Goal: Task Accomplishment & Management: Complete application form

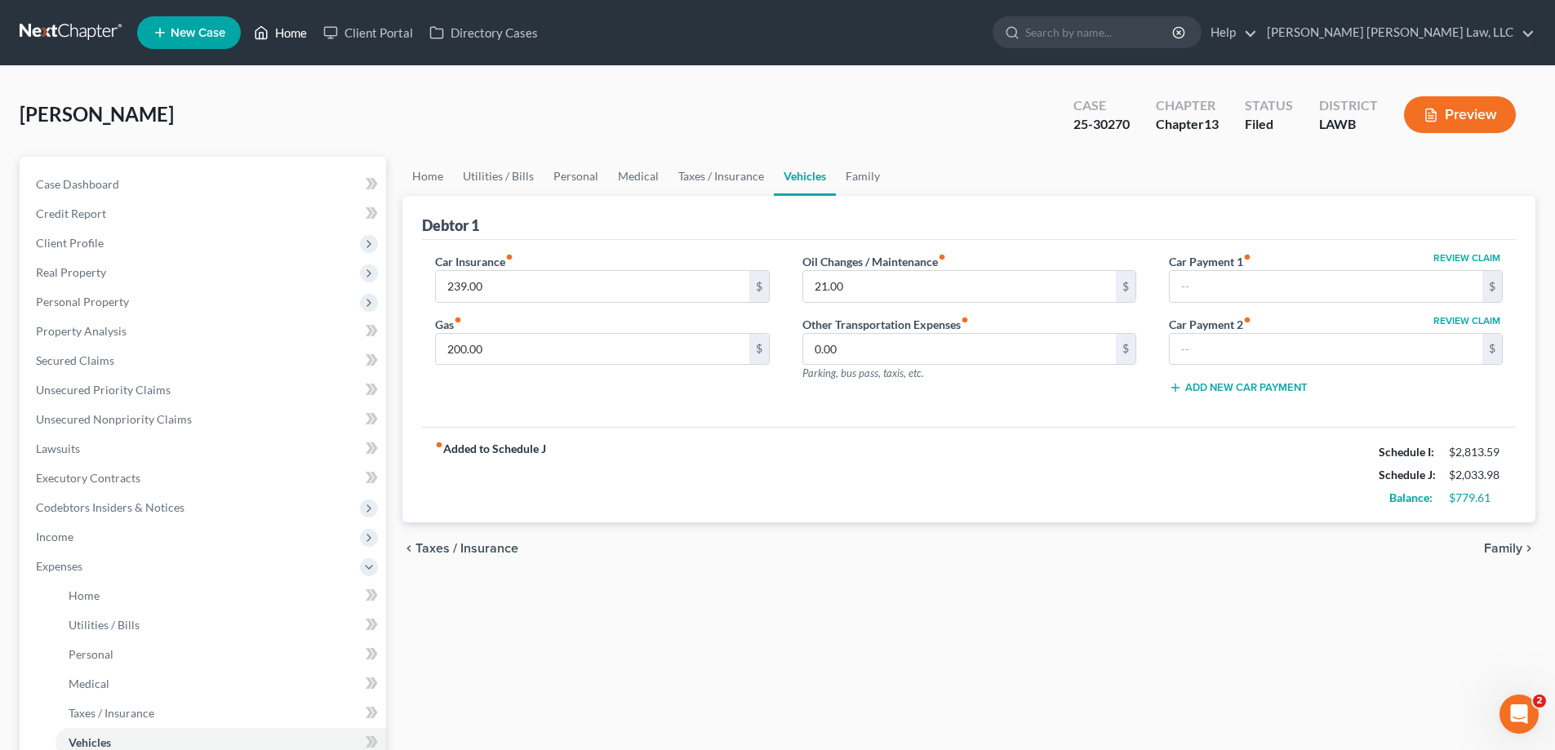
click at [281, 32] on link "Home" at bounding box center [280, 32] width 69 height 29
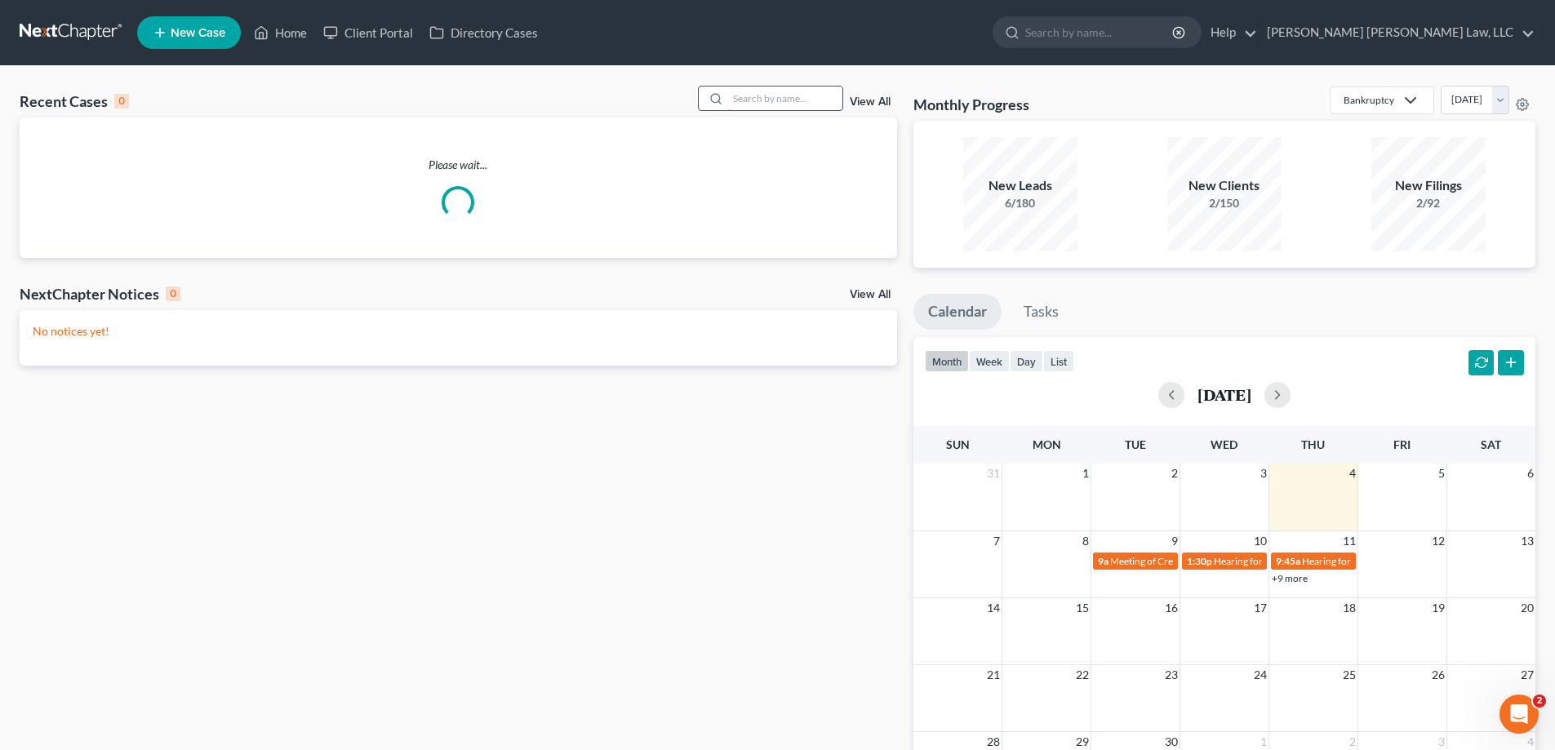
click at [751, 102] on input "search" at bounding box center [785, 99] width 114 height 24
type input "25-30799"
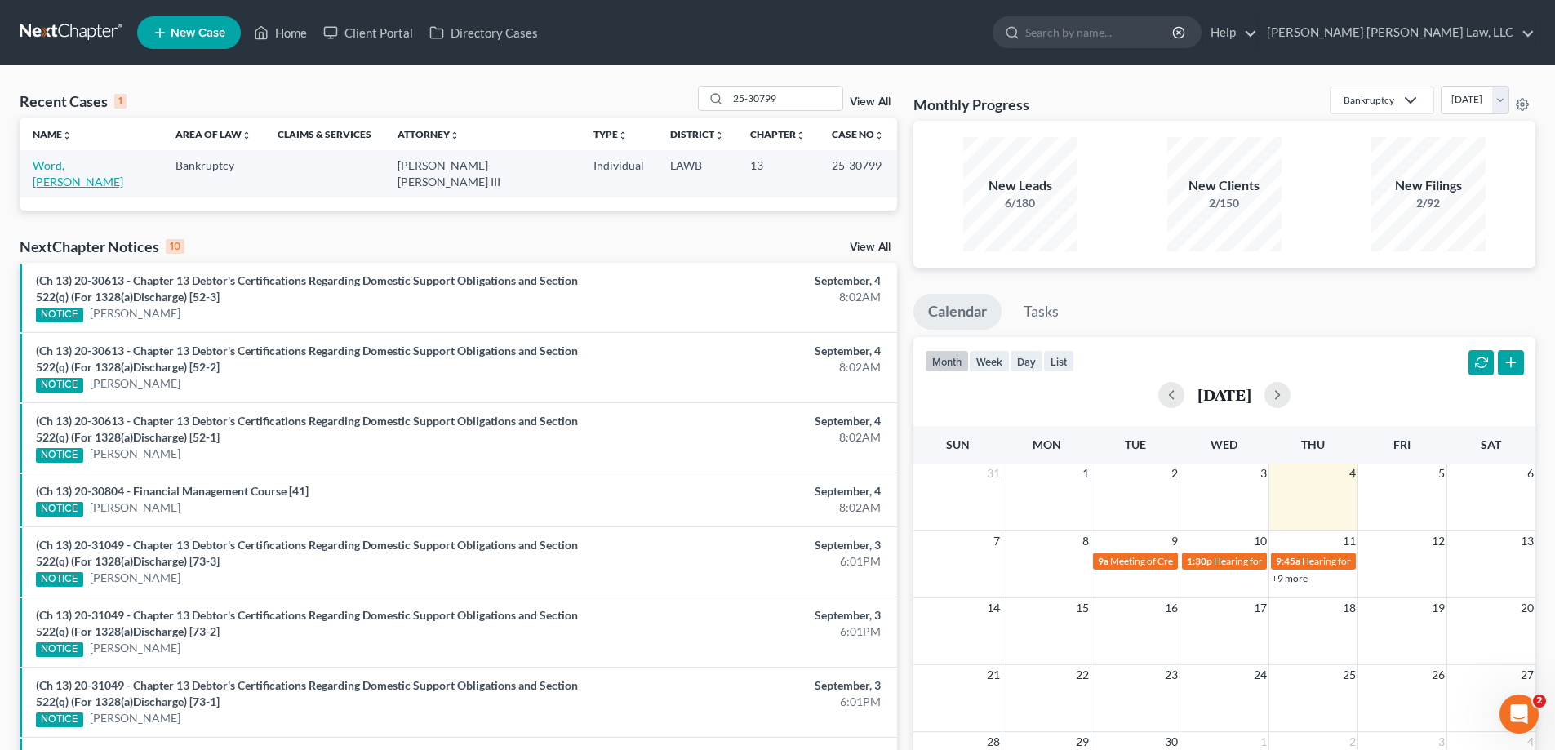
click at [60, 169] on link "Word, [PERSON_NAME]" at bounding box center [78, 173] width 91 height 30
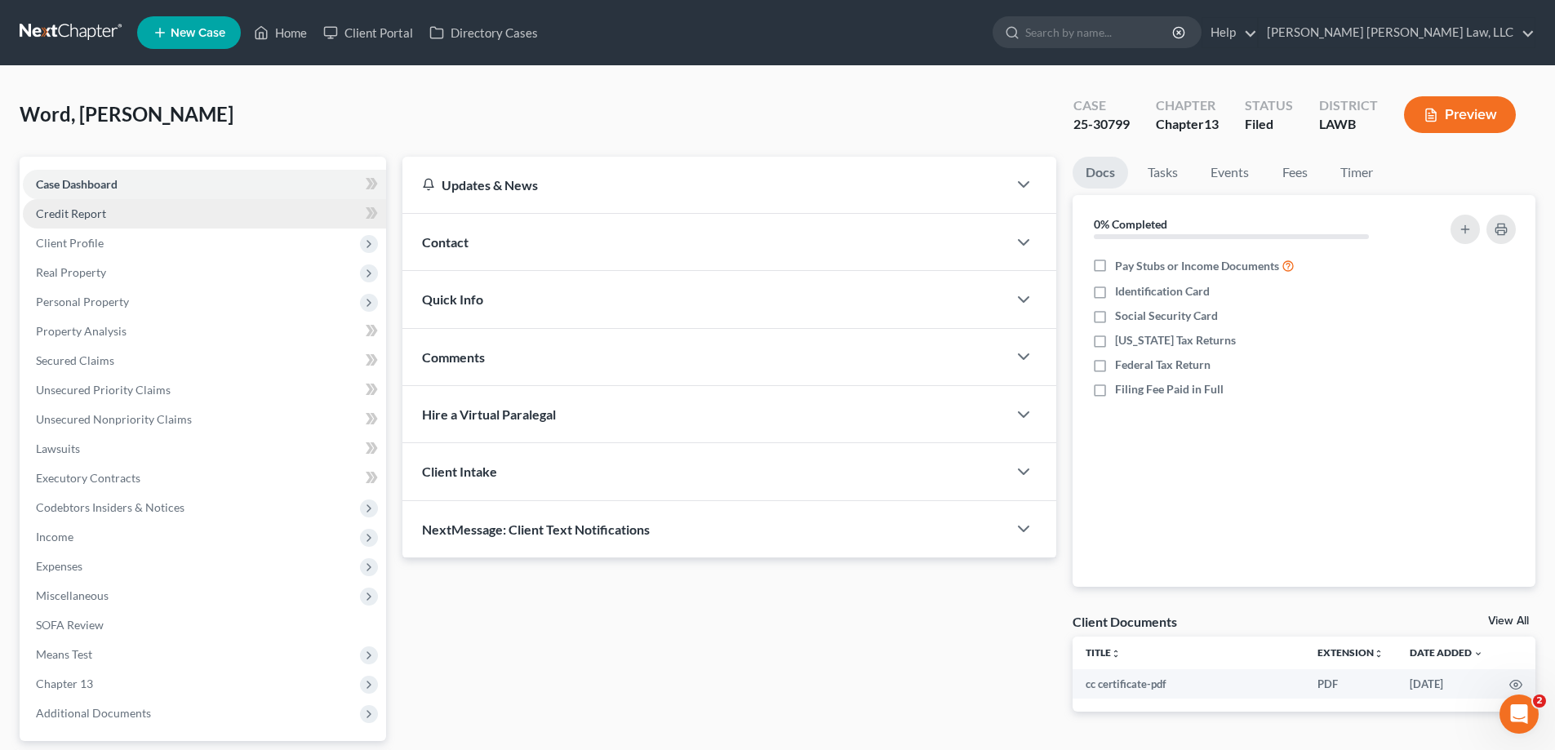
click at [74, 222] on link "Credit Report" at bounding box center [204, 213] width 363 height 29
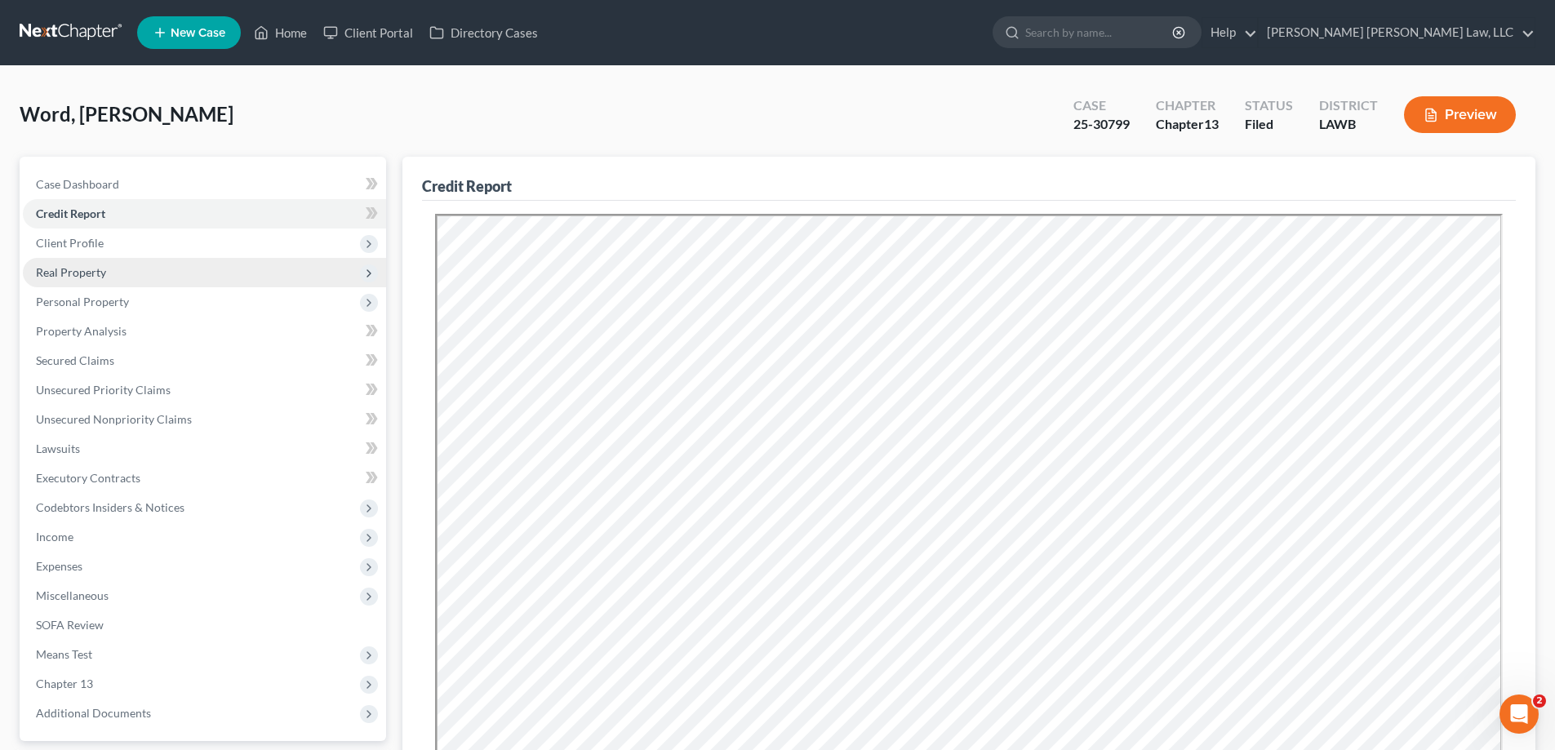
click at [108, 276] on span "Real Property" at bounding box center [204, 272] width 363 height 29
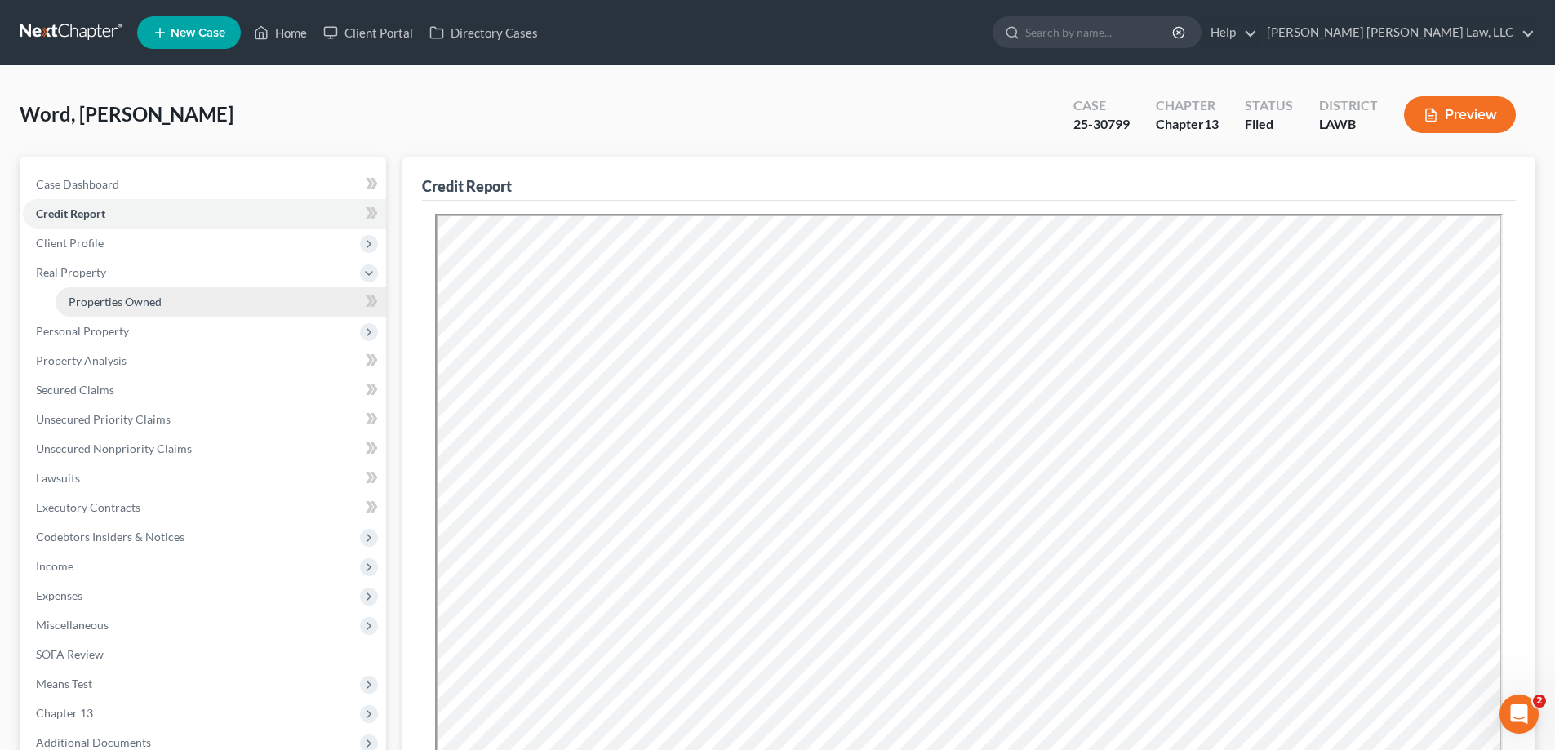
click at [143, 289] on link "Properties Owned" at bounding box center [221, 301] width 331 height 29
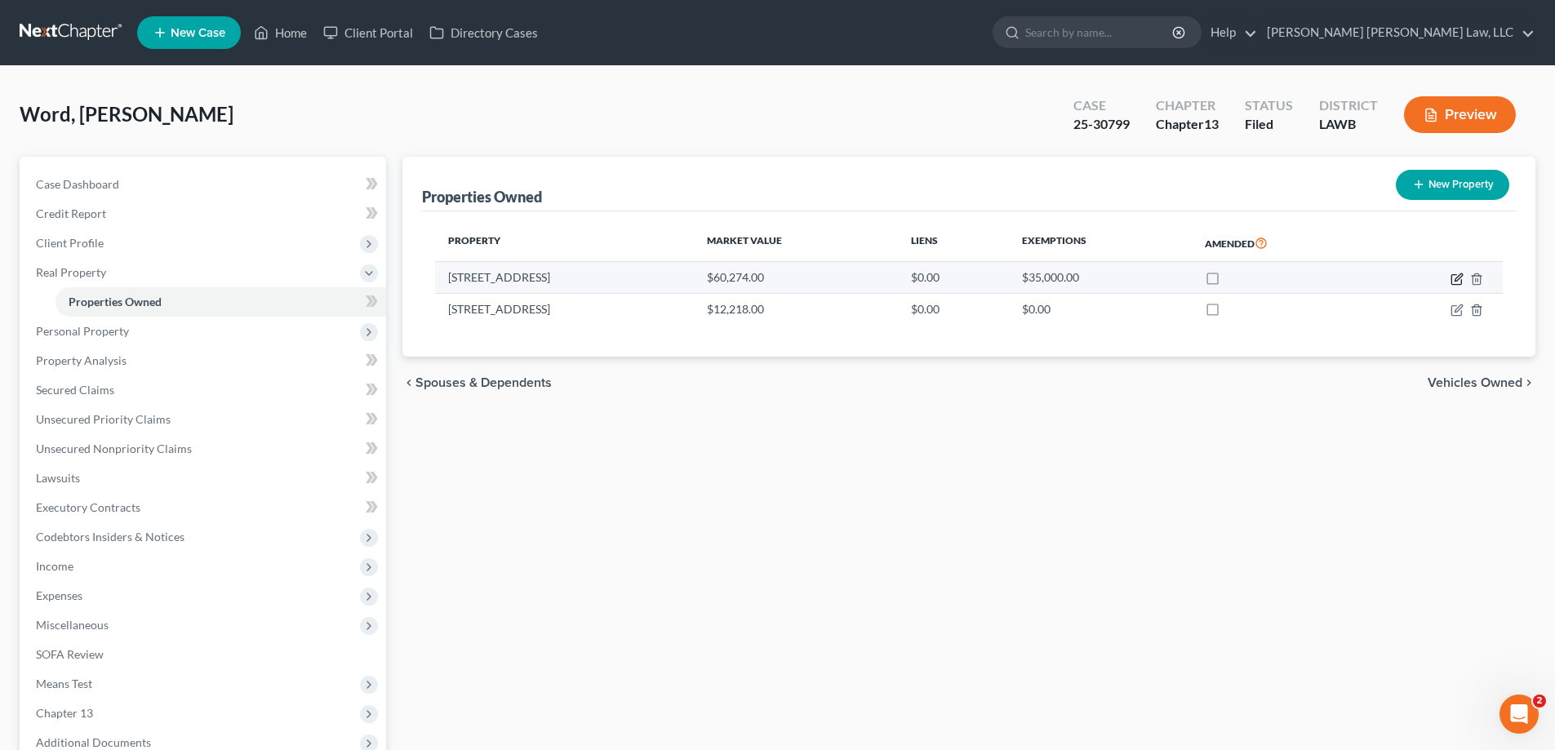
click at [1454, 278] on icon "button" at bounding box center [1457, 279] width 13 height 13
select select "19"
select select "0"
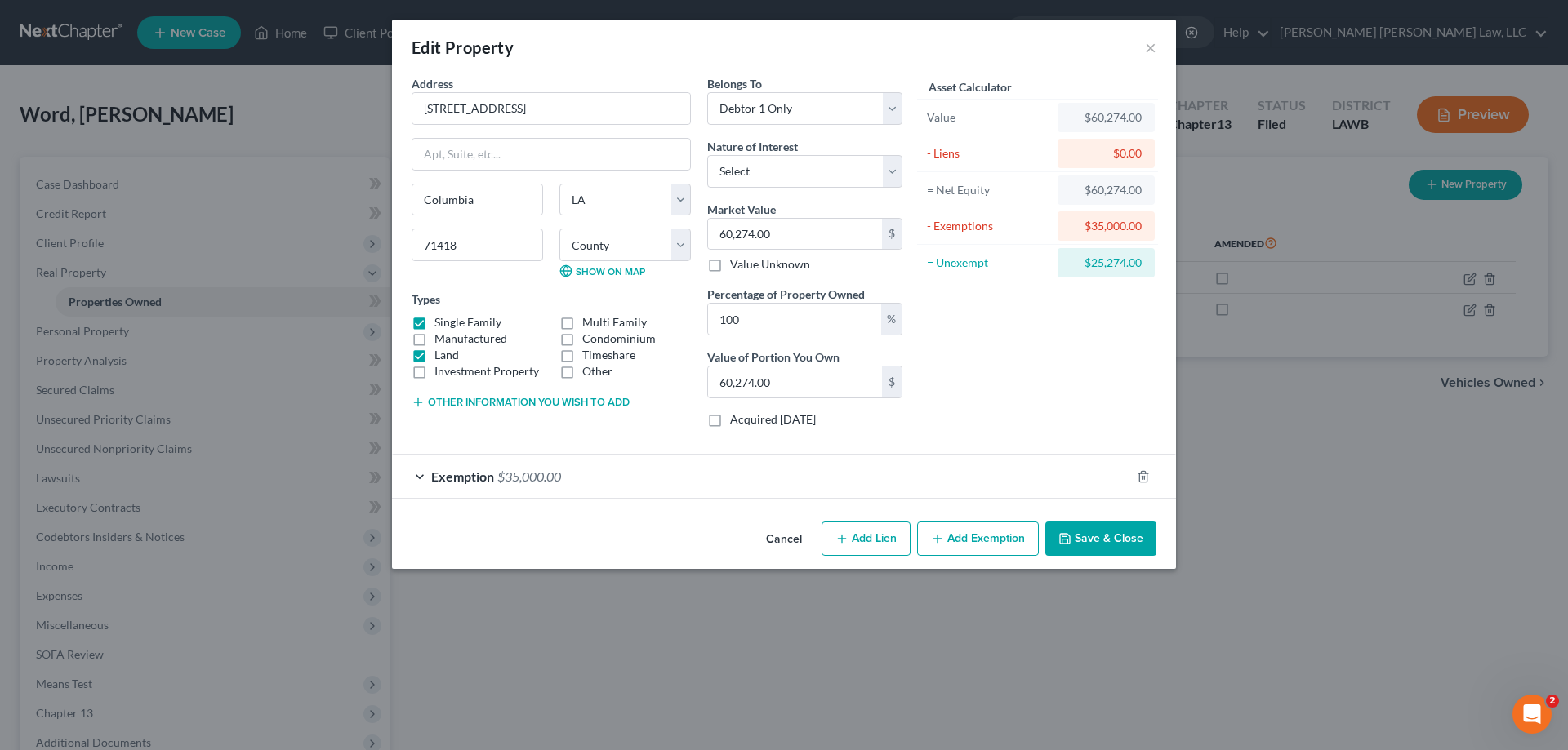
click at [786, 542] on button "Cancel" at bounding box center [784, 539] width 62 height 33
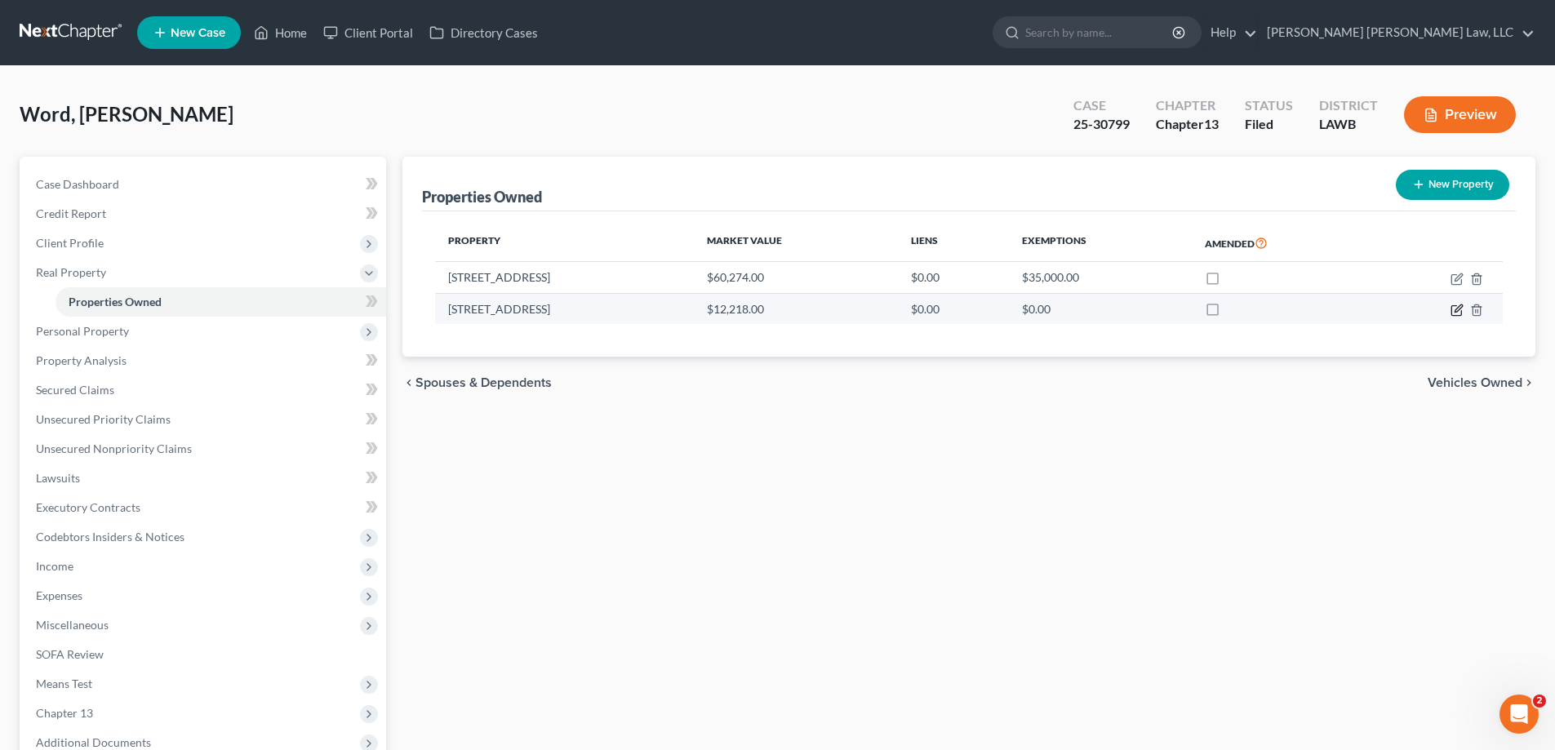
click at [1458, 310] on icon "button" at bounding box center [1457, 310] width 13 height 13
select select "19"
select select "10"
select select "3"
select select "0"
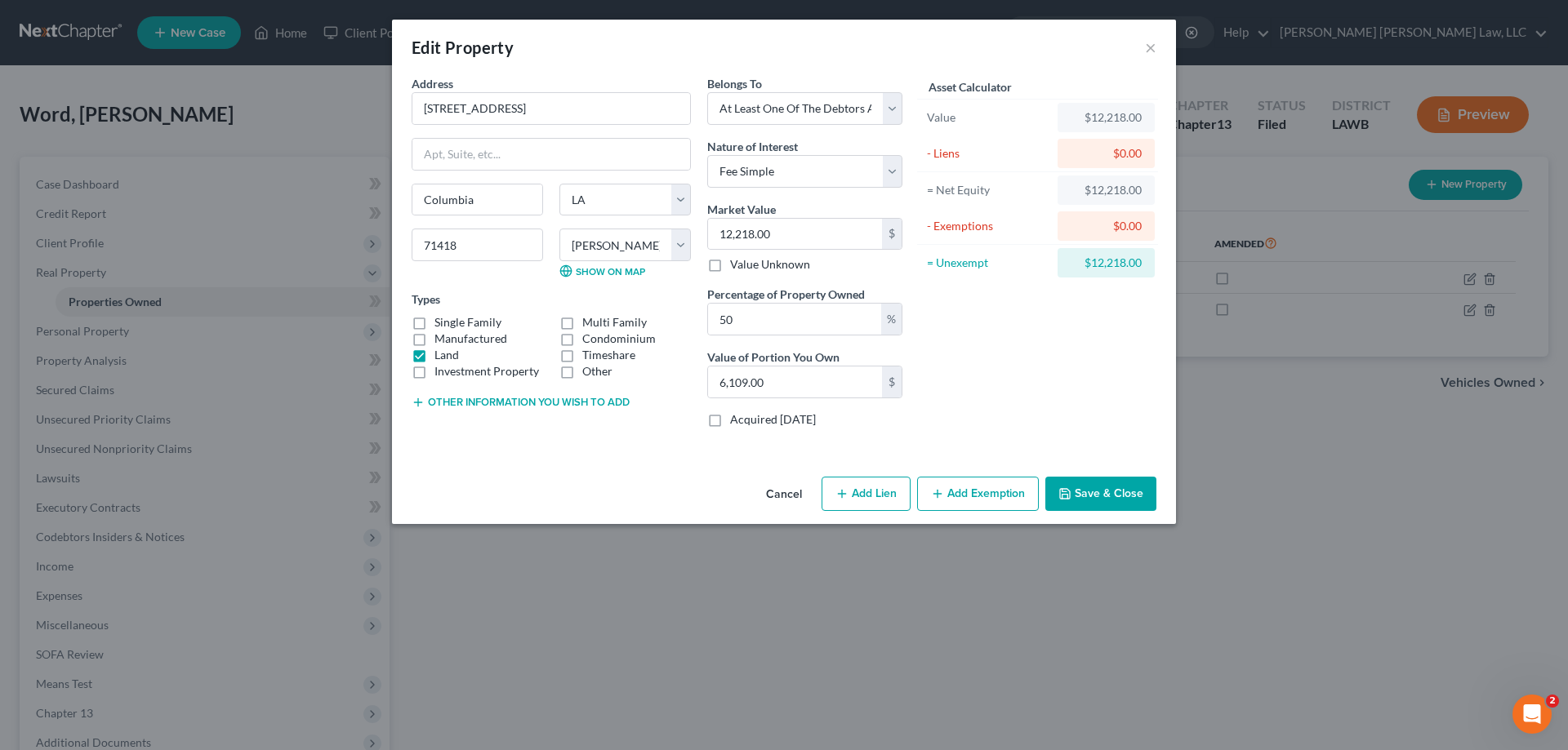
click at [774, 502] on button "Cancel" at bounding box center [784, 494] width 62 height 33
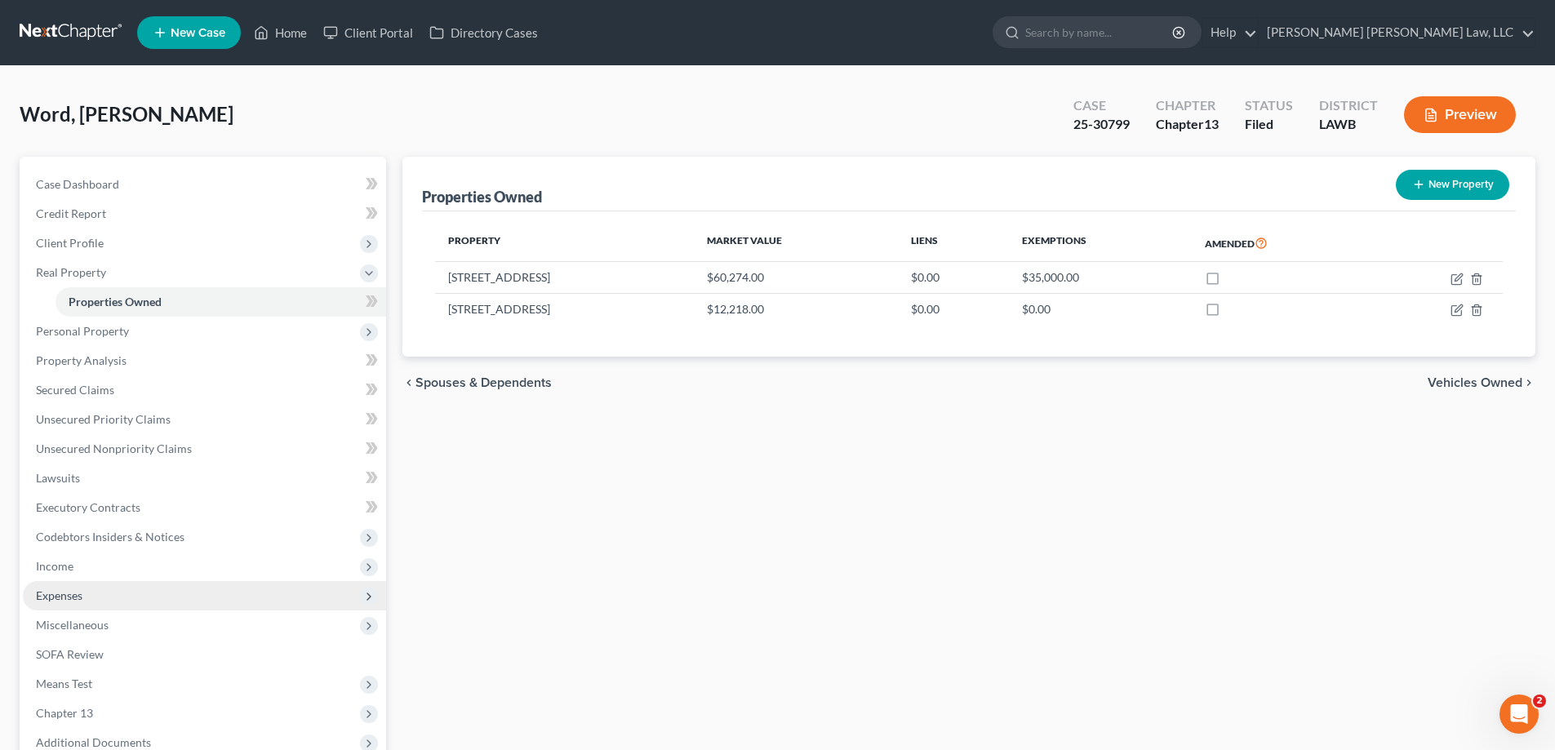
scroll to position [82, 0]
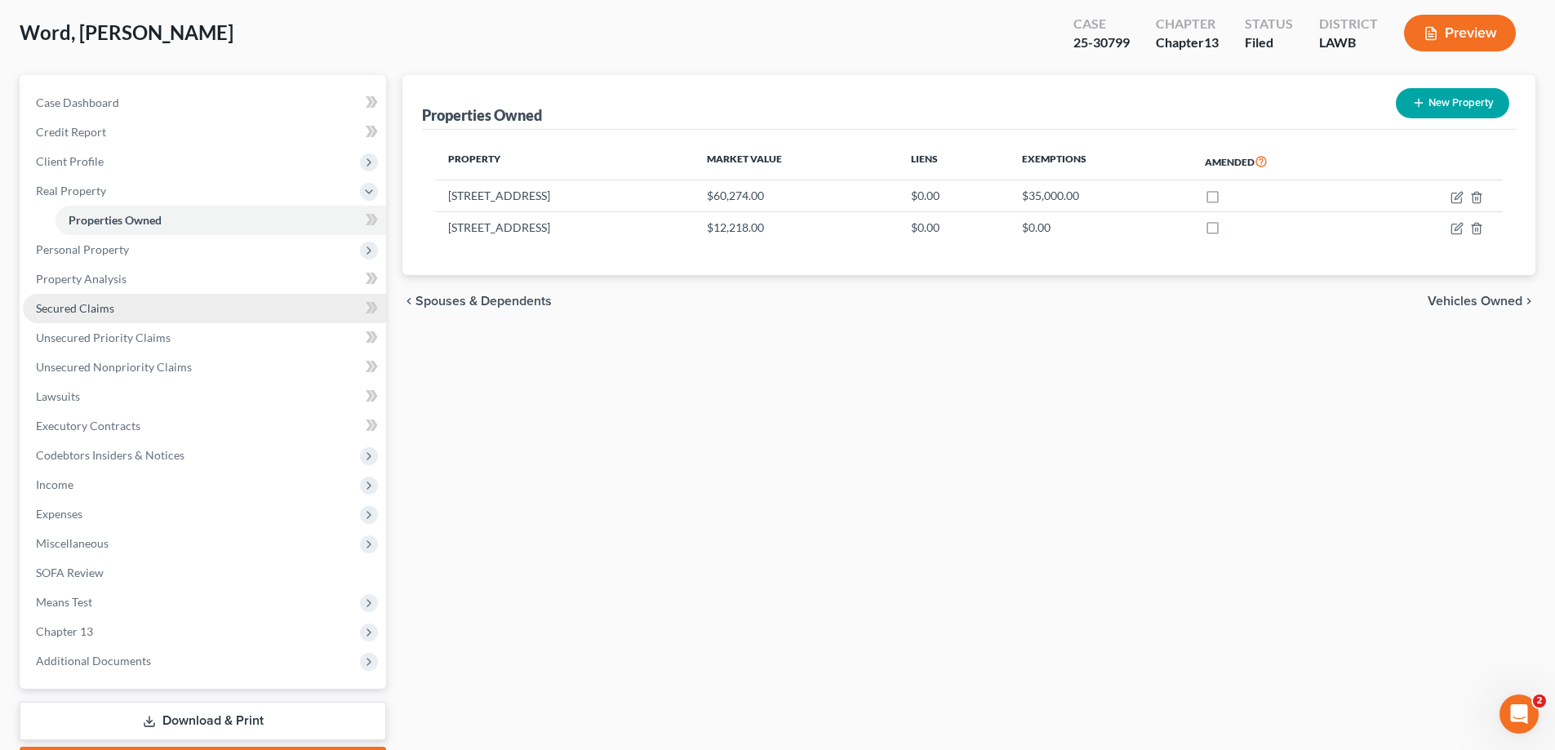
click at [90, 306] on span "Secured Claims" at bounding box center [75, 308] width 78 height 14
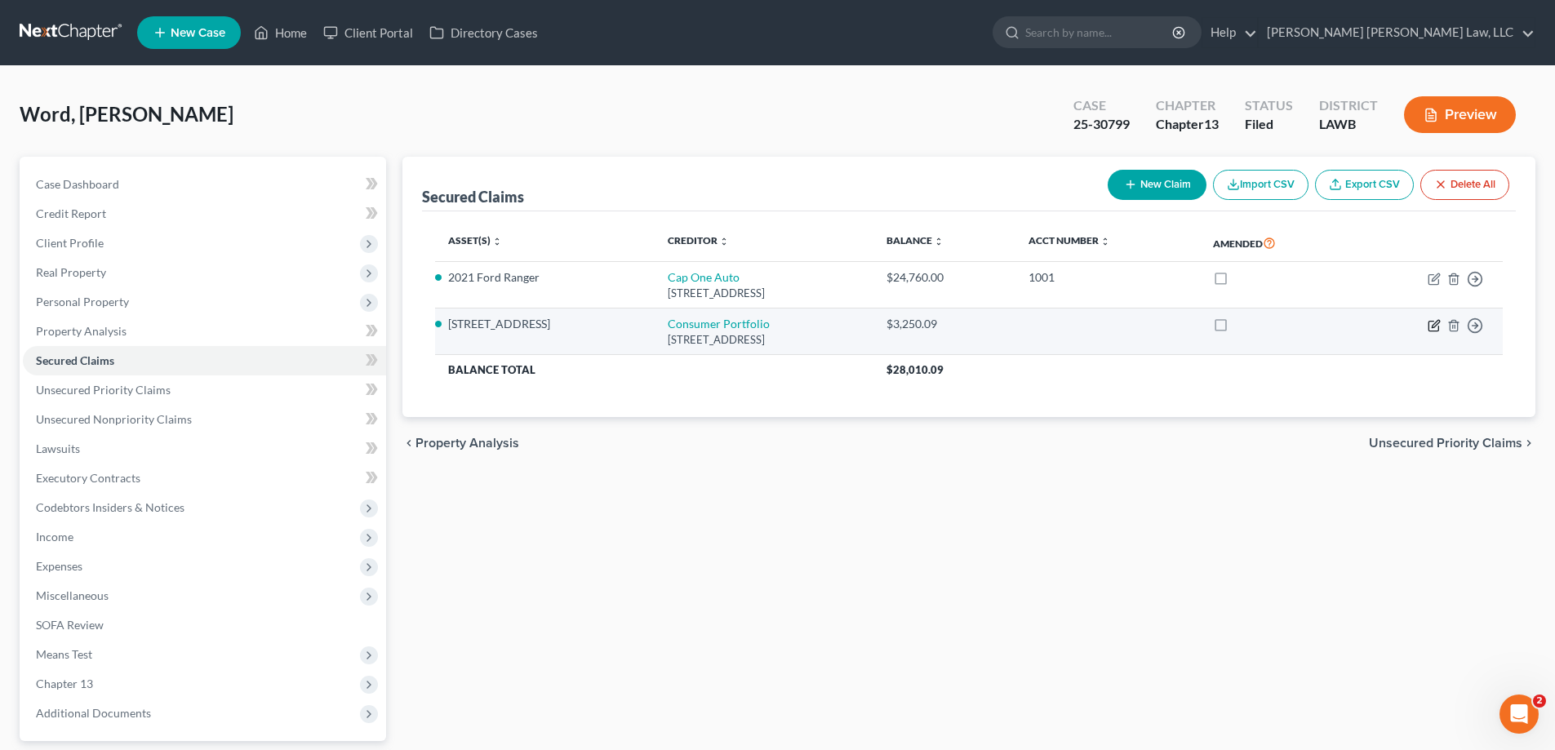
click at [1431, 324] on icon "button" at bounding box center [1434, 325] width 13 height 13
select select "4"
select select "0"
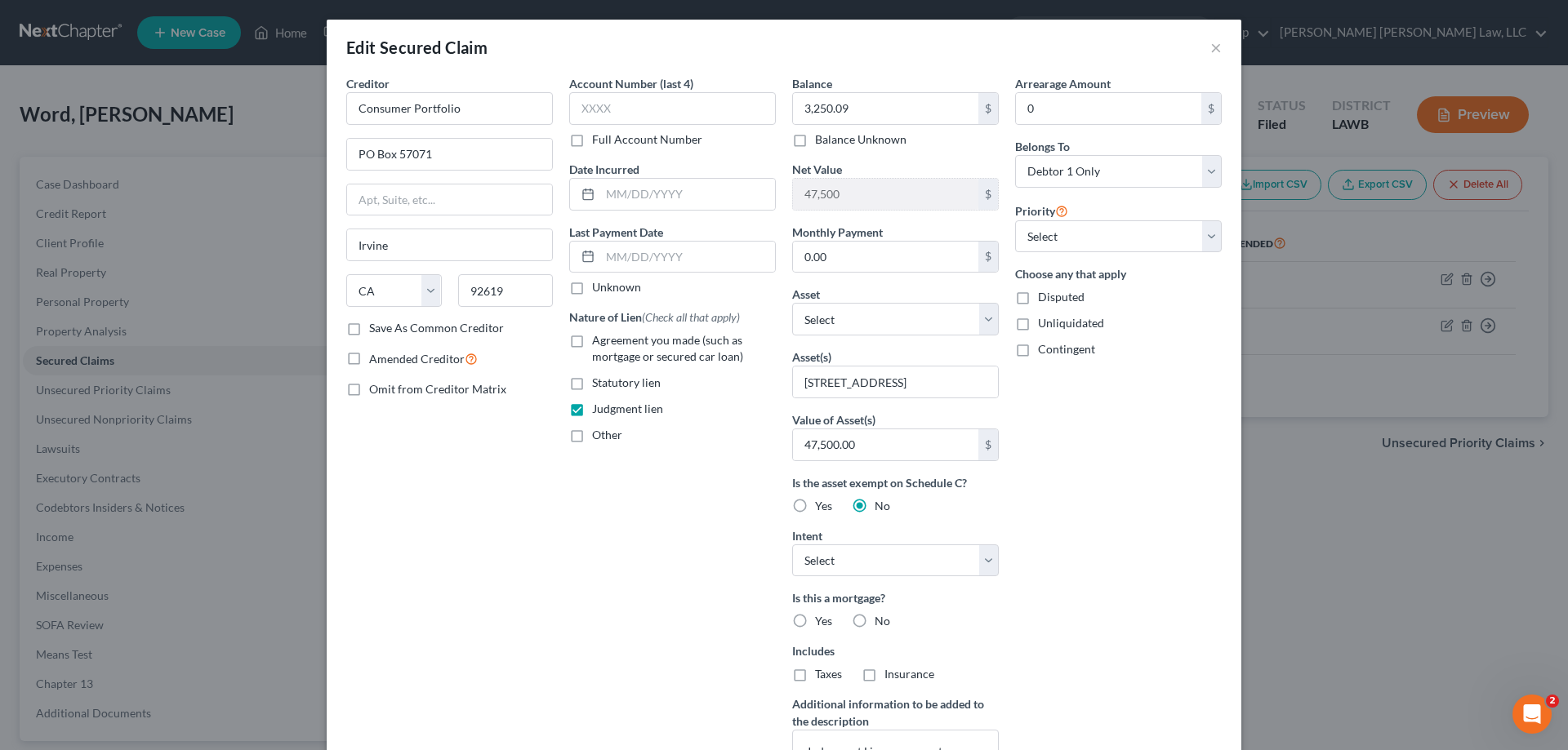
click at [1321, 589] on div "Edit Secured Claim × Creditor * Consumer Portfolio [GEOGRAPHIC_DATA] [US_STATE]…" at bounding box center [784, 375] width 1568 height 750
click at [1210, 51] on button "×" at bounding box center [1215, 48] width 11 height 20
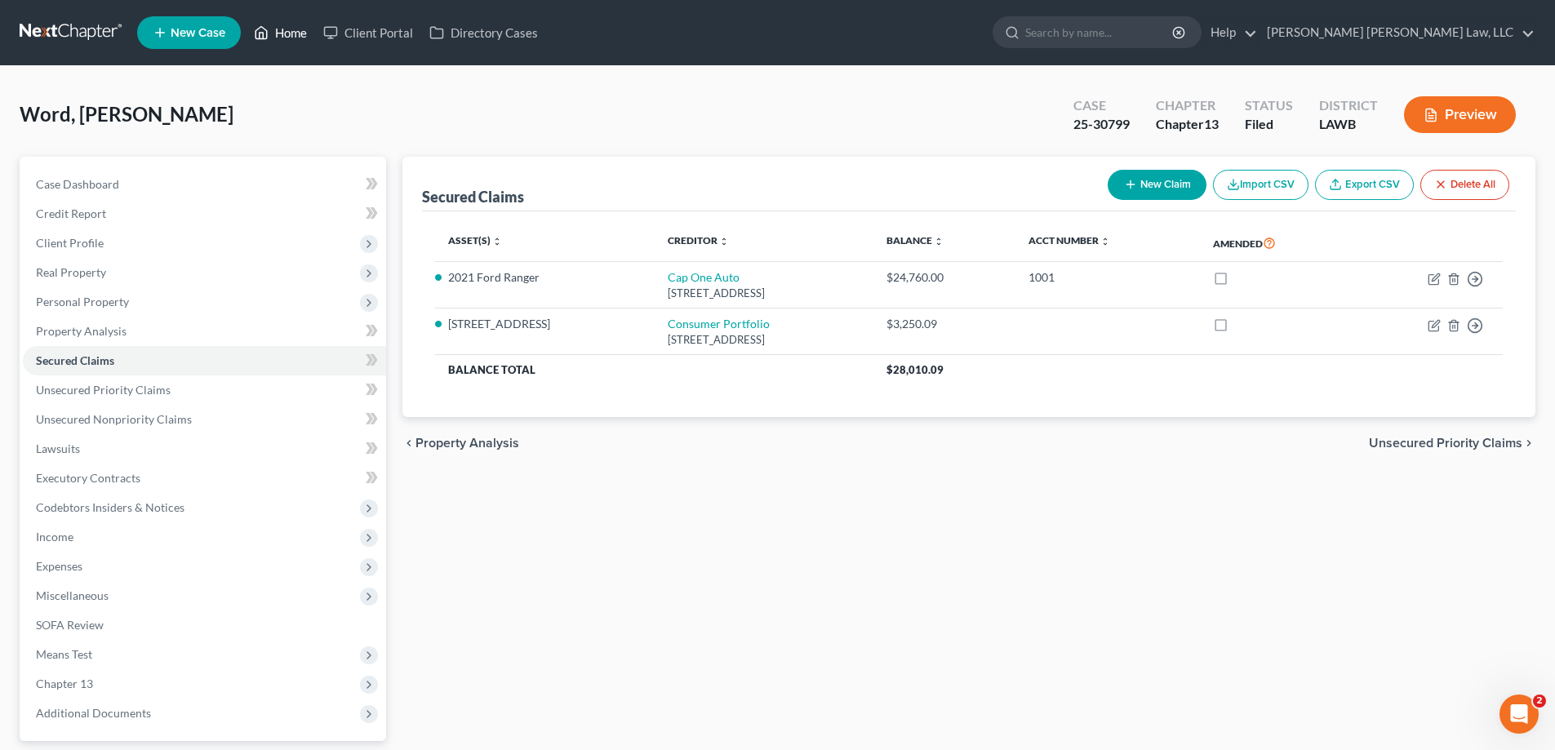
click at [299, 39] on link "Home" at bounding box center [280, 32] width 69 height 29
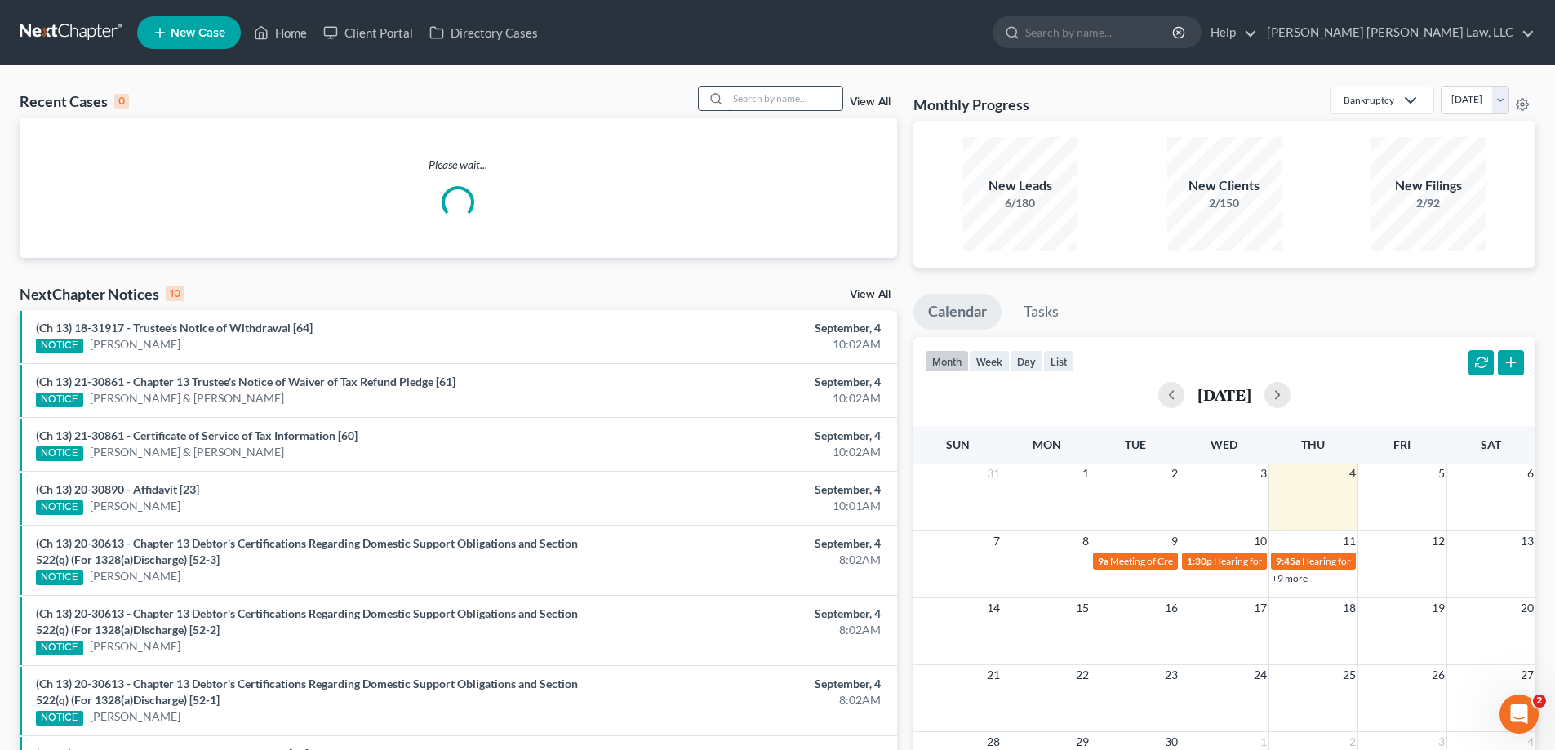
click at [796, 104] on input "search" at bounding box center [785, 99] width 114 height 24
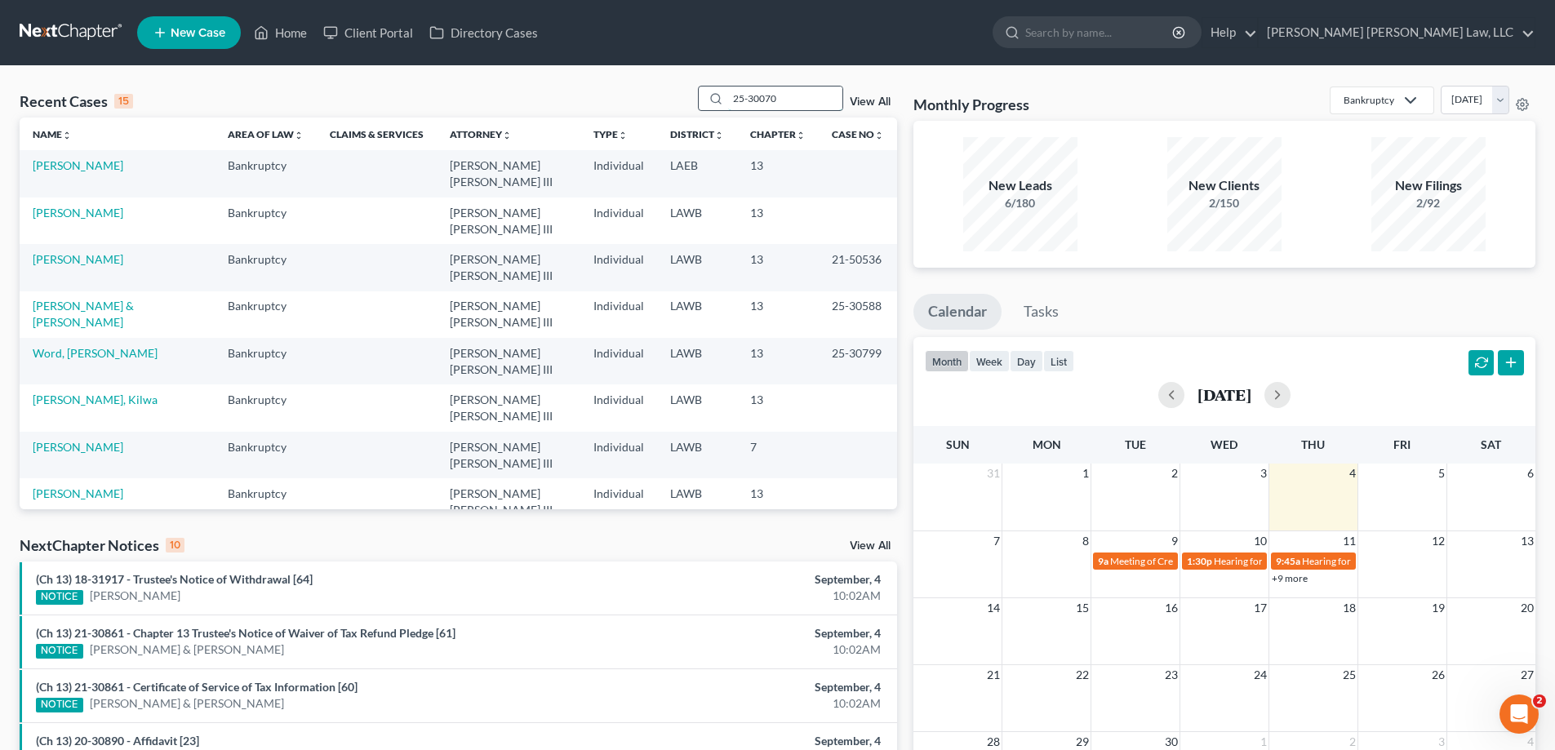
click at [796, 107] on input "25-30070" at bounding box center [785, 99] width 114 height 24
click at [799, 107] on input "25-30070" at bounding box center [785, 99] width 114 height 24
drag, startPoint x: 805, startPoint y: 102, endPoint x: 470, endPoint y: 74, distance: 335.9
click at [491, 79] on div "Recent Cases 15 25-30070 View All Name unfold_more expand_more expand_less Area…" at bounding box center [777, 646] width 1555 height 1161
type input "25-30070"
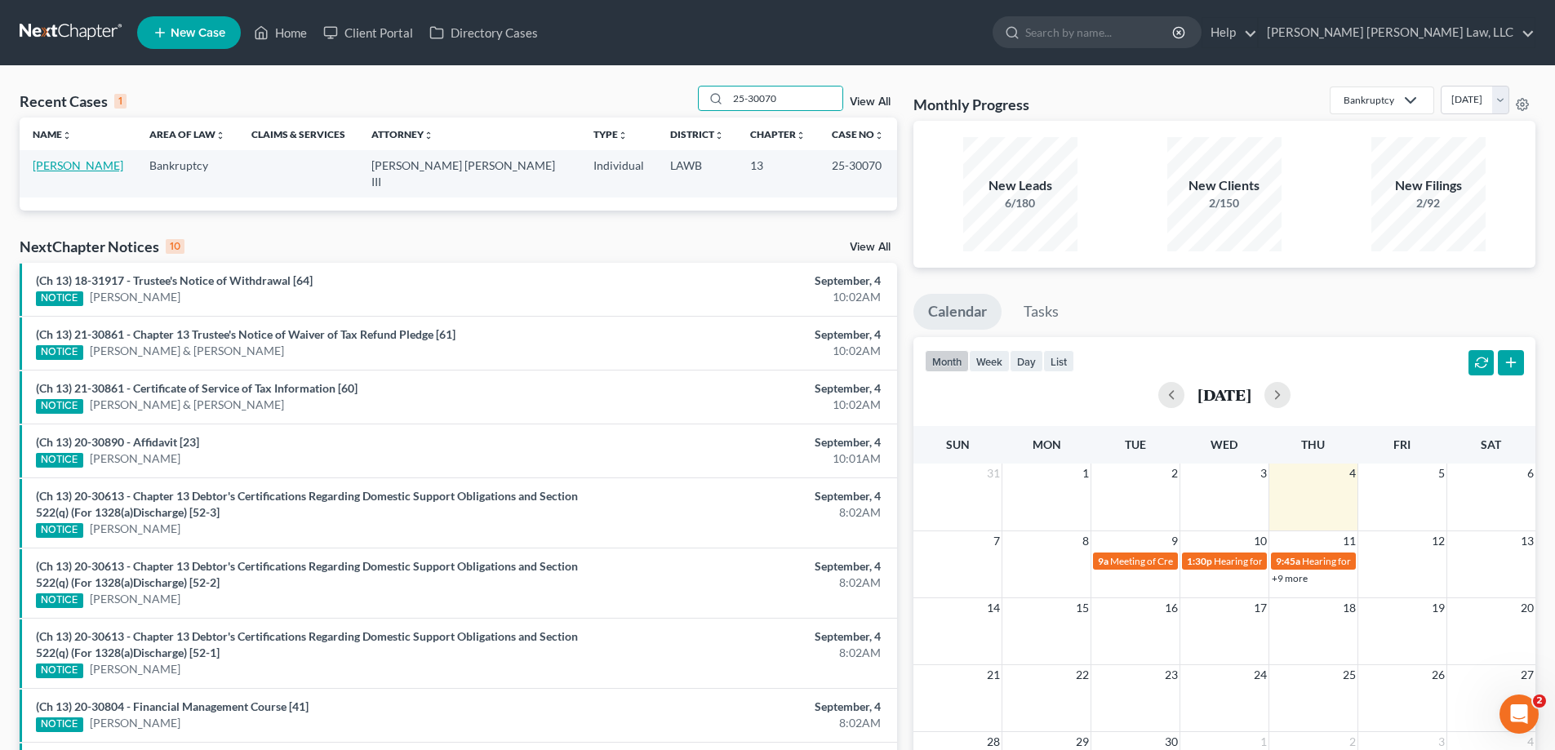
click at [62, 164] on link "[PERSON_NAME]" at bounding box center [78, 165] width 91 height 14
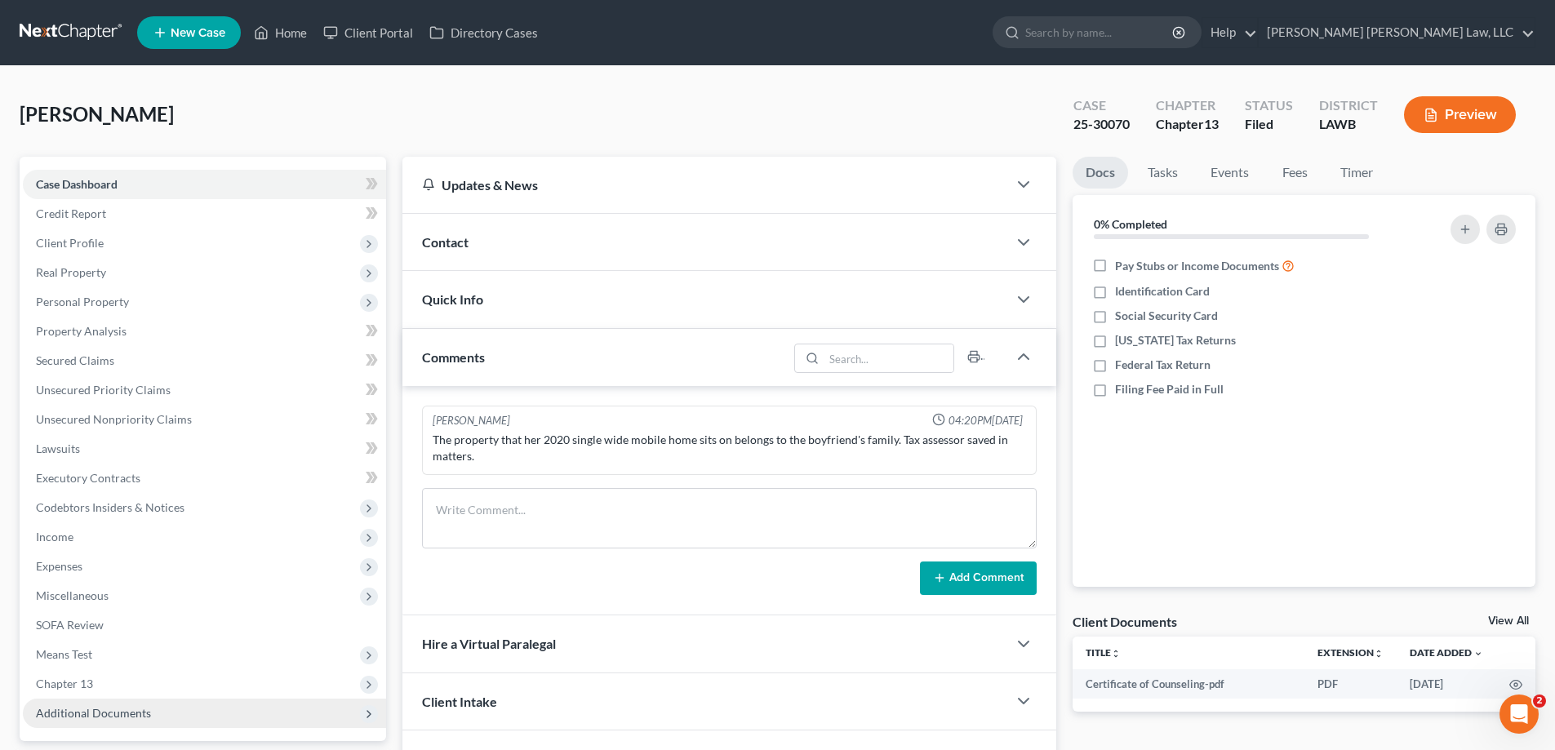
scroll to position [147, 0]
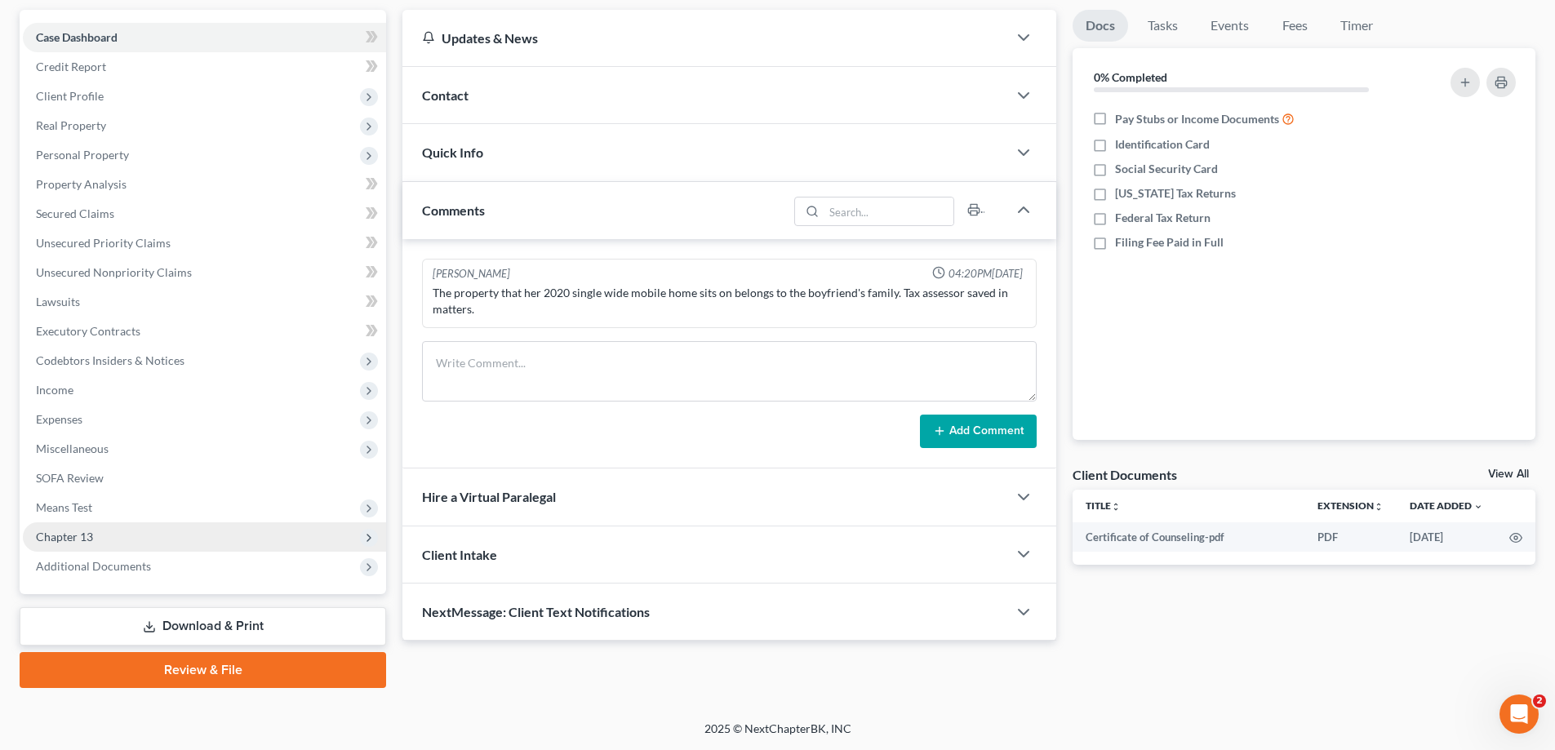
click at [76, 535] on span "Chapter 13" at bounding box center [64, 537] width 57 height 14
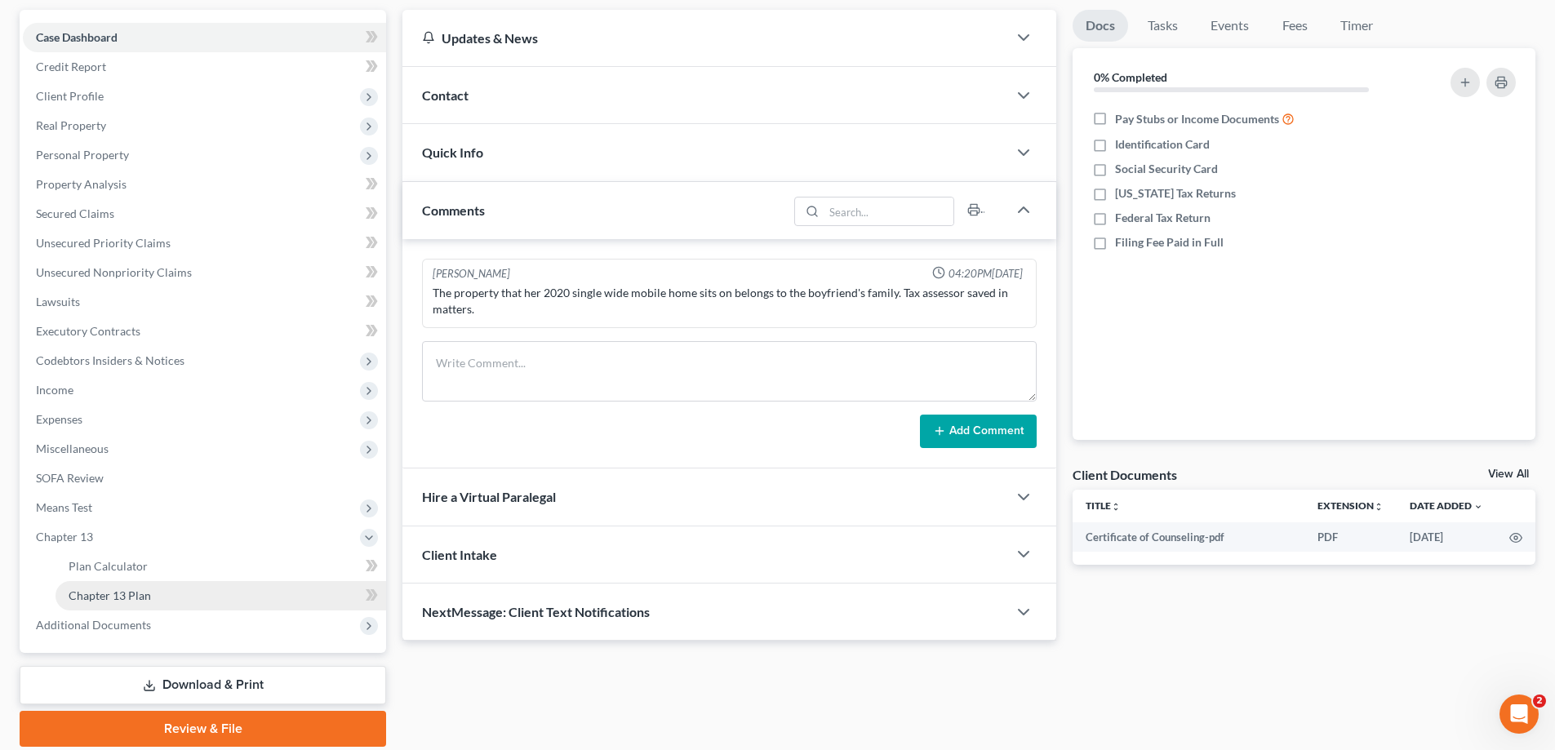
click at [133, 592] on span "Chapter 13 Plan" at bounding box center [110, 596] width 82 height 14
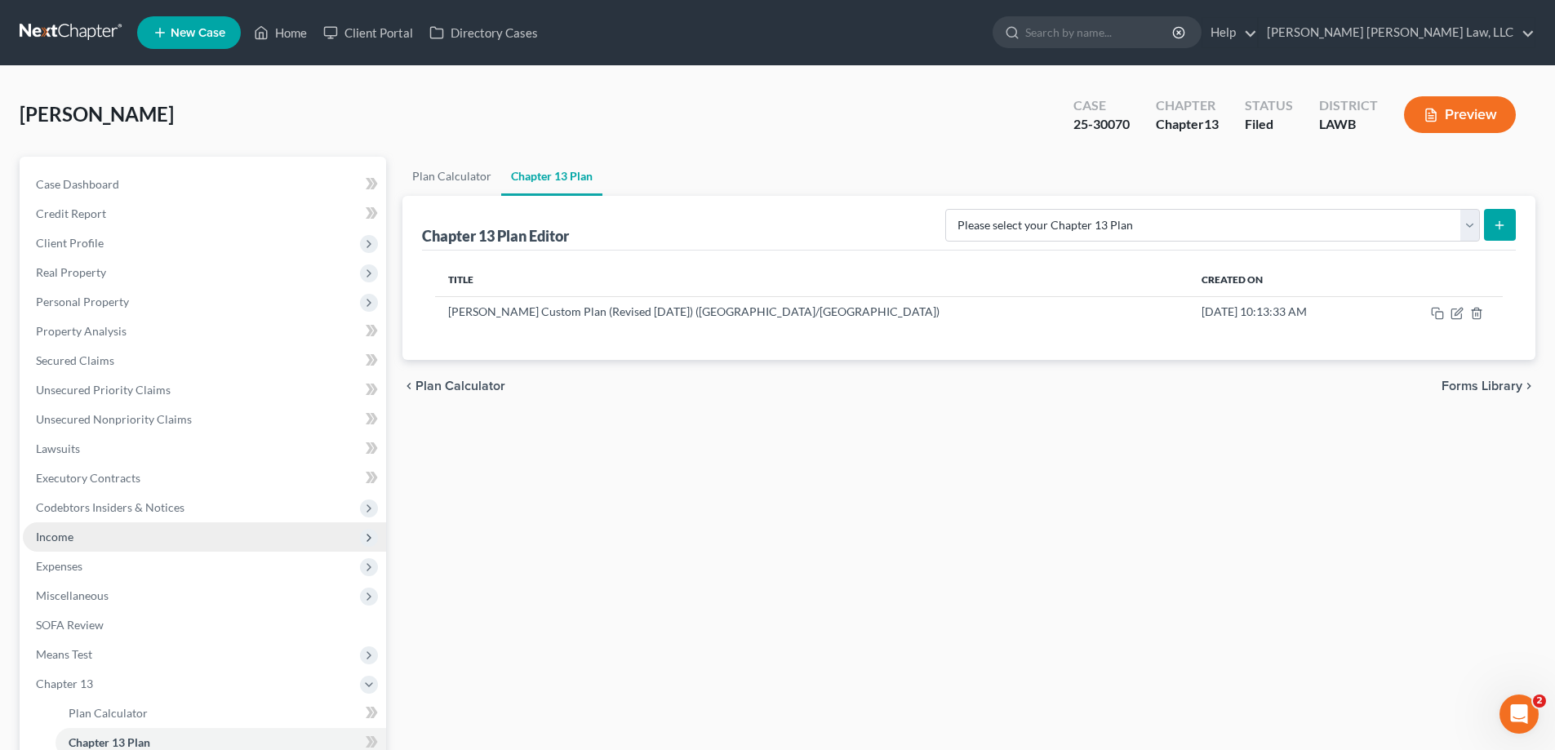
click at [80, 537] on span "Income" at bounding box center [204, 537] width 363 height 29
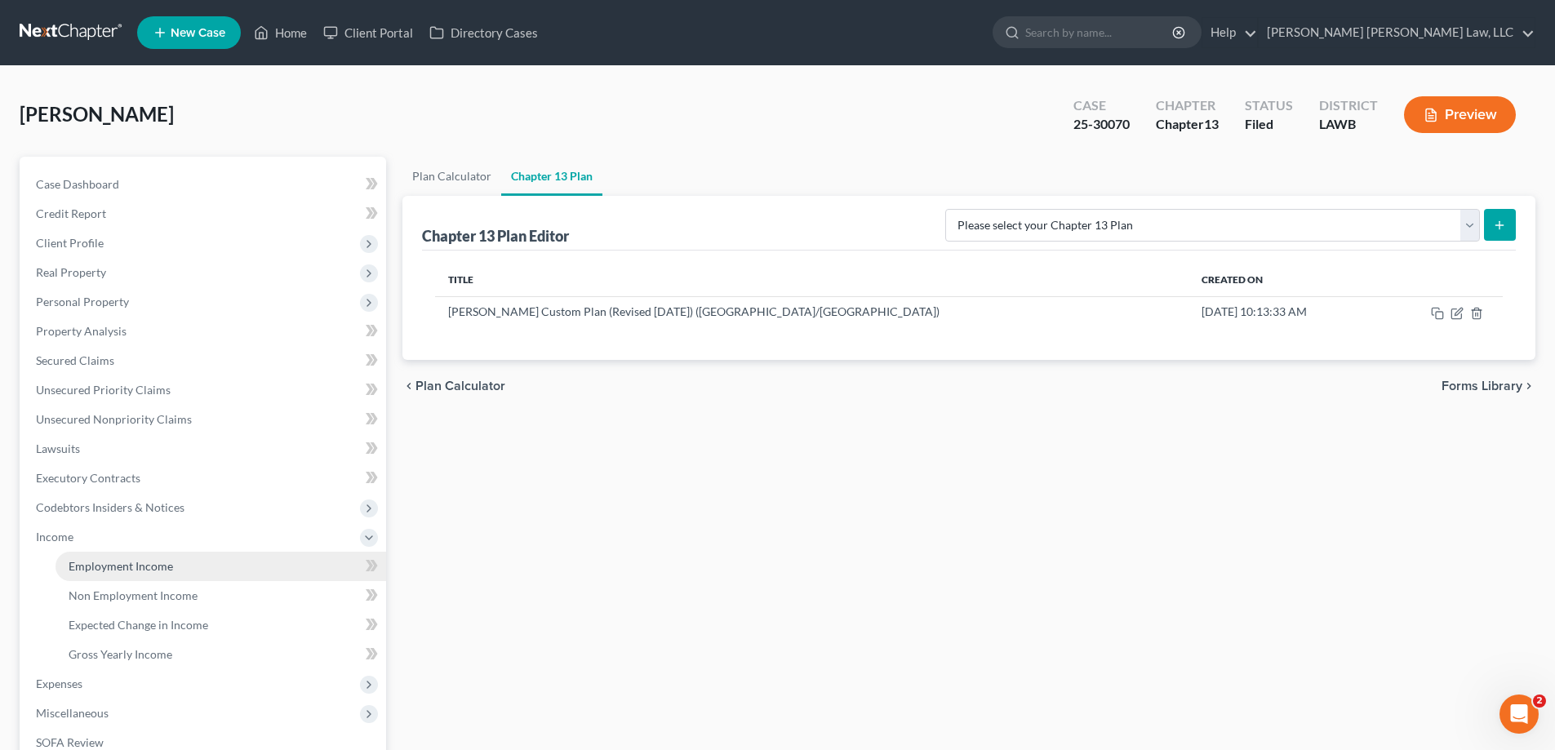
click at [113, 567] on span "Employment Income" at bounding box center [121, 566] width 105 height 14
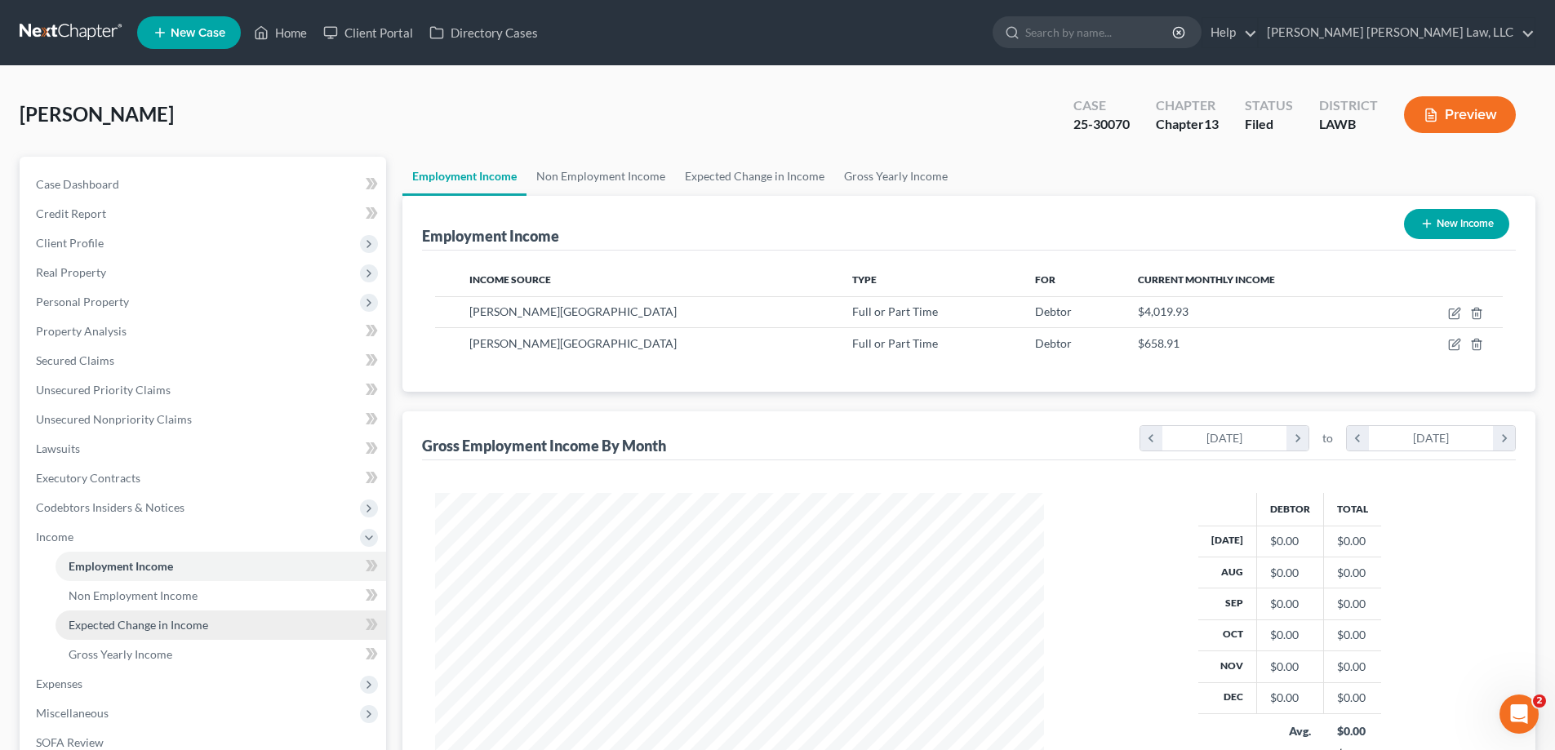
scroll to position [82, 0]
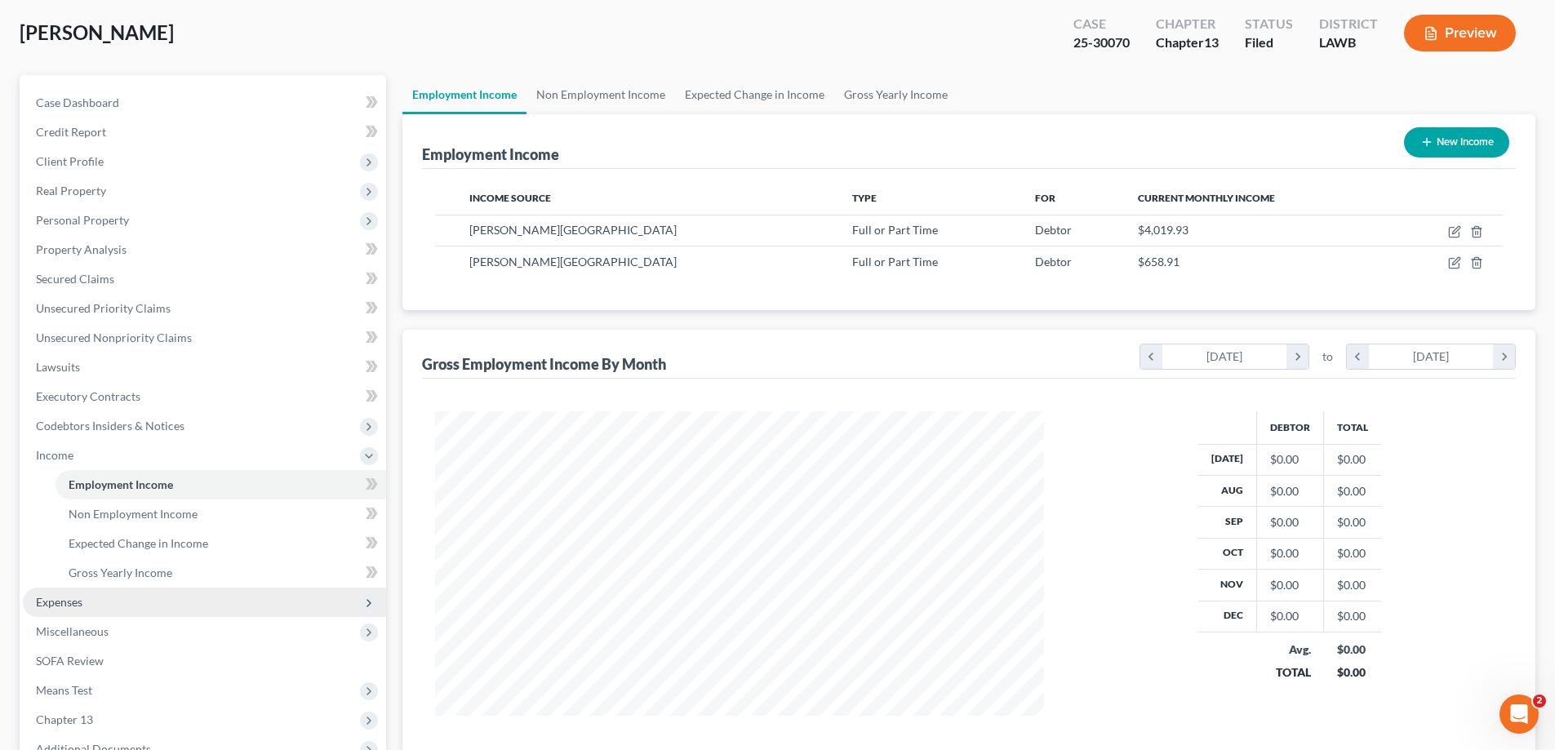
click at [87, 612] on span "Expenses" at bounding box center [204, 602] width 363 height 29
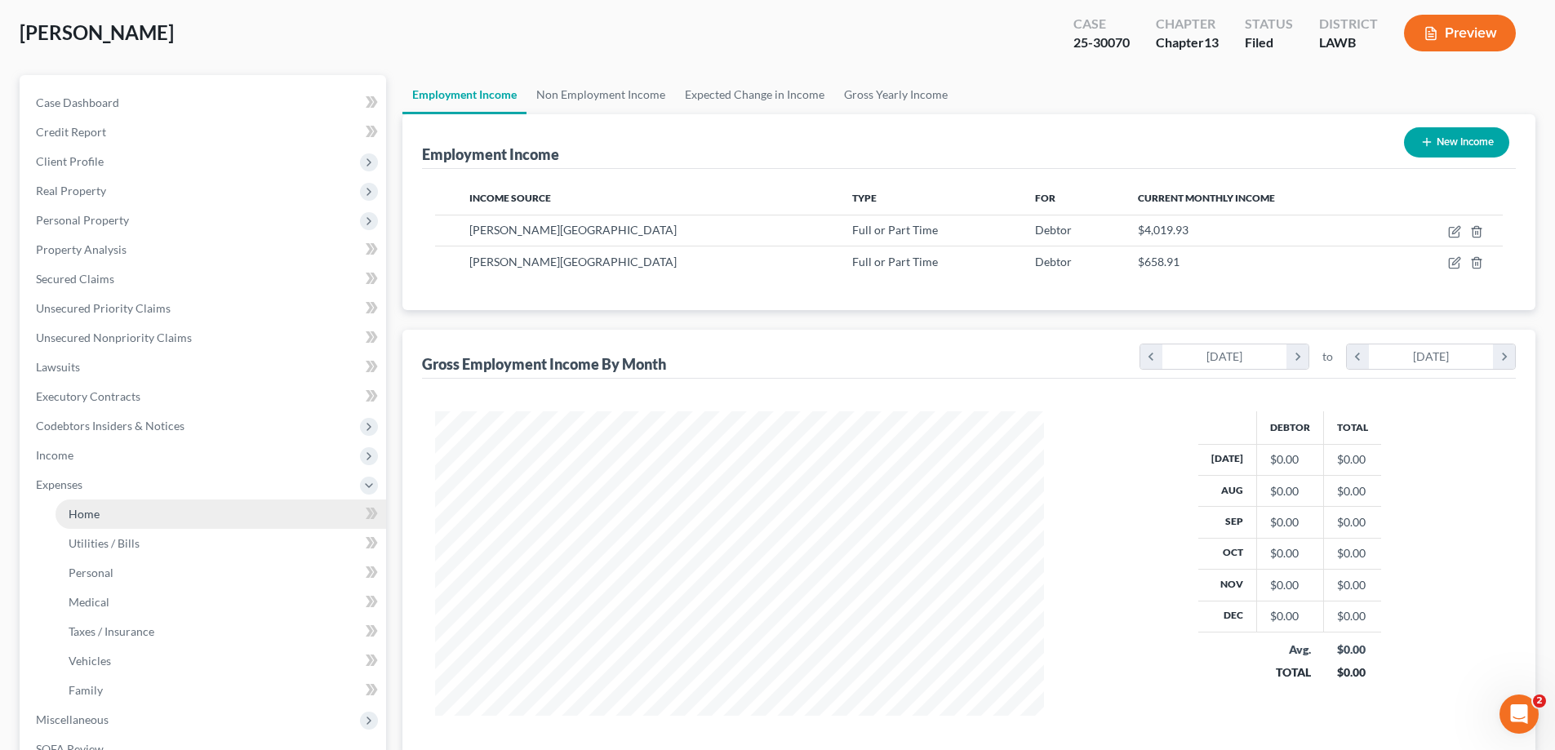
click at [87, 523] on link "Home" at bounding box center [221, 514] width 331 height 29
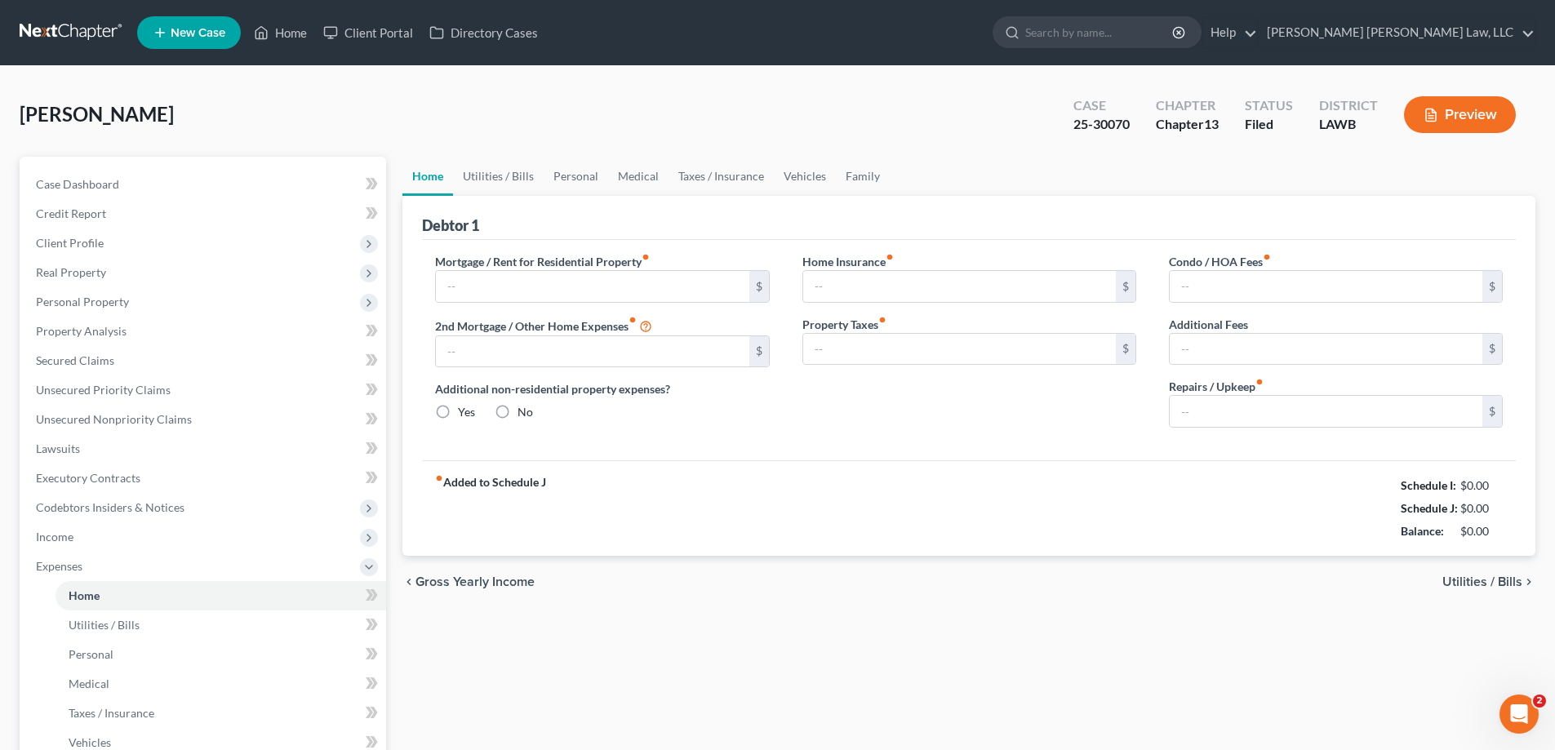
type input "0.00"
radio input "true"
type input "0.00"
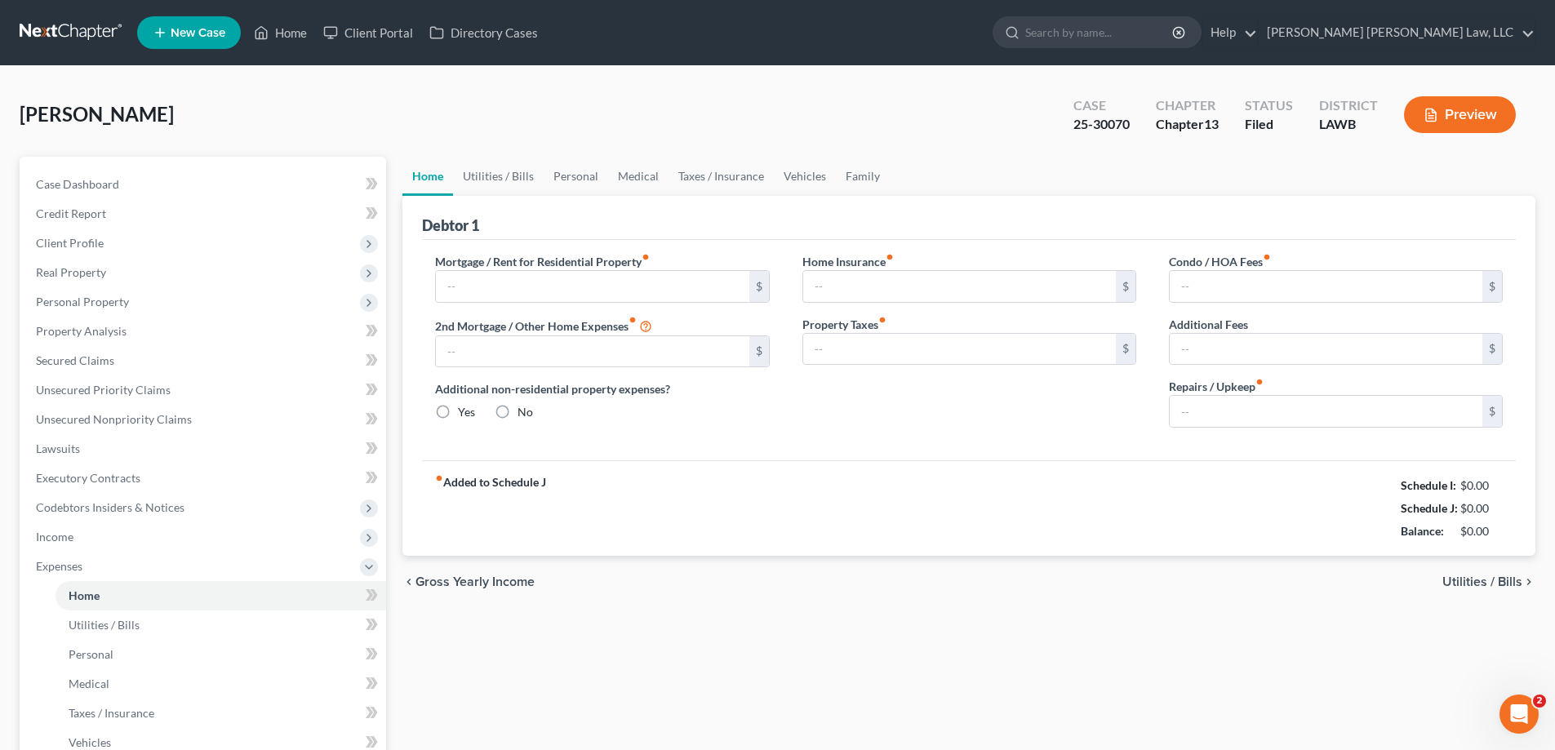
type input "0.00"
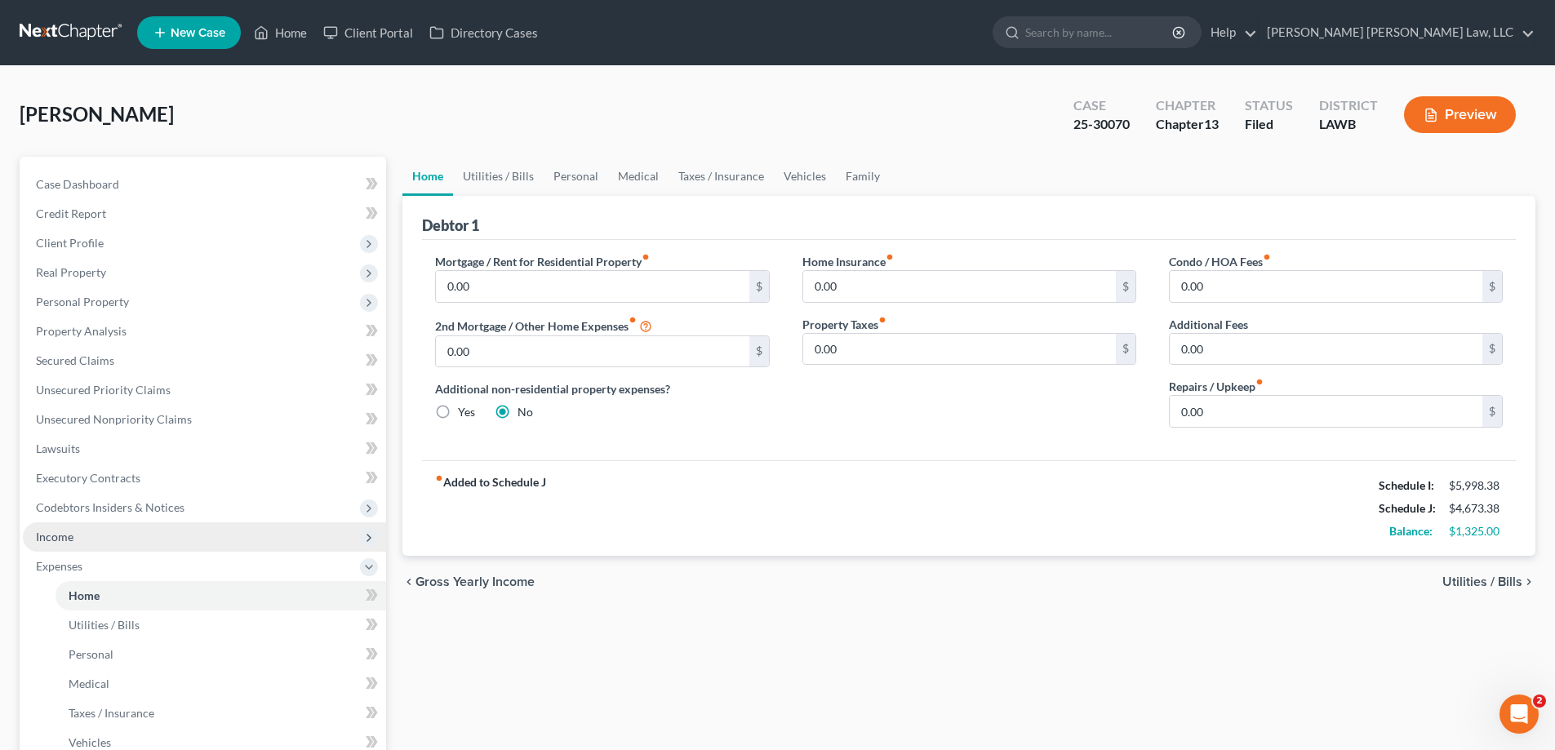
click at [101, 547] on span "Income" at bounding box center [204, 537] width 363 height 29
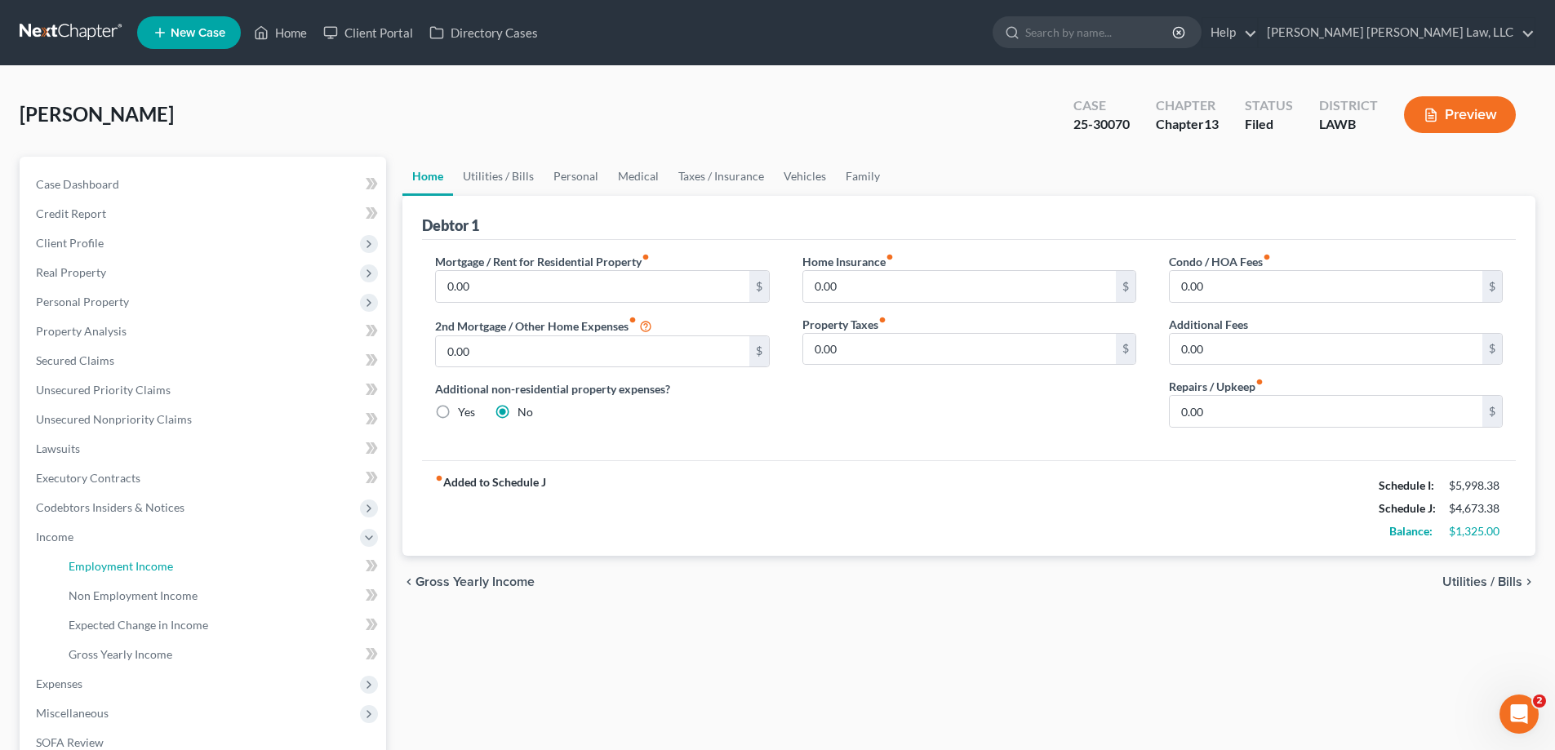
drag, startPoint x: 112, startPoint y: 564, endPoint x: 732, endPoint y: 648, distance: 626.1
click at [113, 564] on span "Employment Income" at bounding box center [121, 566] width 105 height 14
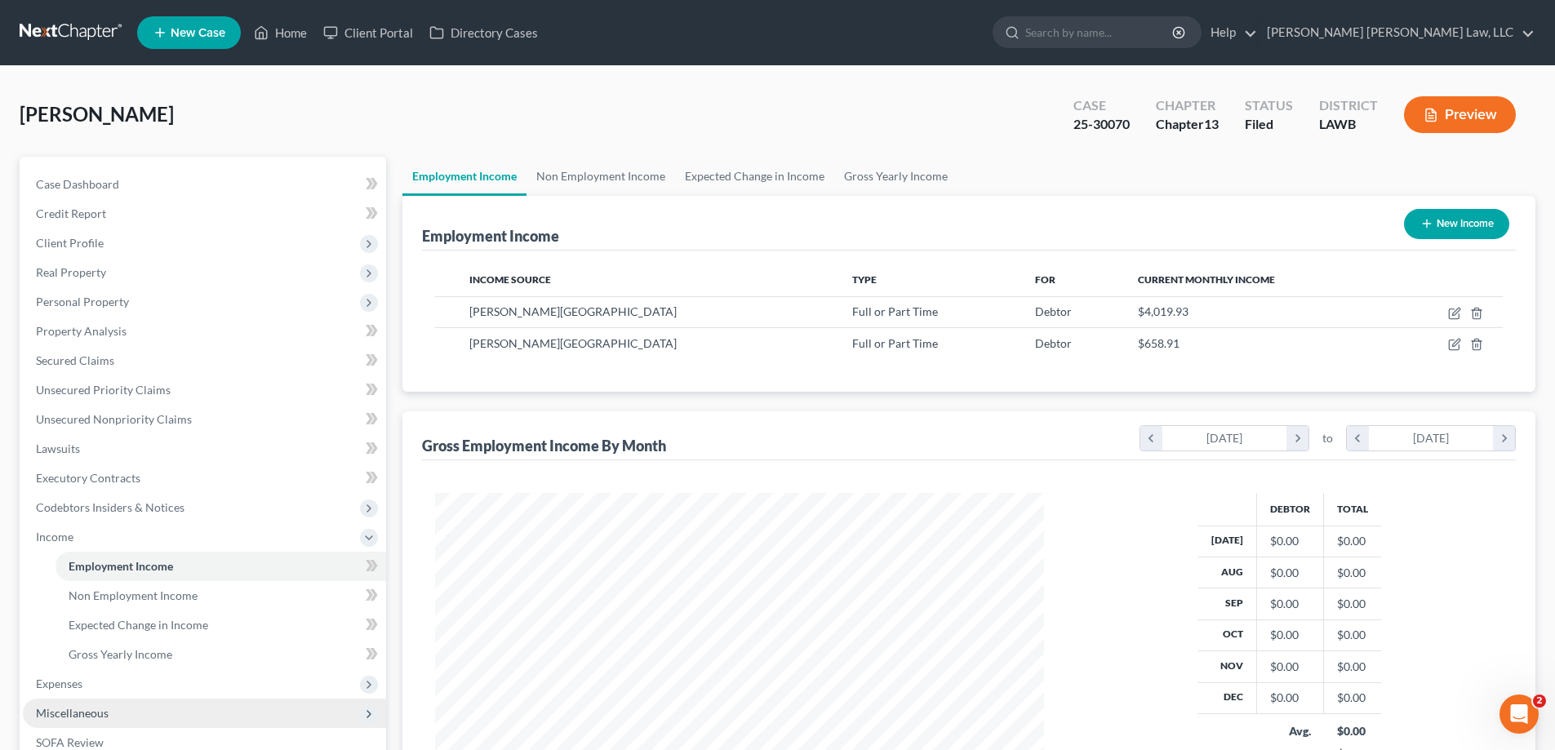
scroll to position [163, 0]
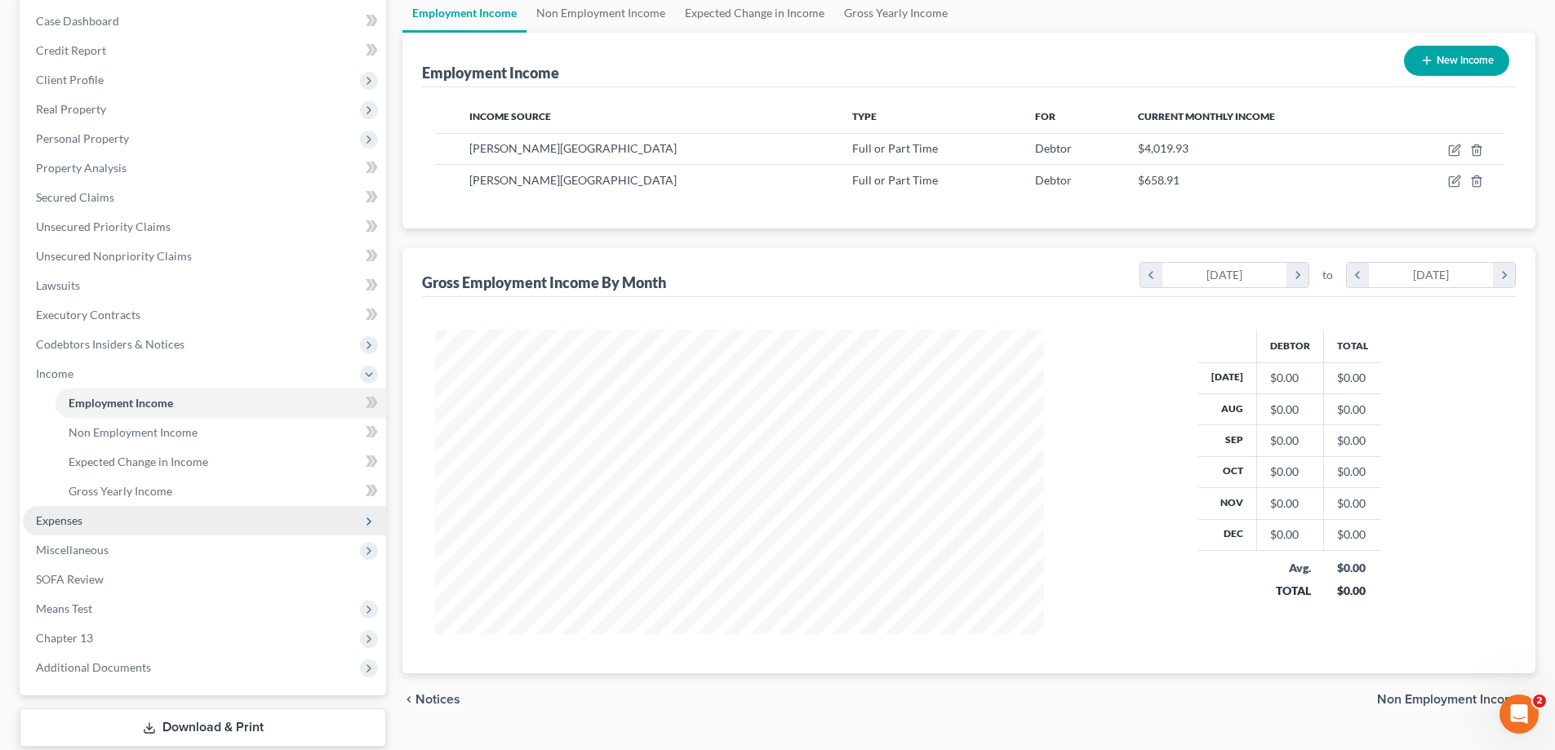
click at [87, 525] on span "Expenses" at bounding box center [204, 520] width 363 height 29
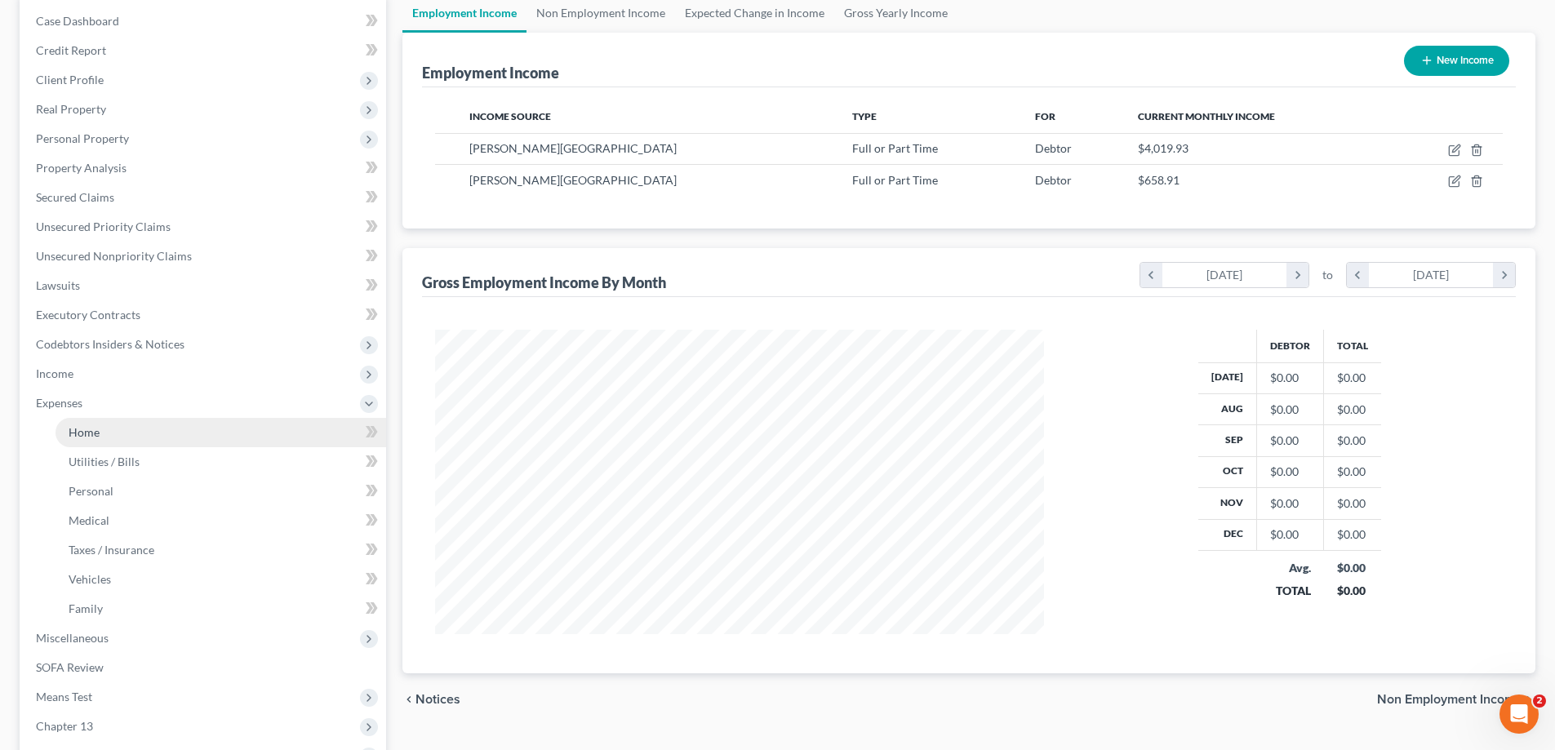
click at [96, 426] on span "Home" at bounding box center [84, 432] width 31 height 14
click at [130, 424] on link "Home" at bounding box center [221, 432] width 331 height 29
click at [73, 437] on span "Home" at bounding box center [84, 432] width 31 height 14
click at [101, 484] on span "Personal" at bounding box center [91, 491] width 45 height 14
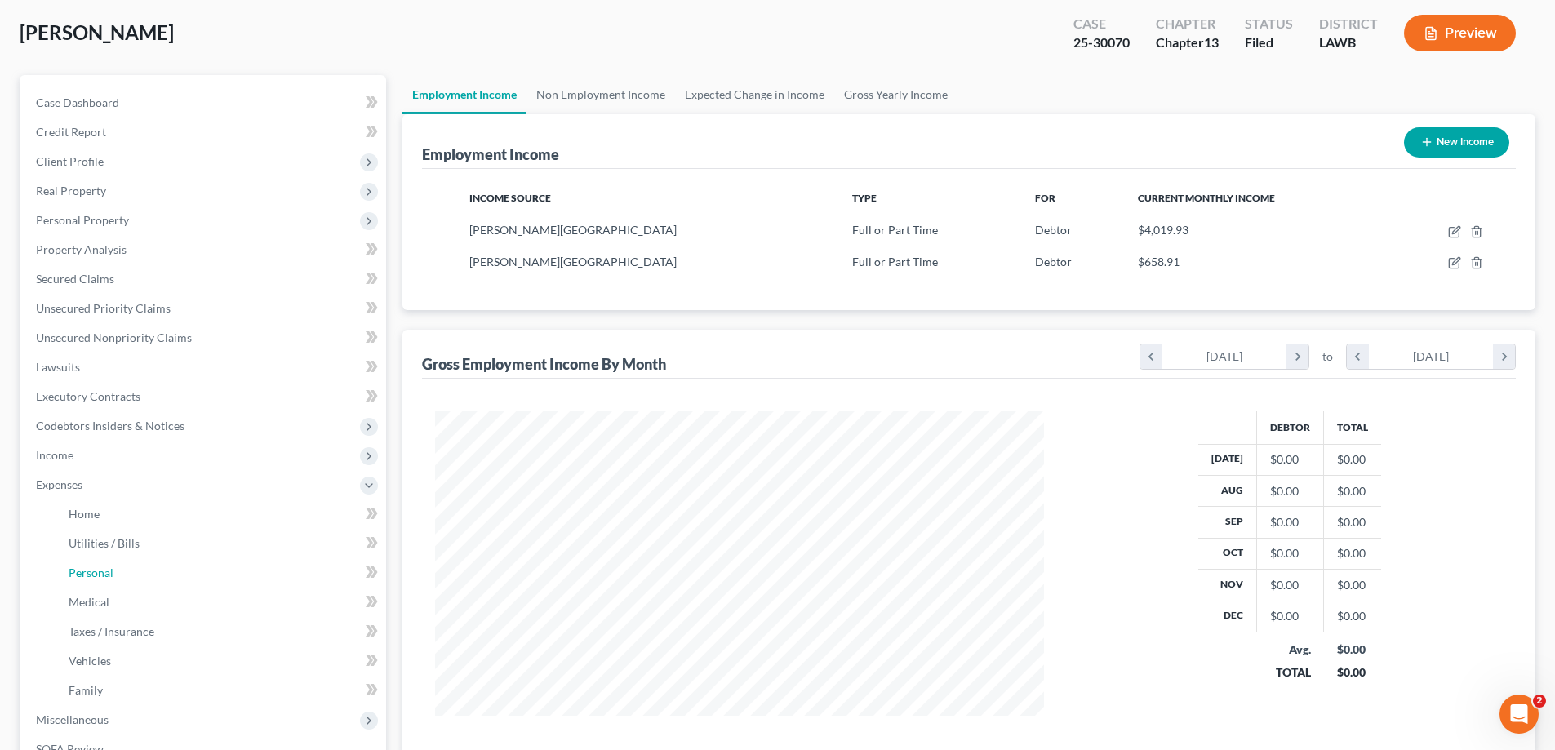
scroll to position [0, 0]
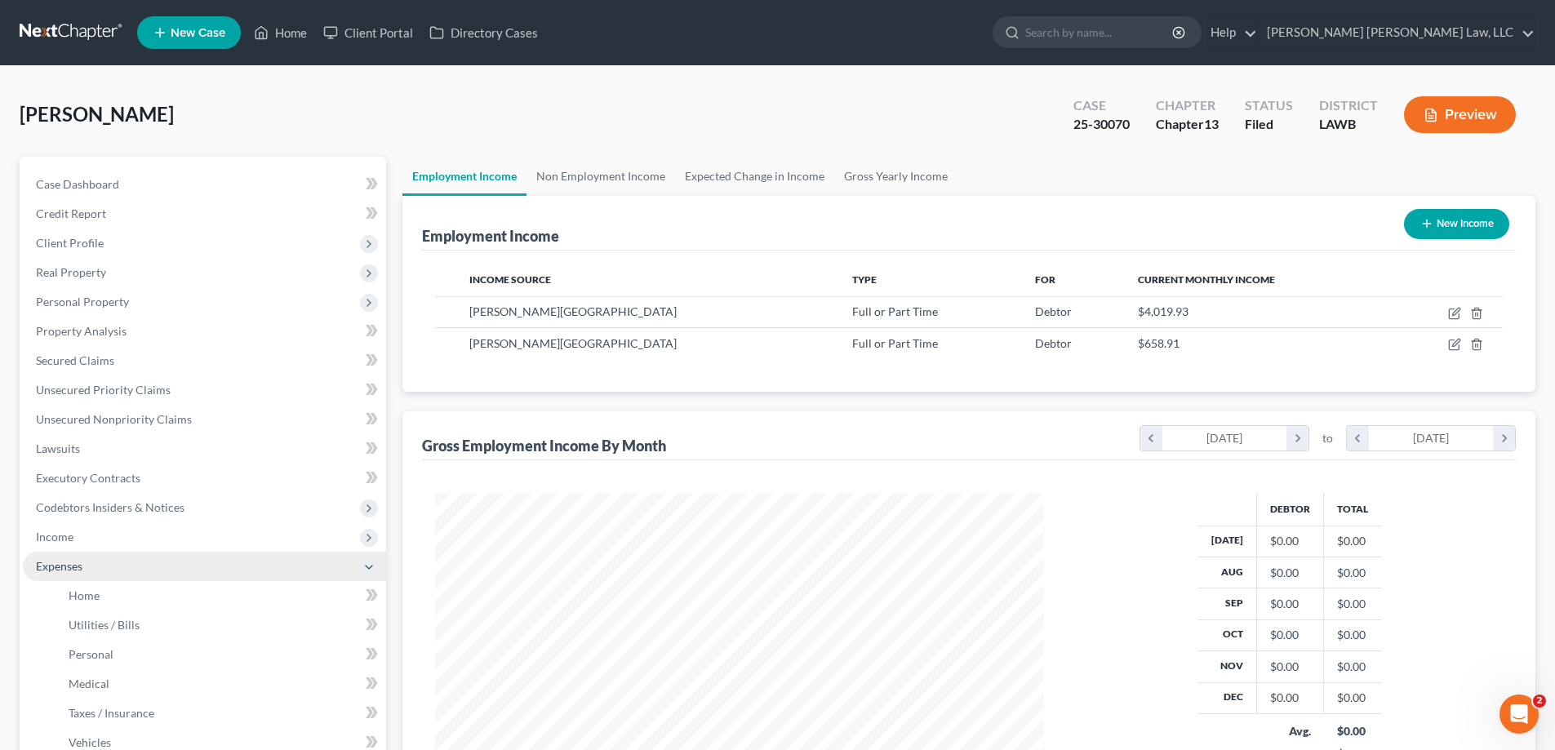
click at [89, 552] on span "Expenses" at bounding box center [204, 566] width 363 height 29
click at [87, 555] on span "Expenses" at bounding box center [204, 566] width 363 height 29
click at [103, 590] on link "Home" at bounding box center [221, 595] width 331 height 29
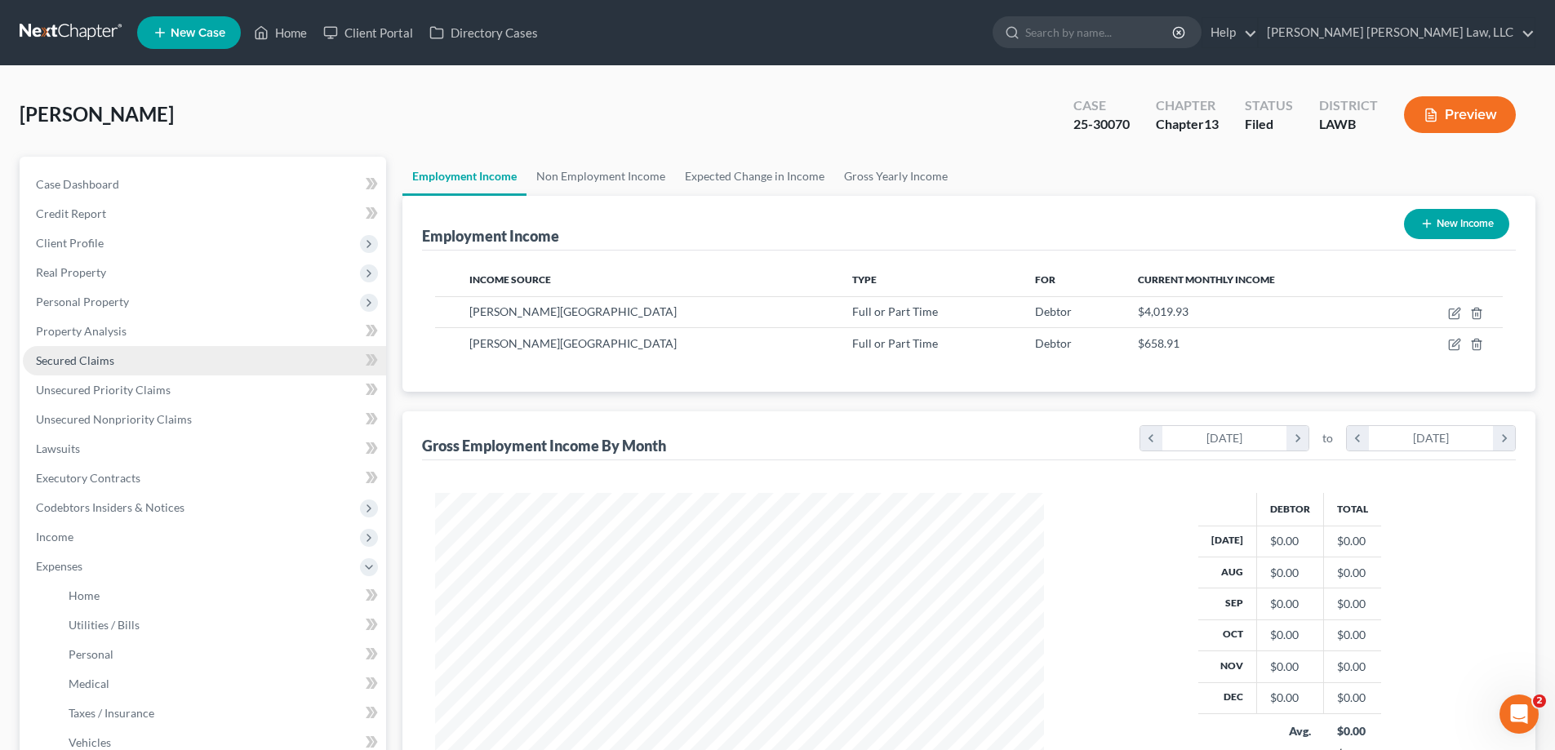
click at [144, 367] on link "Secured Claims" at bounding box center [204, 360] width 363 height 29
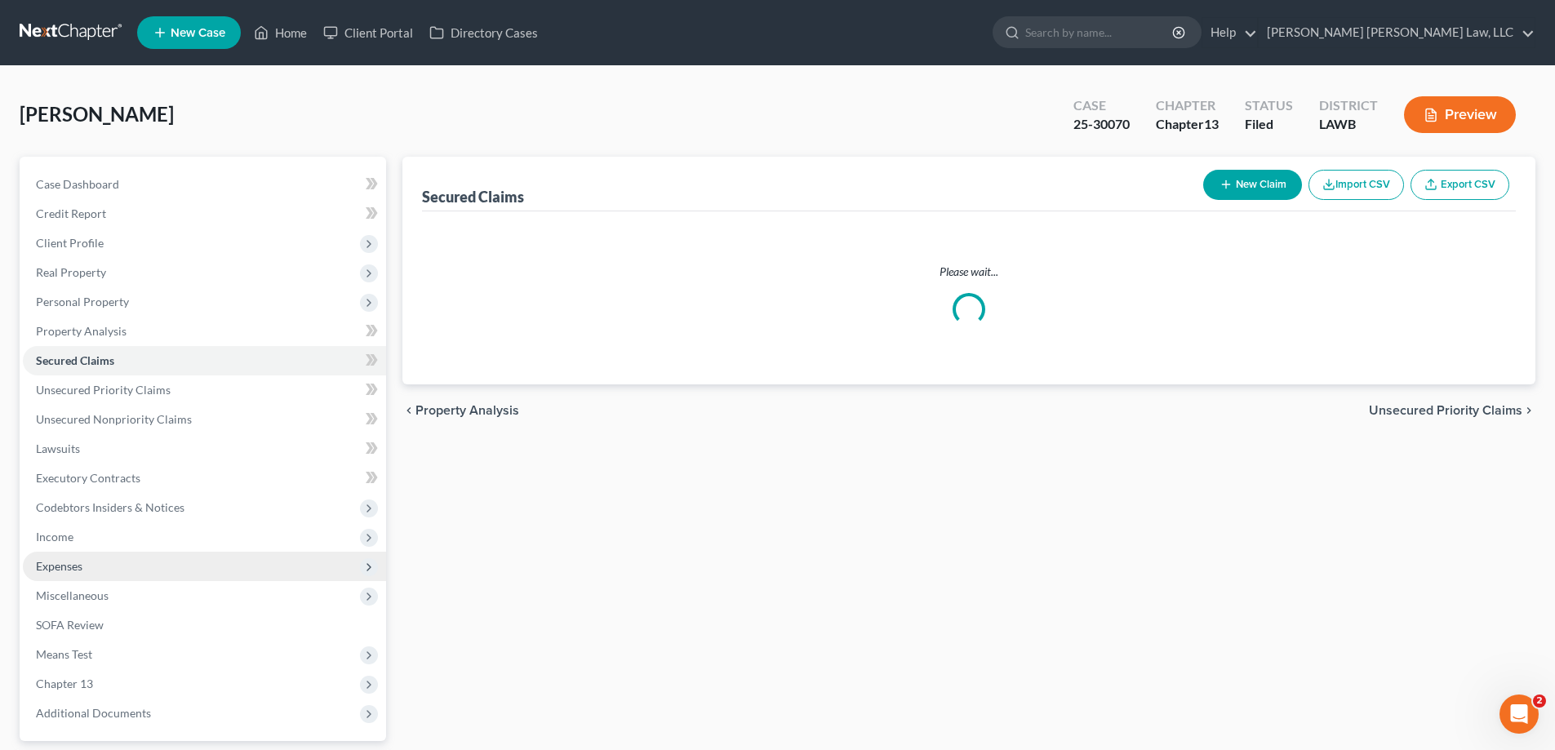
click at [118, 569] on span "Expenses" at bounding box center [204, 566] width 363 height 29
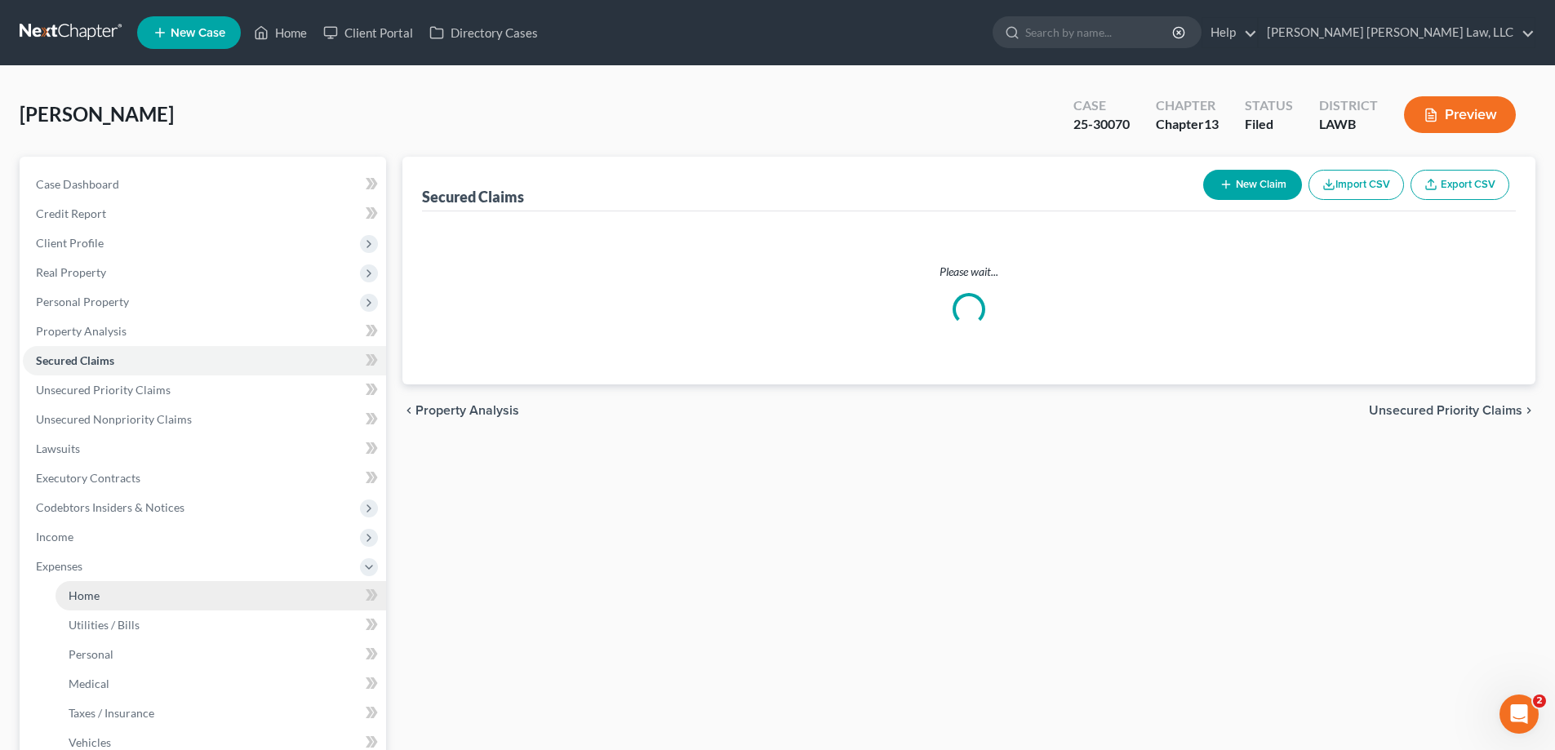
click at [121, 583] on link "Home" at bounding box center [221, 595] width 331 height 29
click at [100, 594] on link "Home" at bounding box center [221, 595] width 331 height 29
click at [305, 29] on link "Home" at bounding box center [280, 32] width 69 height 29
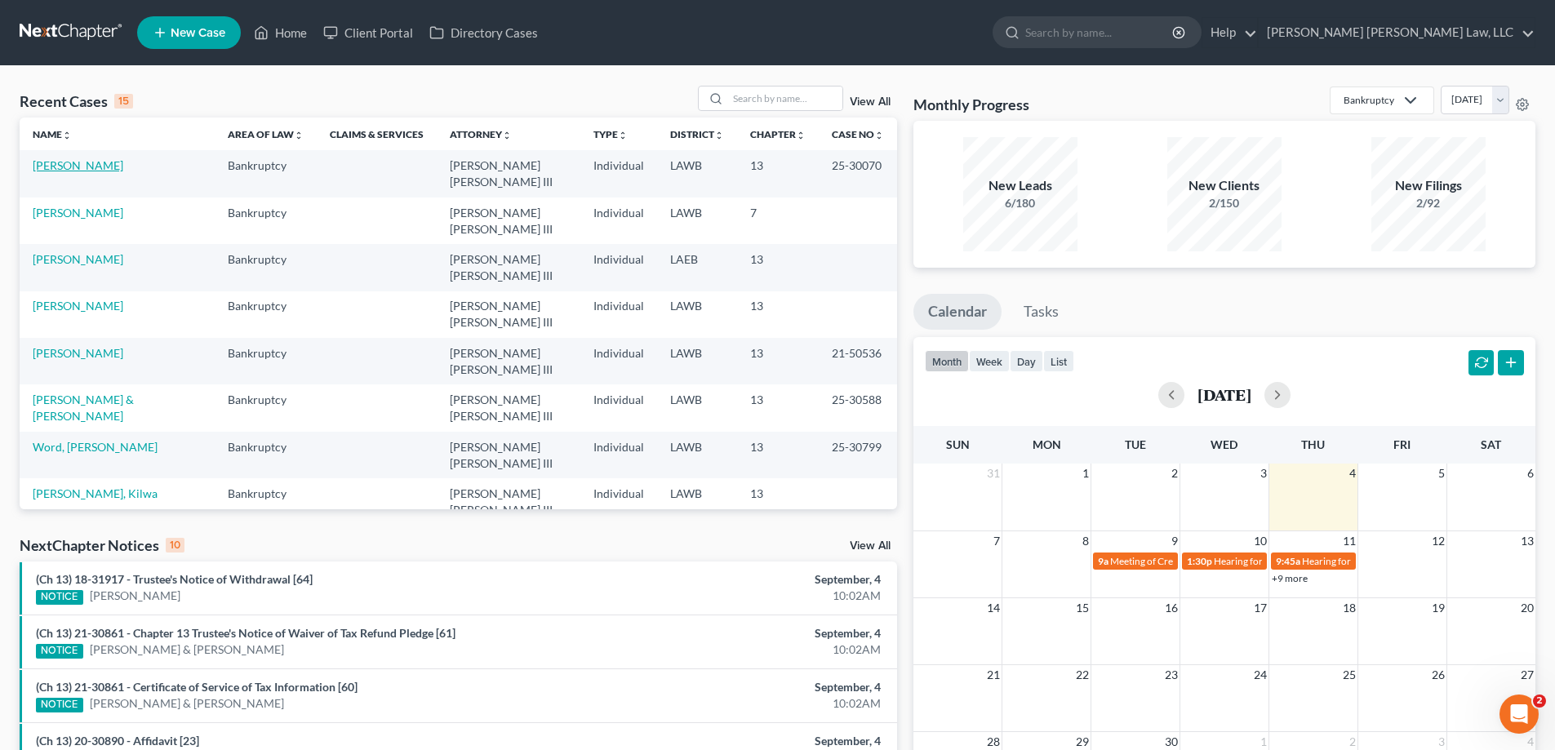
click at [92, 160] on link "[PERSON_NAME]" at bounding box center [78, 165] width 91 height 14
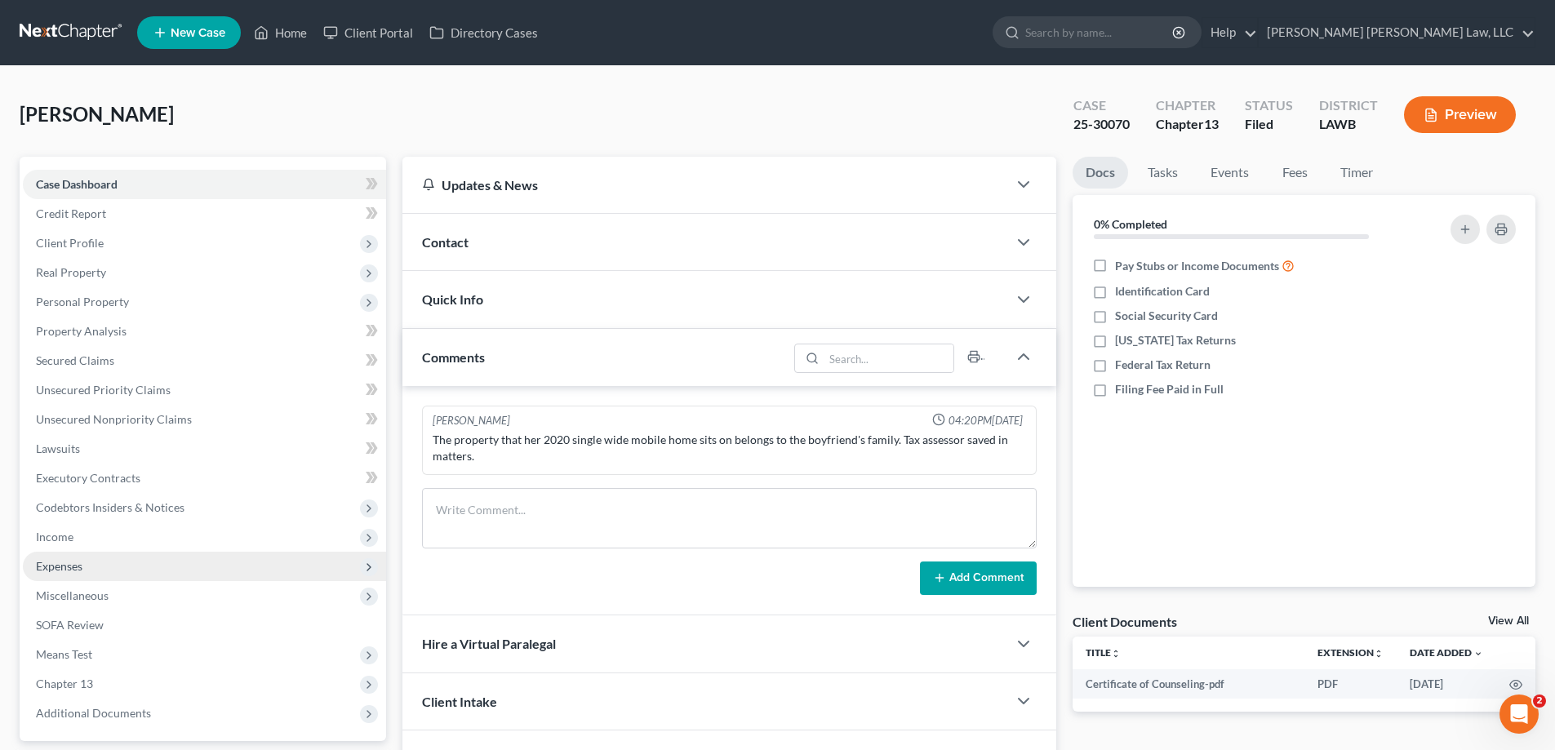
click at [110, 560] on span "Expenses" at bounding box center [204, 566] width 363 height 29
click at [122, 580] on span "Expenses" at bounding box center [204, 566] width 363 height 29
click at [102, 563] on span "Expenses" at bounding box center [204, 566] width 363 height 29
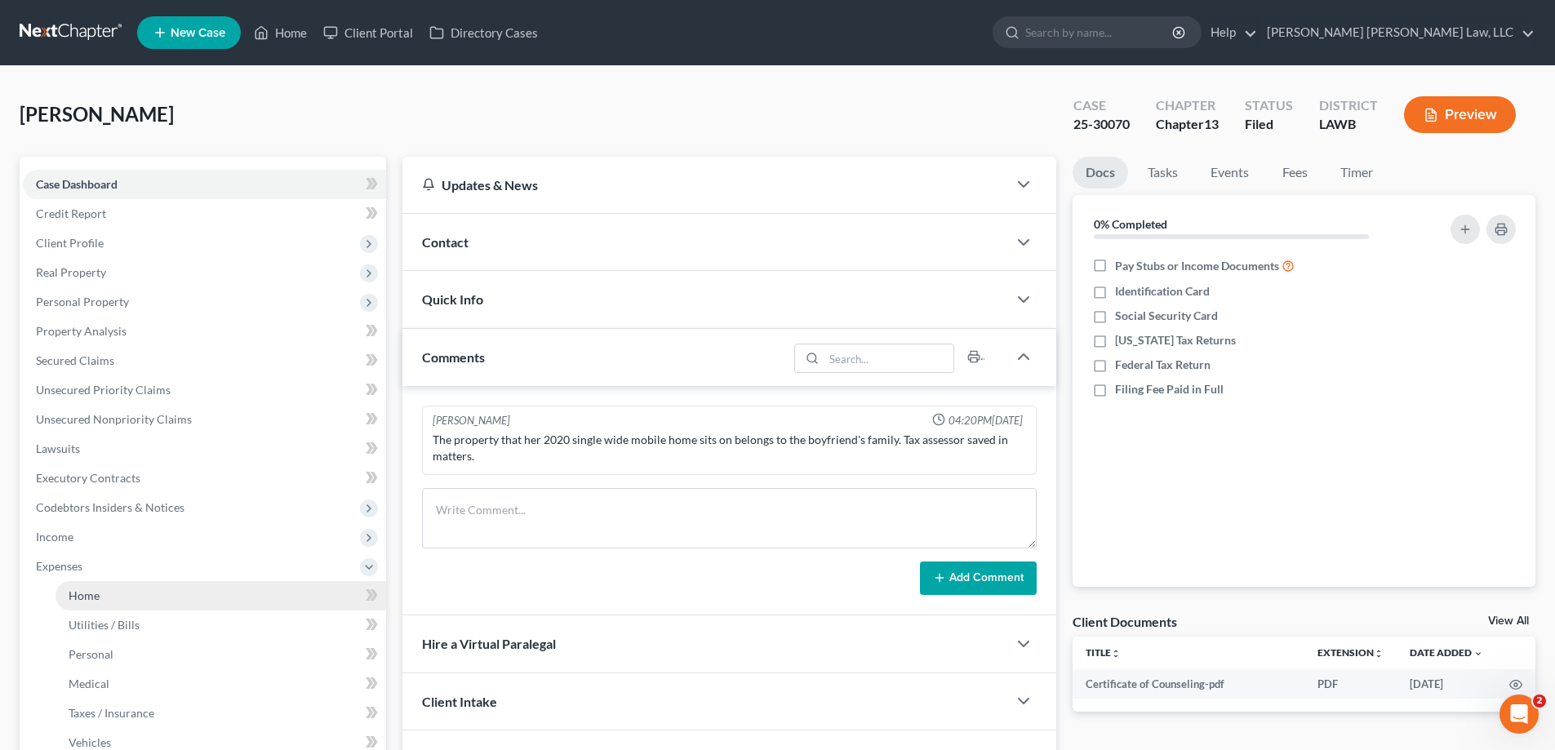
click at [115, 590] on link "Home" at bounding box center [221, 595] width 331 height 29
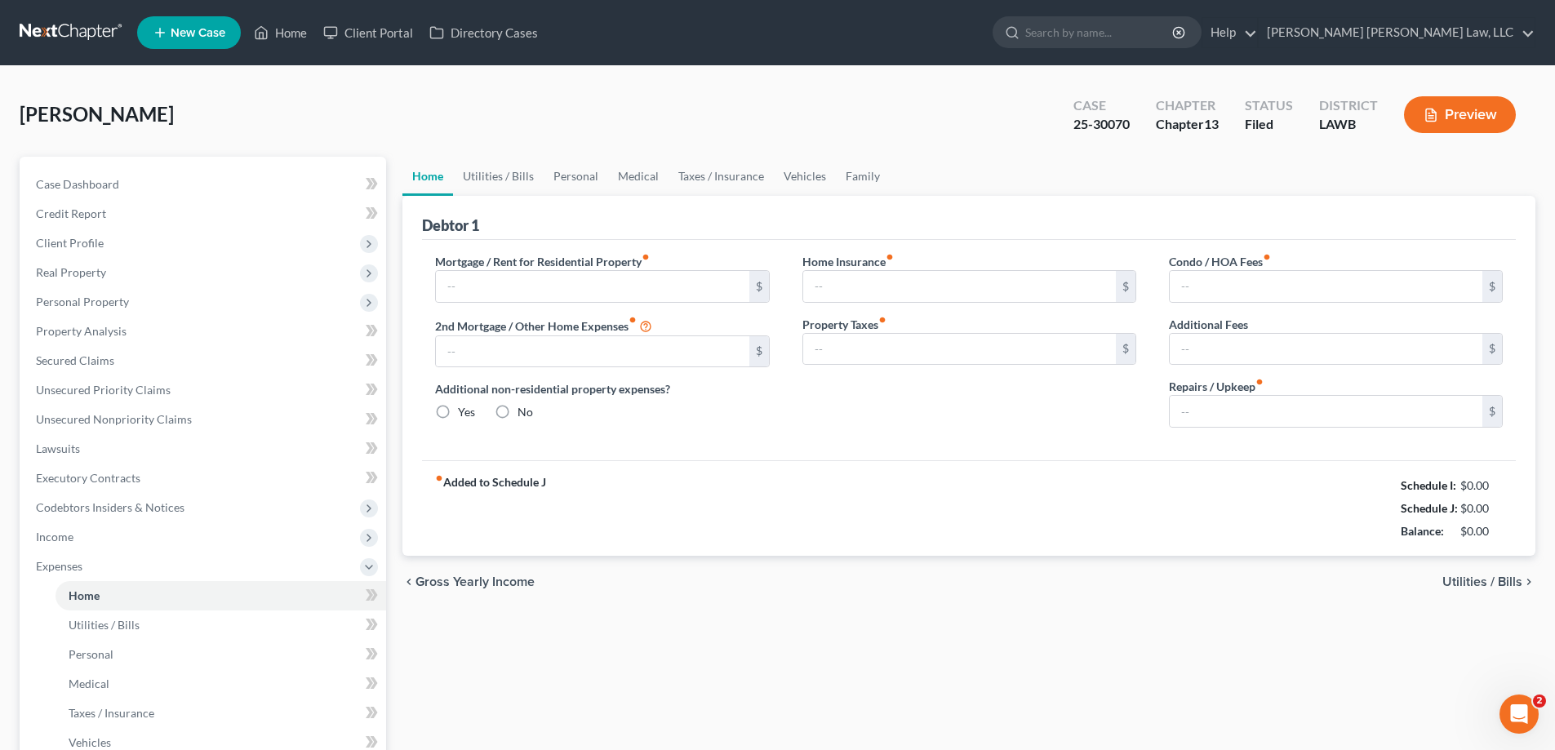
type input "0.00"
radio input "true"
type input "0.00"
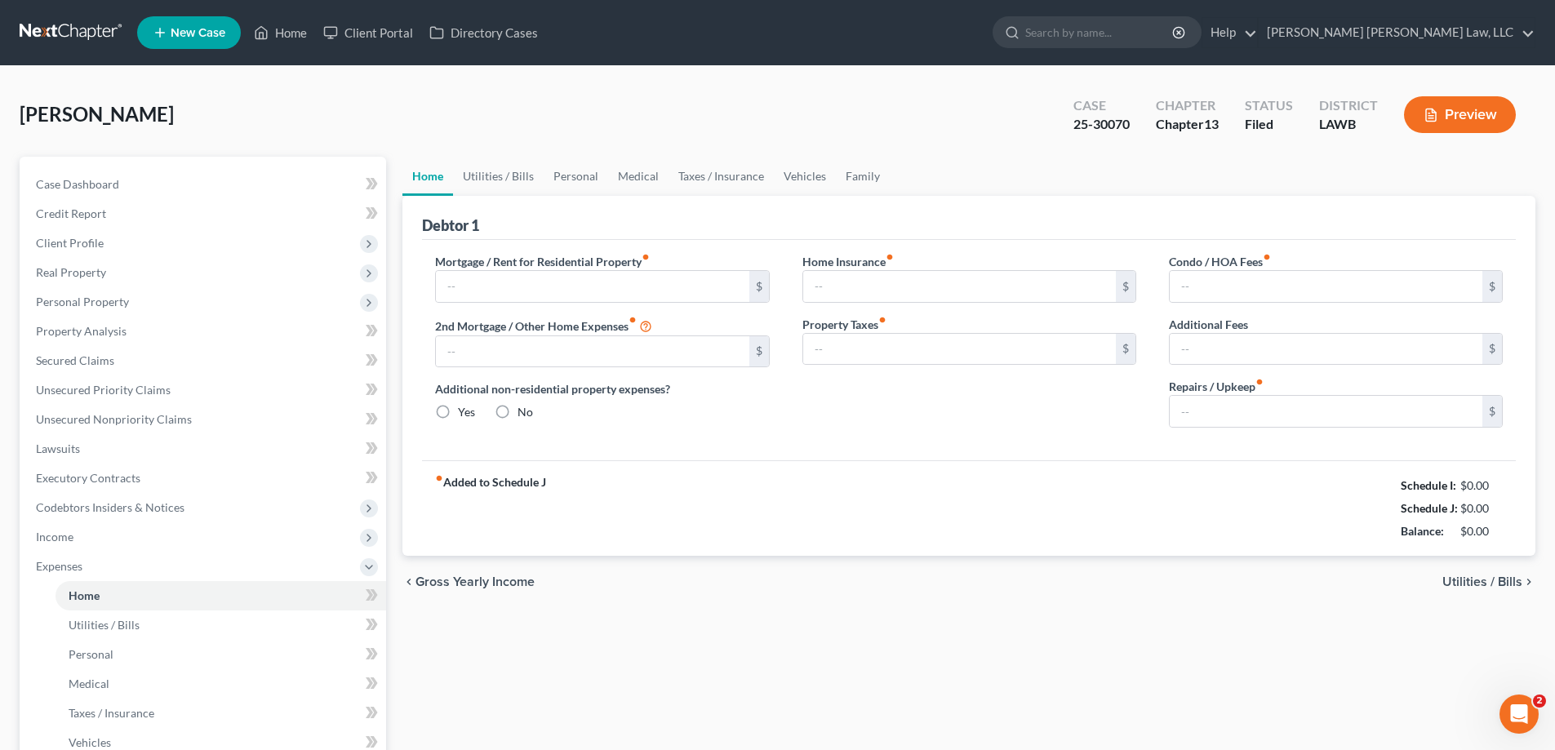
type input "0.00"
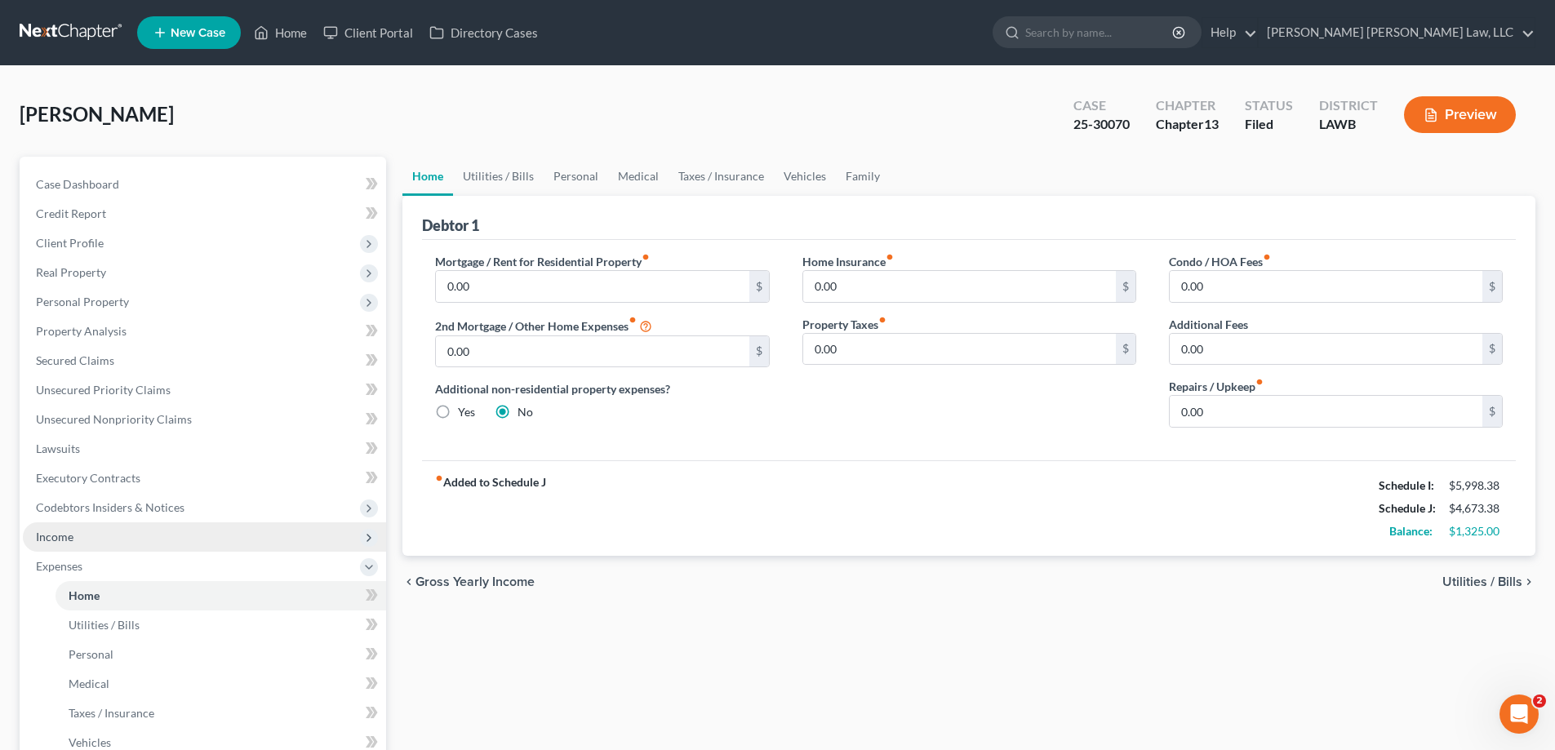
click at [94, 541] on span "Income" at bounding box center [204, 537] width 363 height 29
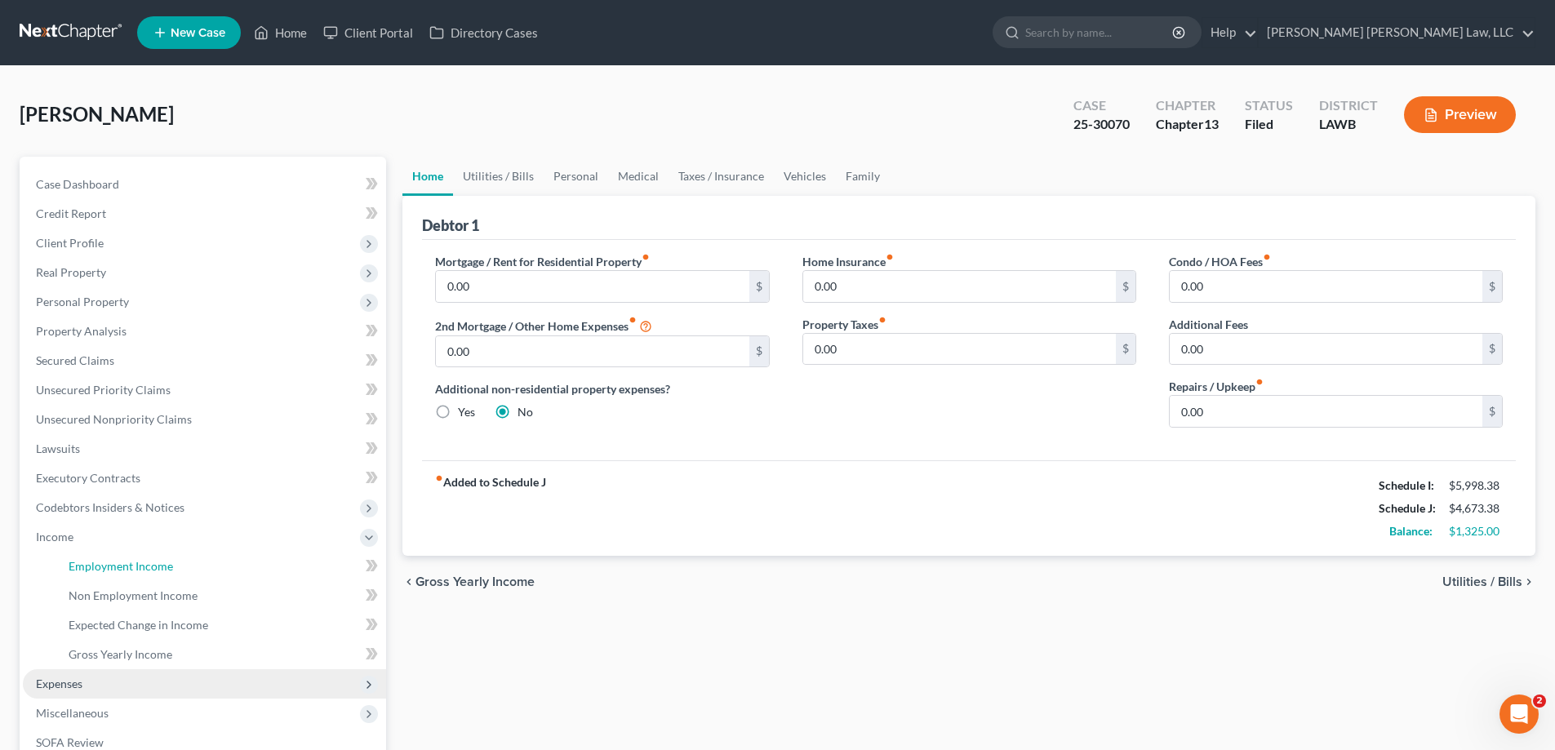
click at [110, 559] on span "Employment Income" at bounding box center [121, 566] width 105 height 14
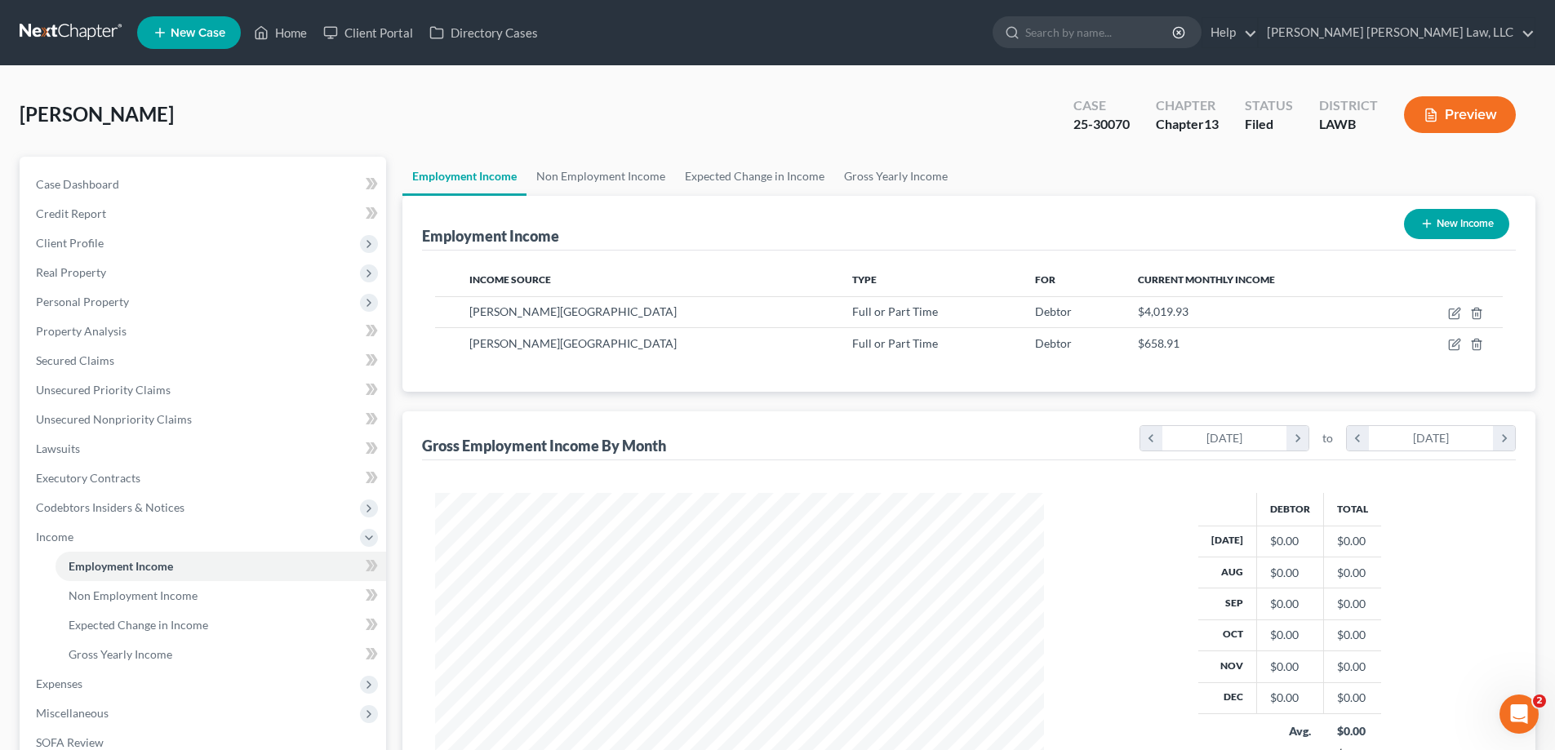
scroll to position [305, 642]
click at [626, 179] on link "Non Employment Income" at bounding box center [601, 176] width 149 height 39
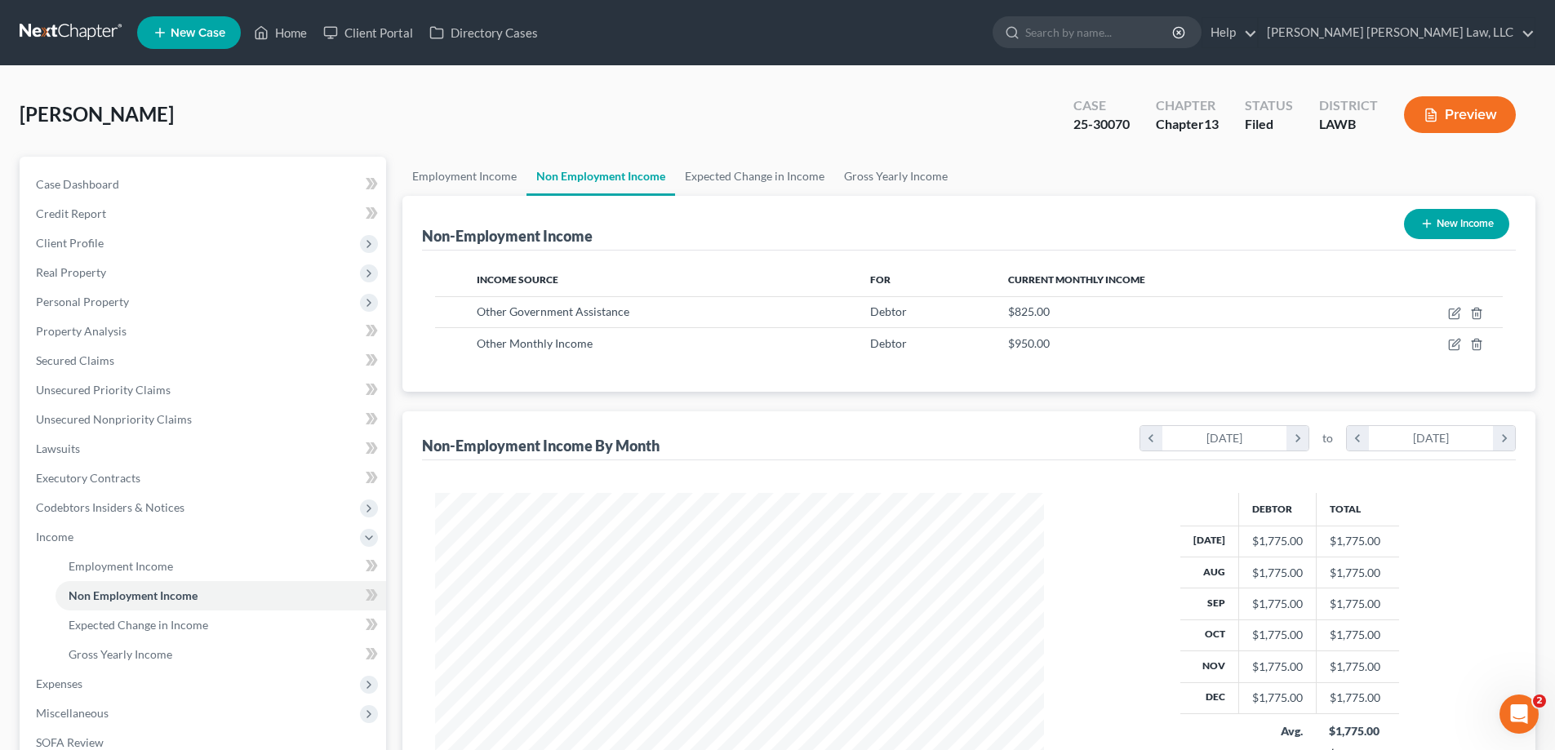
scroll to position [305, 642]
click at [477, 188] on link "Employment Income" at bounding box center [465, 176] width 124 height 39
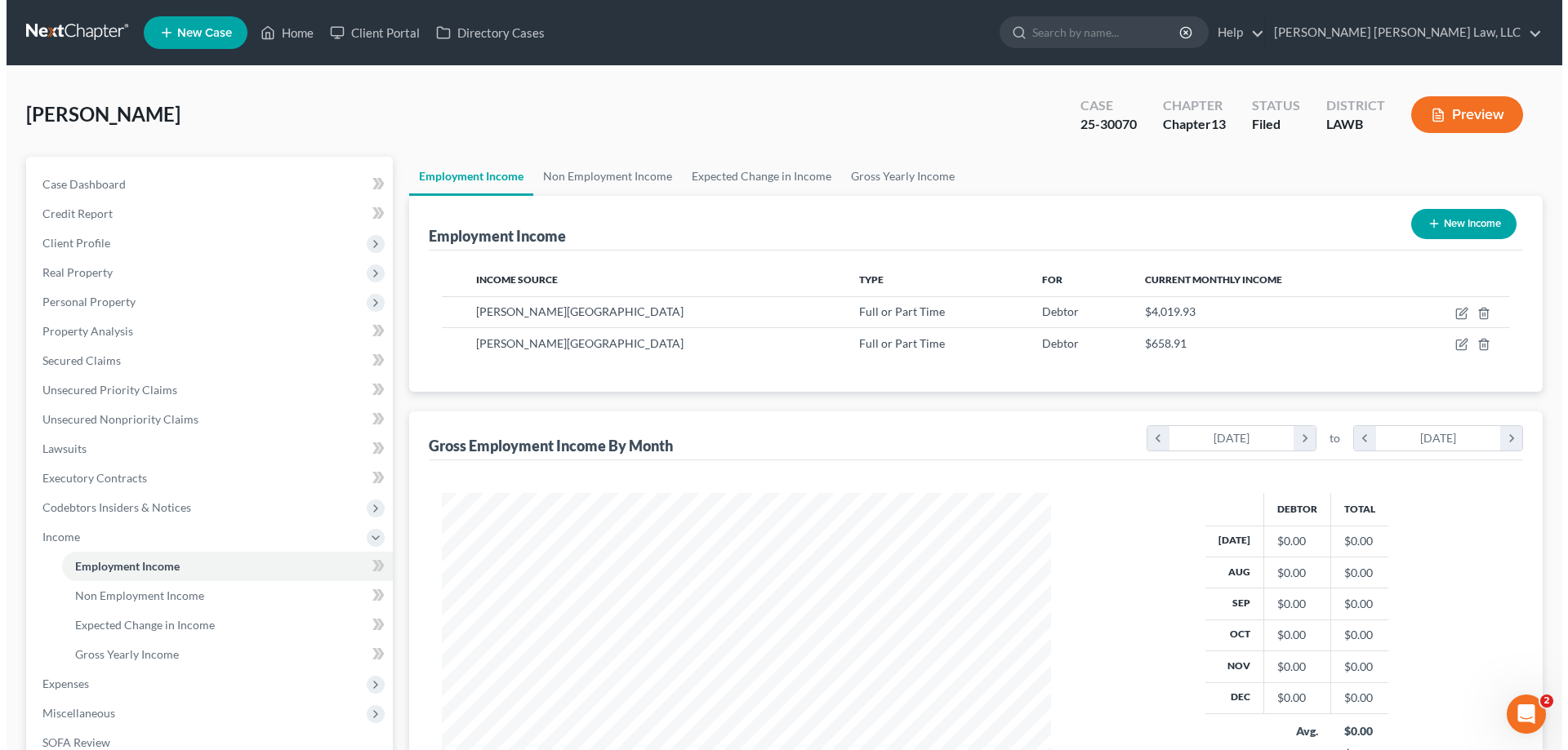
scroll to position [305, 642]
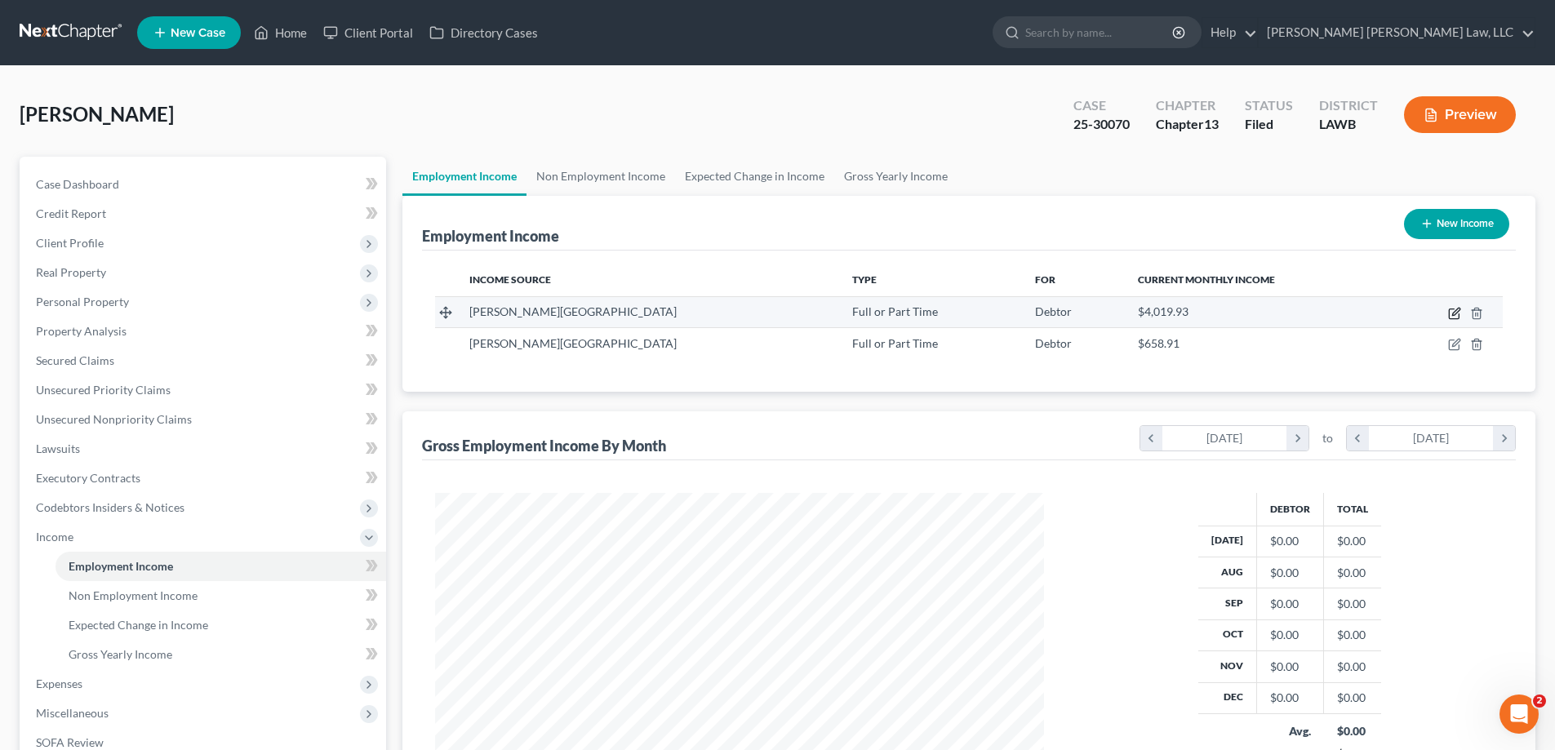
click at [1458, 309] on icon "button" at bounding box center [1456, 311] width 7 height 7
select select "0"
select select "19"
select select "2"
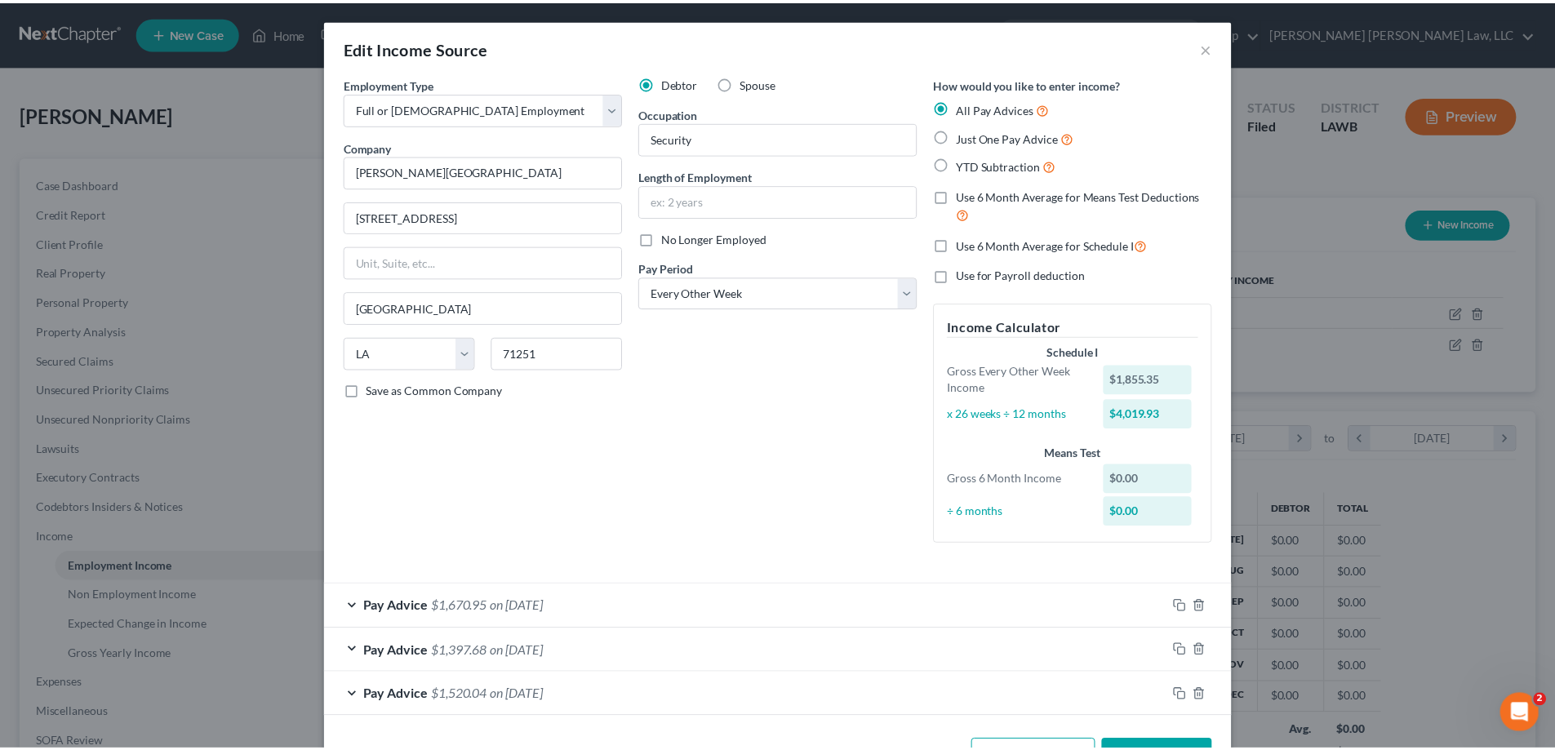
scroll to position [57, 0]
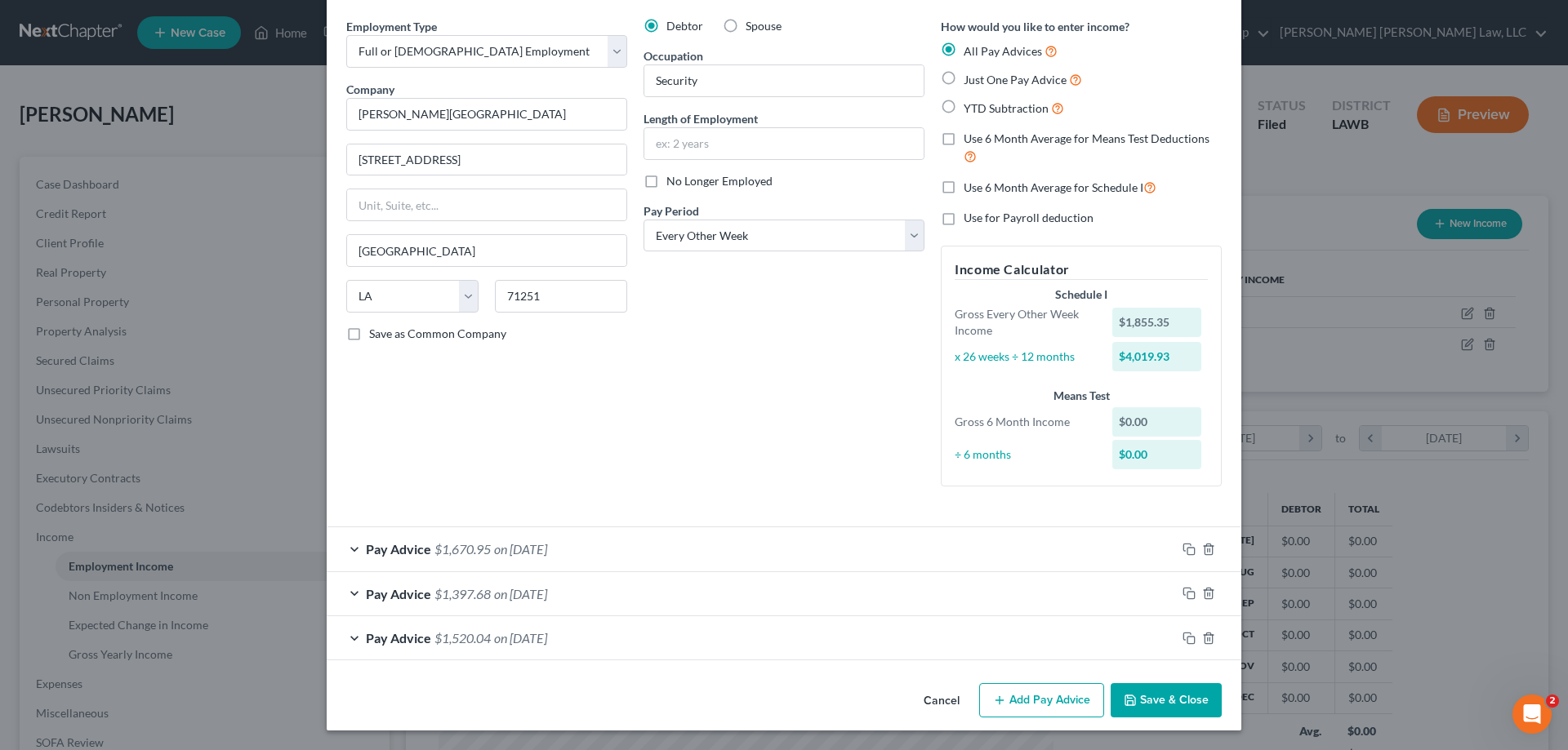
click at [948, 696] on button "Cancel" at bounding box center [941, 701] width 62 height 33
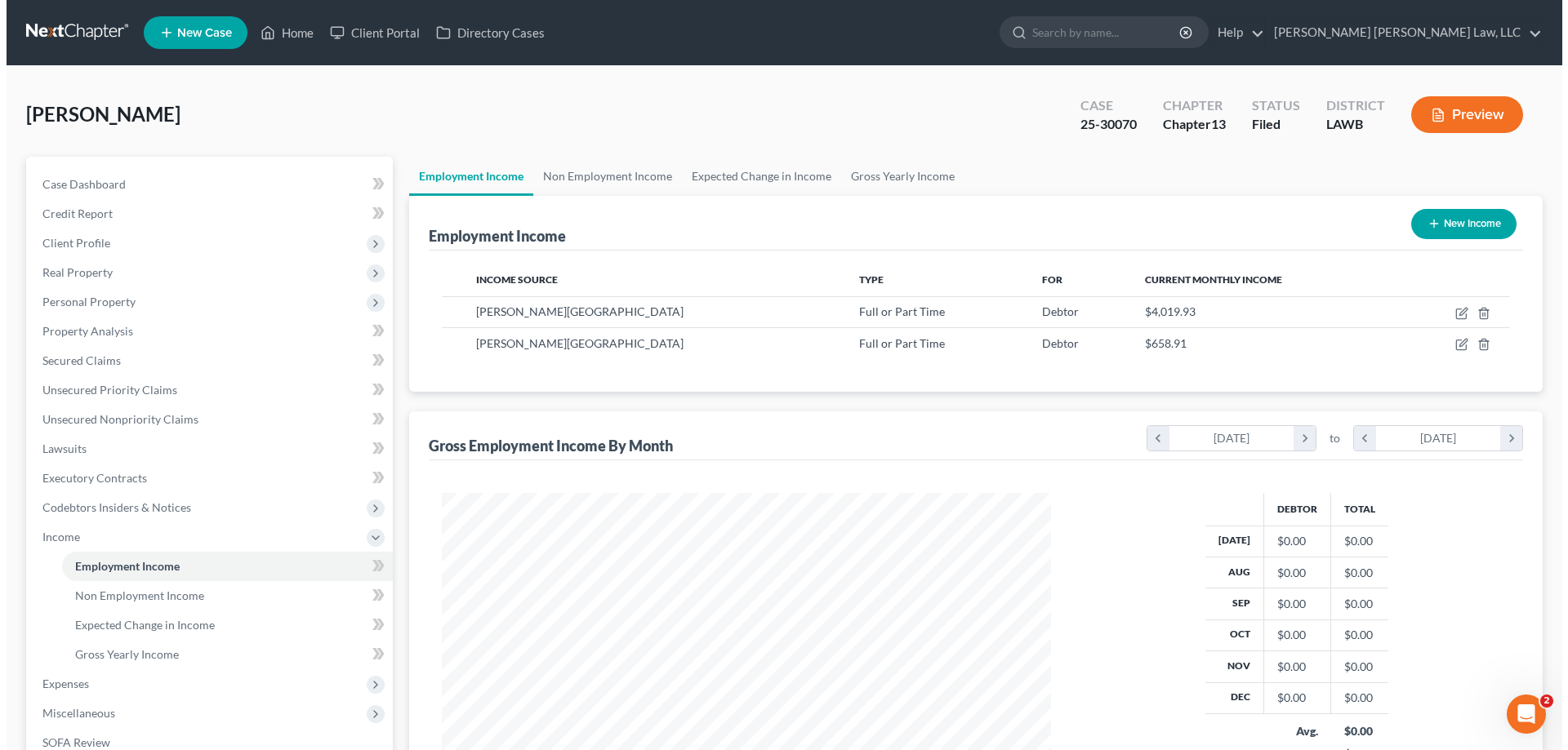
scroll to position [816221, 815884]
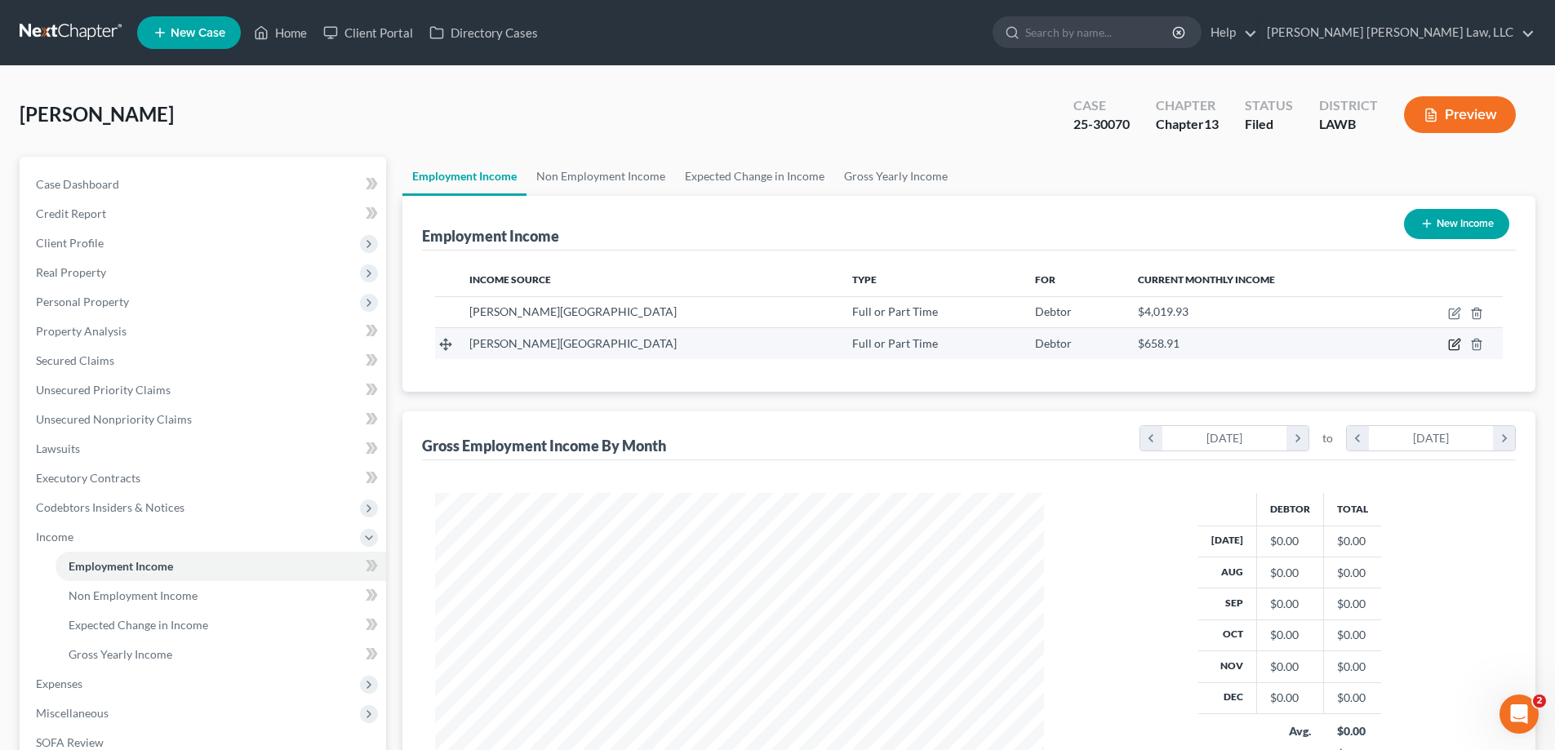
click at [1455, 340] on icon "button" at bounding box center [1454, 345] width 10 height 10
select select "0"
select select "19"
select select "0"
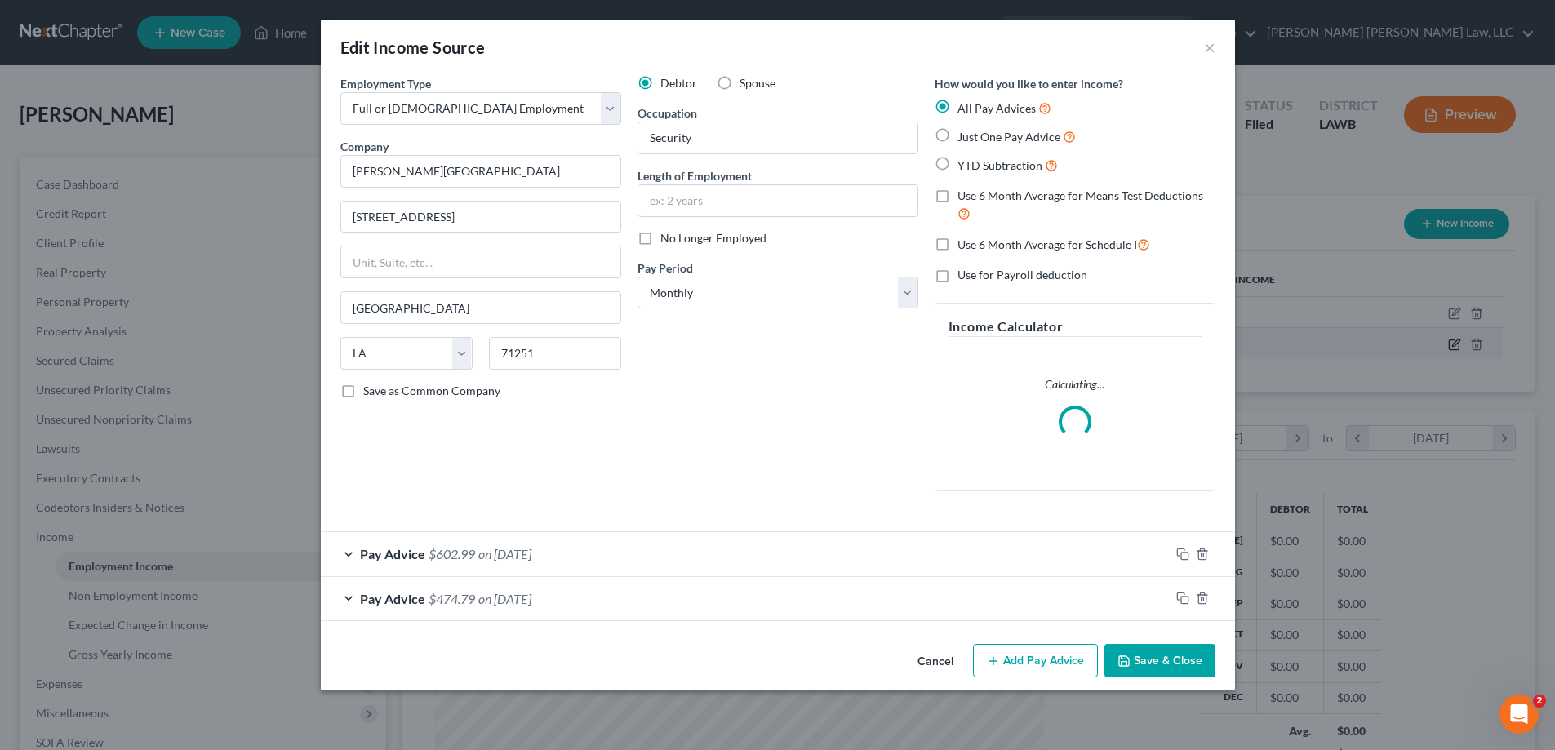
scroll to position [307, 648]
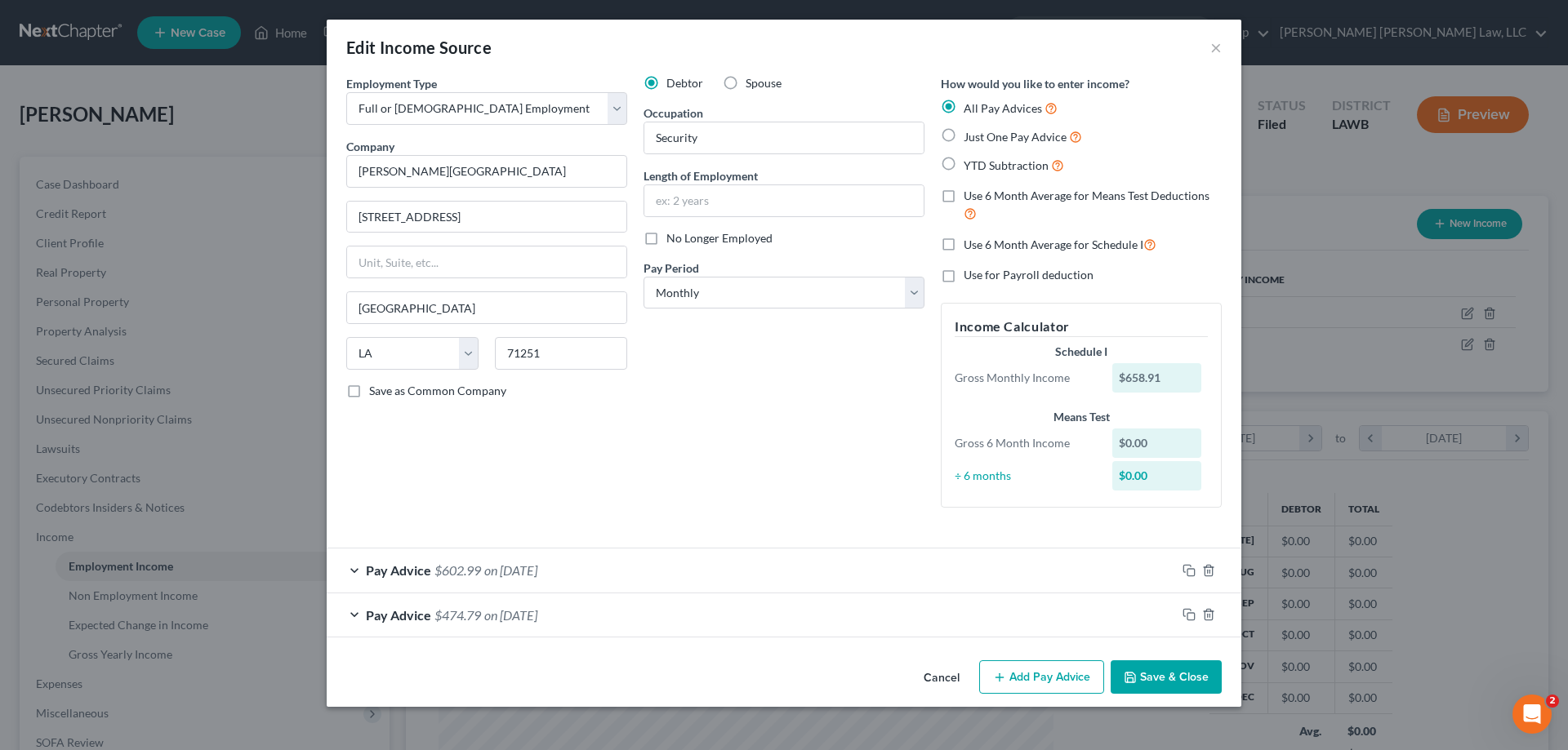
click at [941, 686] on button "Cancel" at bounding box center [941, 678] width 62 height 33
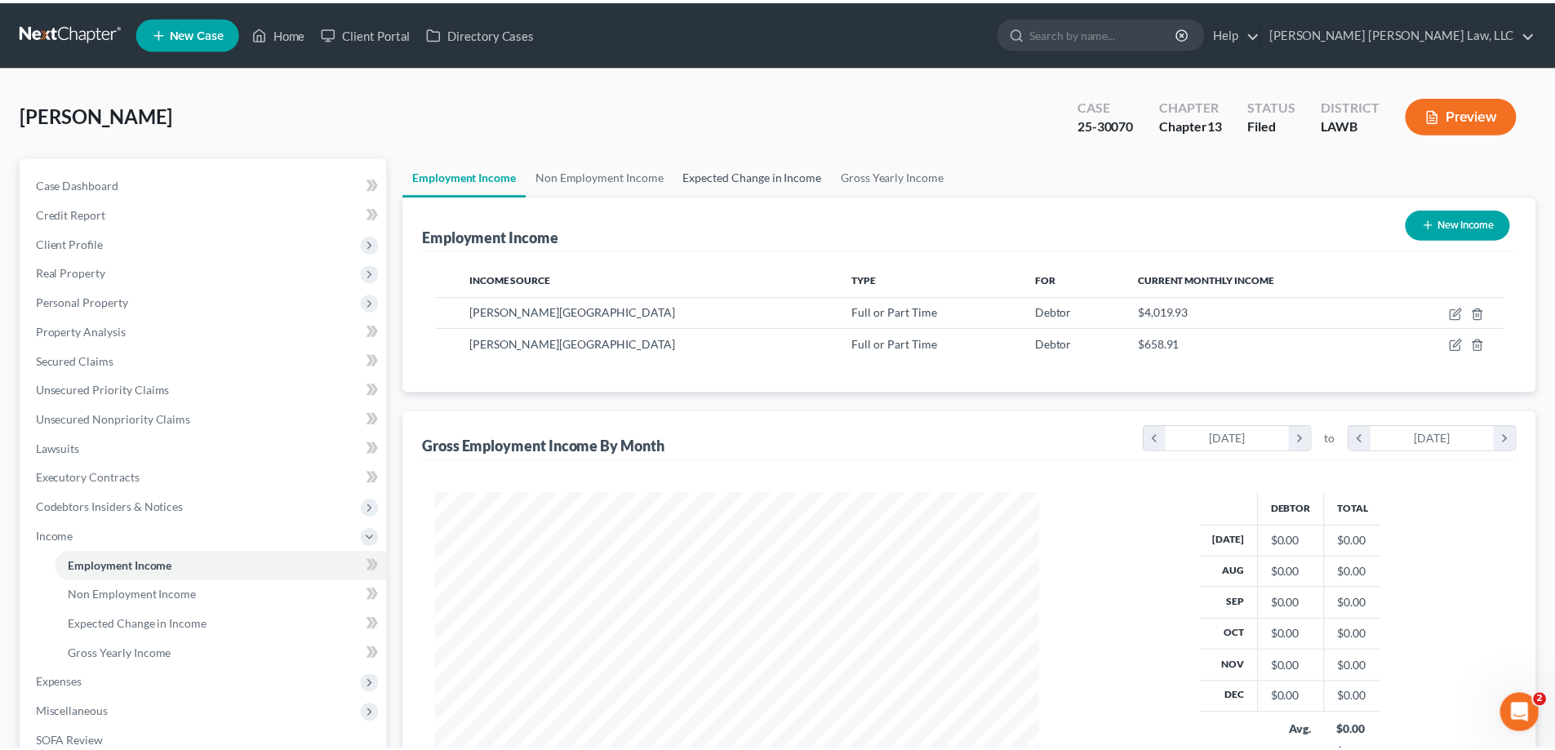
scroll to position [816221, 815884]
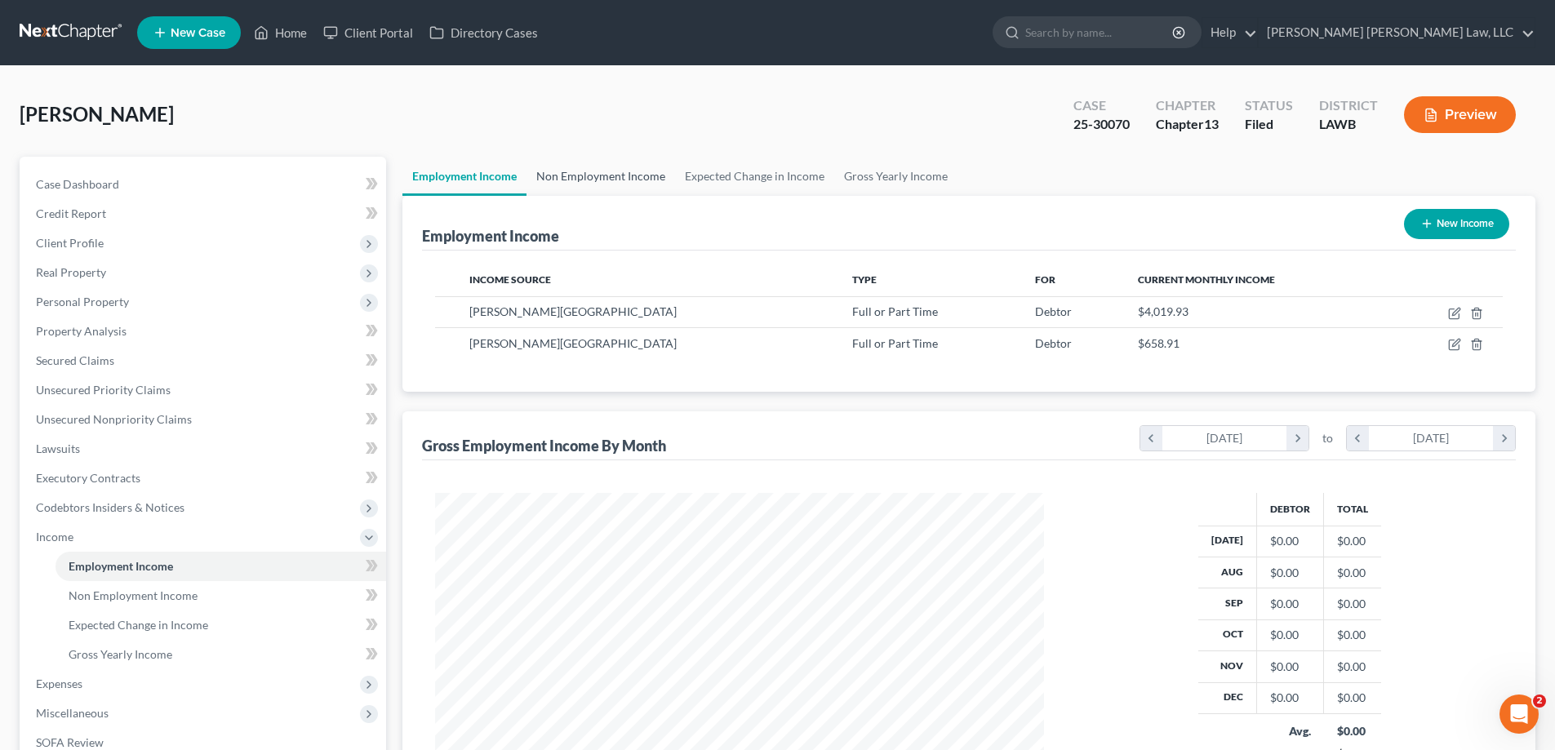
click at [622, 167] on link "Non Employment Income" at bounding box center [601, 176] width 149 height 39
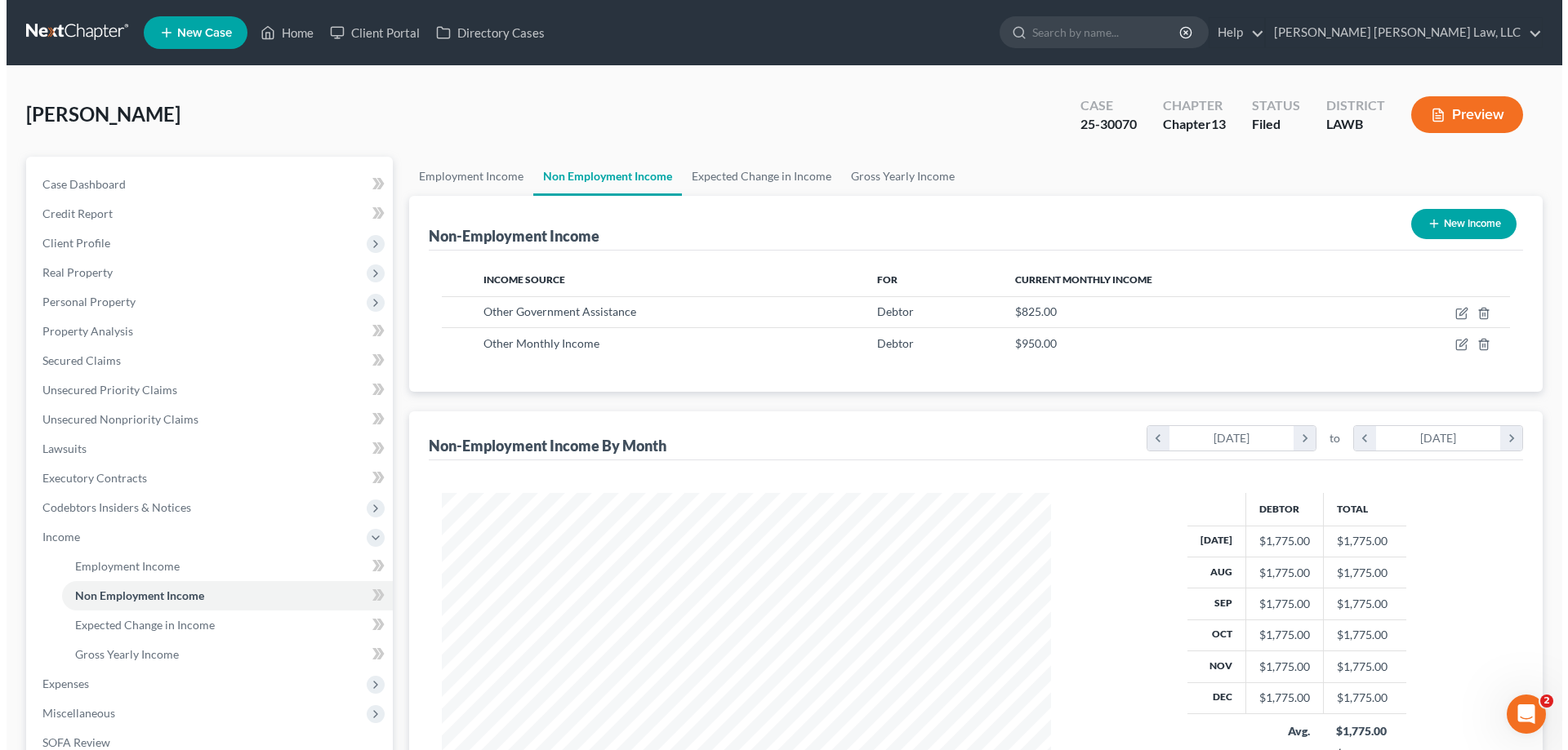
scroll to position [305, 642]
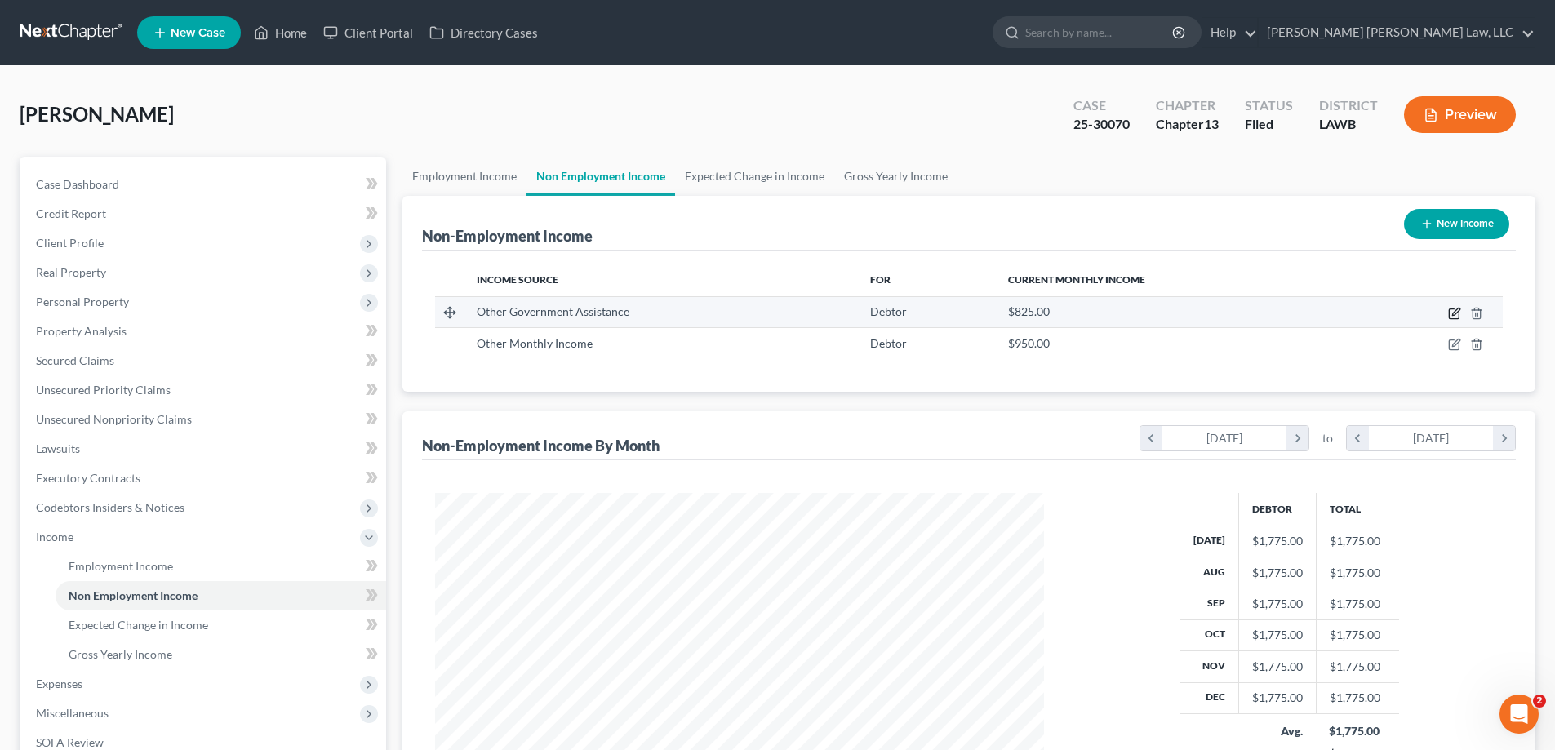
click at [1457, 310] on icon "button" at bounding box center [1456, 311] width 7 height 7
select select "5"
select select "0"
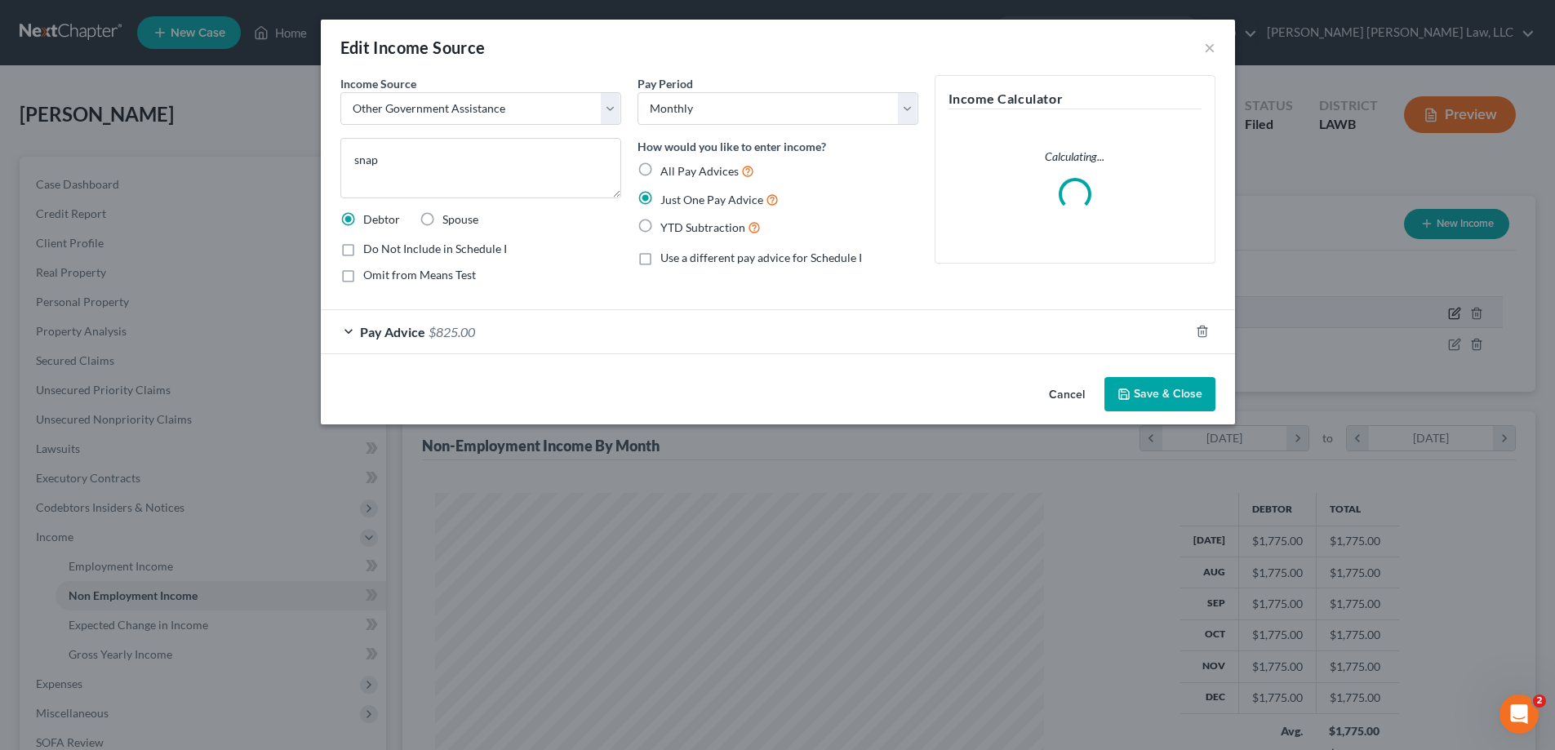
scroll to position [307, 648]
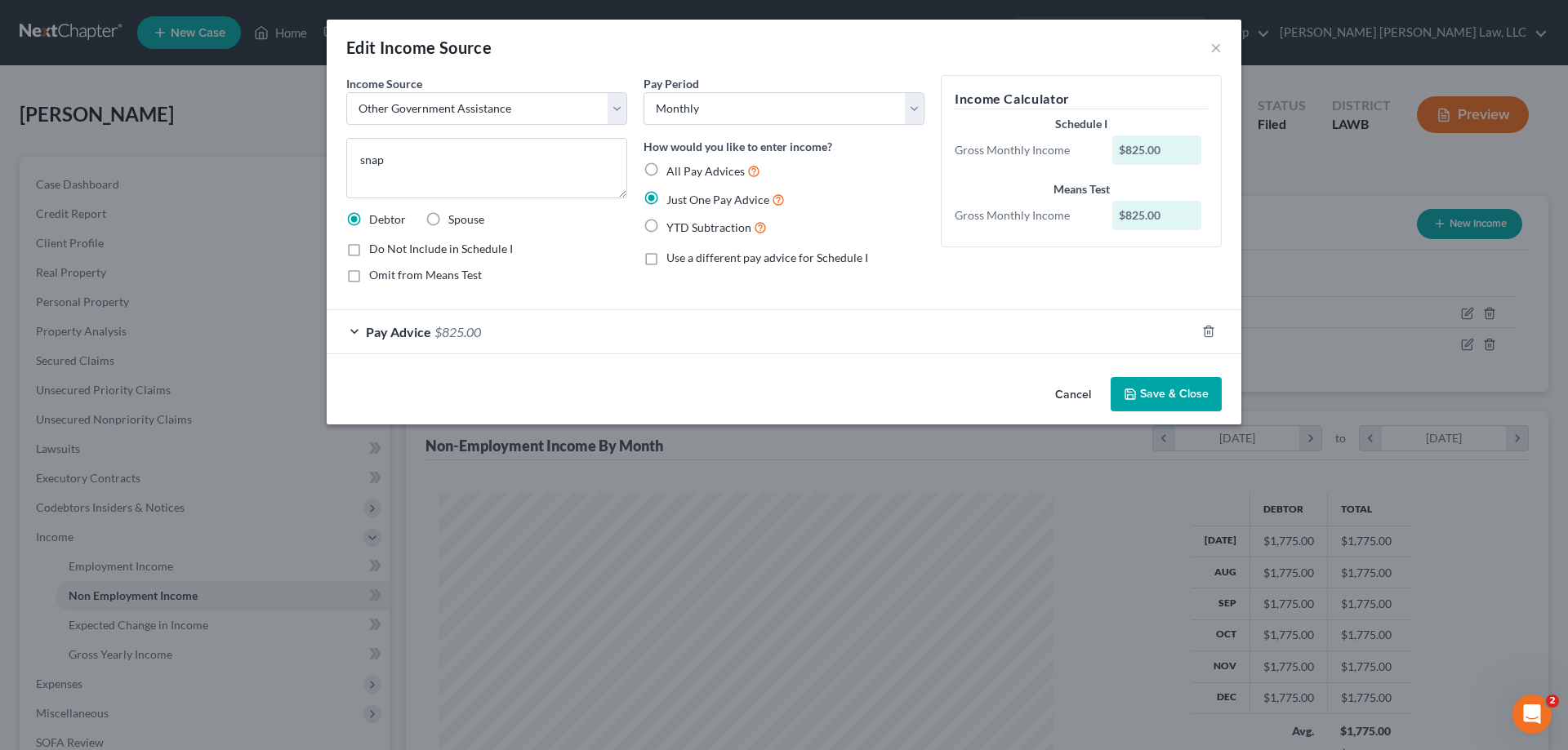
click at [1085, 385] on button "Cancel" at bounding box center [1073, 395] width 62 height 33
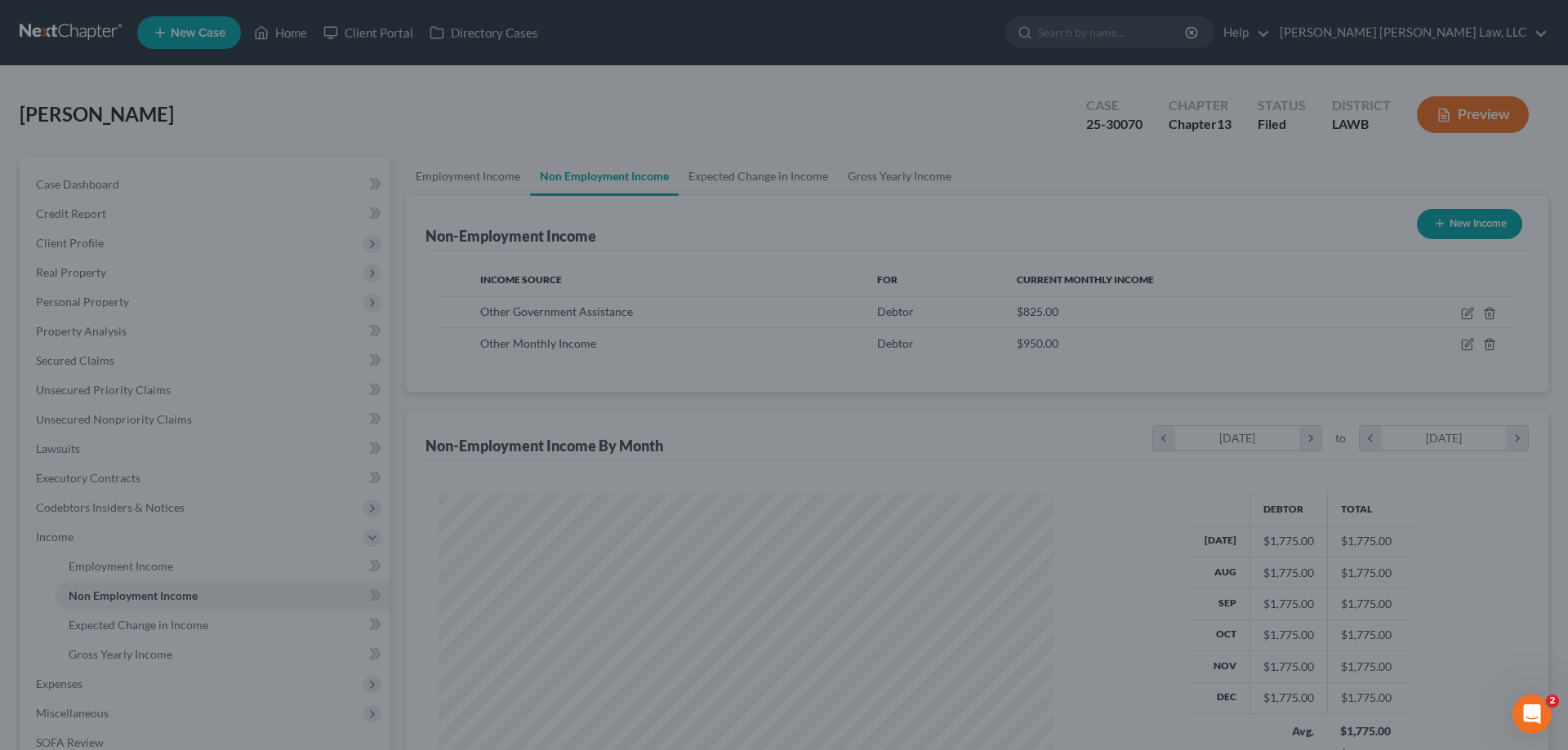
scroll to position [816221, 815884]
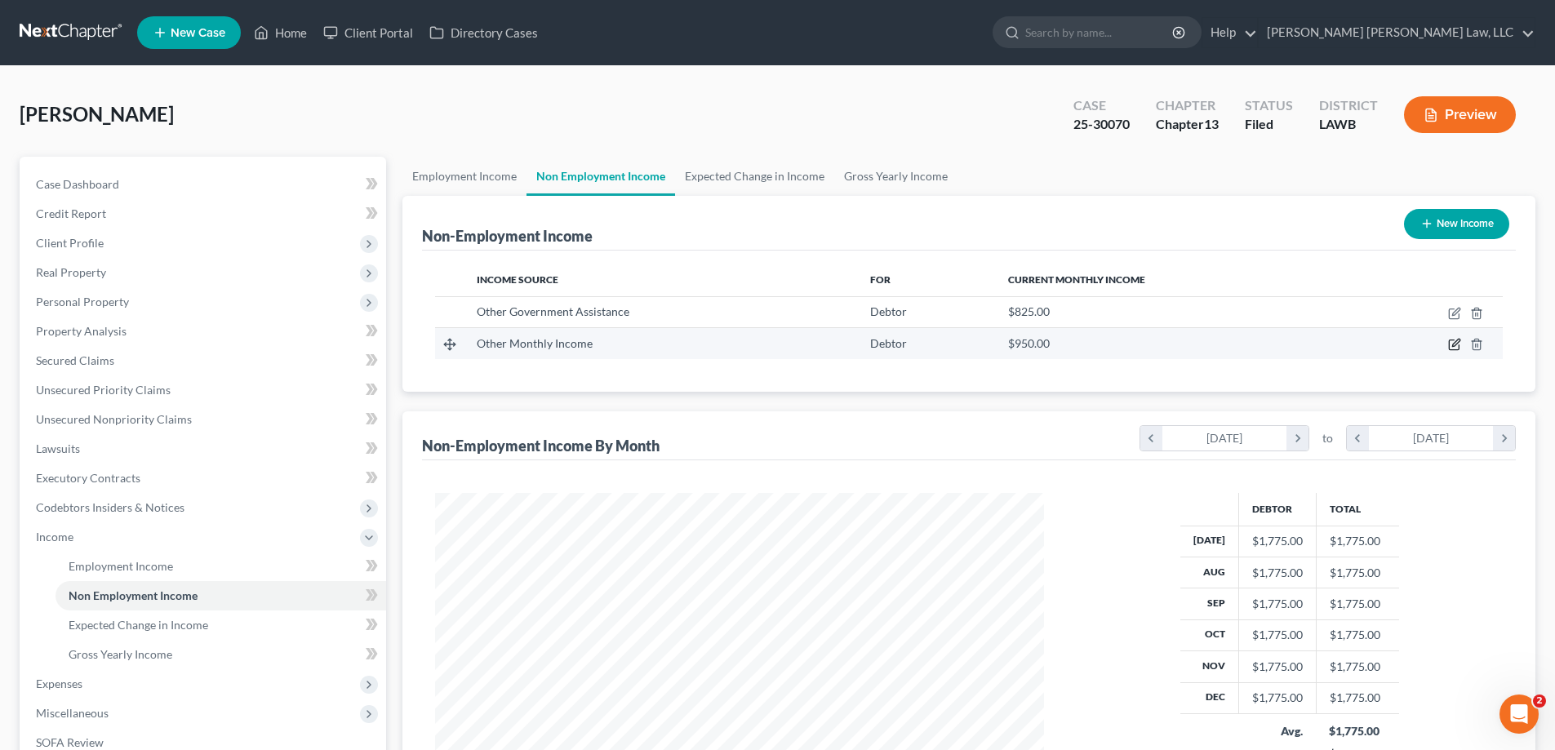
click at [1452, 349] on icon "button" at bounding box center [1455, 344] width 13 height 13
select select "13"
select select "0"
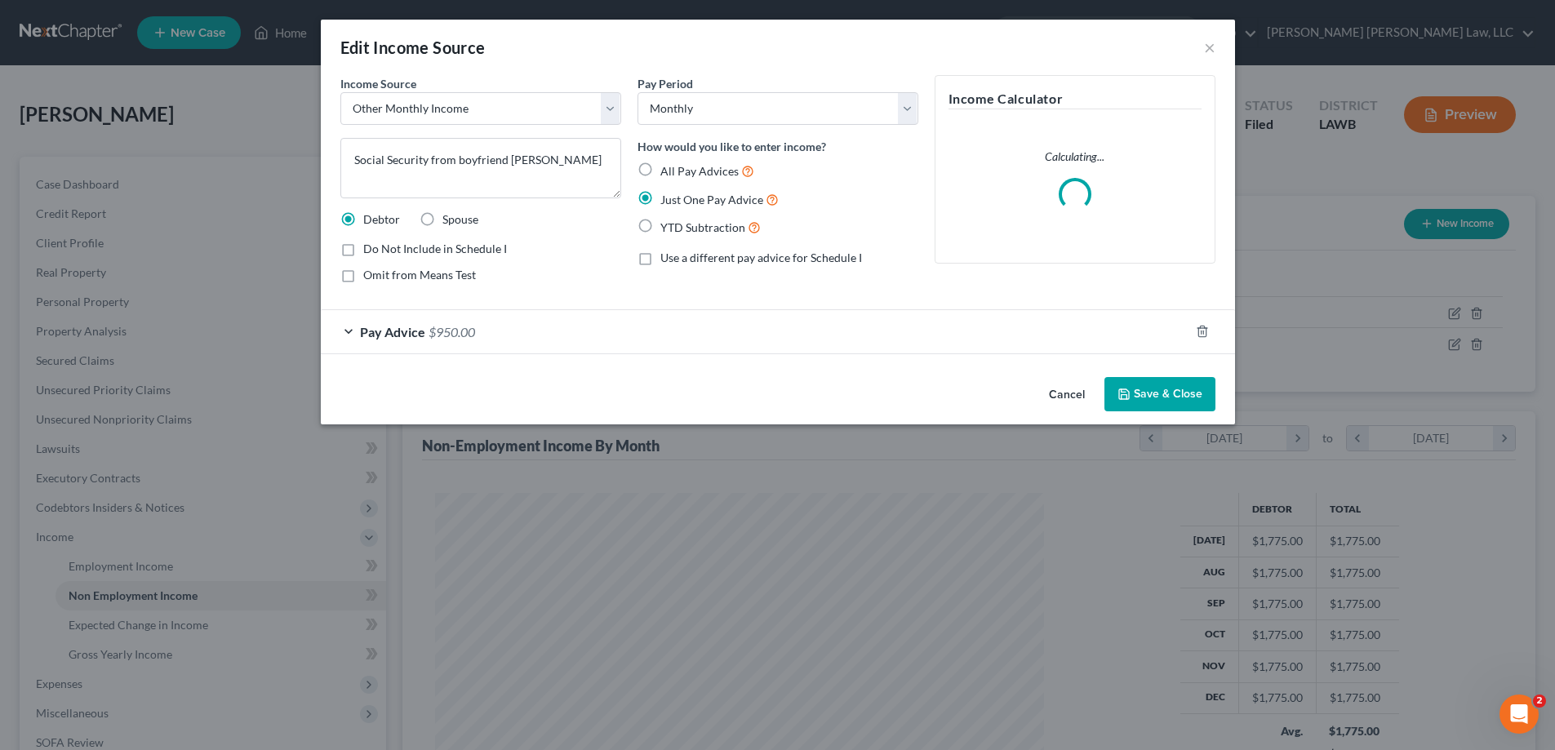
scroll to position [307, 648]
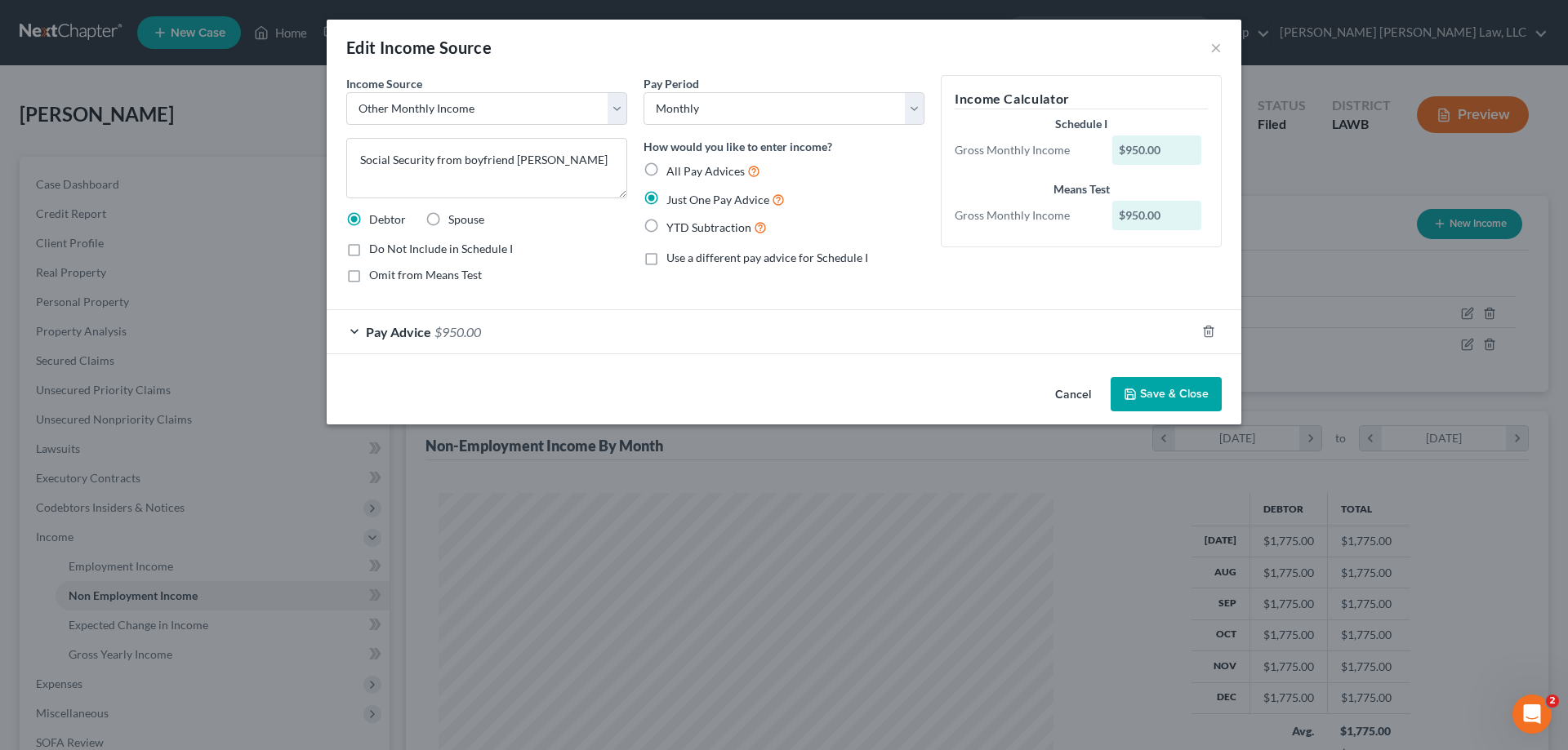
click at [1076, 401] on button "Cancel" at bounding box center [1073, 395] width 62 height 33
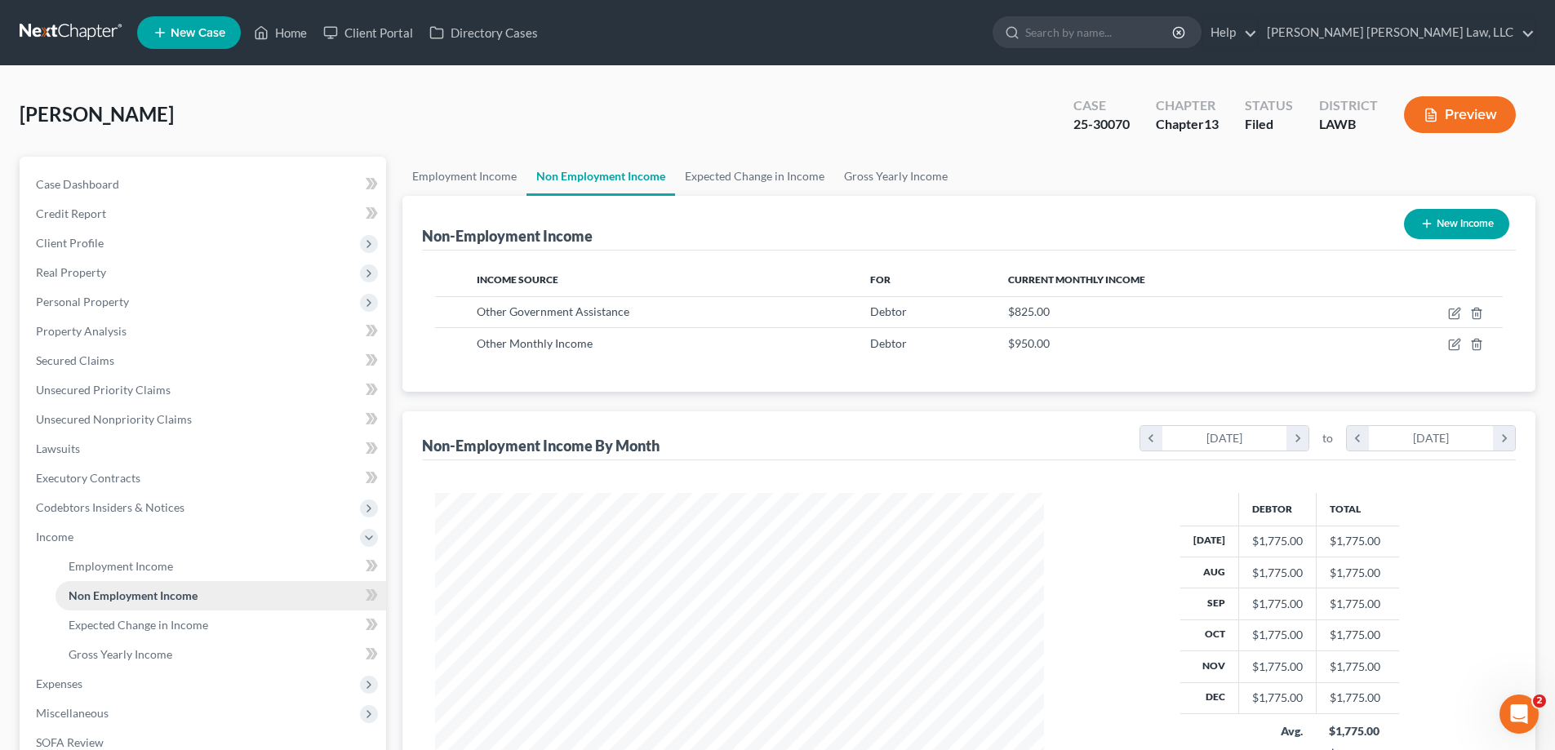
scroll to position [163, 0]
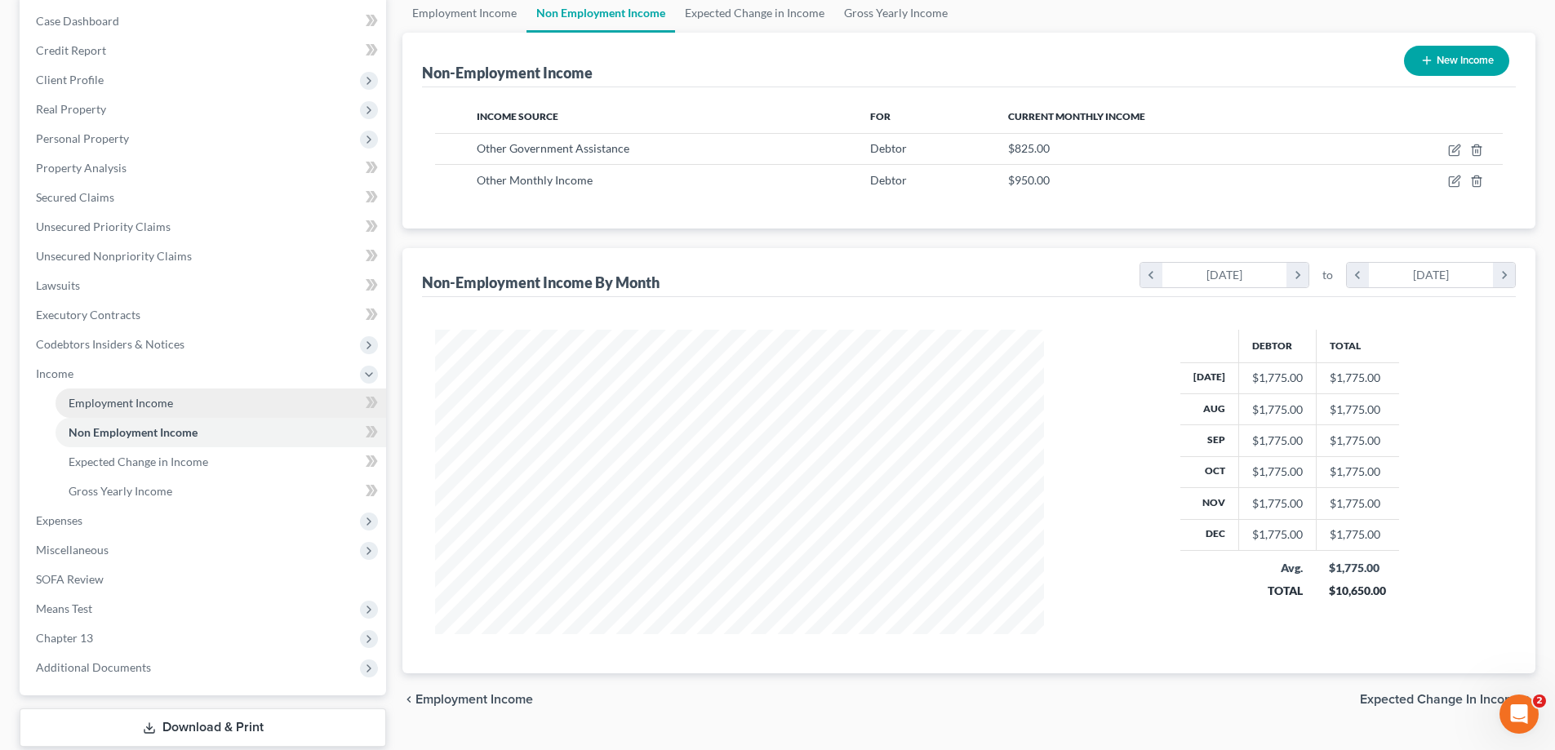
click at [145, 389] on link "Employment Income" at bounding box center [221, 403] width 331 height 29
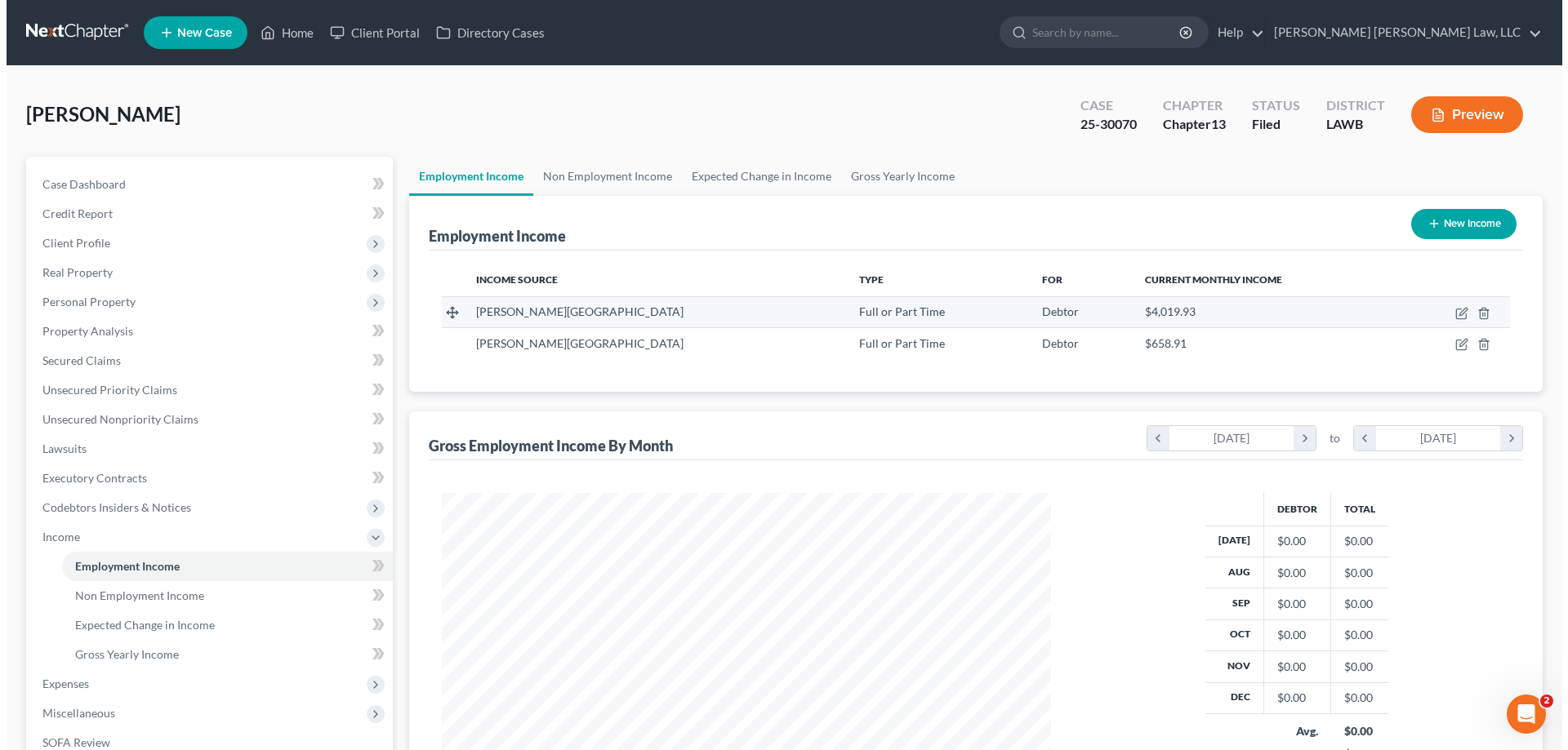
scroll to position [305, 642]
click at [1447, 309] on td at bounding box center [1447, 311] width 111 height 31
click at [1452, 309] on icon "button" at bounding box center [1454, 314] width 10 height 10
select select "0"
select select "19"
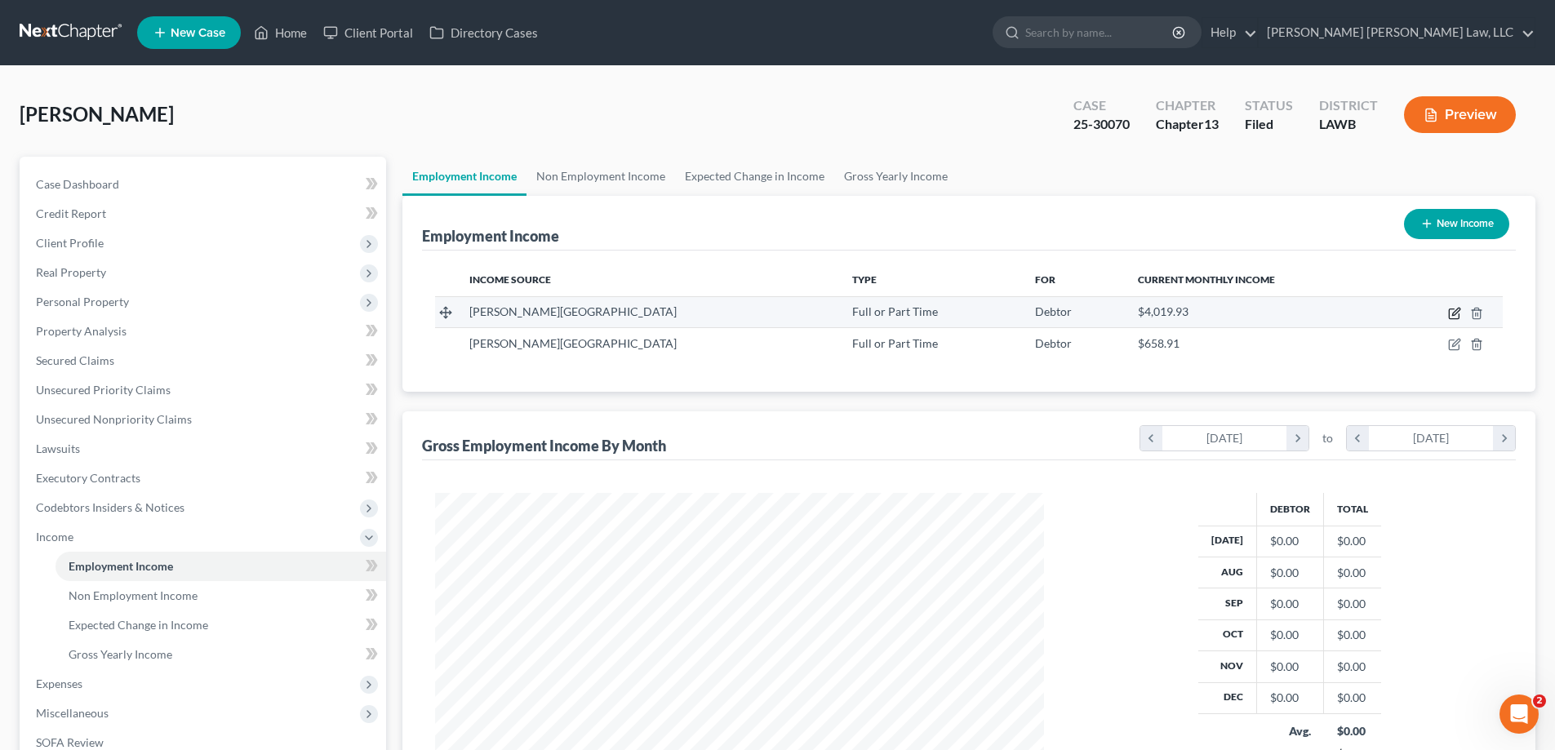
select select "2"
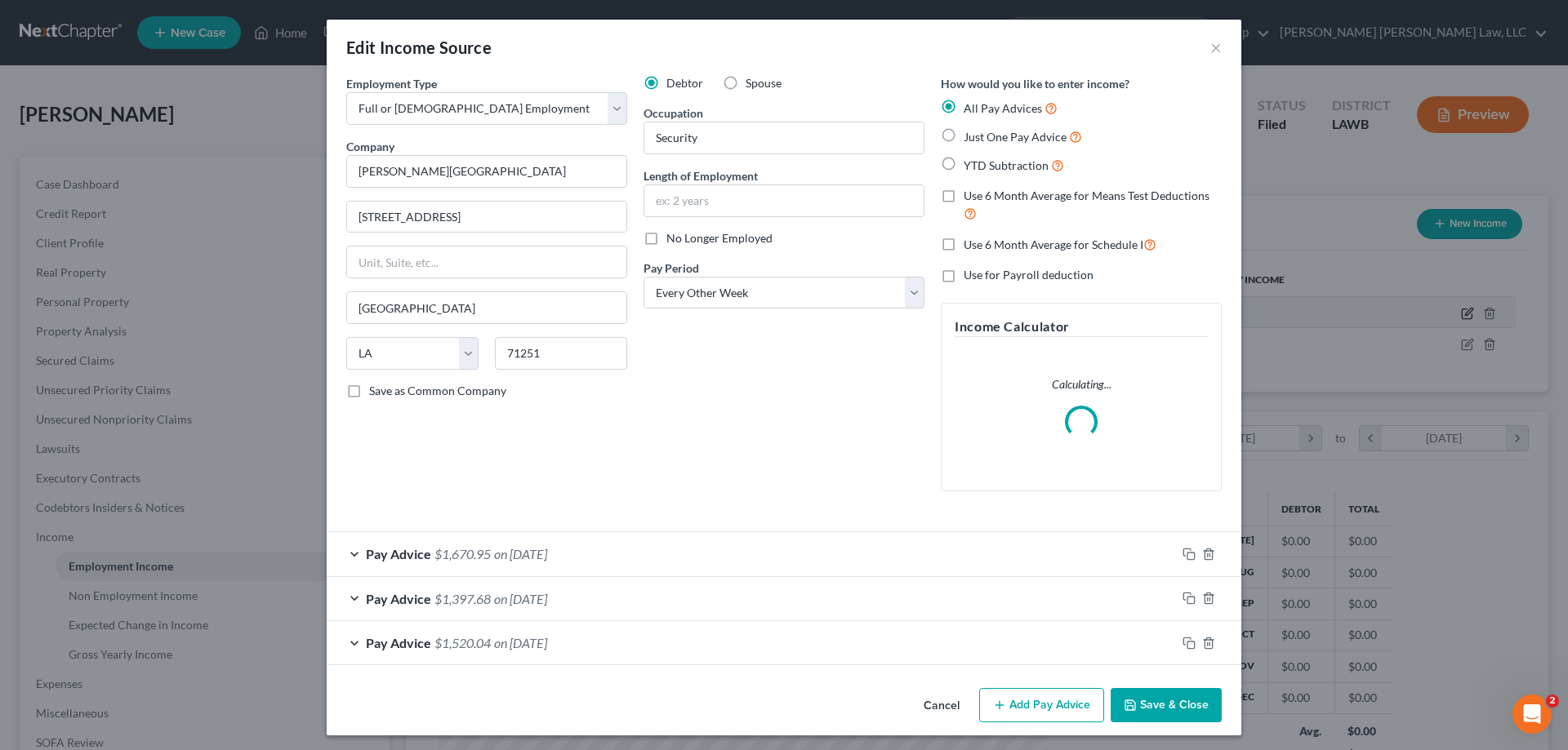
scroll to position [307, 648]
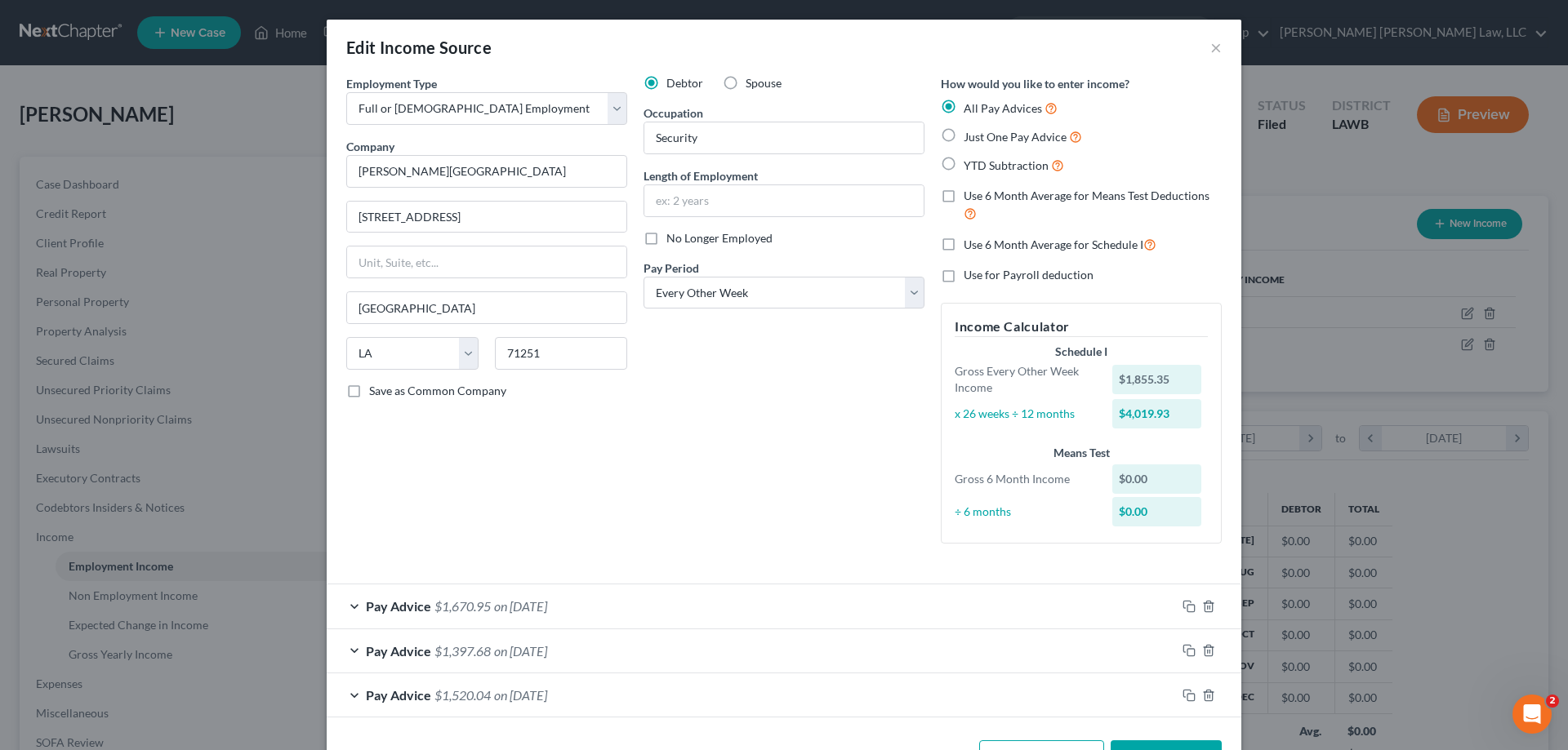
click at [1021, 689] on div "Pay Advice $1,520.04 on [DATE]" at bounding box center [751, 695] width 849 height 43
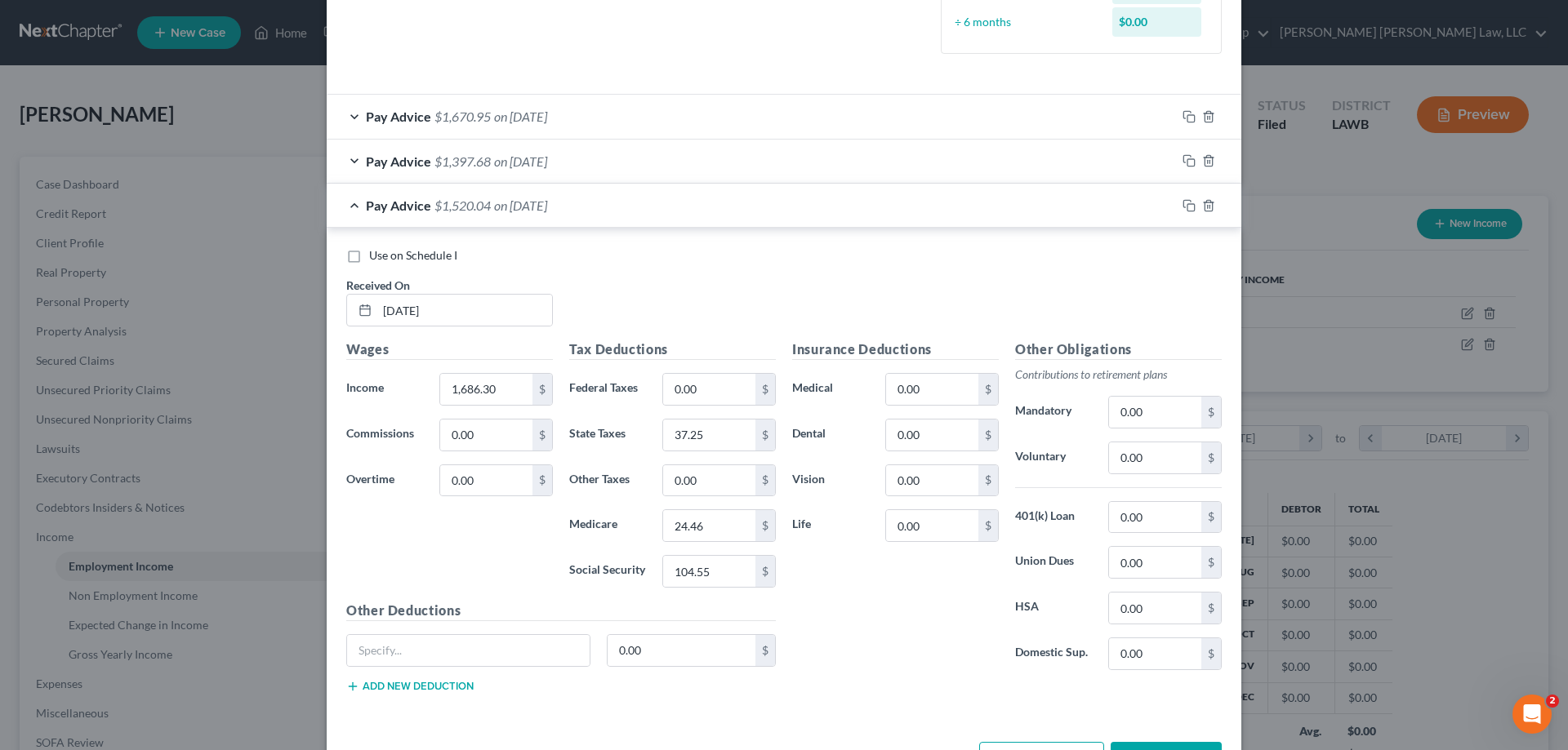
scroll to position [548, 0]
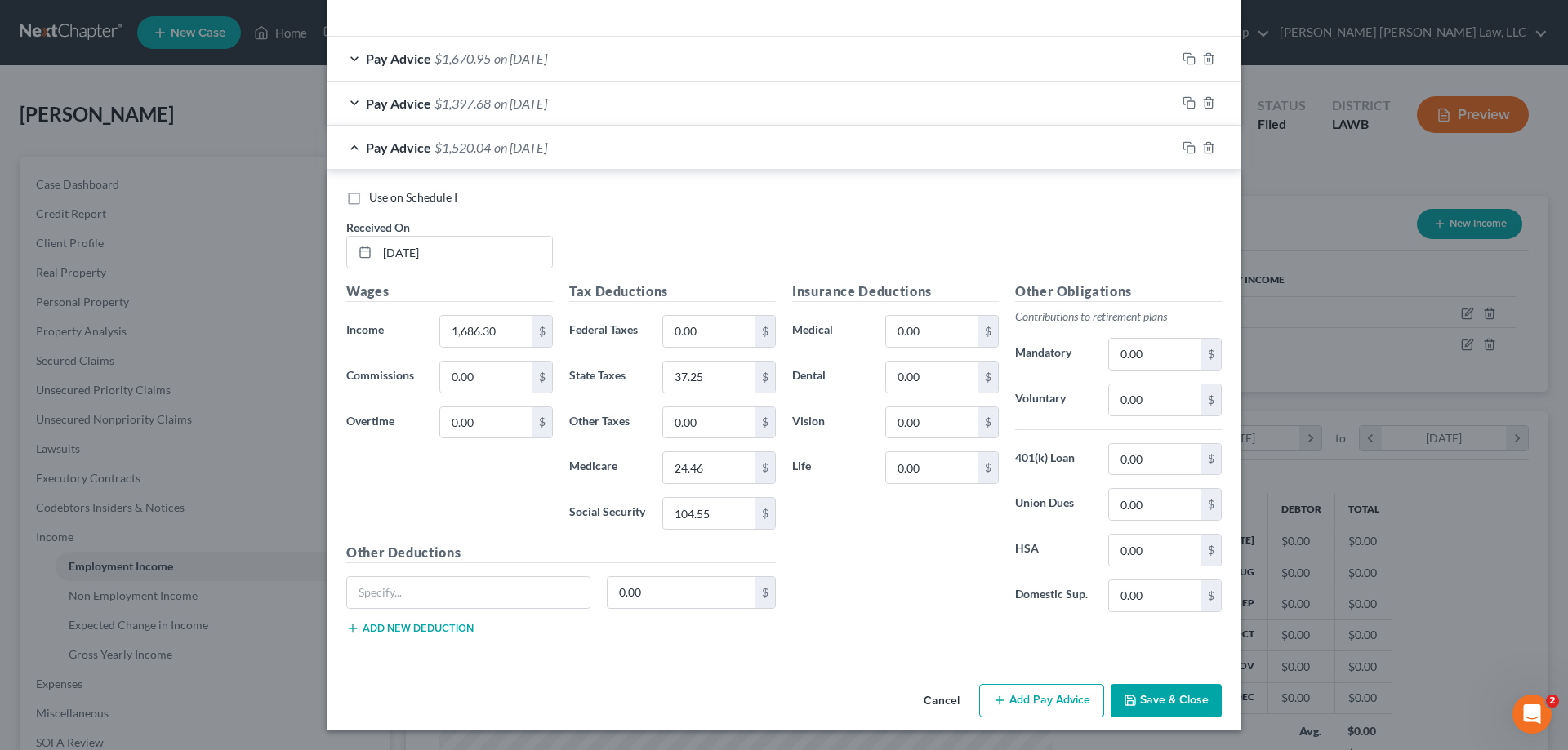
click at [1022, 714] on button "Add Pay Advice" at bounding box center [1041, 701] width 125 height 34
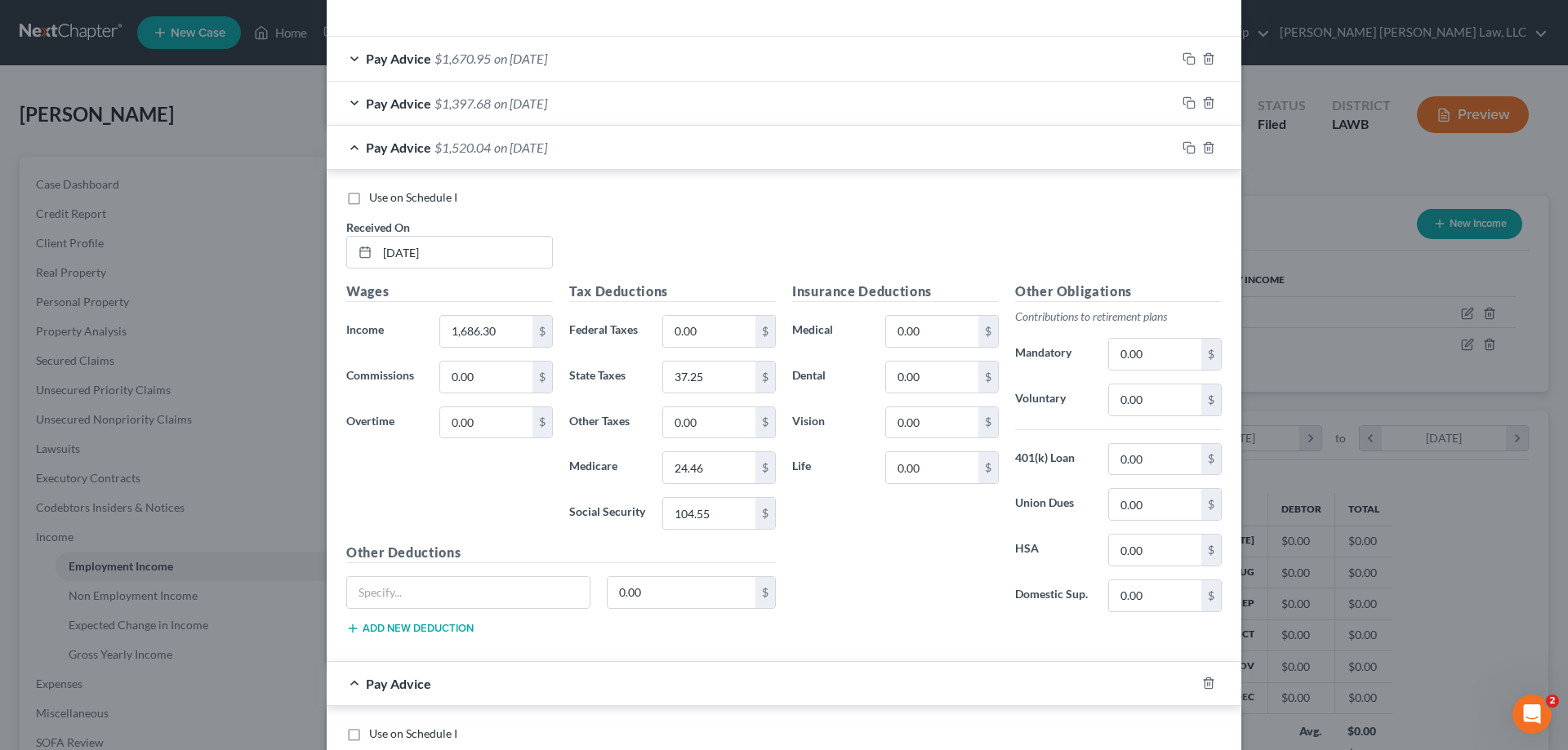
scroll to position [793, 0]
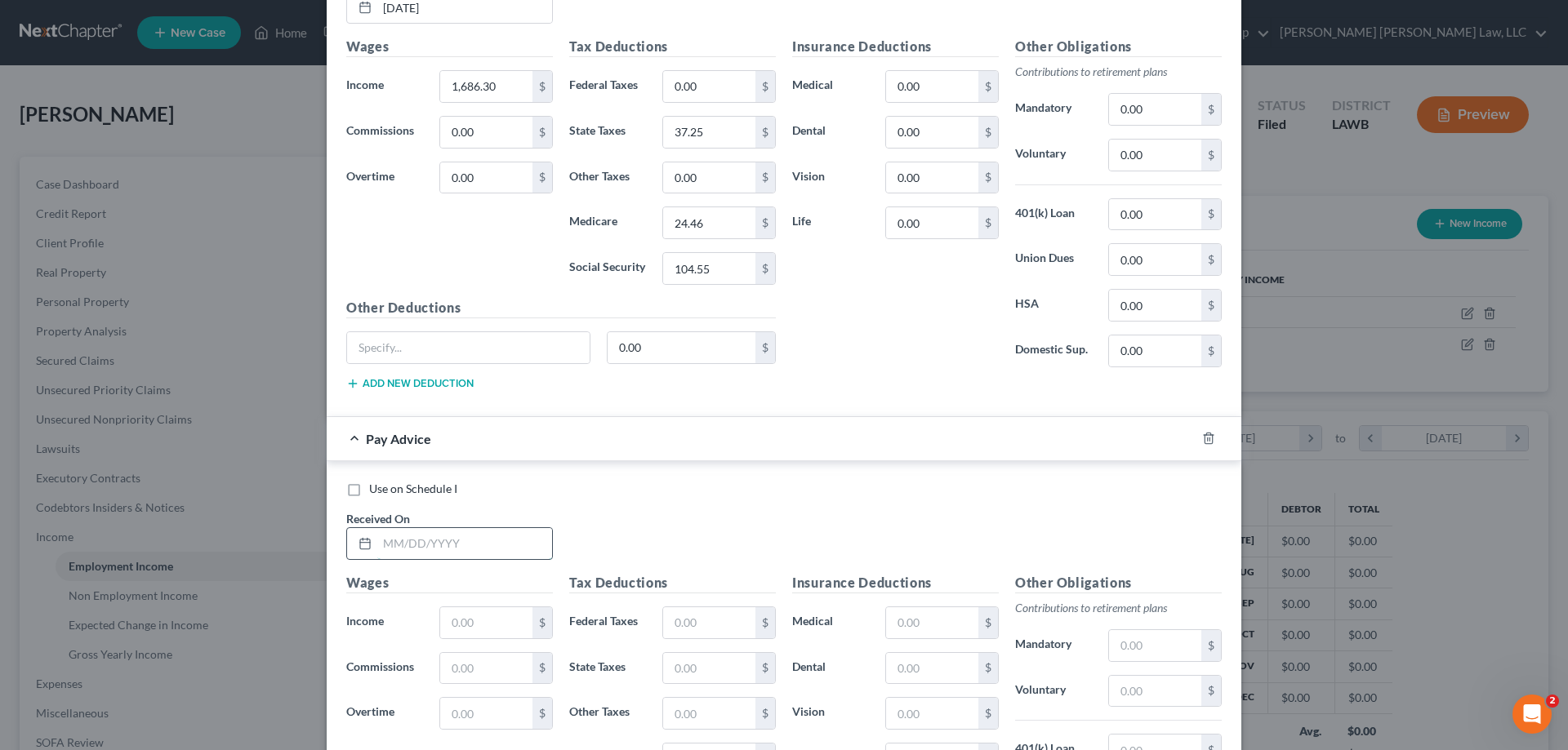
click at [458, 554] on input "text" at bounding box center [464, 543] width 175 height 31
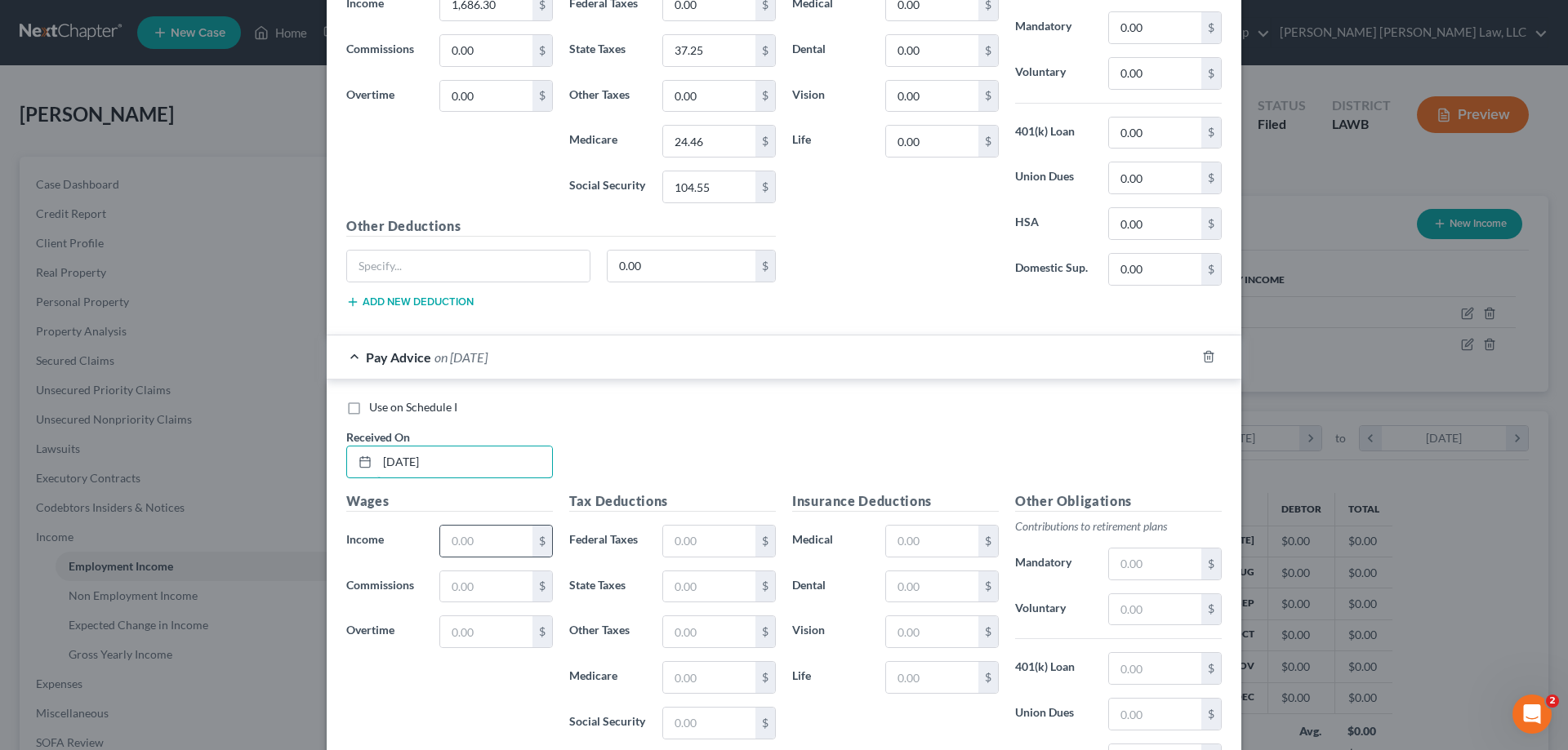
type input "[DATE]"
click at [459, 557] on div "$" at bounding box center [495, 541] width 113 height 33
click at [456, 545] on input "text" at bounding box center [486, 541] width 92 height 31
type input "1,908.38"
click at [679, 549] on input "text" at bounding box center [709, 541] width 92 height 31
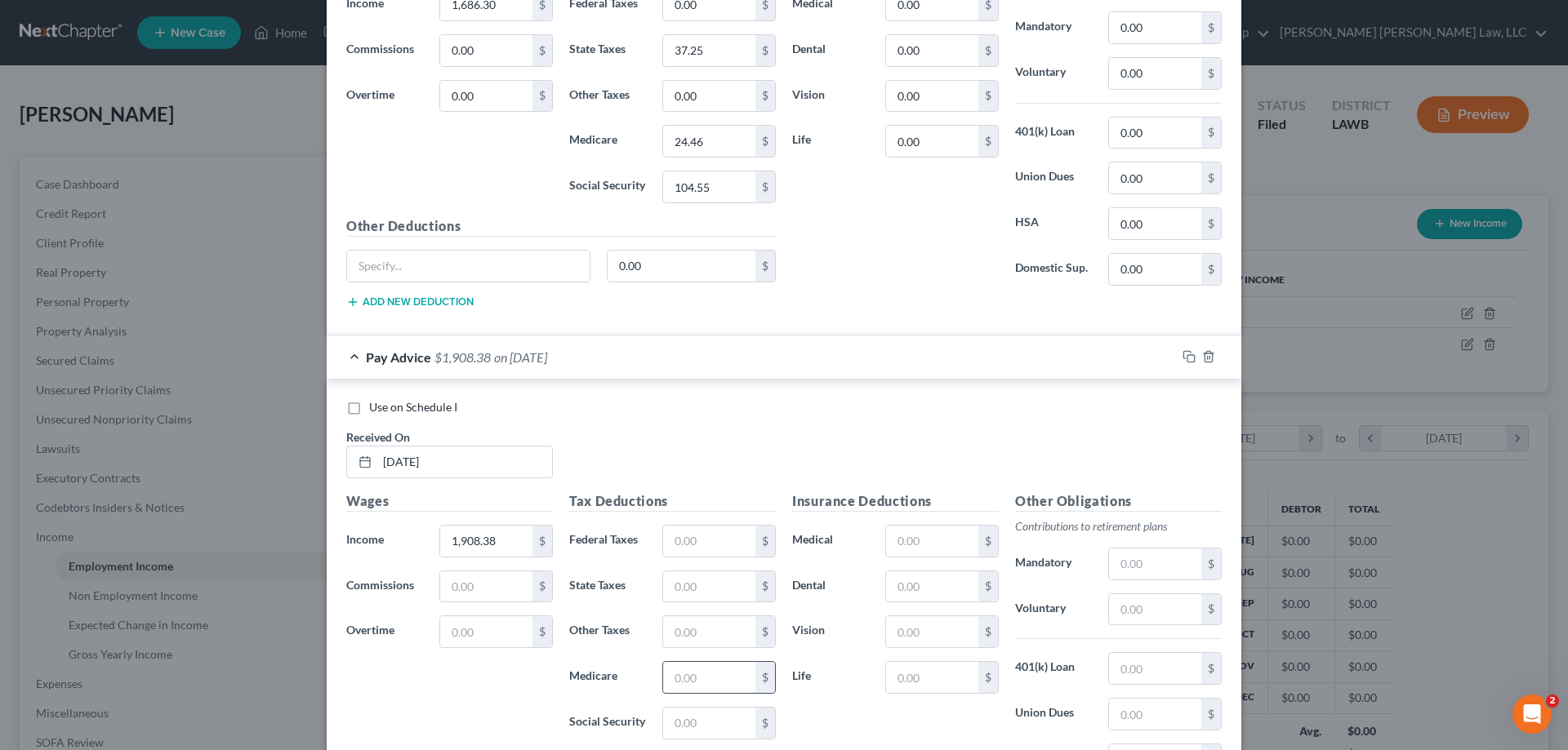
click at [704, 684] on input "text" at bounding box center [709, 677] width 92 height 31
type input "27.67"
click at [699, 717] on input "text" at bounding box center [709, 723] width 92 height 31
type input "118.32"
click at [693, 585] on input "text" at bounding box center [709, 587] width 92 height 31
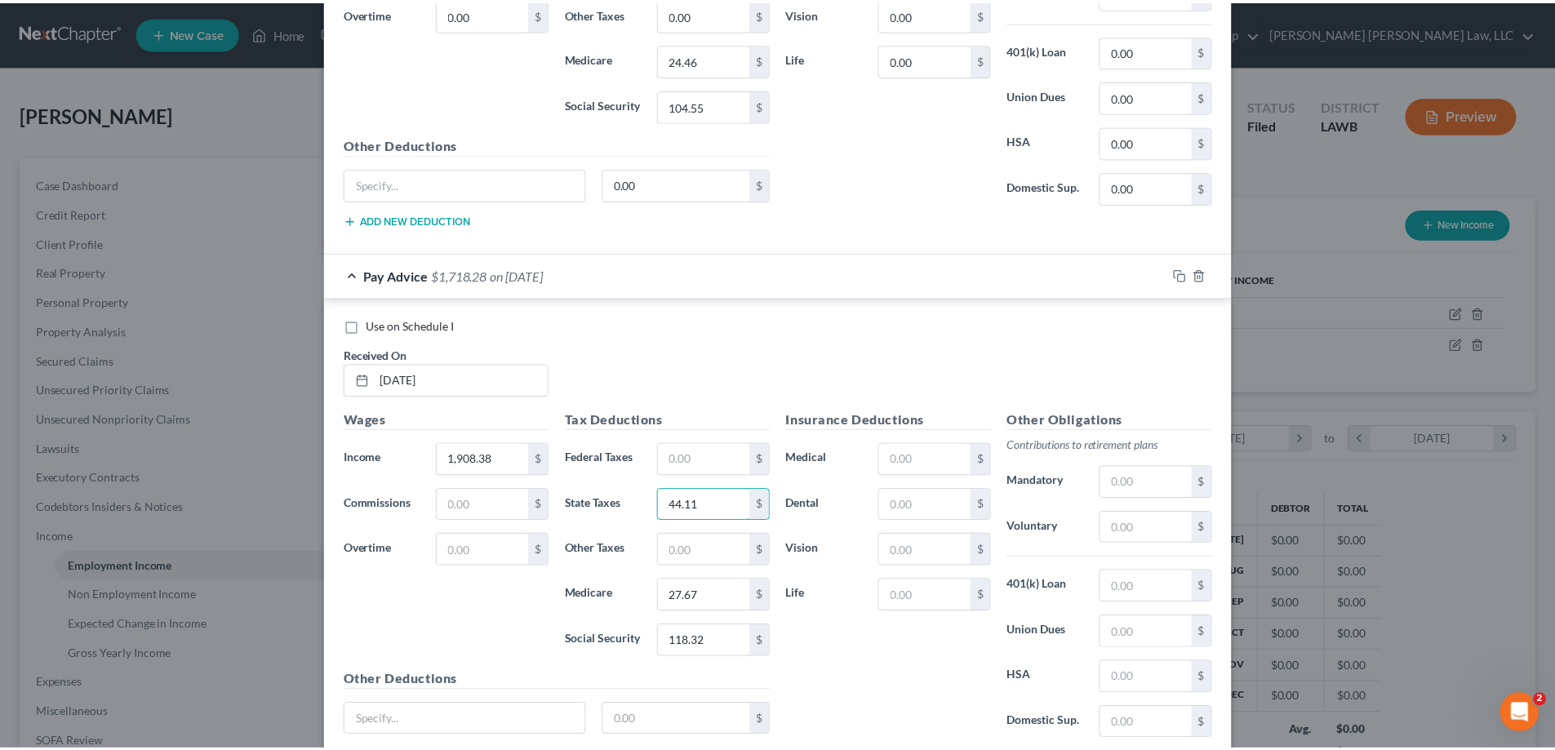
scroll to position [1084, 0]
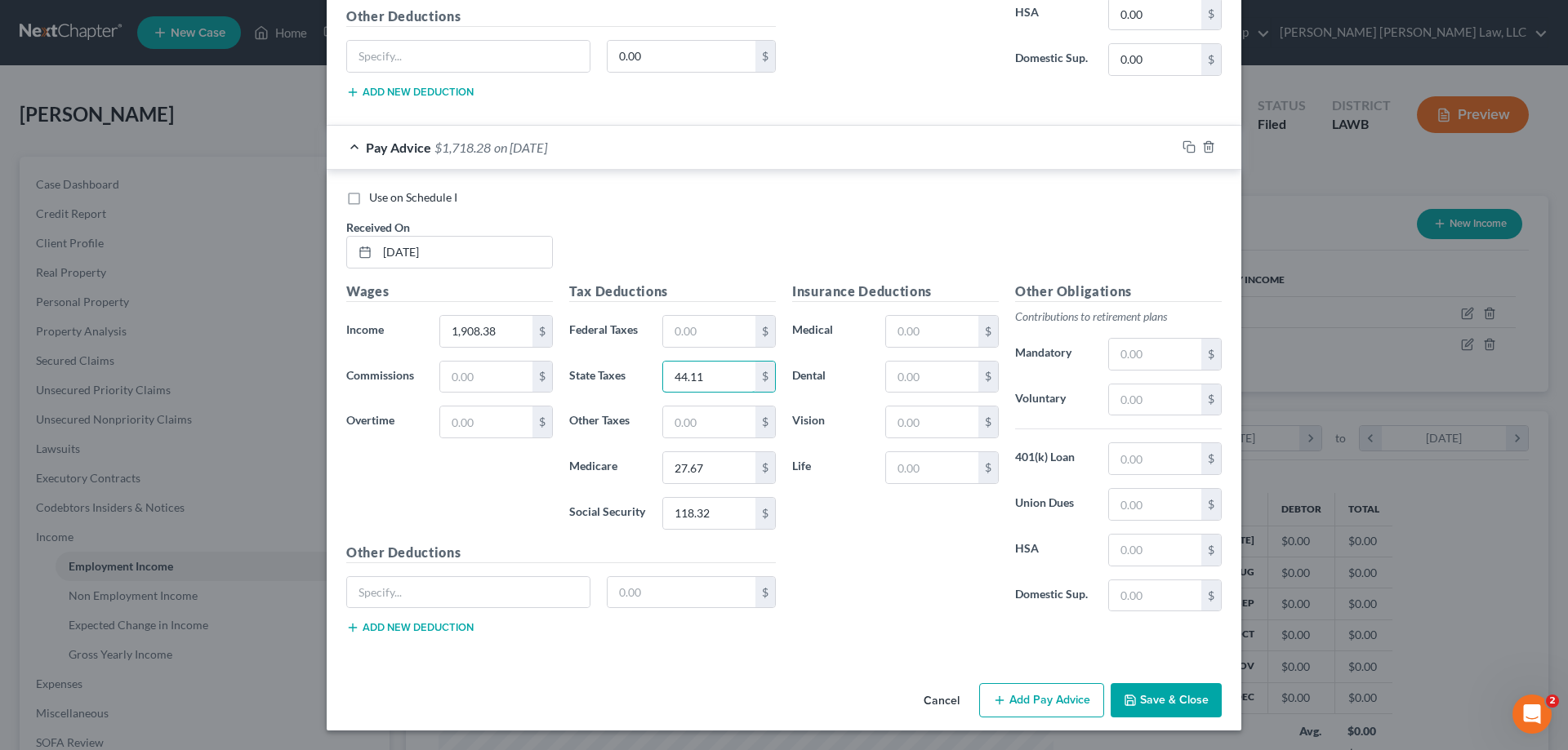
type input "44.11"
click at [1168, 704] on button "Save & Close" at bounding box center [1165, 700] width 111 height 34
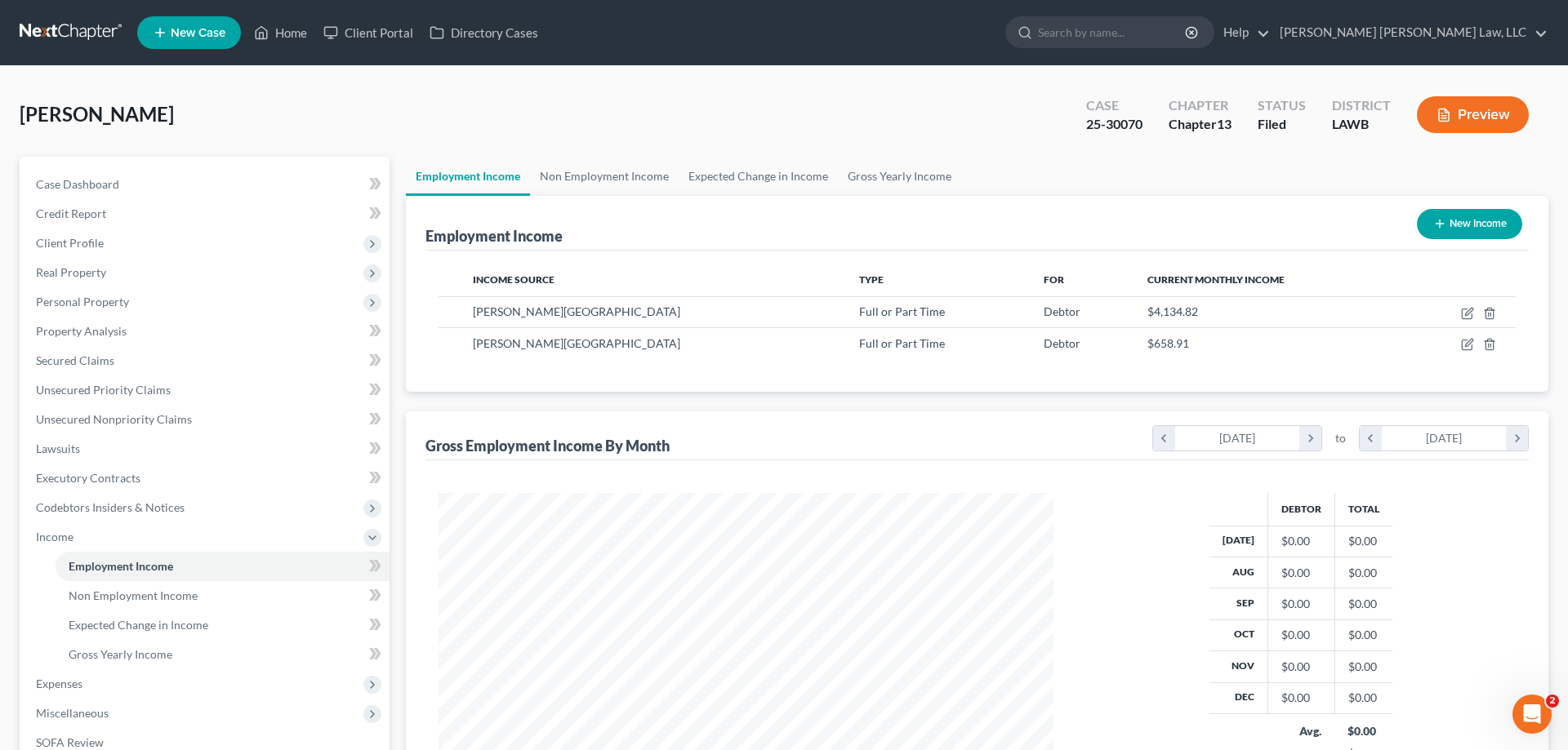
scroll to position [816221, 815884]
click at [1455, 309] on icon "button" at bounding box center [1455, 313] width 13 height 13
select select "0"
select select "19"
select select "2"
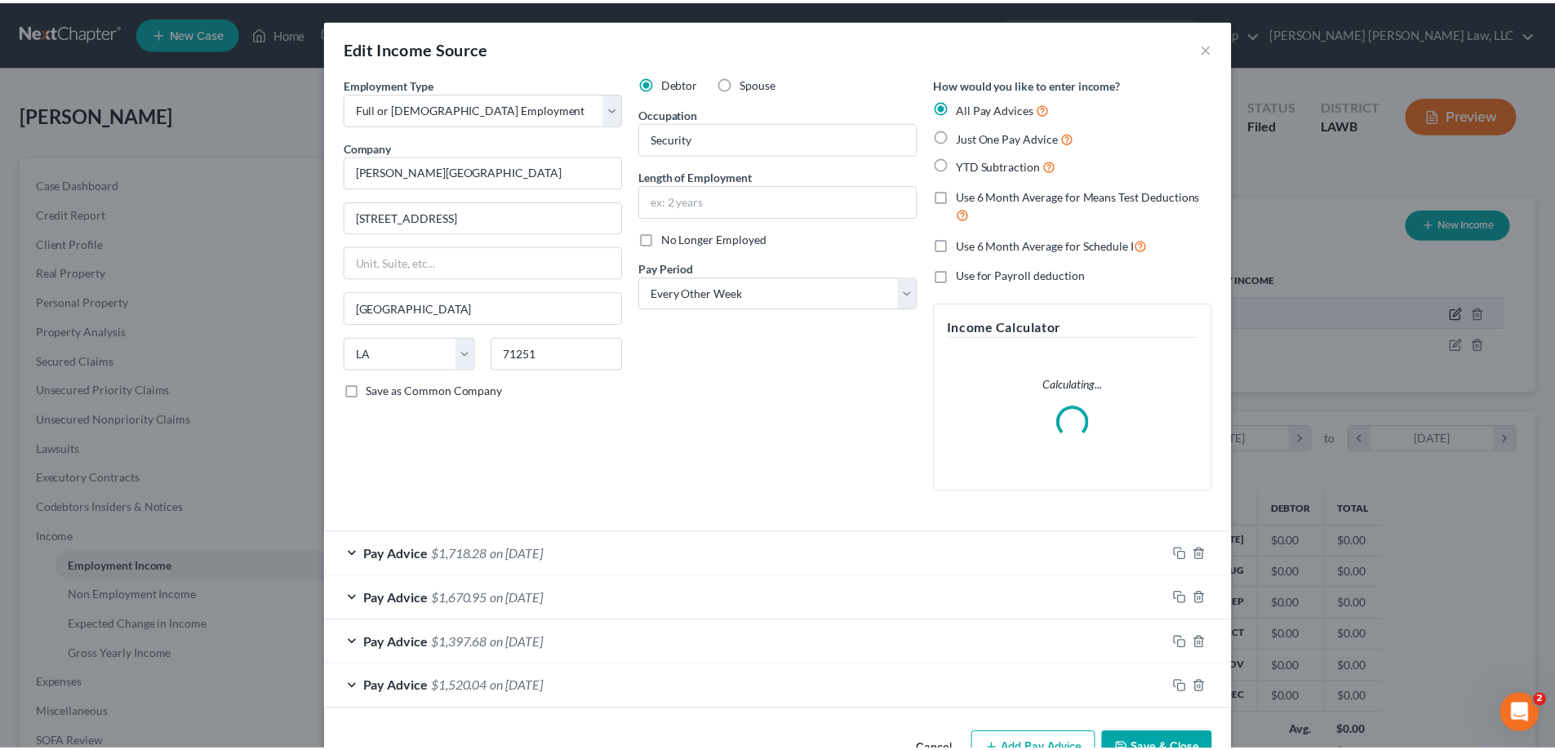
scroll to position [307, 648]
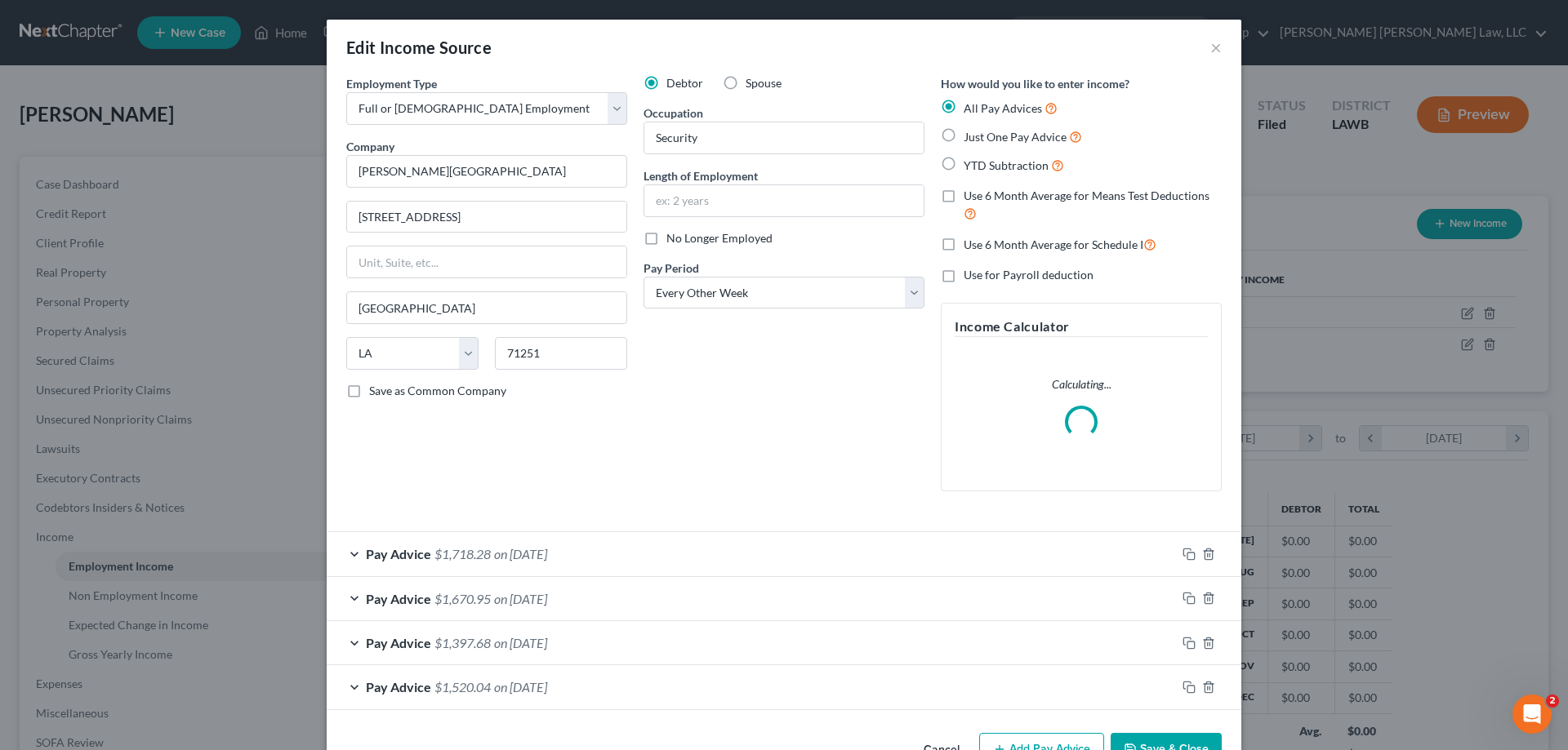
click at [965, 140] on span "Just One Pay Advice" at bounding box center [1015, 137] width 103 height 14
click at [970, 138] on input "Just One Pay Advice" at bounding box center [975, 132] width 11 height 11
radio input "true"
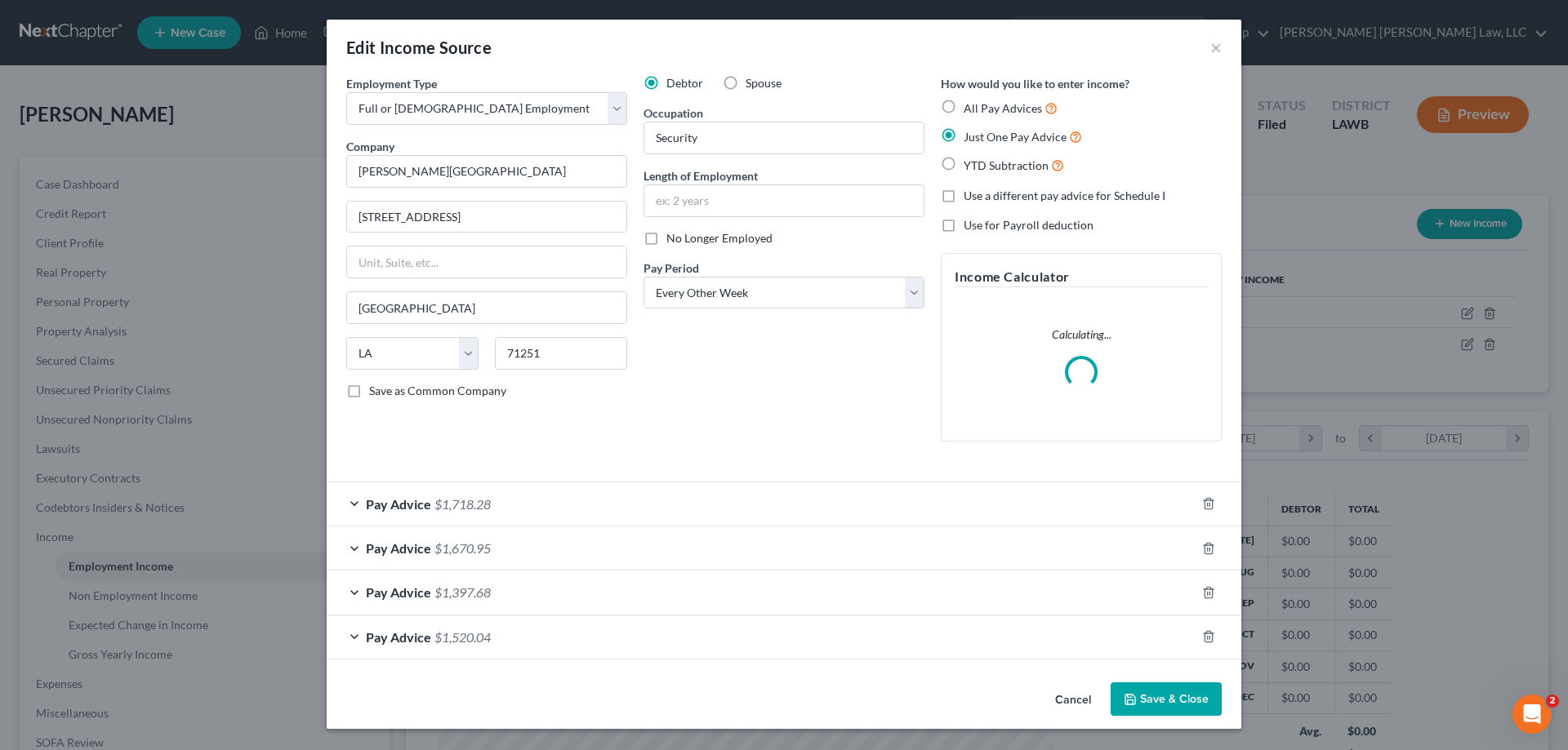
click at [1198, 698] on button "Save & Close" at bounding box center [1165, 700] width 111 height 34
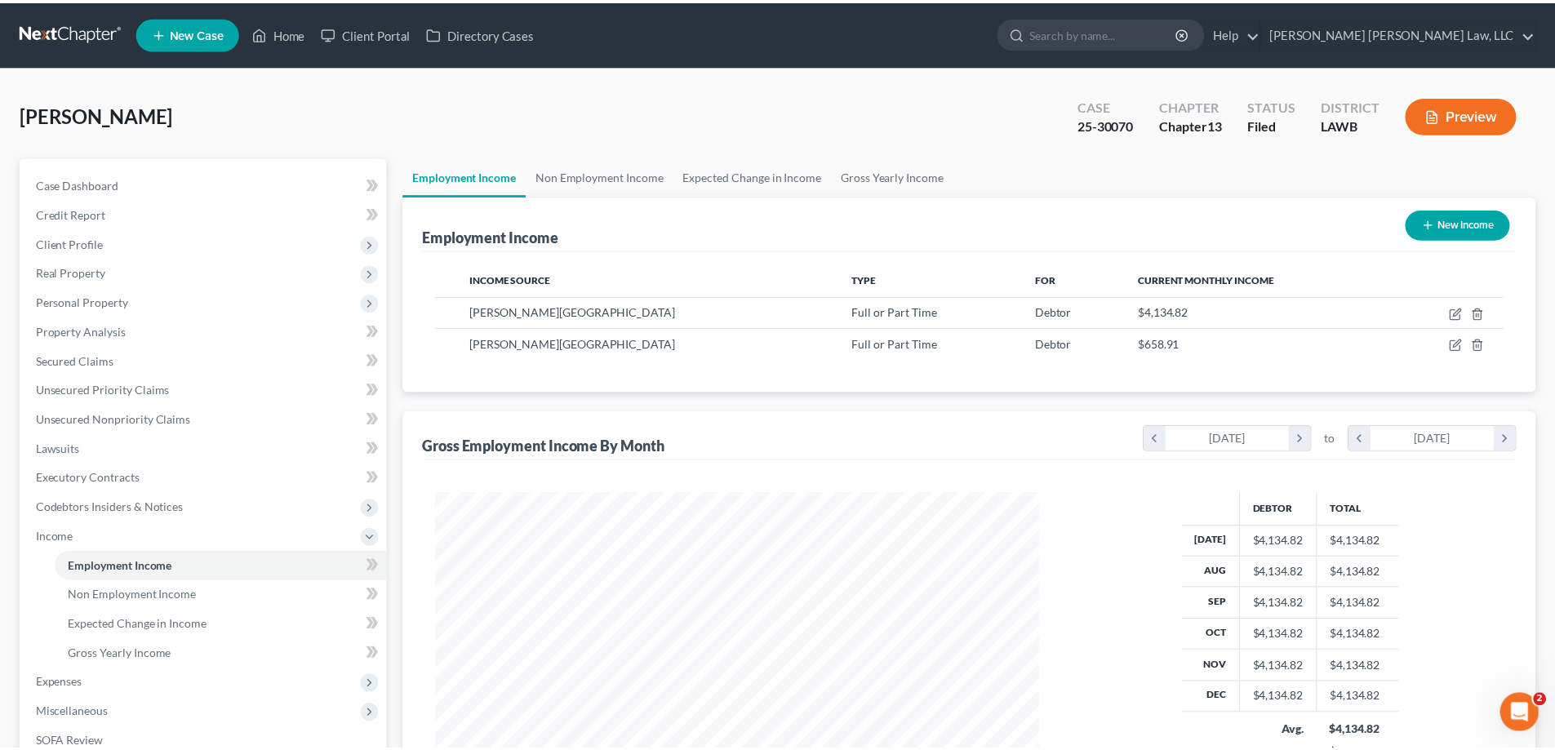
scroll to position [816221, 815884]
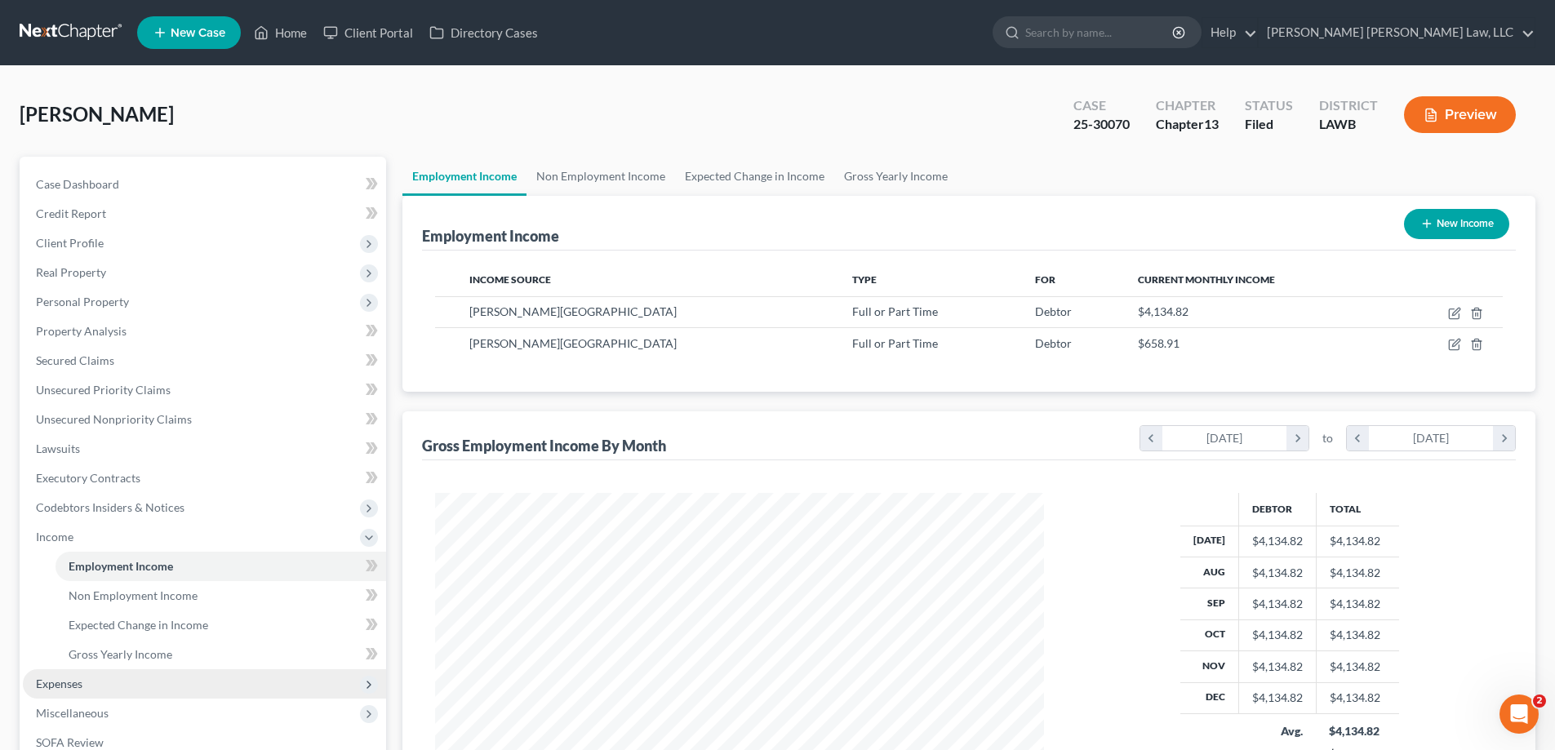
click at [73, 690] on span "Expenses" at bounding box center [59, 684] width 47 height 14
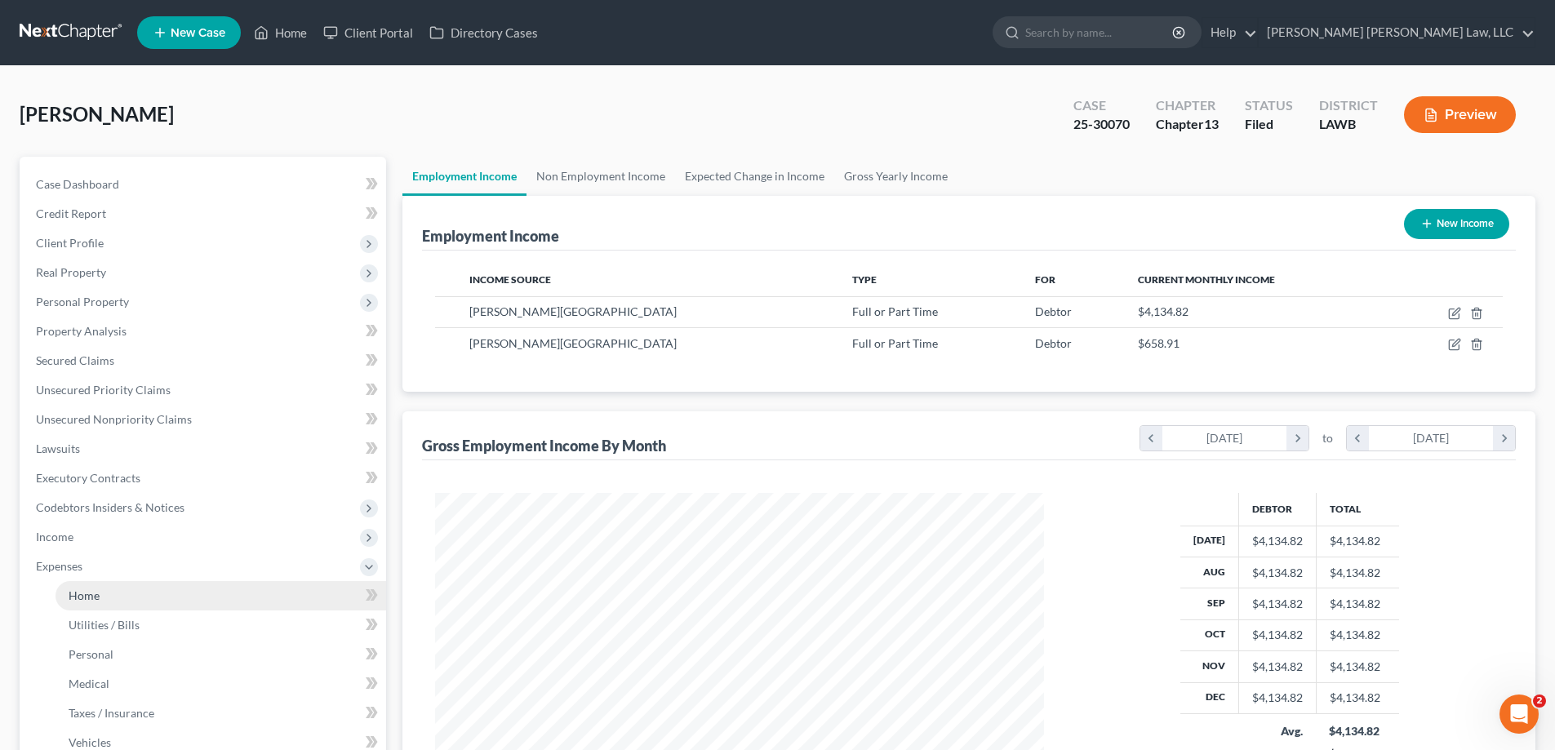
click at [83, 599] on span "Home" at bounding box center [84, 596] width 31 height 14
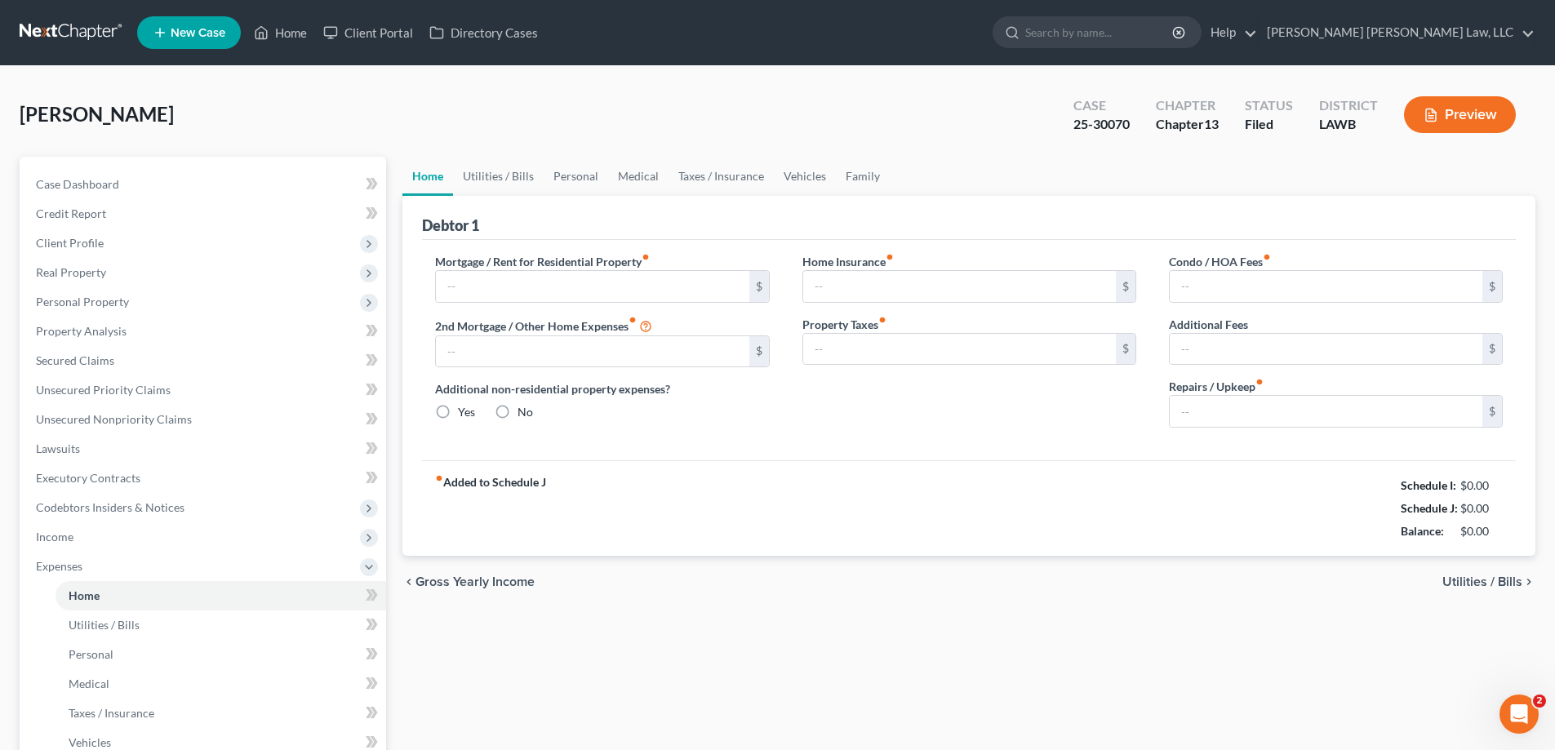
type input "0.00"
radio input "true"
type input "0.00"
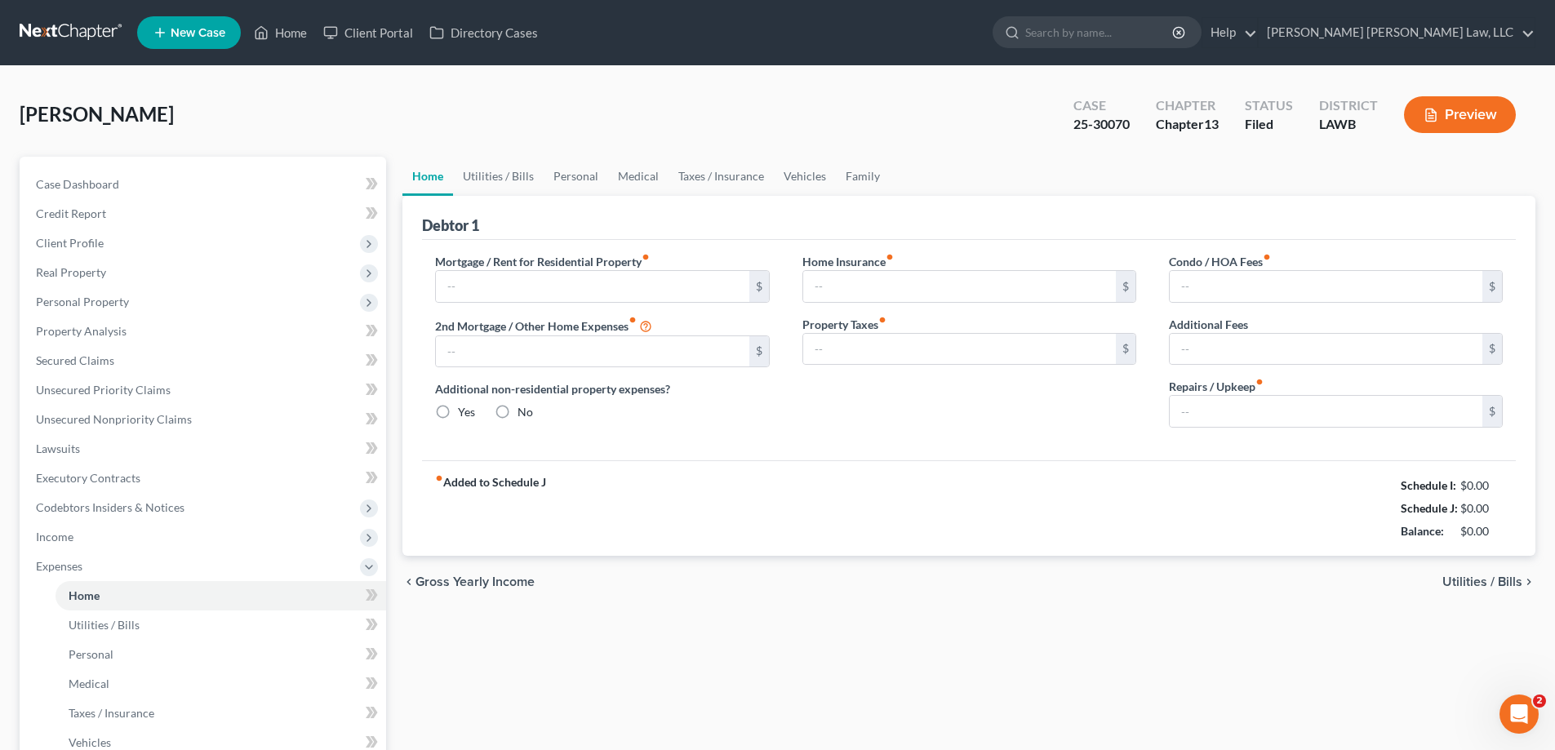
type input "0.00"
click at [1475, 91] on div "Case 25-30070 Chapter Chapter 13 Status Filed District LAWB Preview" at bounding box center [1295, 115] width 482 height 58
click at [1484, 121] on button "Preview" at bounding box center [1460, 114] width 112 height 37
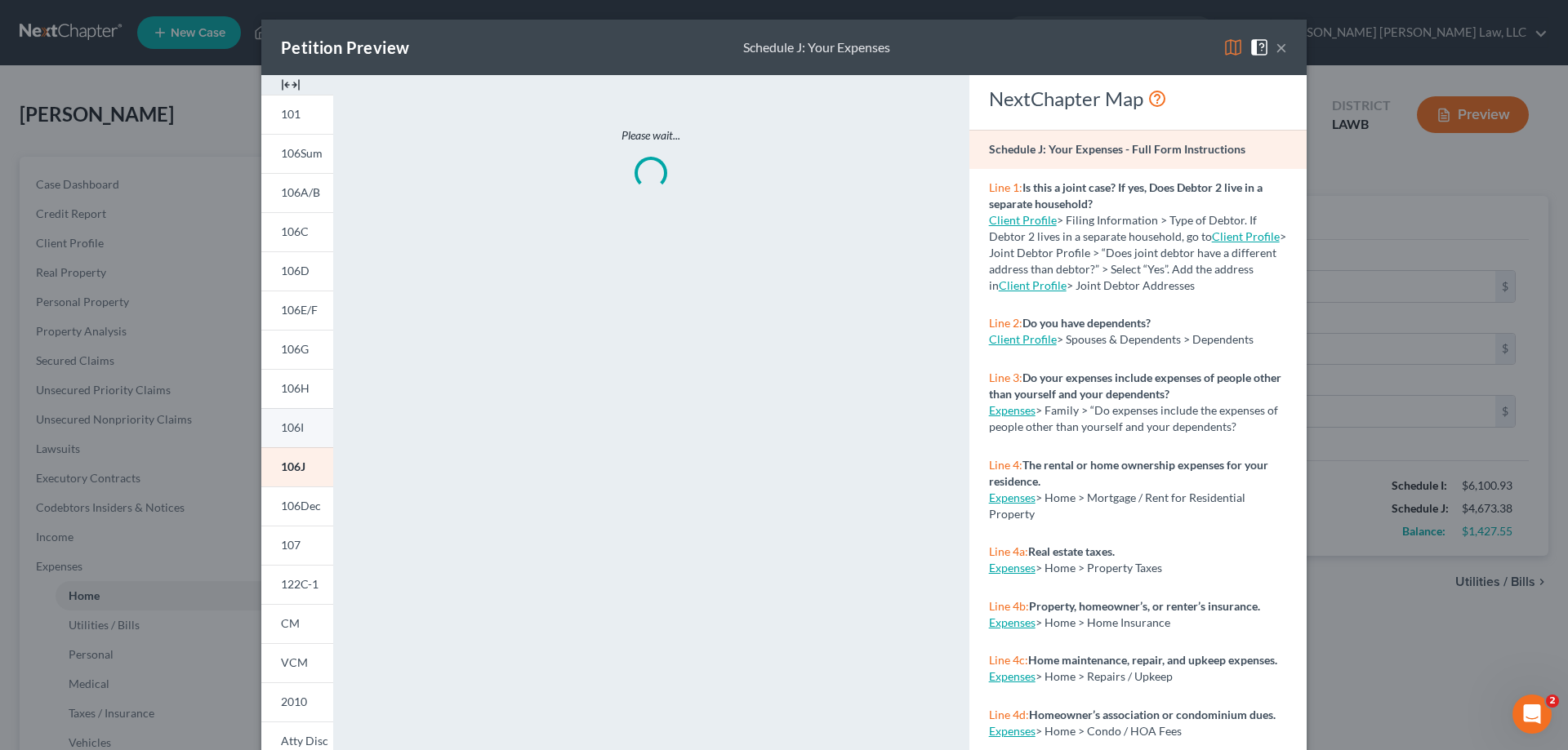
click at [294, 432] on span "106I" at bounding box center [292, 428] width 23 height 14
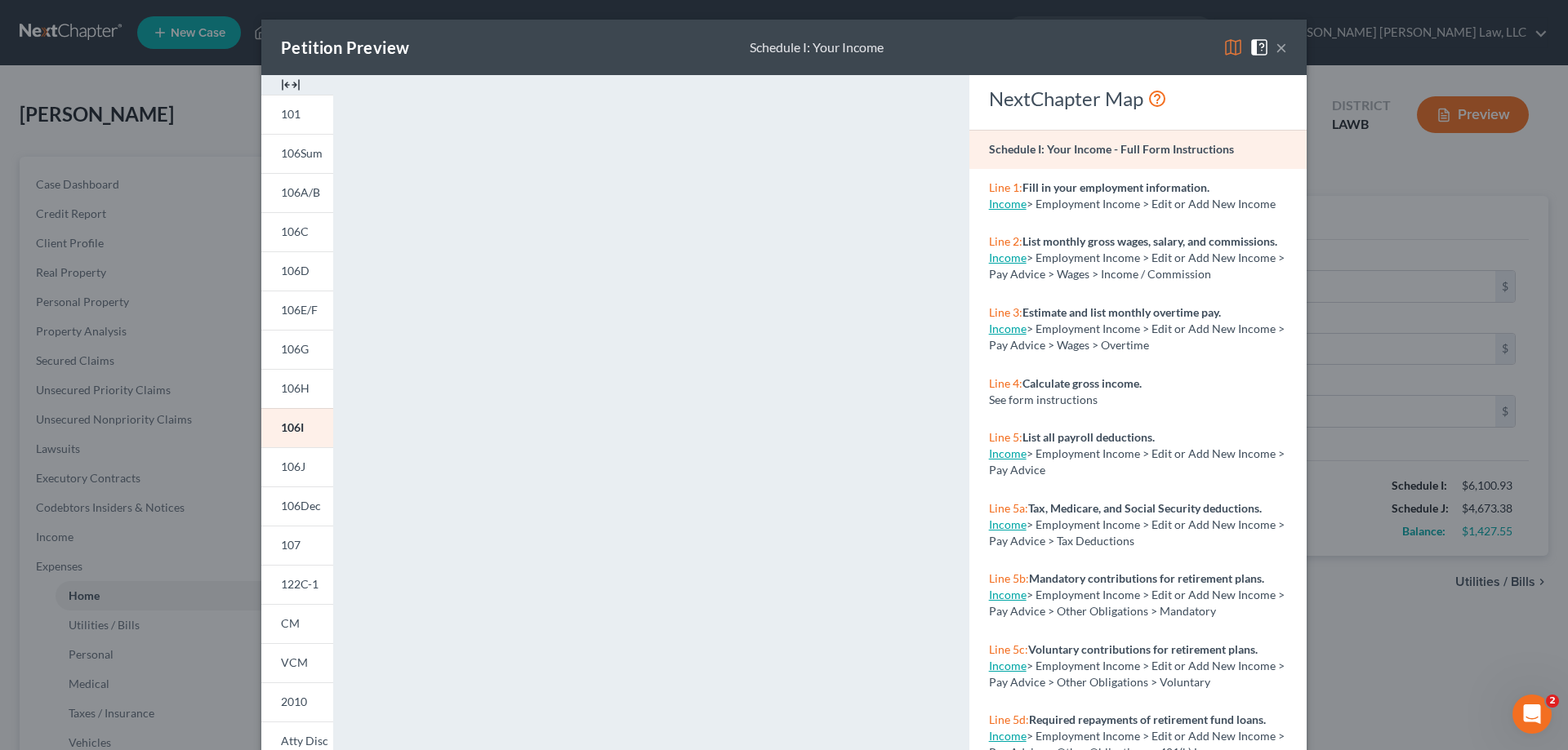
click at [1275, 50] on button "×" at bounding box center [1280, 48] width 11 height 20
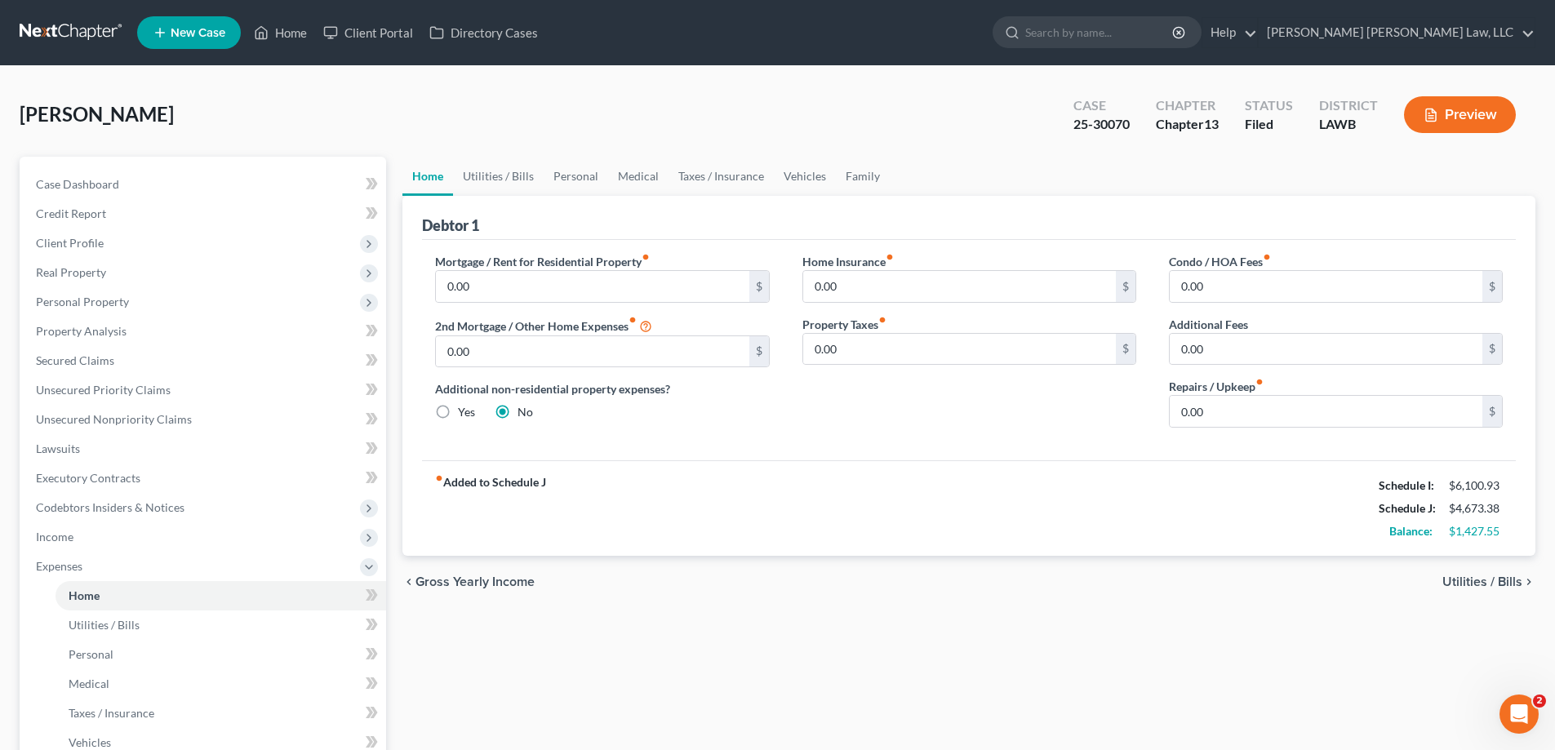
scroll to position [327, 0]
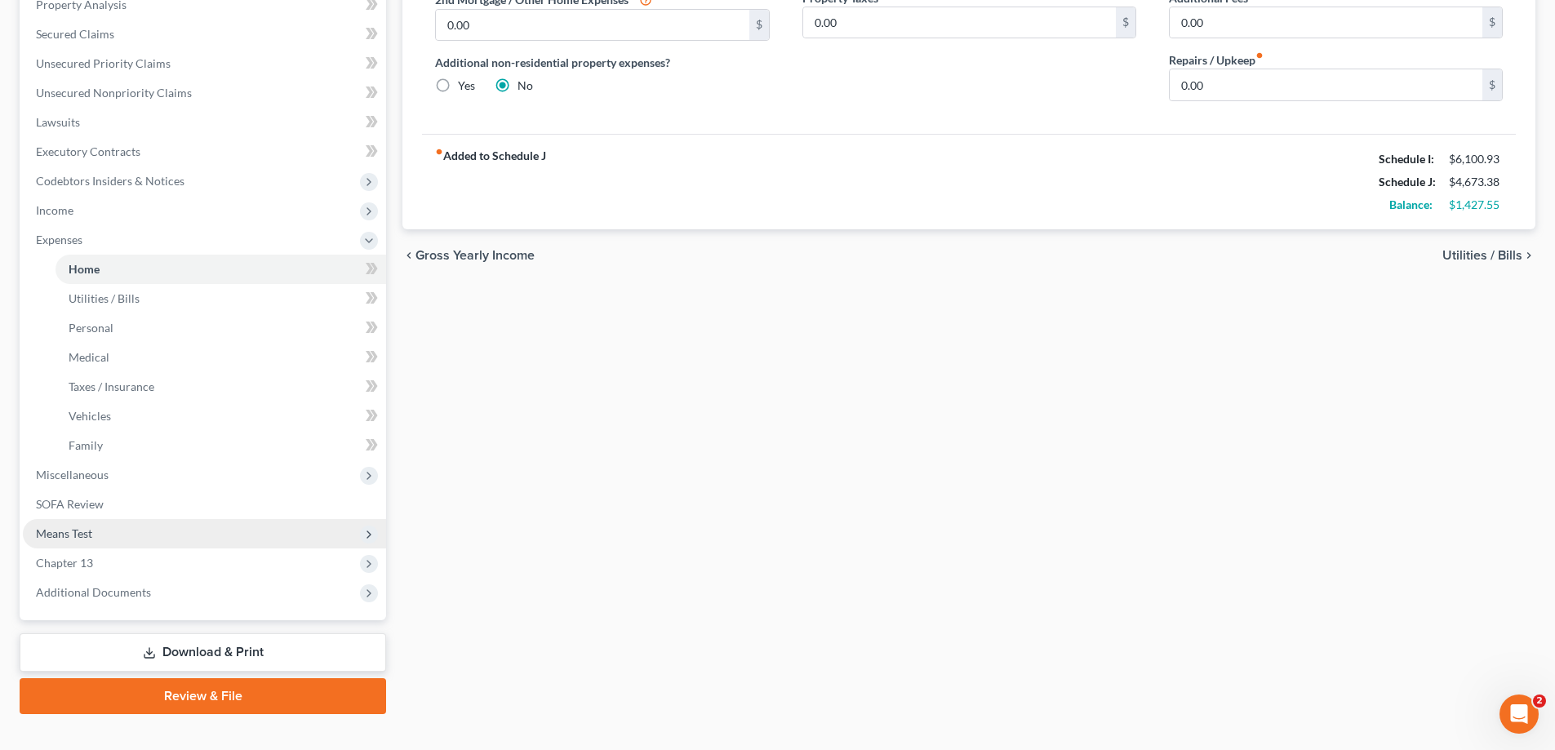
click at [101, 539] on span "Means Test" at bounding box center [204, 533] width 363 height 29
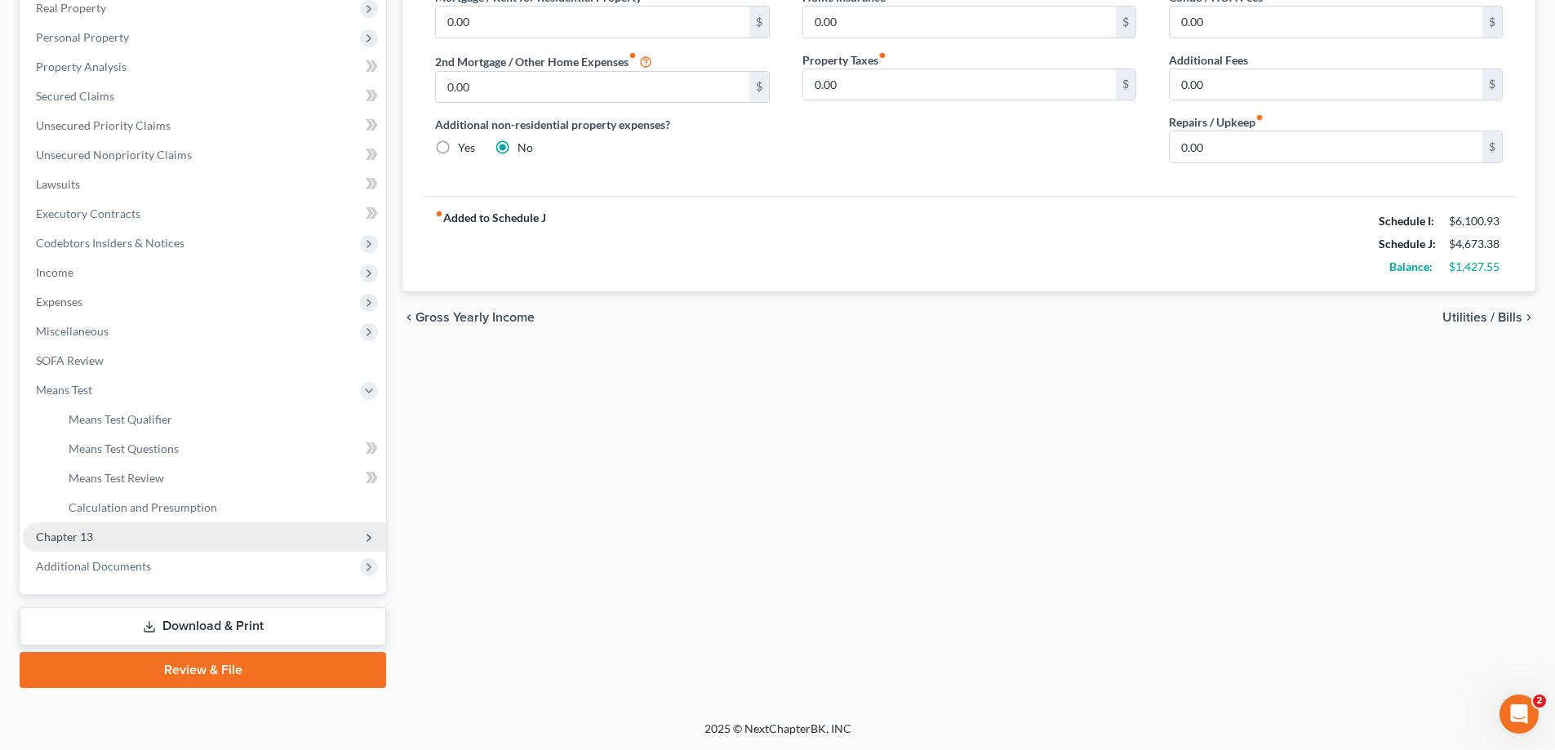
scroll to position [265, 0]
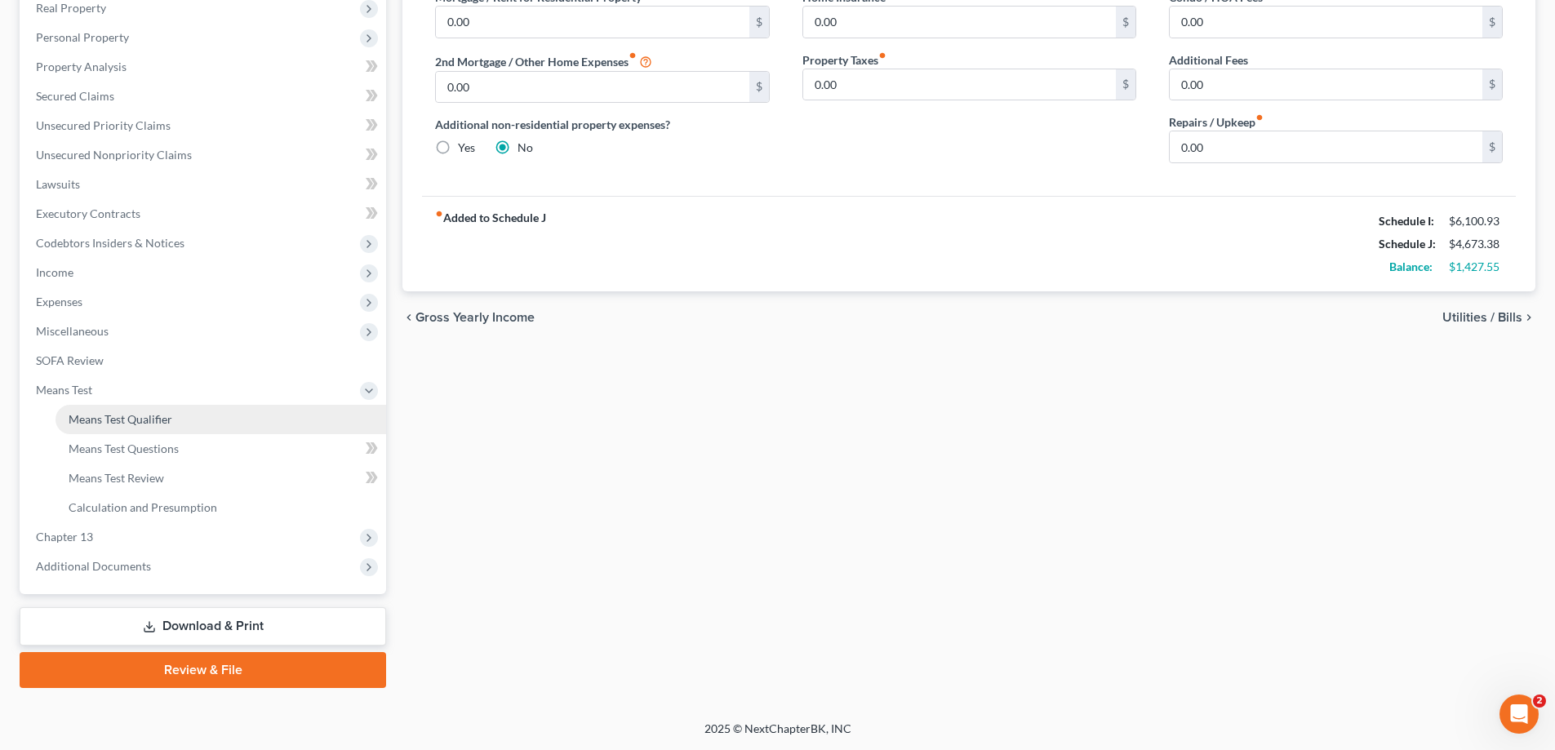
click at [149, 421] on span "Means Test Qualifier" at bounding box center [121, 419] width 104 height 14
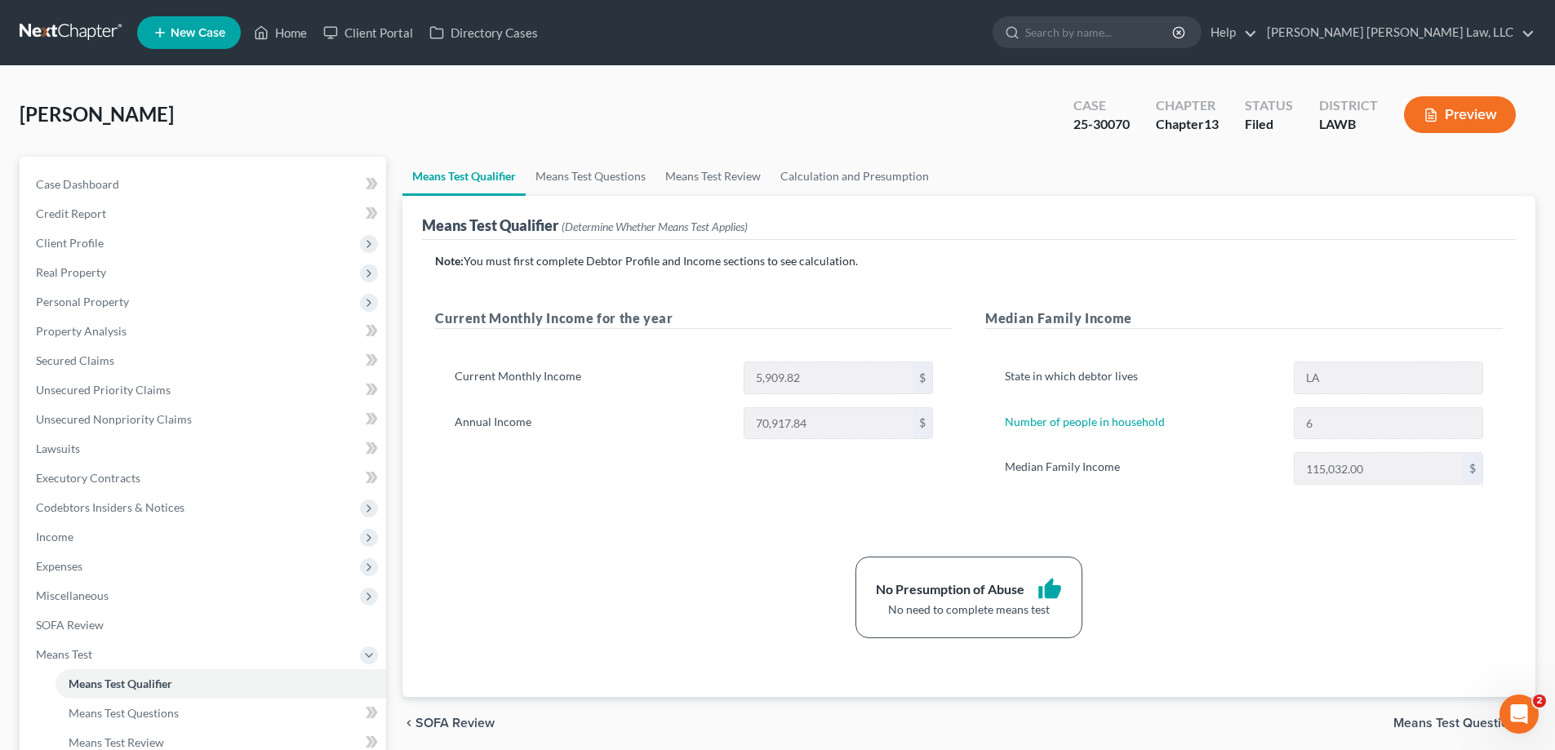
click at [1194, 523] on div "Note: You must first complete Debtor Profile and Income sections to see calcula…" at bounding box center [969, 445] width 1068 height 385
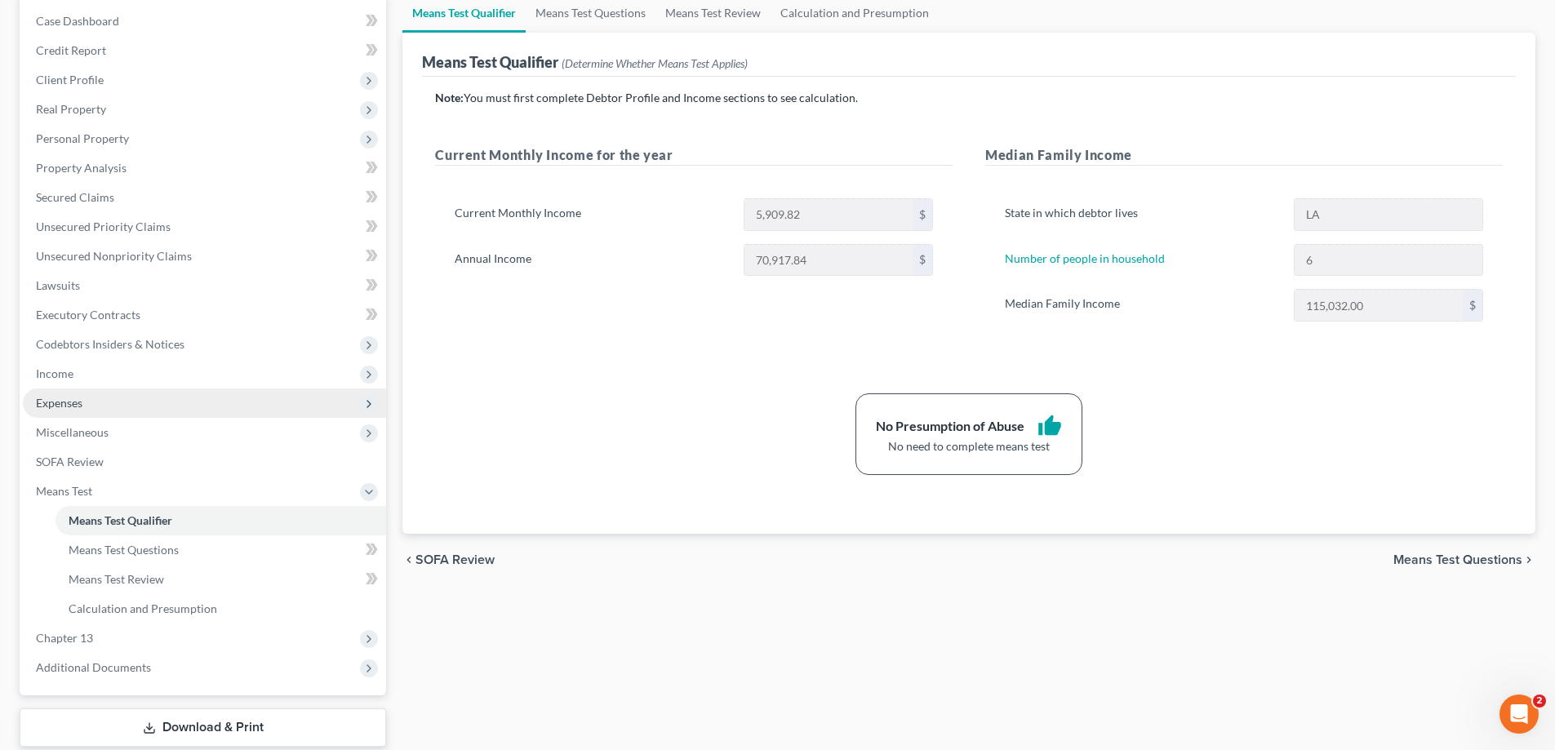
click at [78, 399] on span "Expenses" at bounding box center [59, 403] width 47 height 14
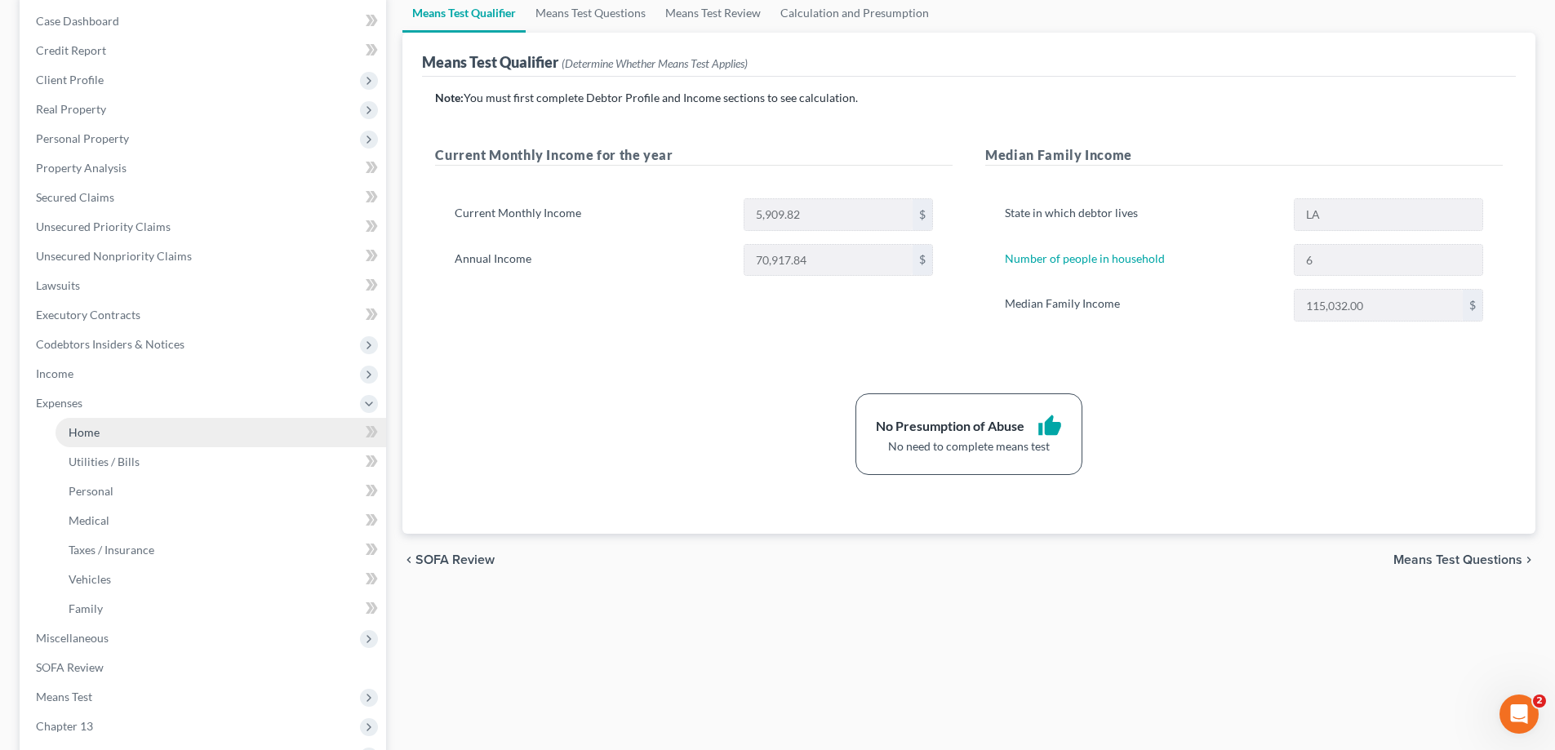
click at [102, 421] on link "Home" at bounding box center [221, 432] width 331 height 29
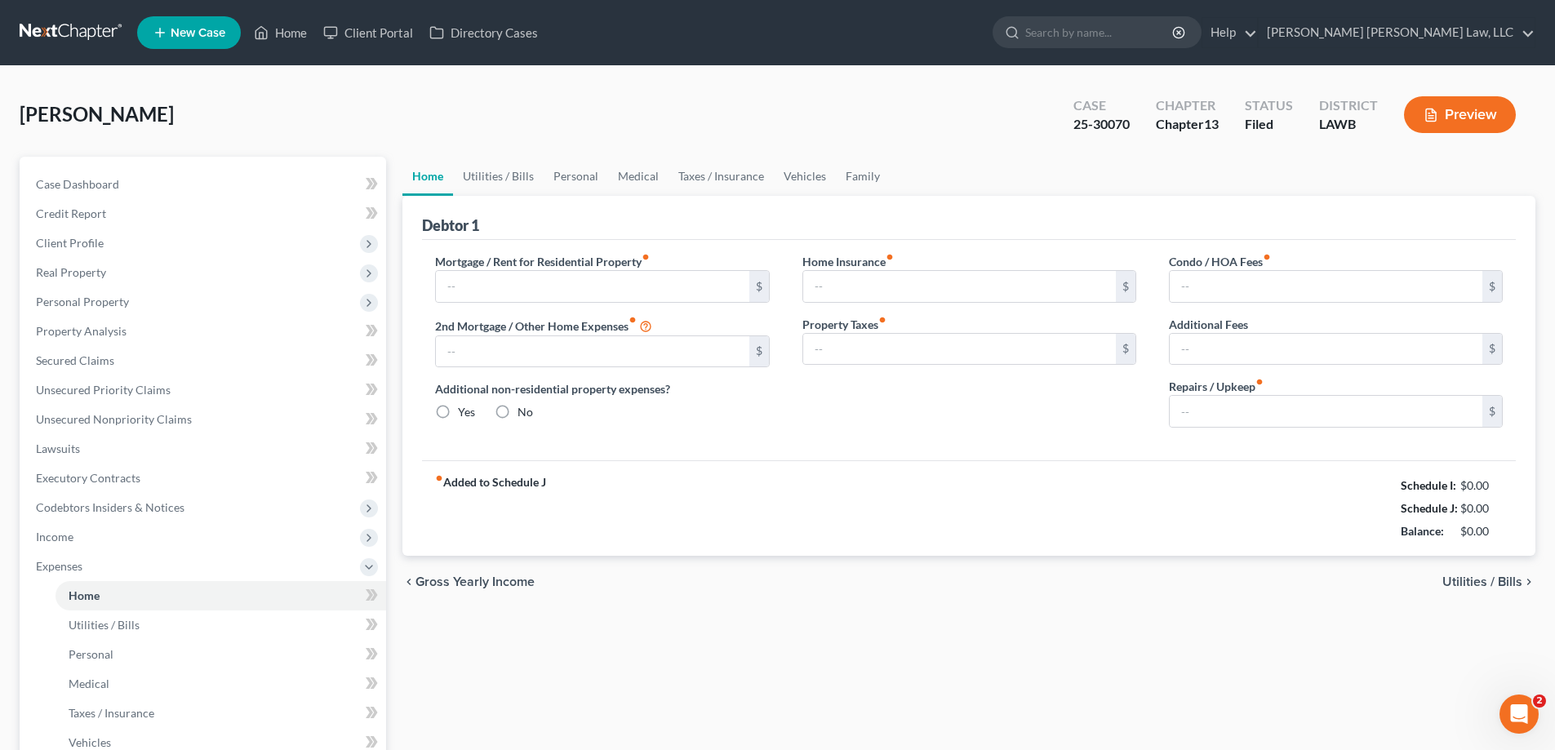
type input "0.00"
radio input "true"
type input "0.00"
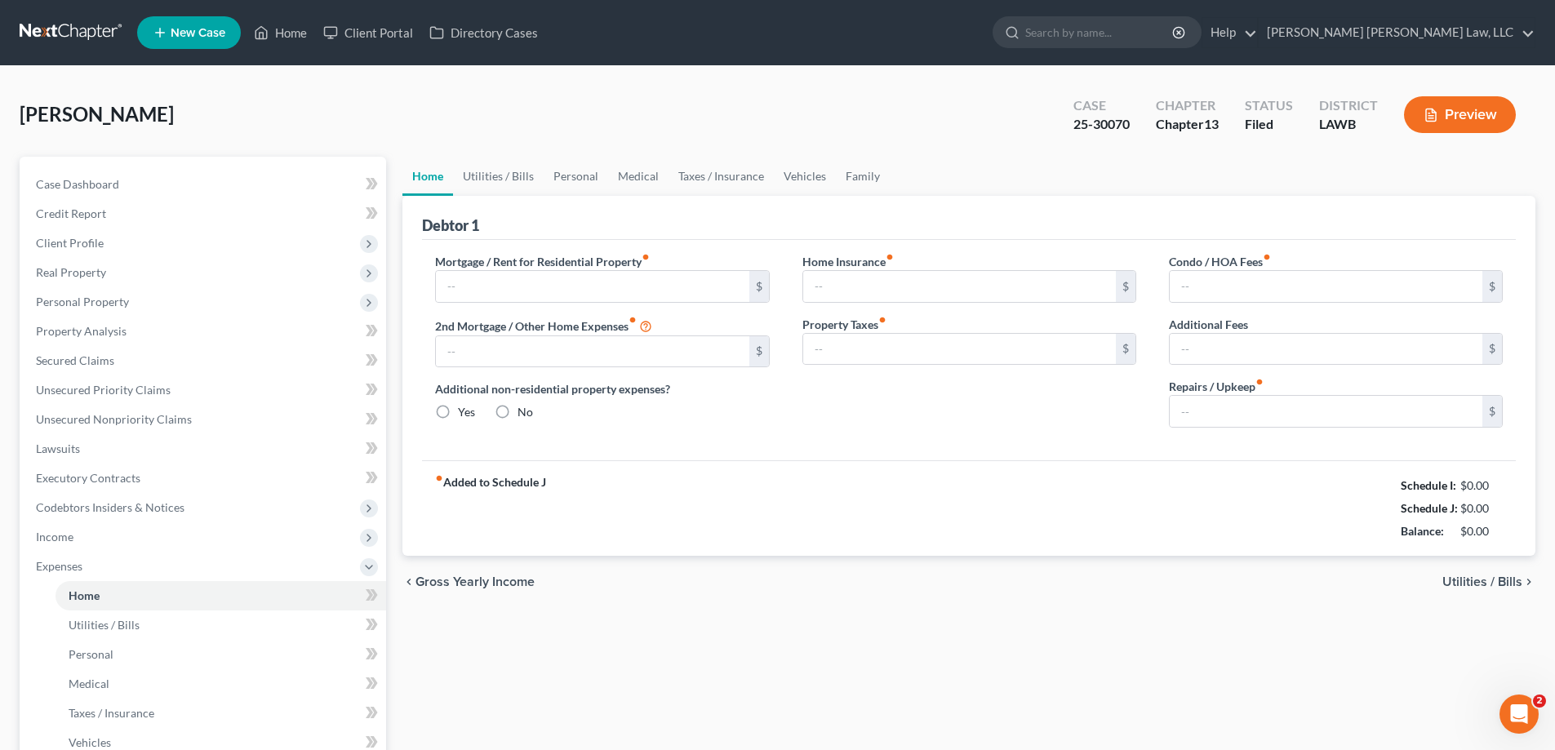
type input "0.00"
click at [287, 42] on link "Home" at bounding box center [280, 32] width 69 height 29
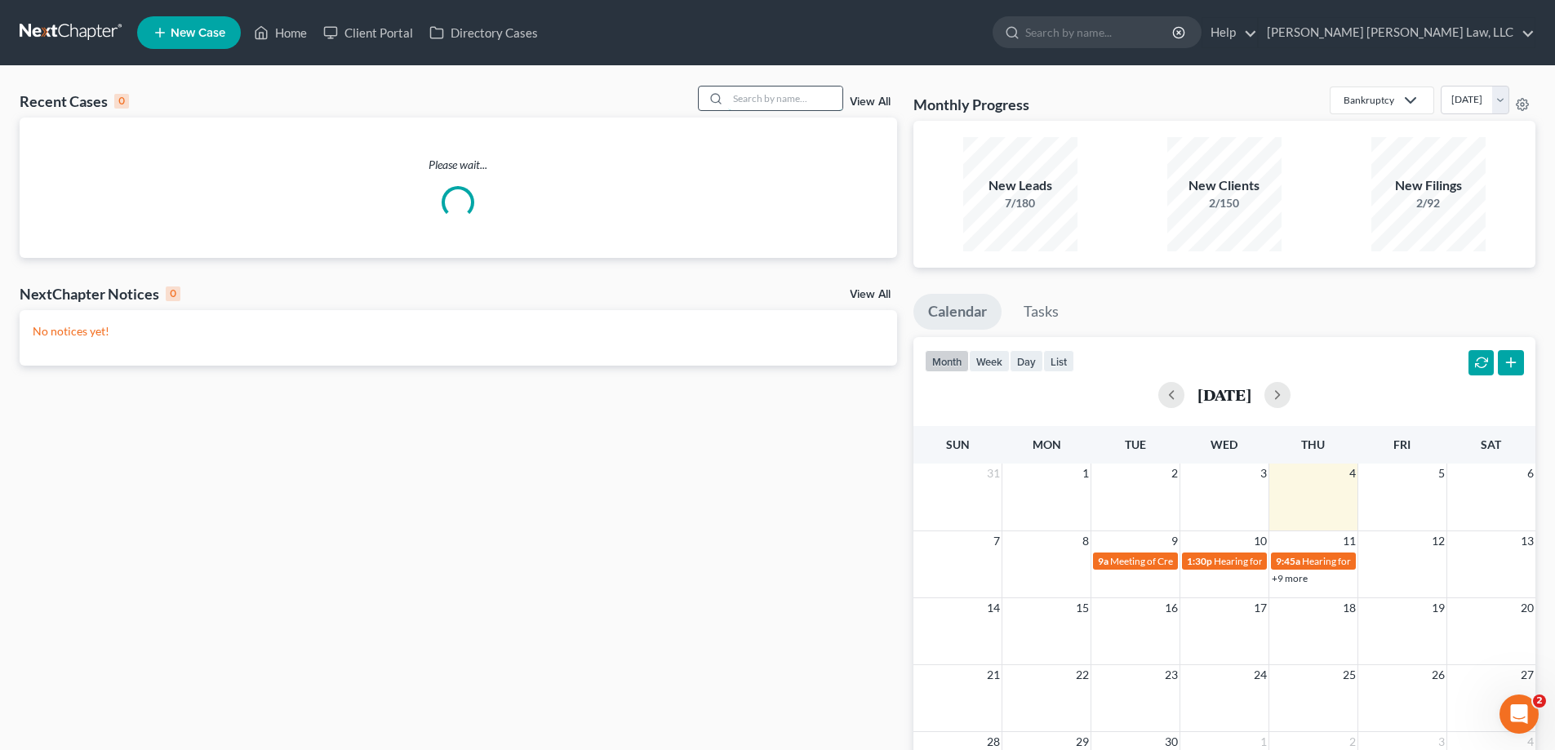
click at [783, 105] on input "search" at bounding box center [785, 99] width 114 height 24
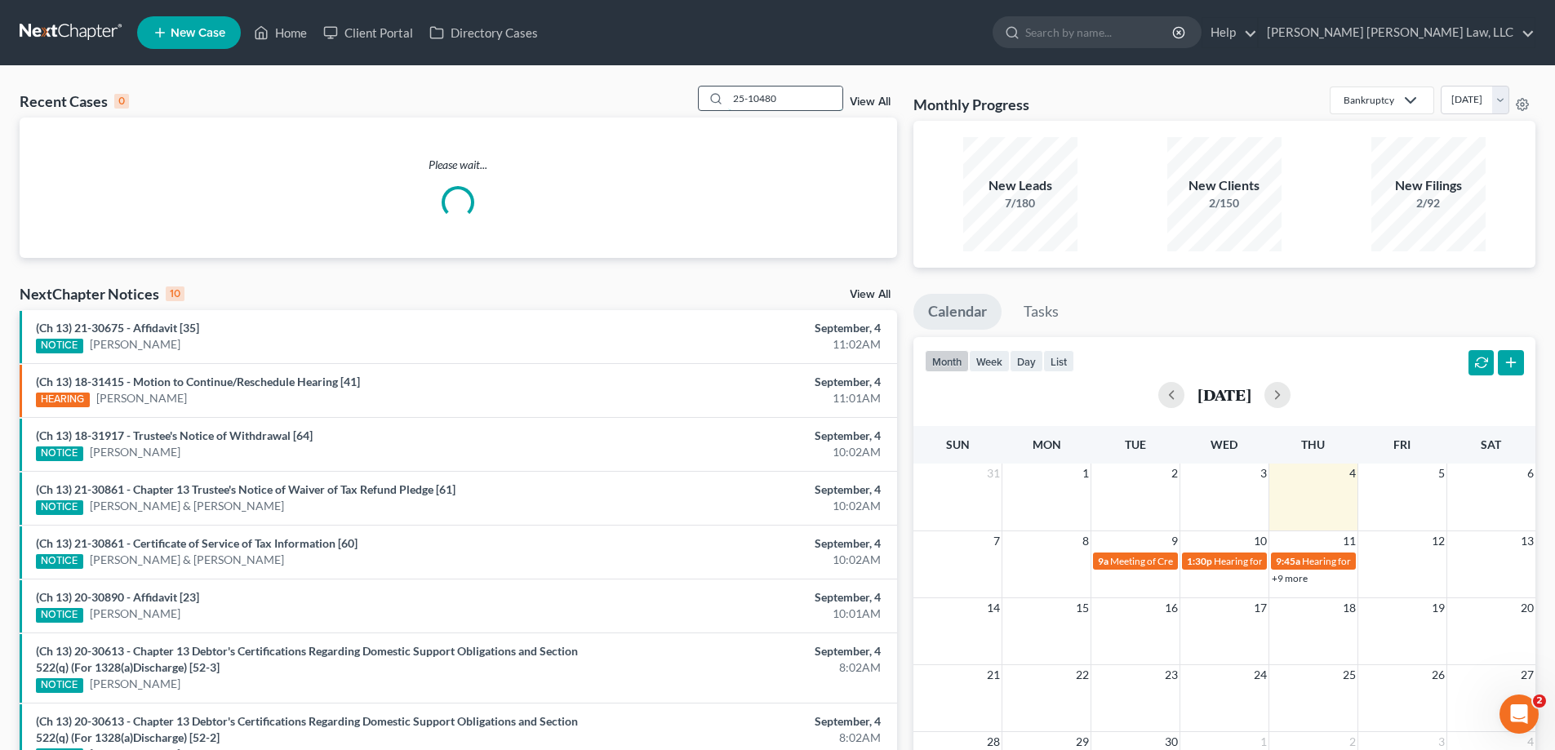
type input "25-10480"
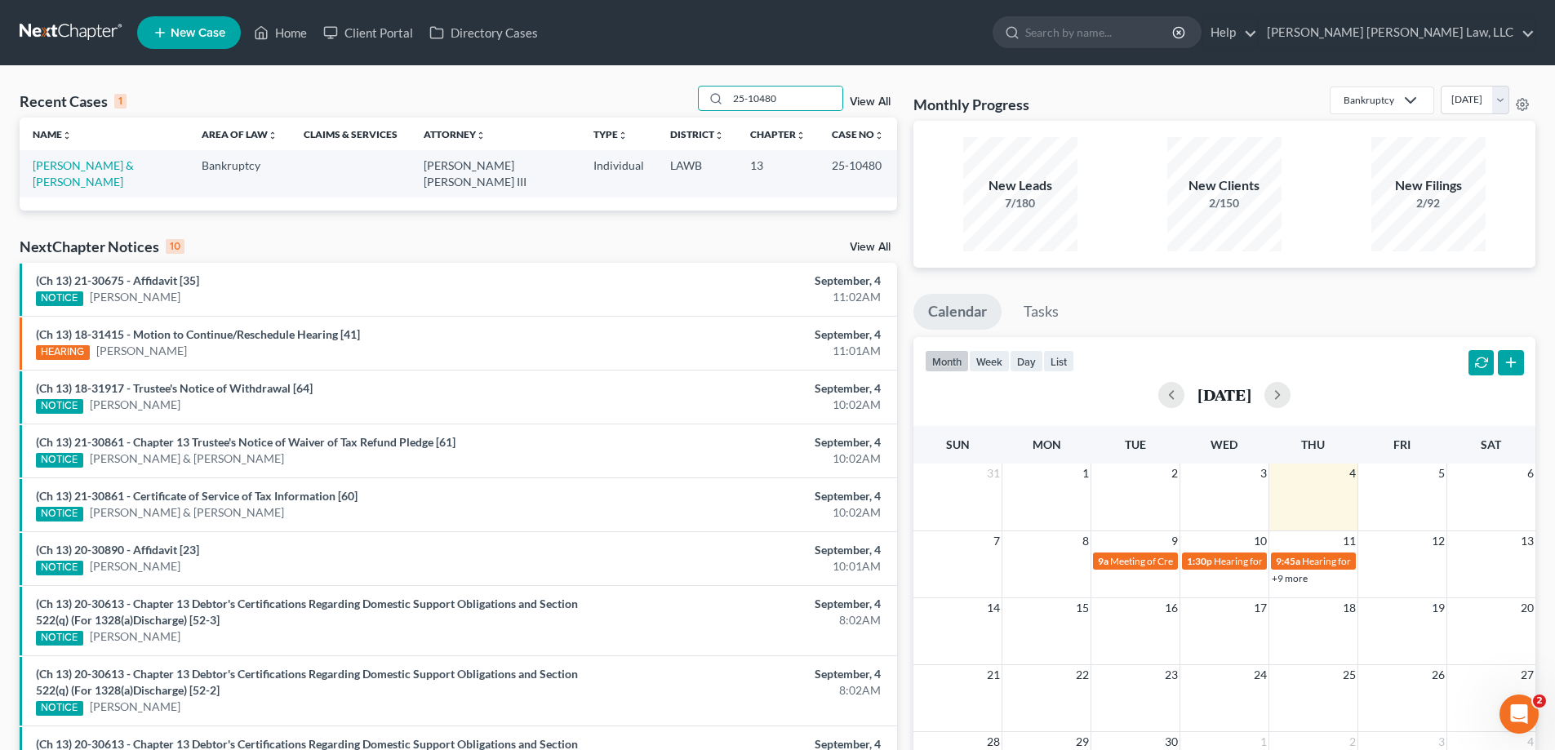
click at [54, 173] on td "[PERSON_NAME] & [PERSON_NAME]" at bounding box center [104, 173] width 169 height 47
click at [61, 166] on link "[PERSON_NAME] & [PERSON_NAME]" at bounding box center [83, 173] width 101 height 30
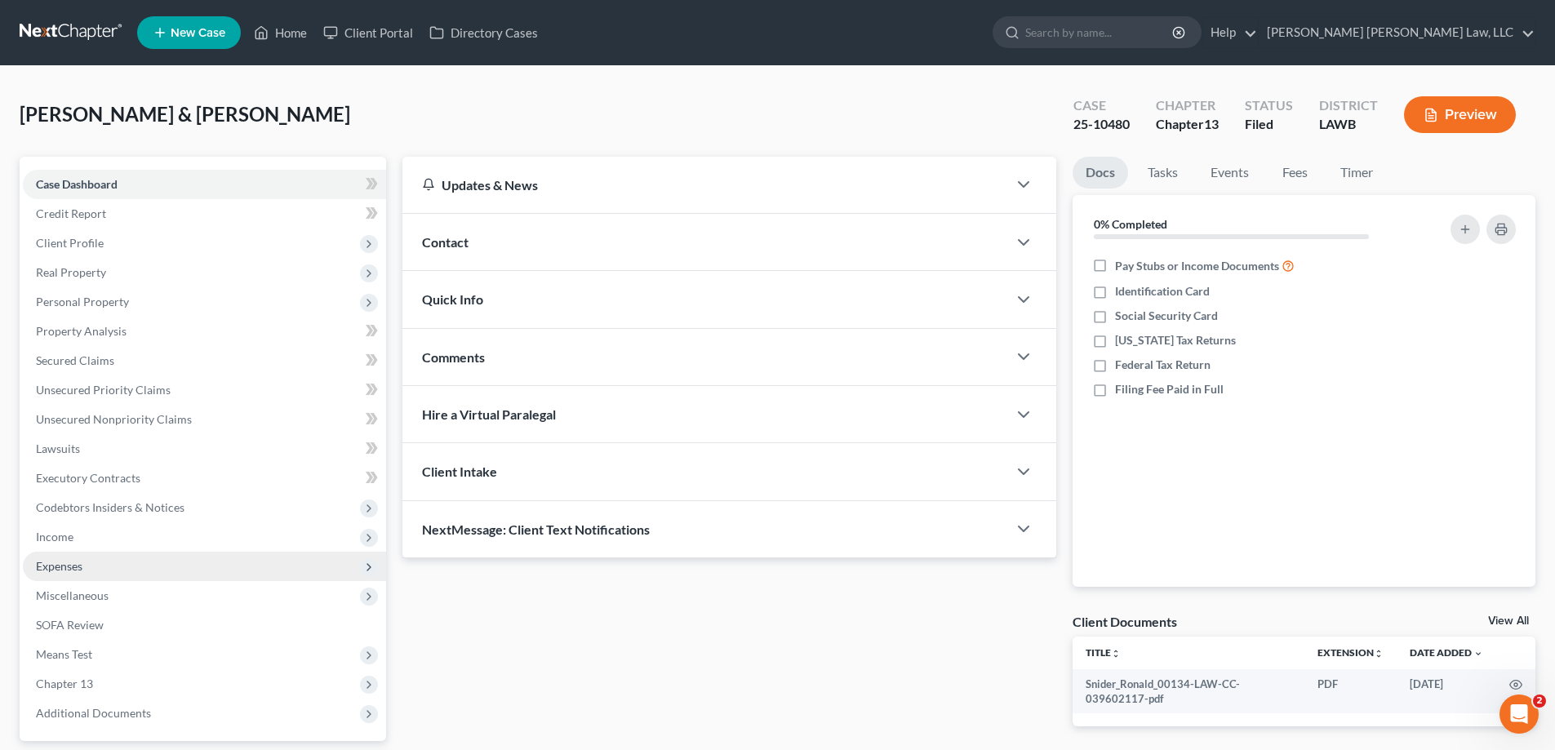
click at [129, 559] on span "Expenses" at bounding box center [204, 566] width 363 height 29
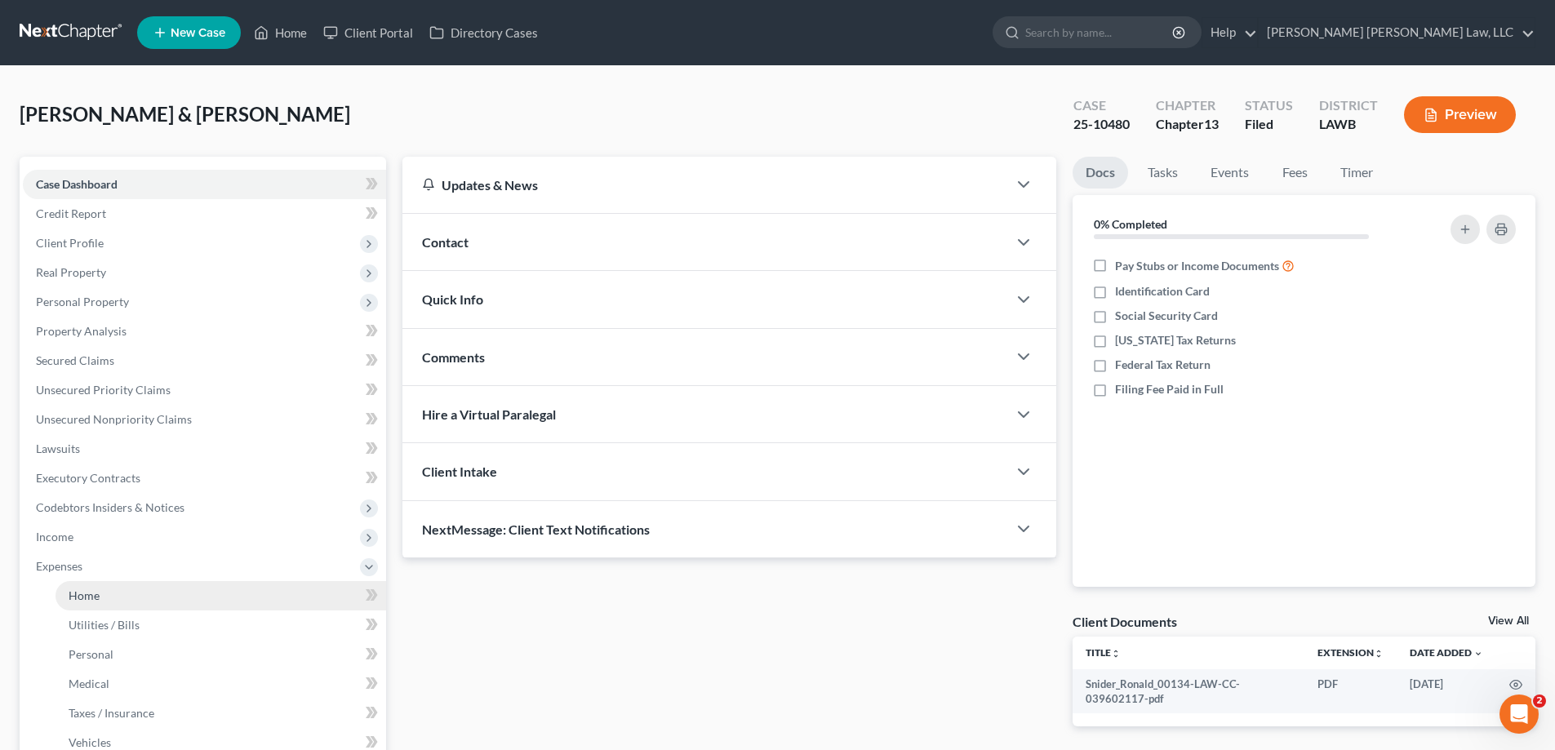
click at [131, 601] on link "Home" at bounding box center [221, 595] width 331 height 29
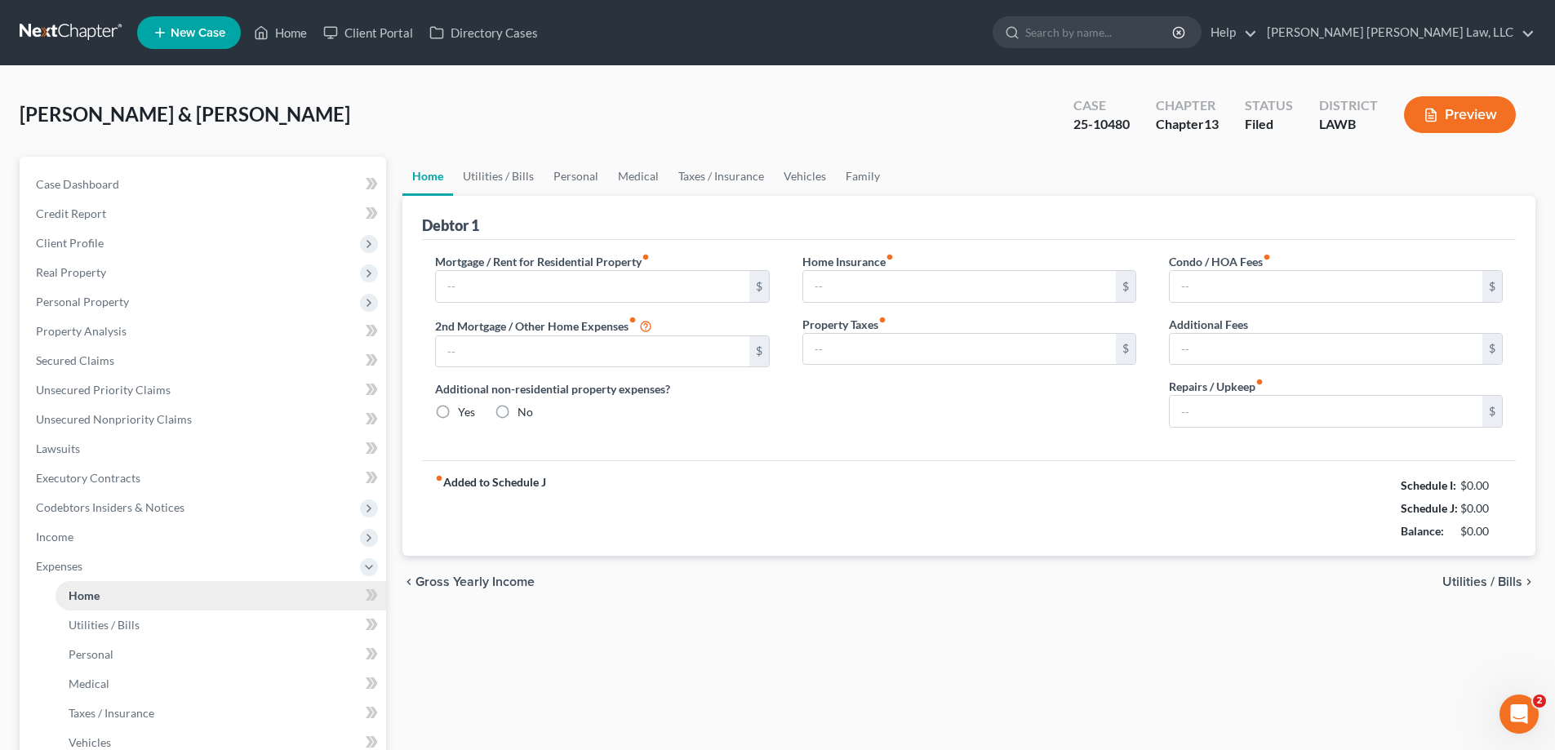
type input "0.00"
radio input "true"
type input "0.00"
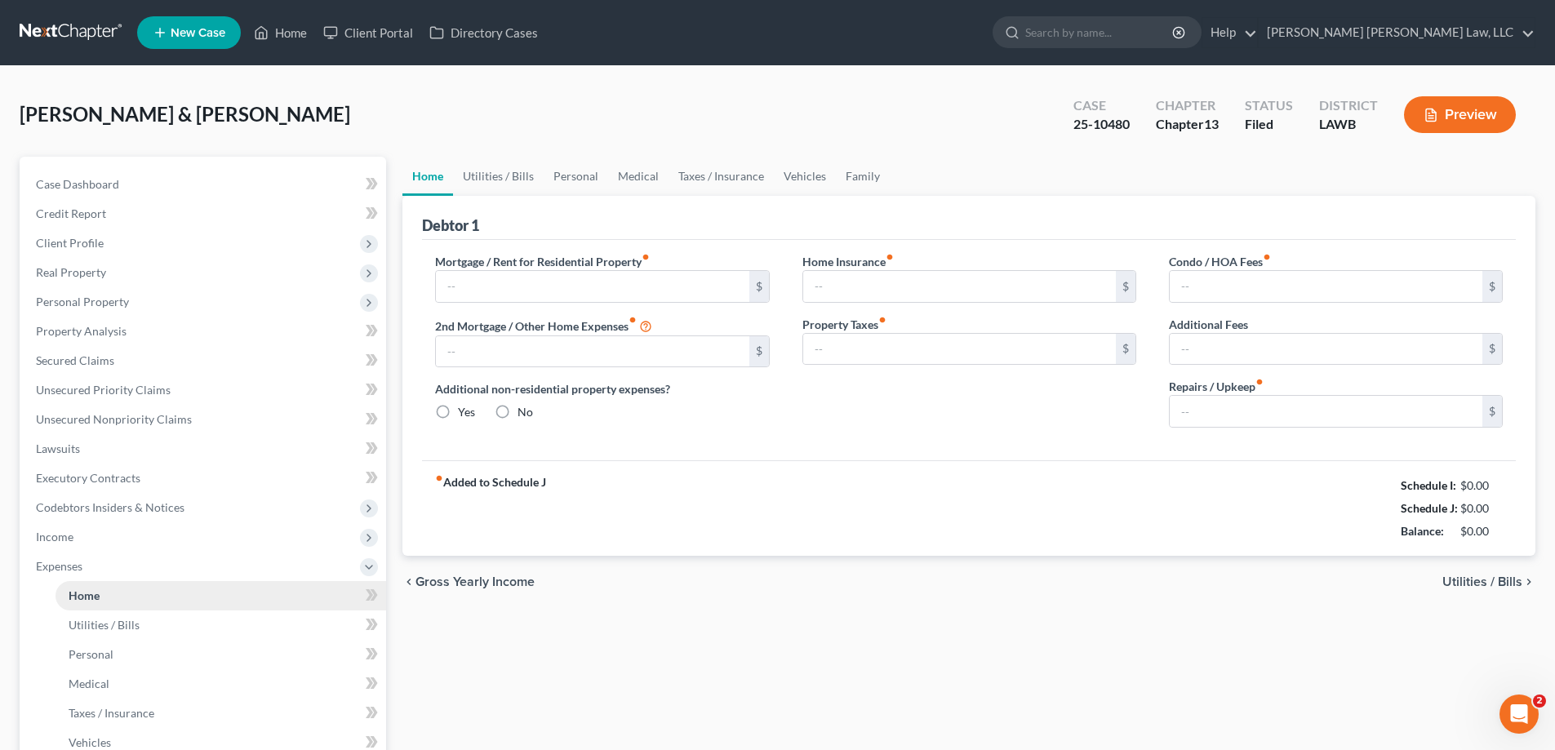
type input "0.00"
click at [510, 165] on link "Utilities / Bills" at bounding box center [498, 176] width 91 height 39
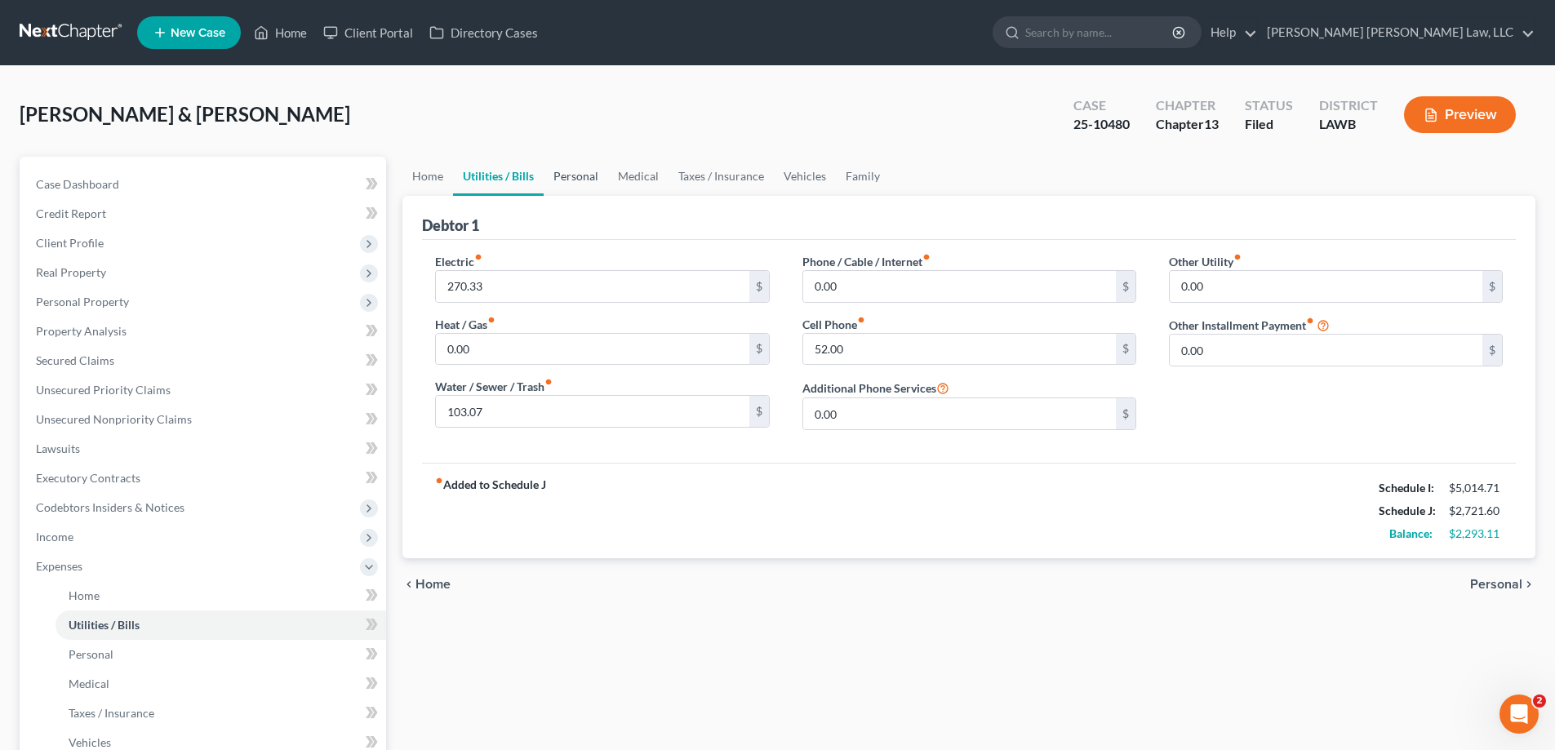
click at [587, 178] on link "Personal" at bounding box center [576, 176] width 65 height 39
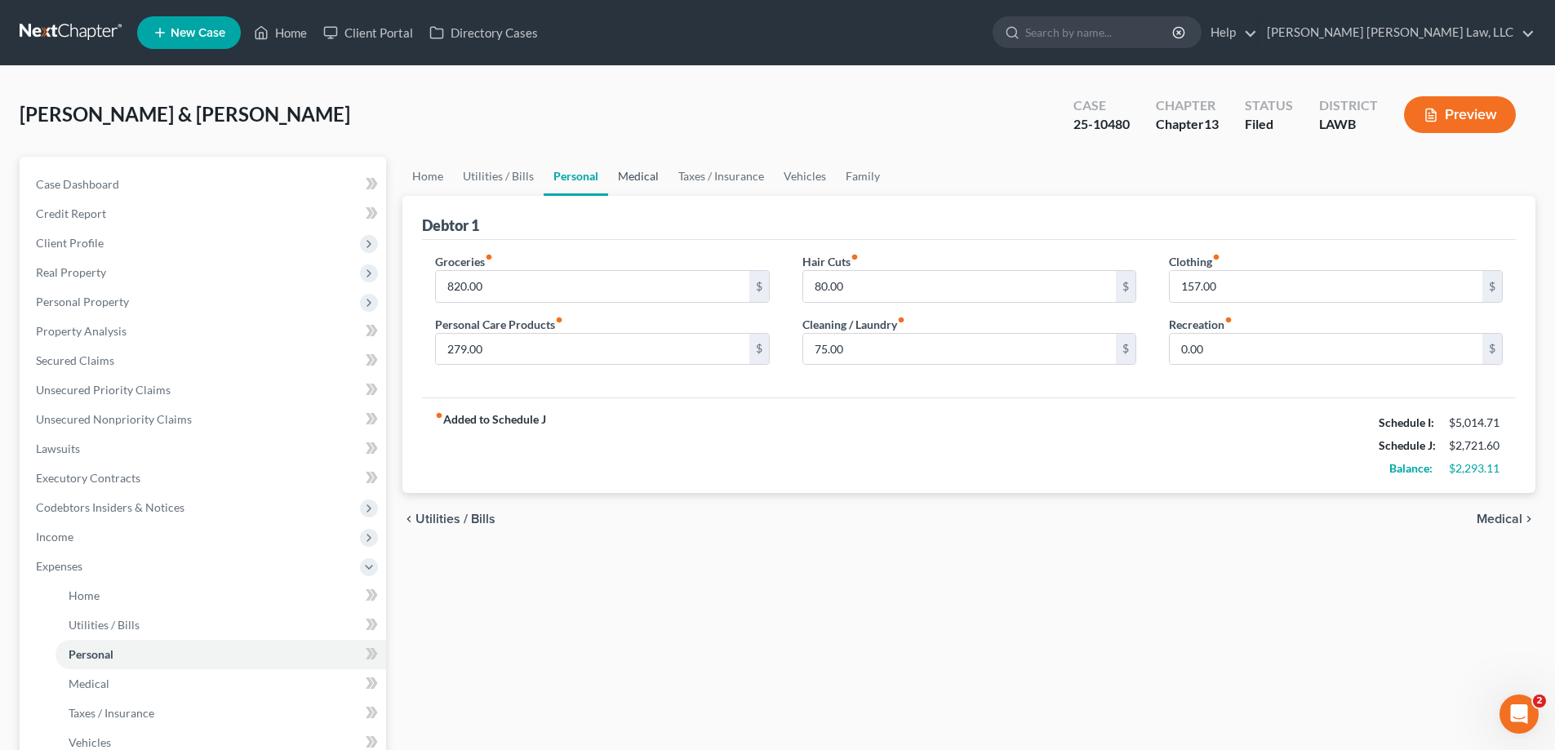
drag, startPoint x: 636, startPoint y: 181, endPoint x: 674, endPoint y: 216, distance: 50.9
click at [634, 181] on link "Medical" at bounding box center [638, 176] width 60 height 39
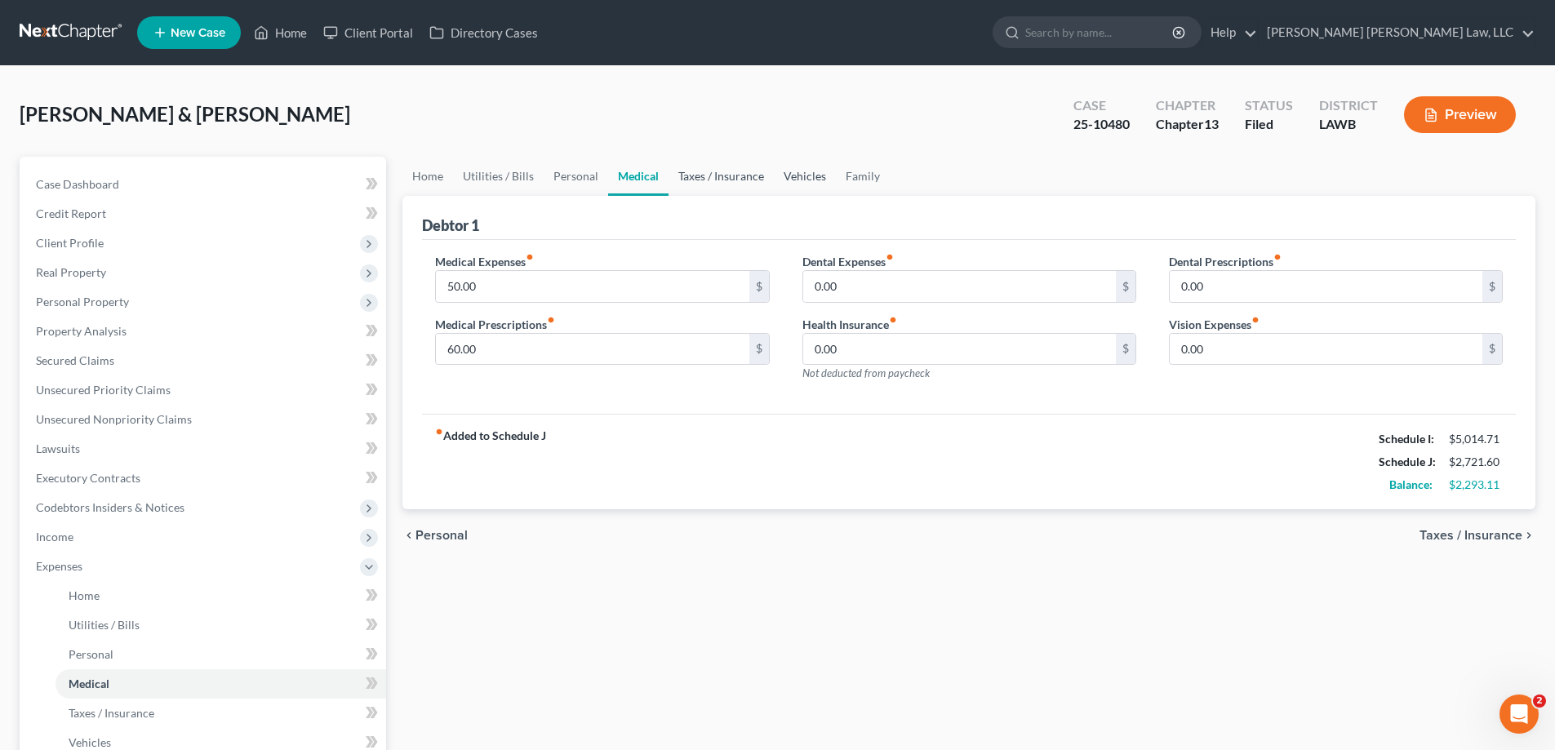
click at [711, 181] on link "Taxes / Insurance" at bounding box center [721, 176] width 105 height 39
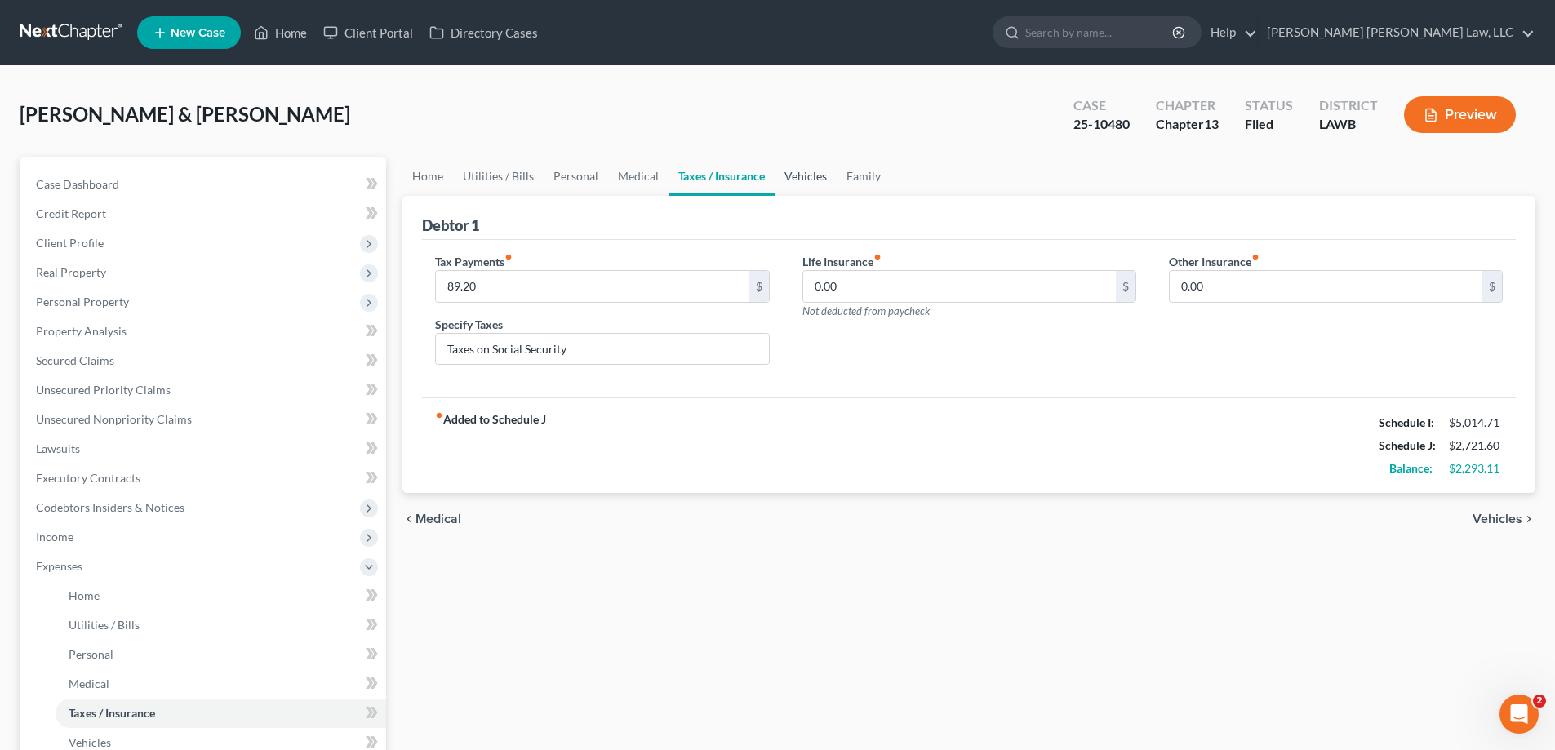
click at [804, 181] on link "Vehicles" at bounding box center [806, 176] width 62 height 39
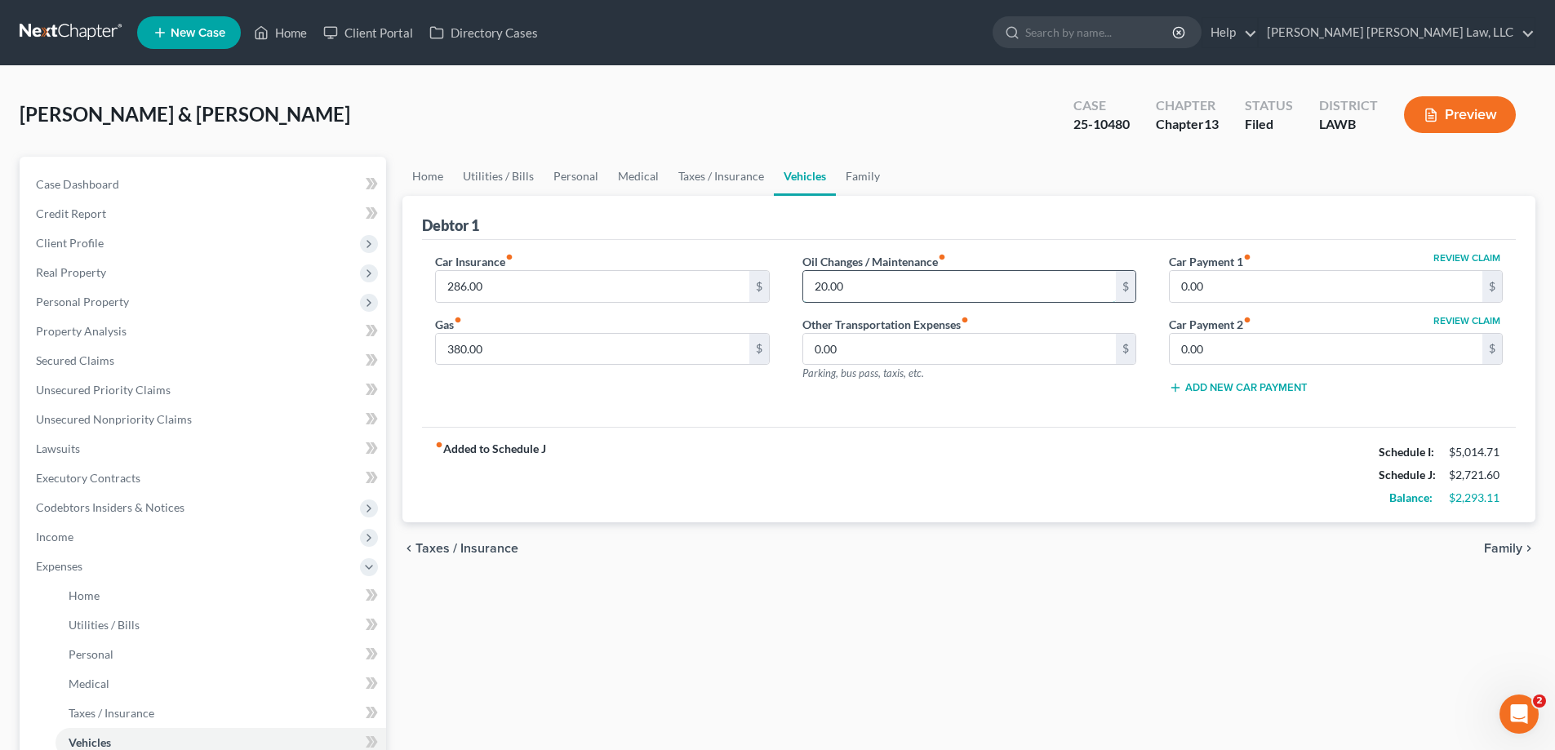
click at [871, 293] on input "20.00" at bounding box center [959, 286] width 313 height 31
click at [945, 560] on div "chevron_left Taxes / Insurance Family chevron_right" at bounding box center [969, 549] width 1133 height 52
click at [1481, 110] on button "Preview" at bounding box center [1460, 114] width 112 height 37
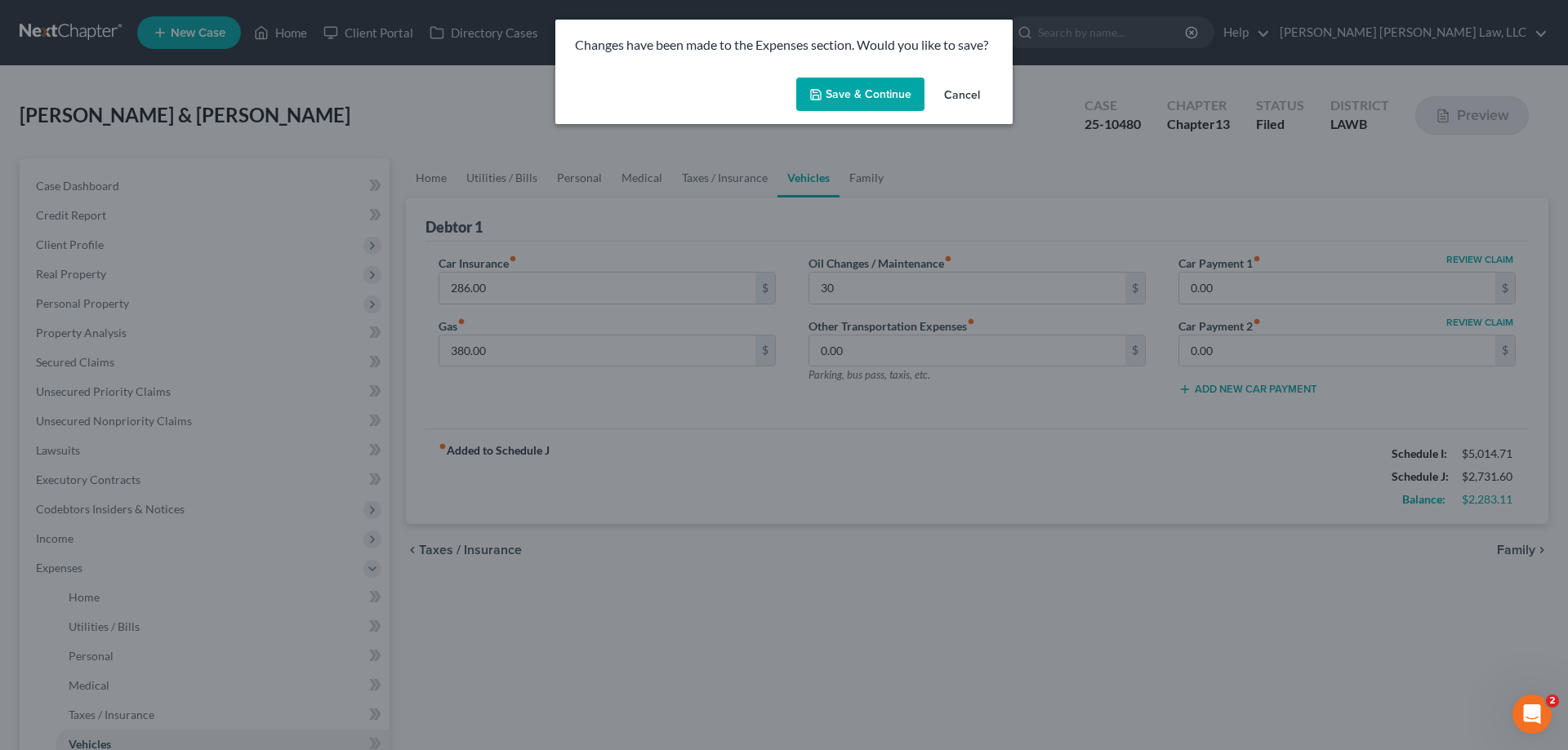
click at [826, 89] on button "Save & Continue" at bounding box center [860, 95] width 128 height 34
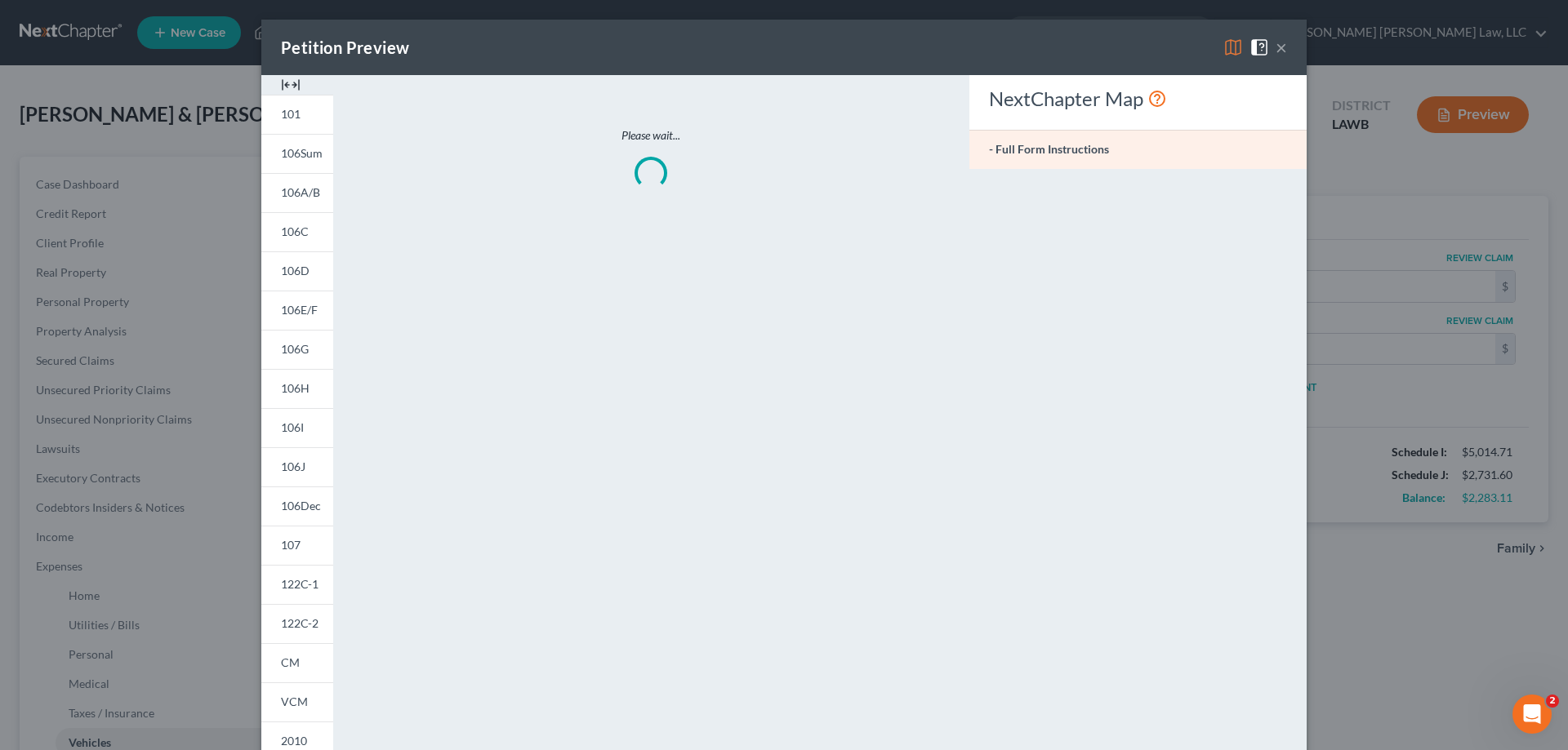
type input "30.00"
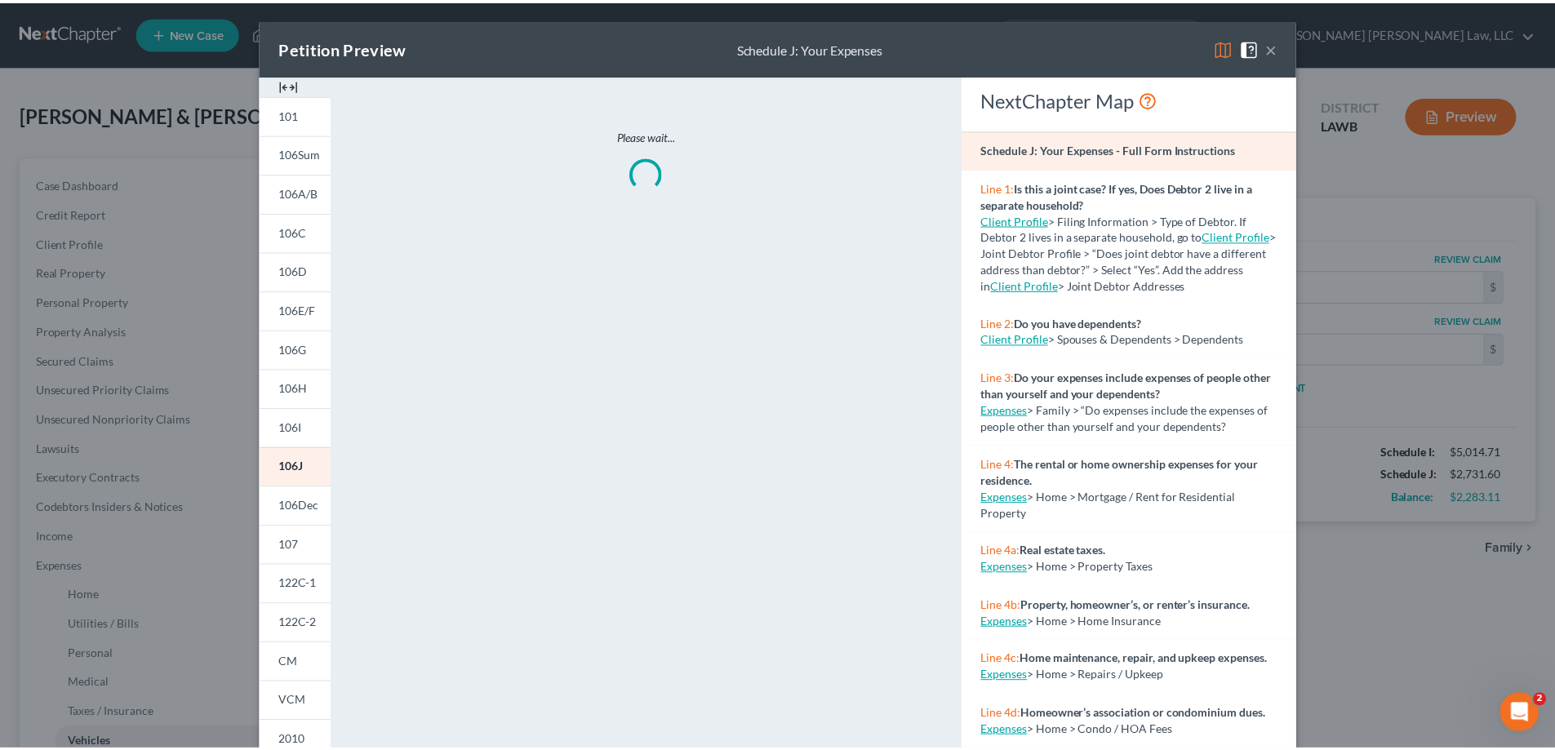
scroll to position [155, 0]
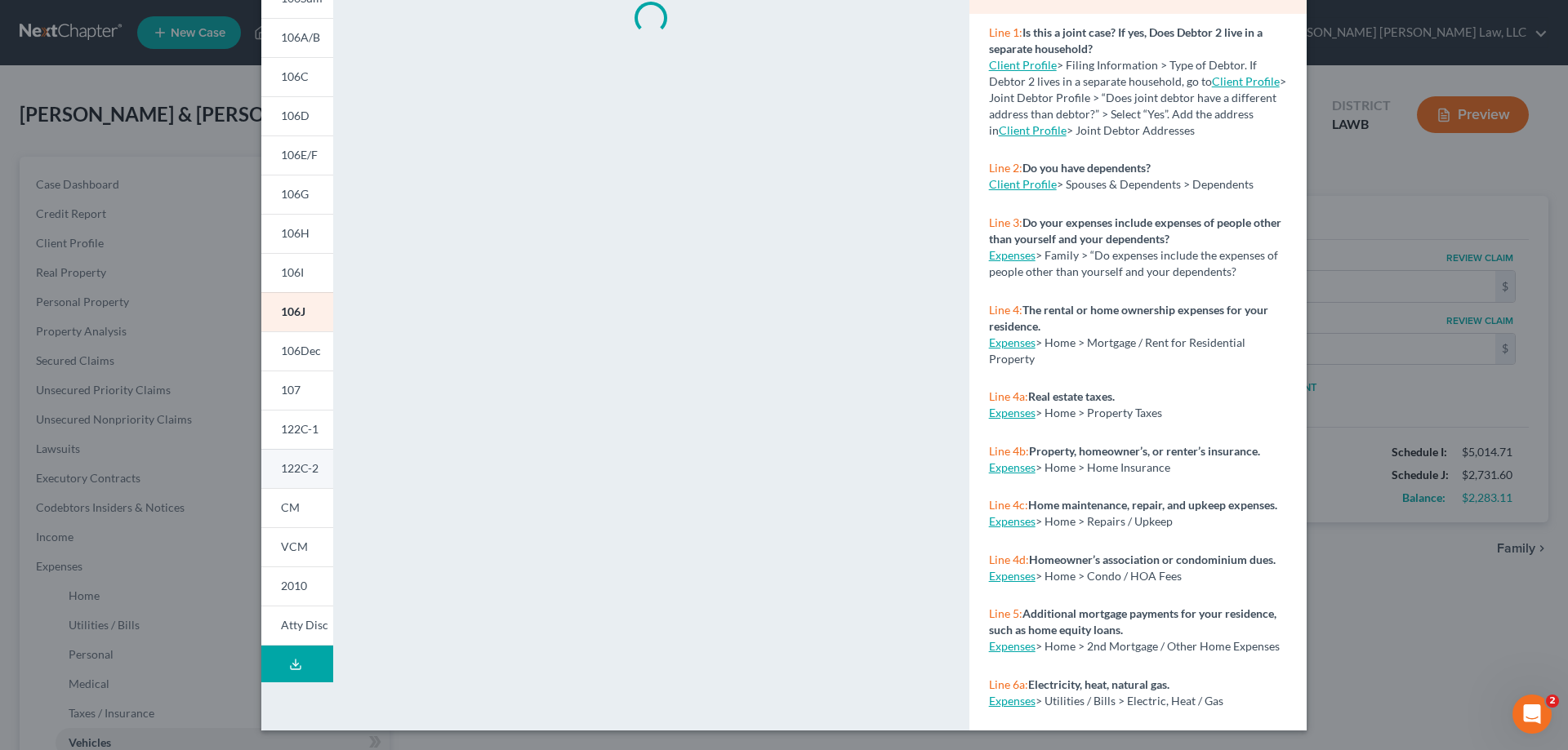
click at [289, 464] on span "122C-2" at bounding box center [300, 468] width 38 height 14
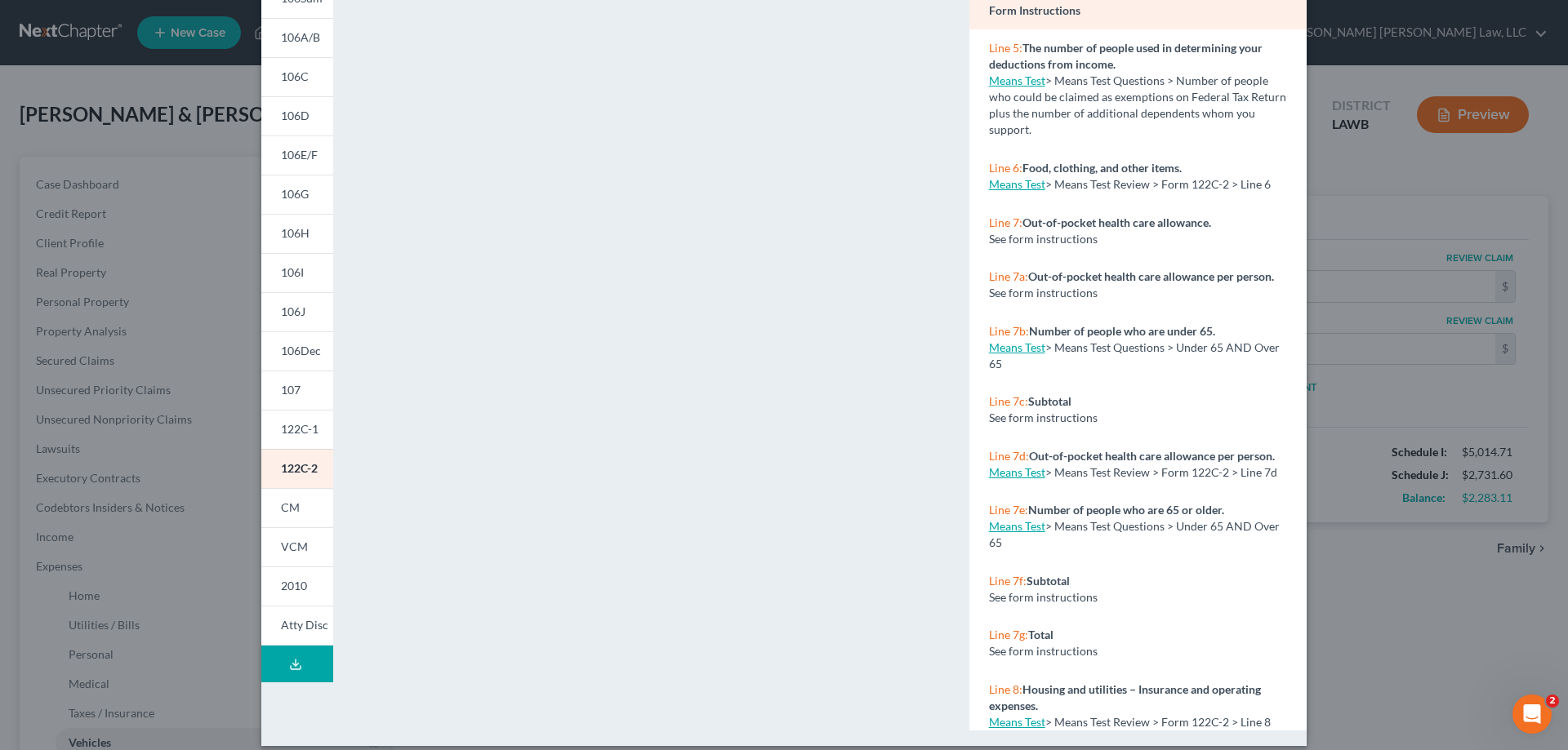
click at [1351, 230] on div "Petition Preview Chapter 13 Calculation of Your Disposable Income × 101 106Sum …" at bounding box center [784, 375] width 1568 height 750
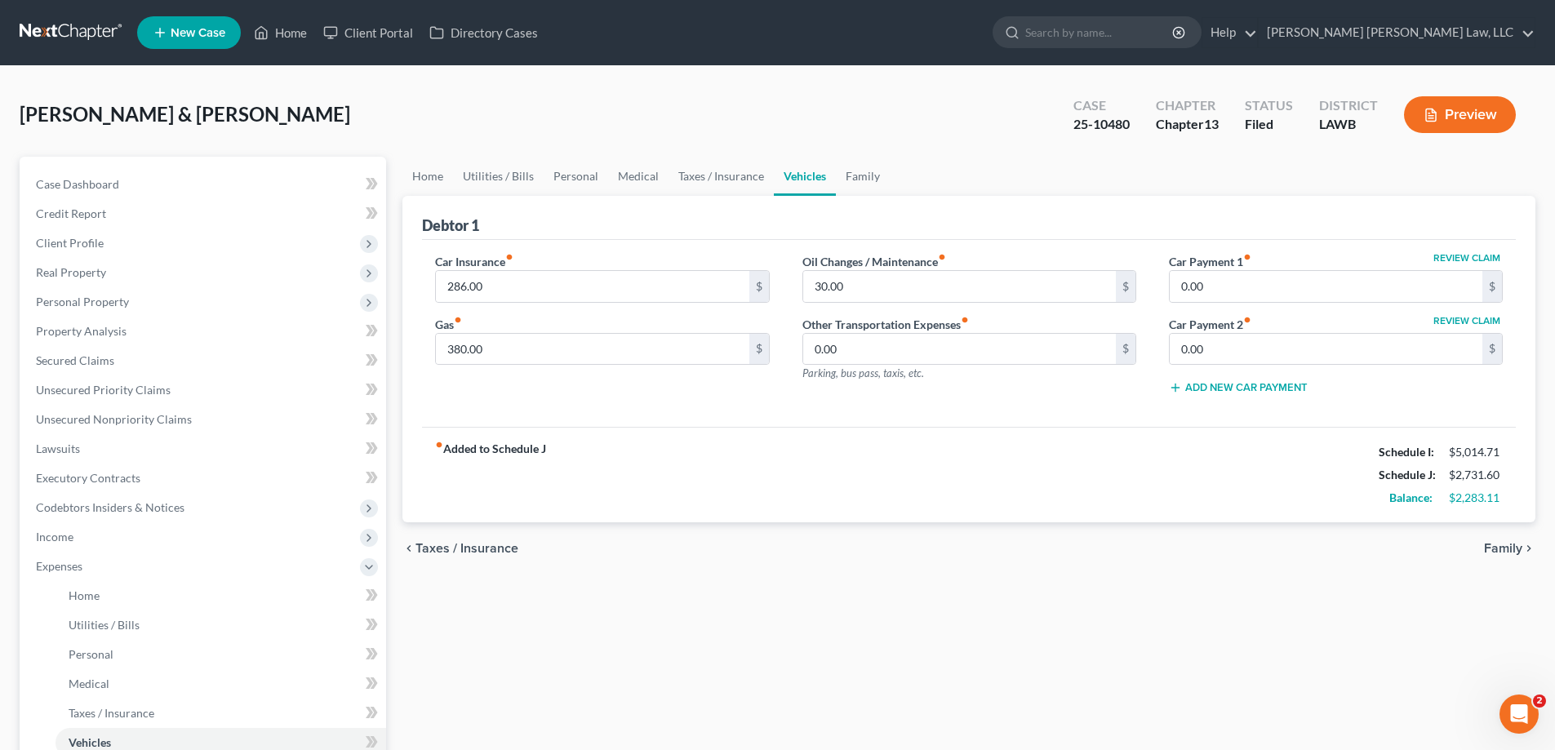
click at [1441, 103] on button "Preview" at bounding box center [1460, 114] width 112 height 37
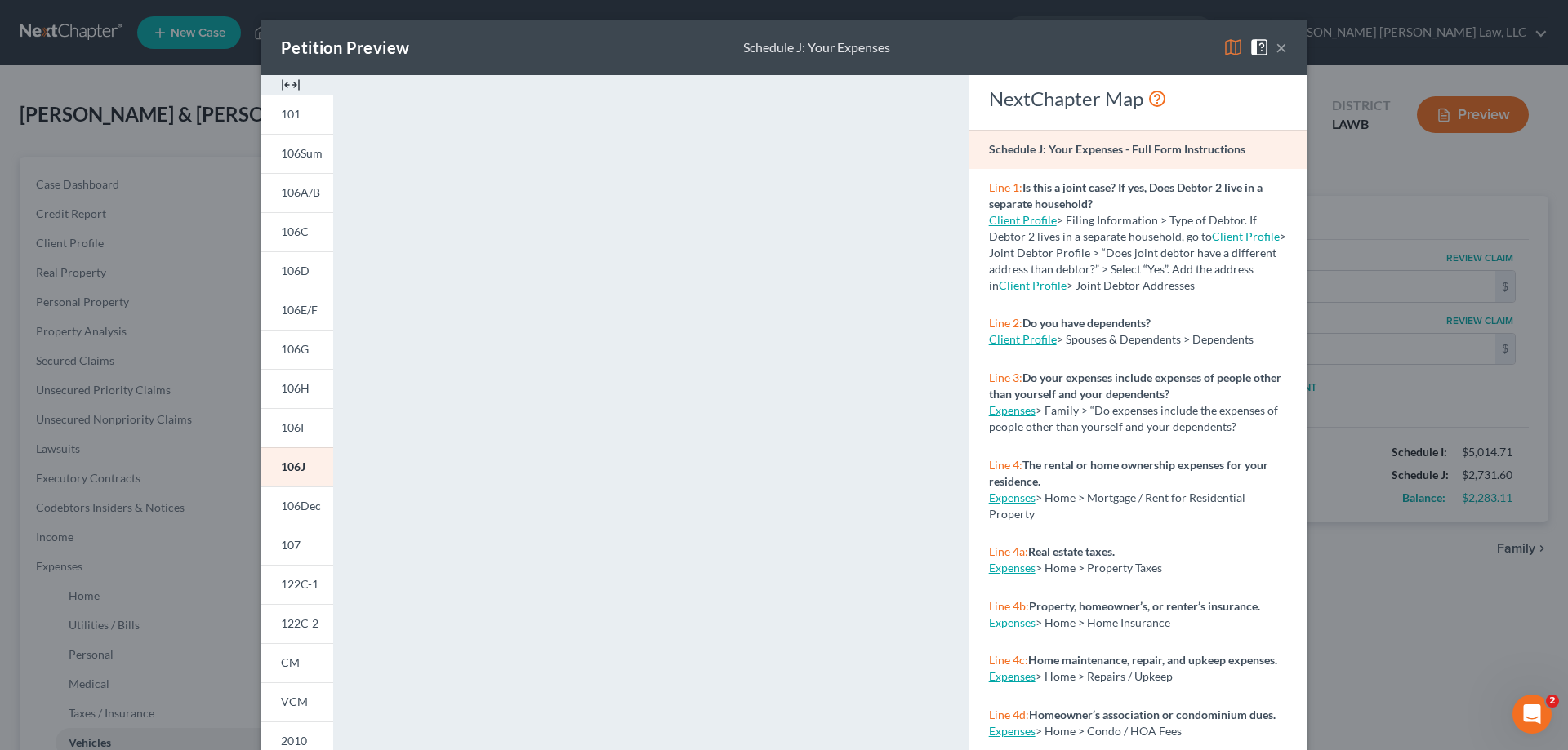
click at [1367, 216] on div "Petition Preview Schedule J: Your Expenses × 101 106Sum 106A/B 106C 106D 106E/F…" at bounding box center [784, 375] width 1568 height 750
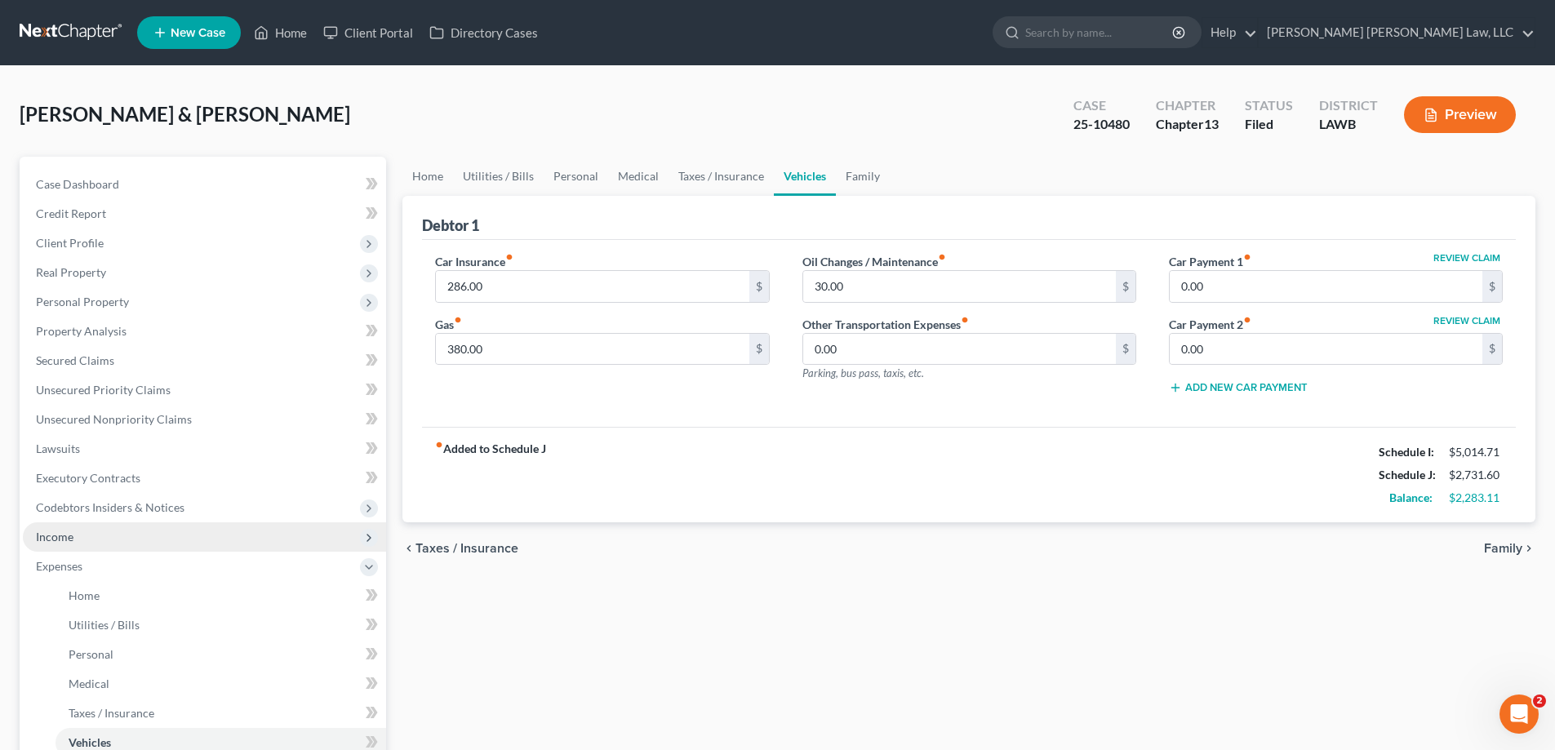
click at [64, 543] on span "Income" at bounding box center [55, 537] width 38 height 14
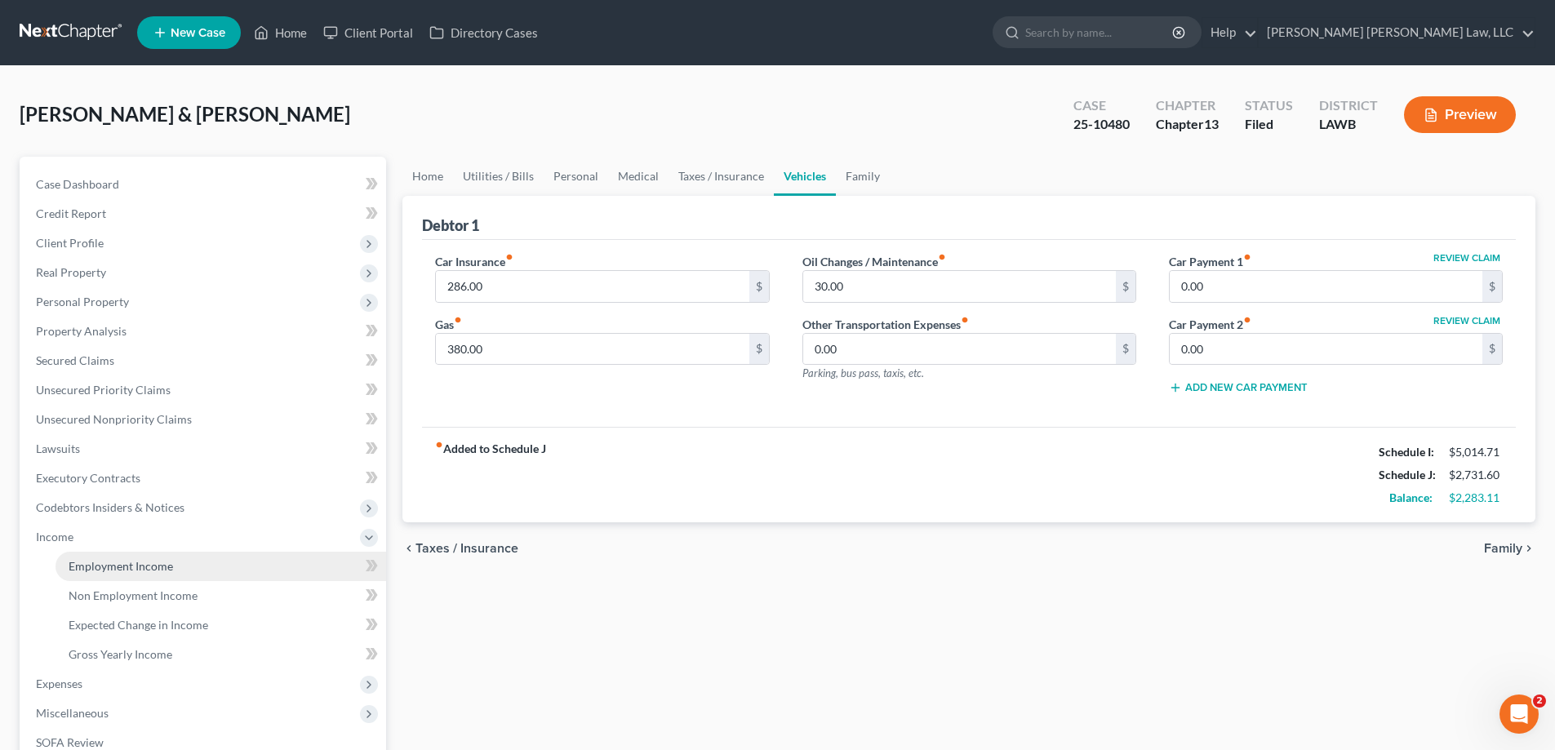
click at [113, 563] on span "Employment Income" at bounding box center [121, 566] width 105 height 14
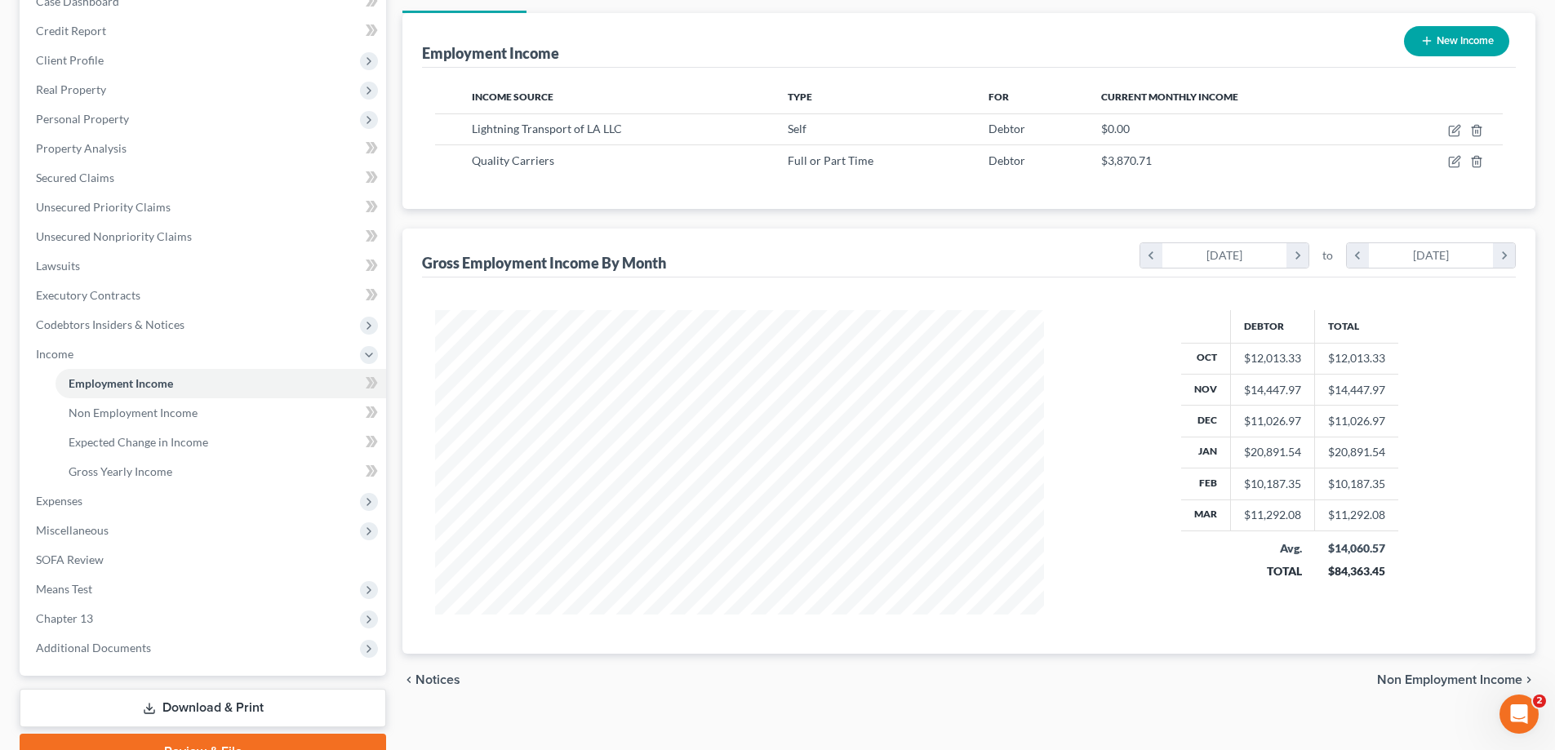
scroll to position [20, 0]
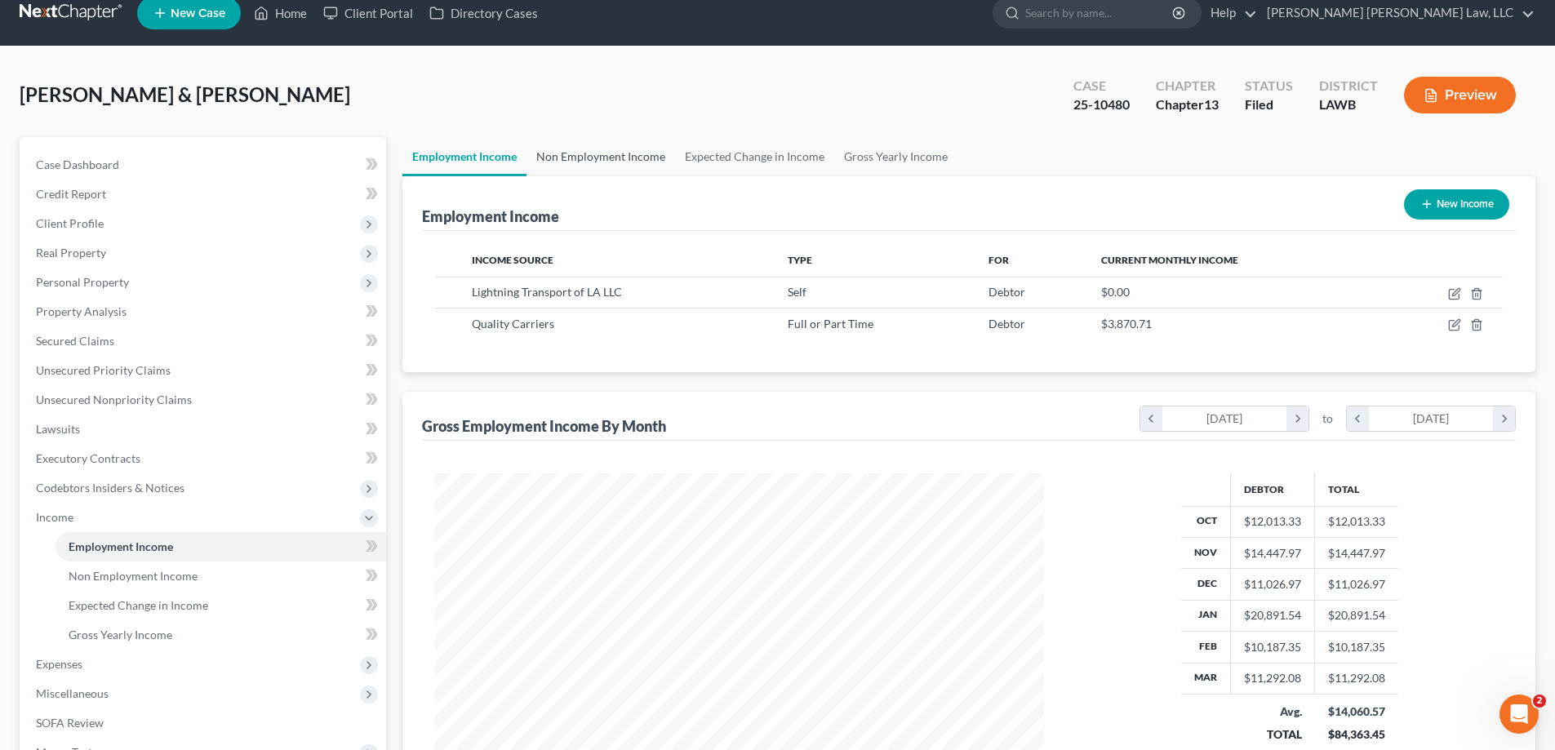
click at [587, 159] on link "Non Employment Income" at bounding box center [601, 156] width 149 height 39
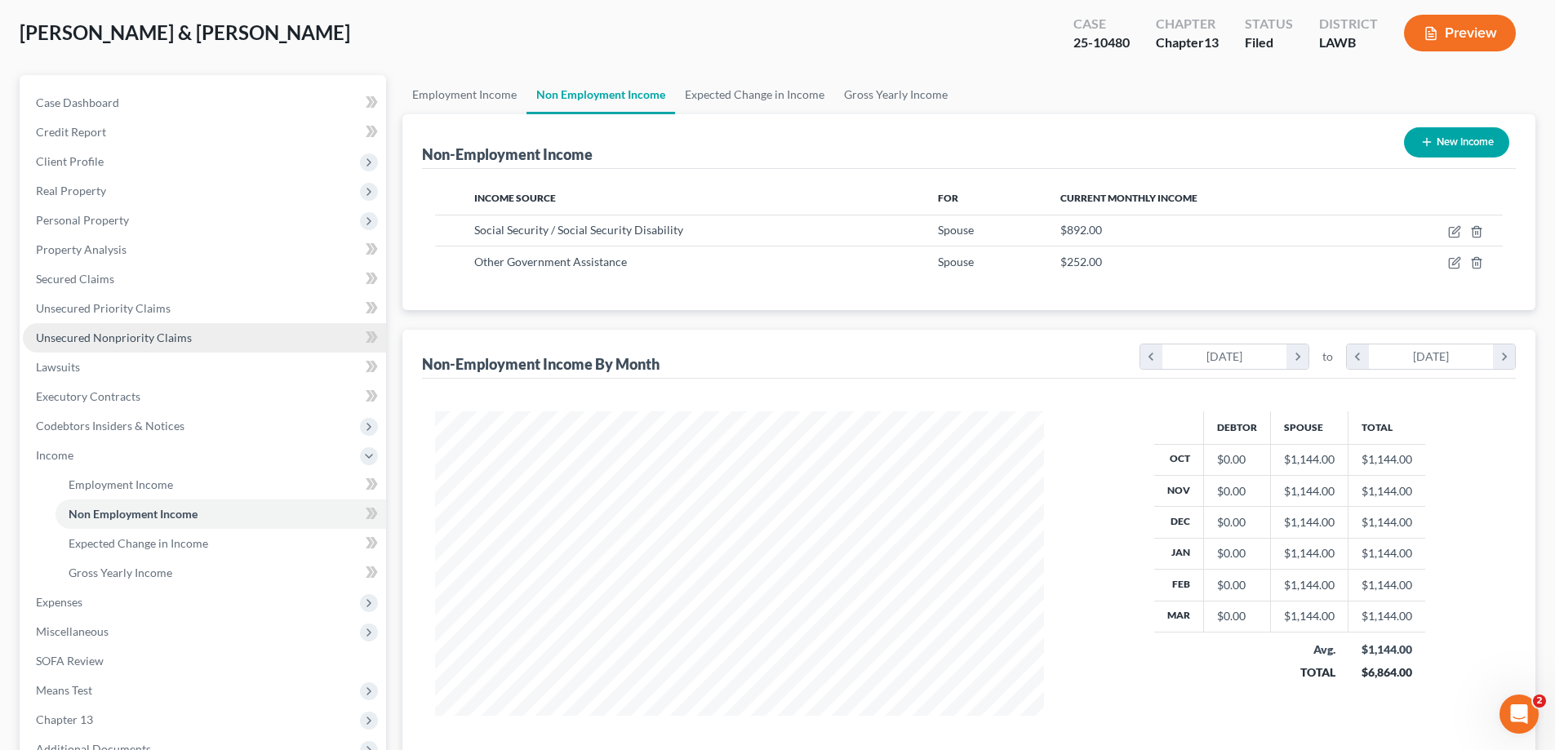
scroll to position [265, 0]
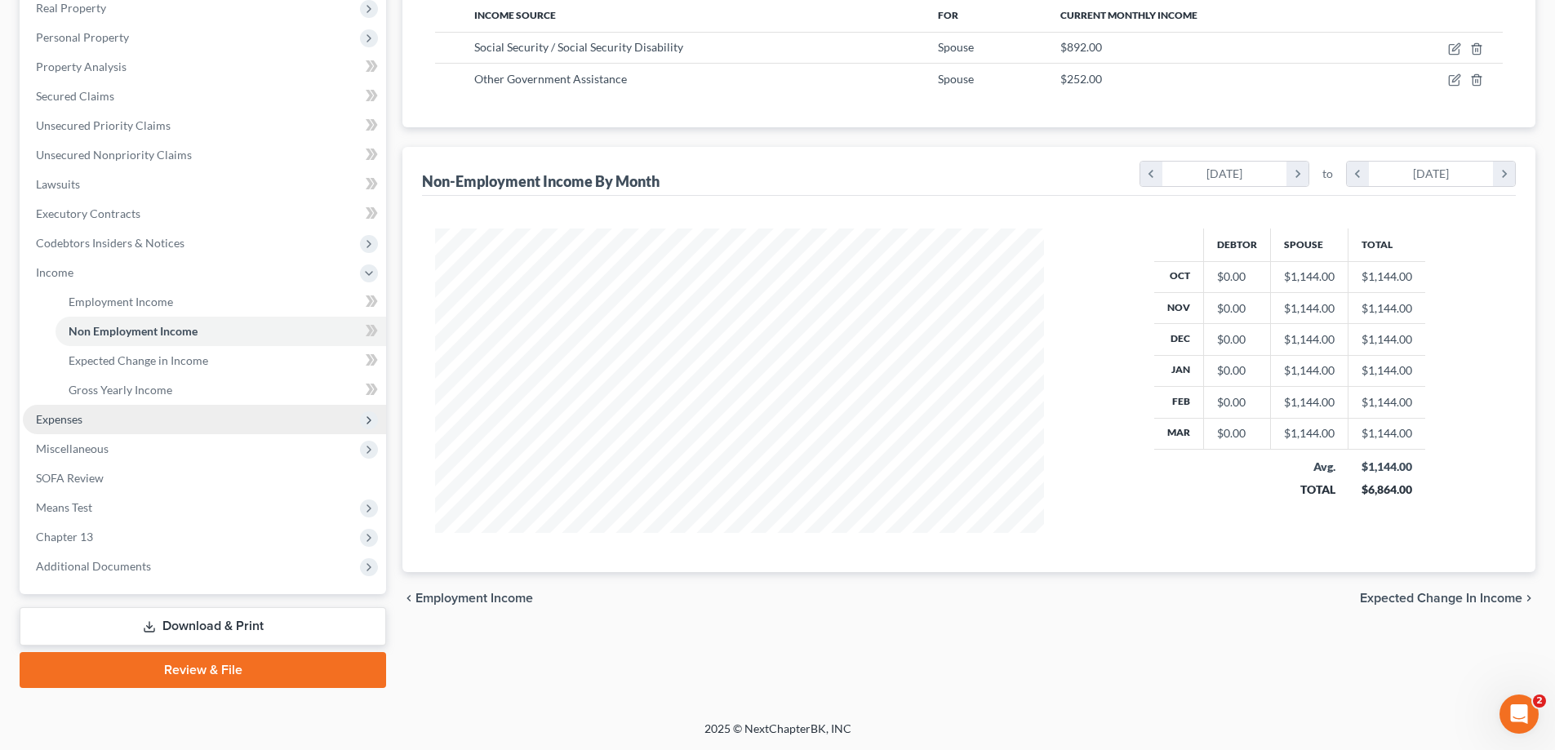
click at [120, 418] on span "Expenses" at bounding box center [204, 419] width 363 height 29
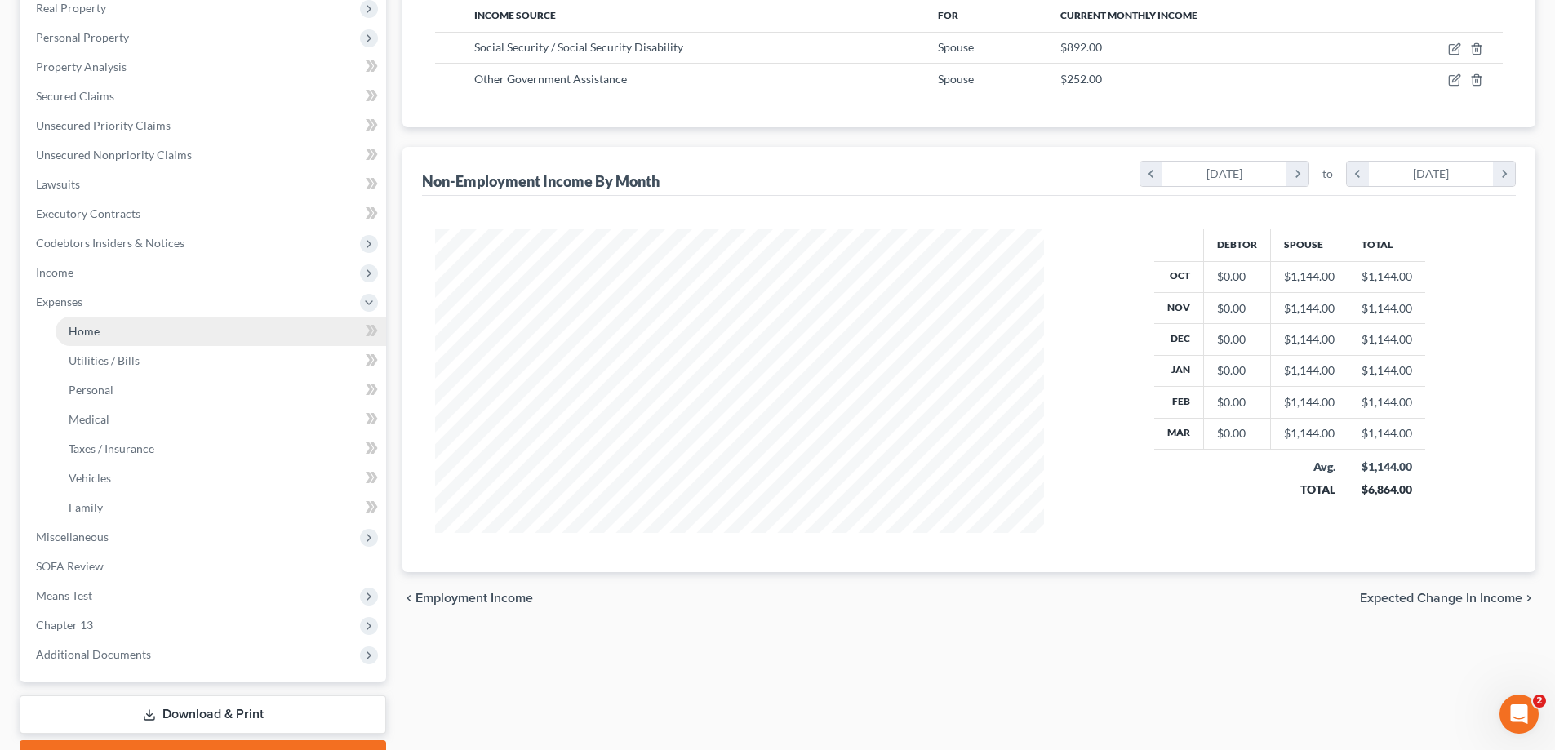
click at [120, 332] on link "Home" at bounding box center [221, 331] width 331 height 29
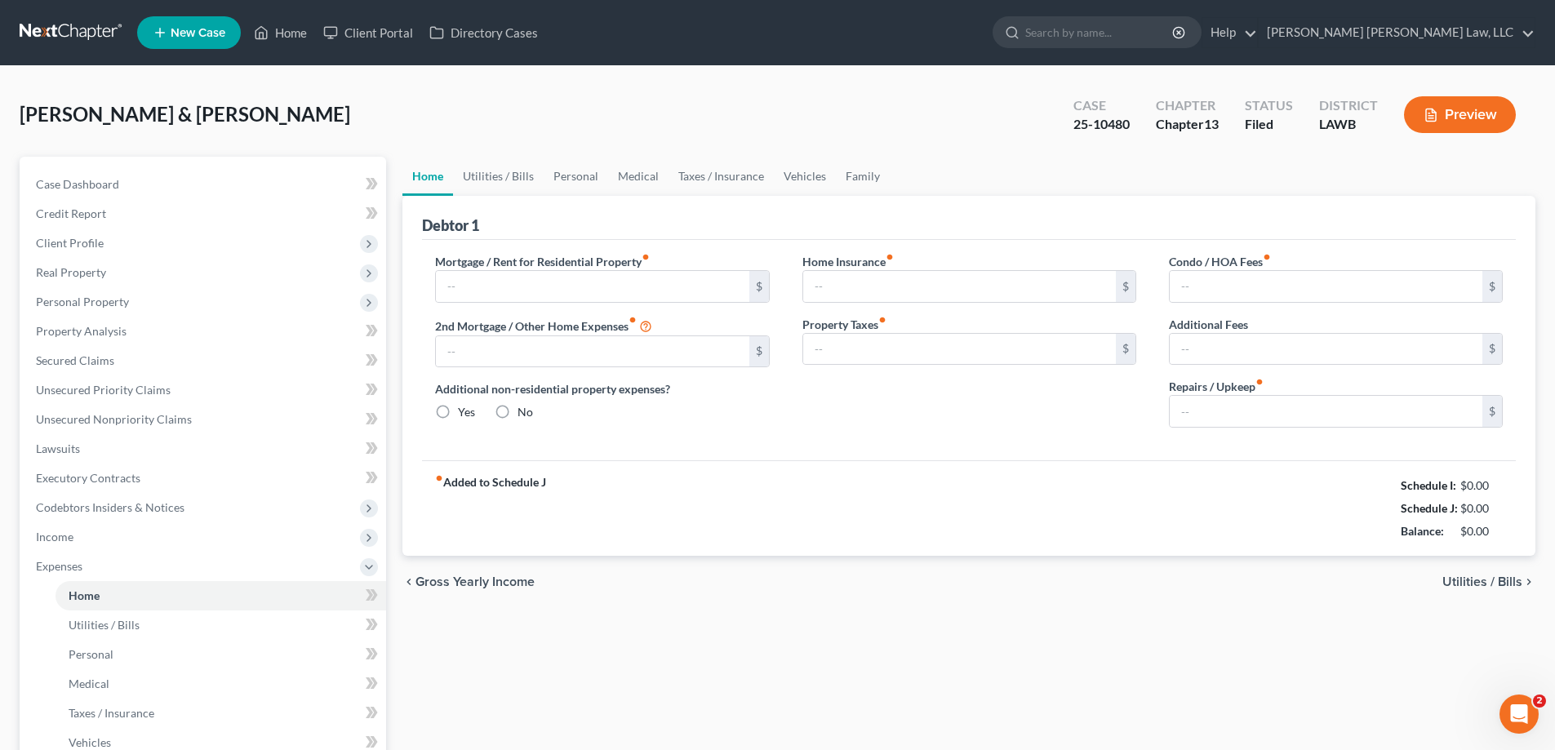
type input "0.00"
radio input "true"
type input "0.00"
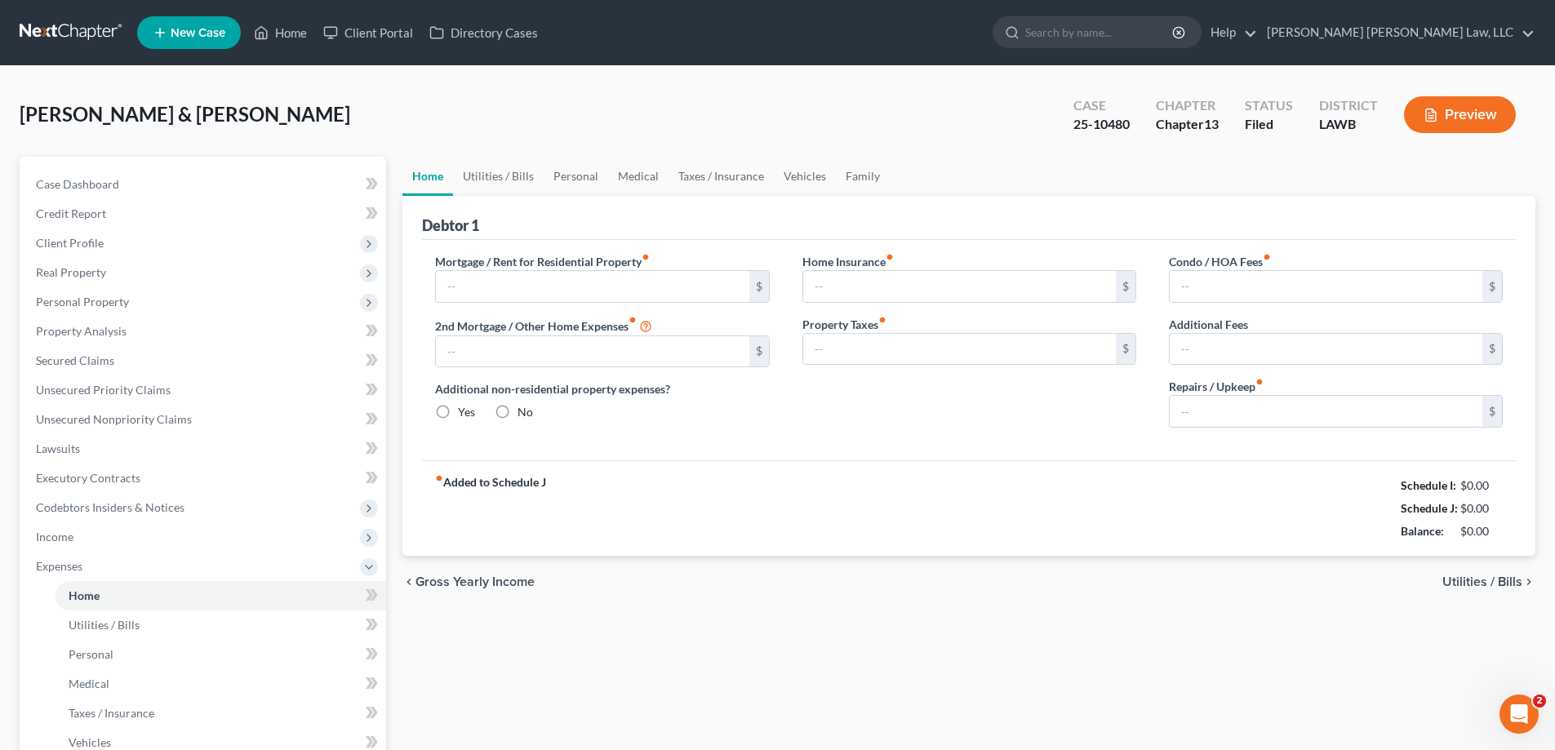
type input "0.00"
click at [627, 186] on link "Medical" at bounding box center [638, 176] width 60 height 39
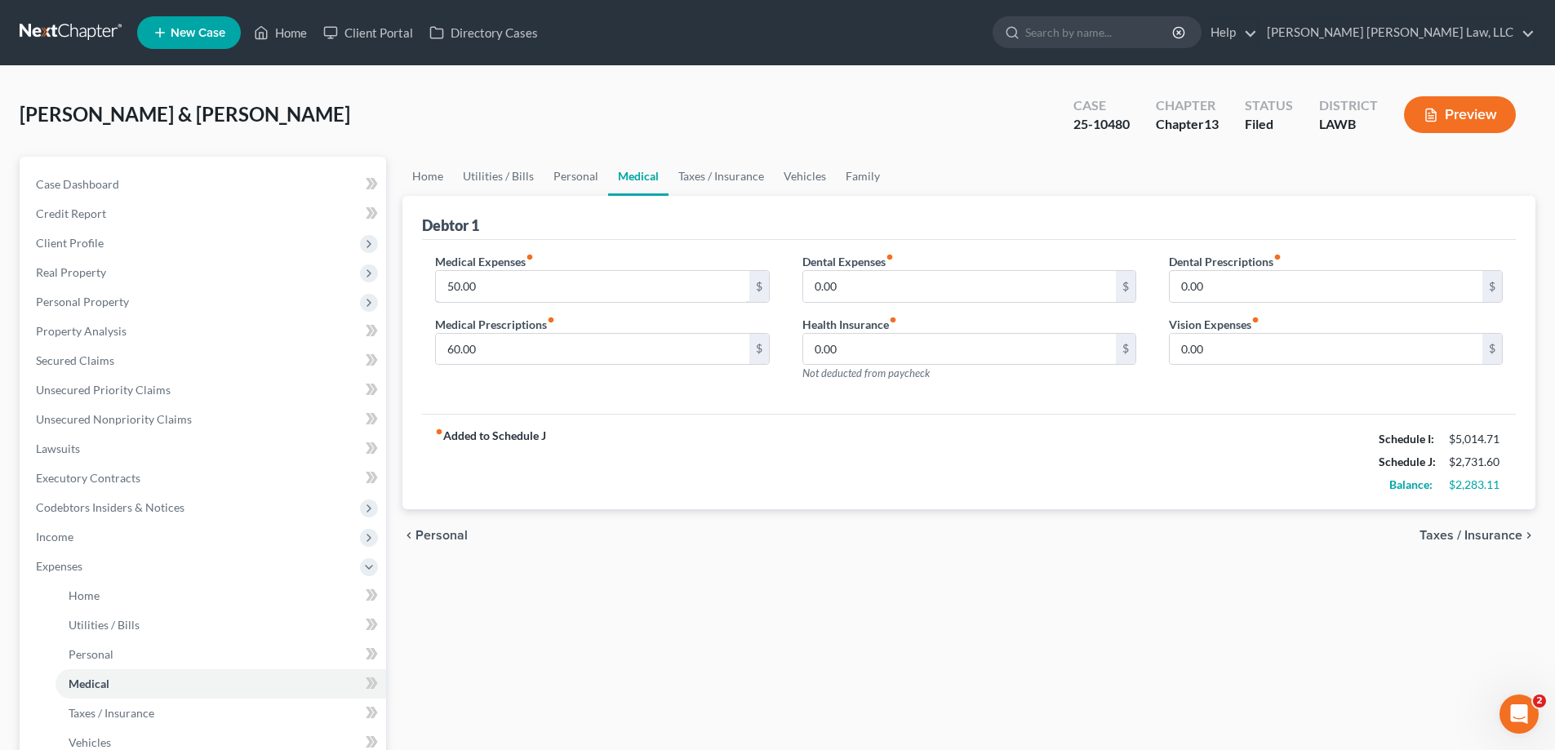
click at [597, 290] on input "50.00" at bounding box center [592, 286] width 313 height 31
type input "83"
click at [590, 342] on input "60.00" at bounding box center [592, 349] width 313 height 31
type input "83"
click at [554, 287] on input "83" at bounding box center [592, 286] width 313 height 31
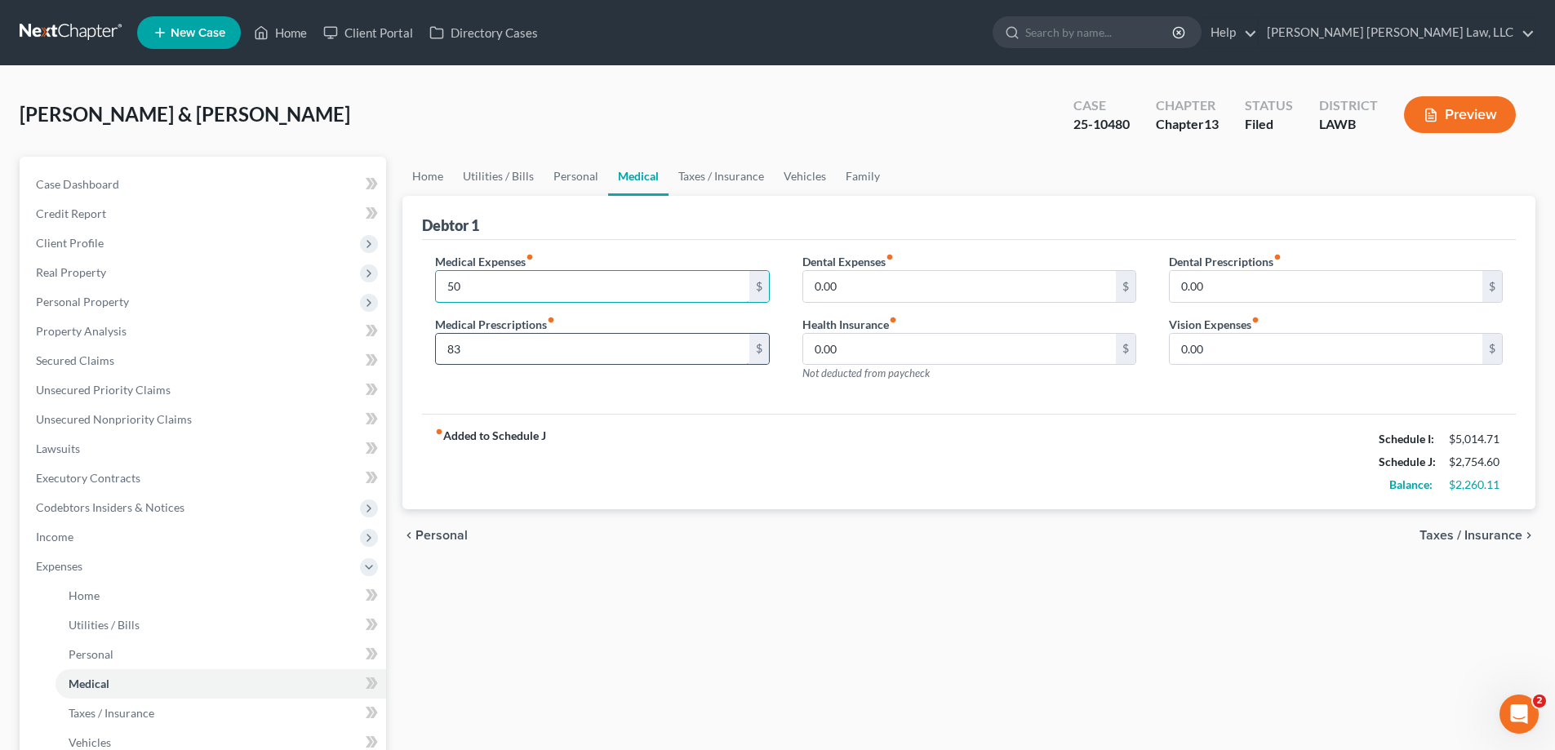
type input "50"
click at [486, 359] on input "83" at bounding box center [592, 349] width 313 height 31
type input "60"
click at [732, 180] on link "Taxes / Insurance" at bounding box center [721, 176] width 105 height 39
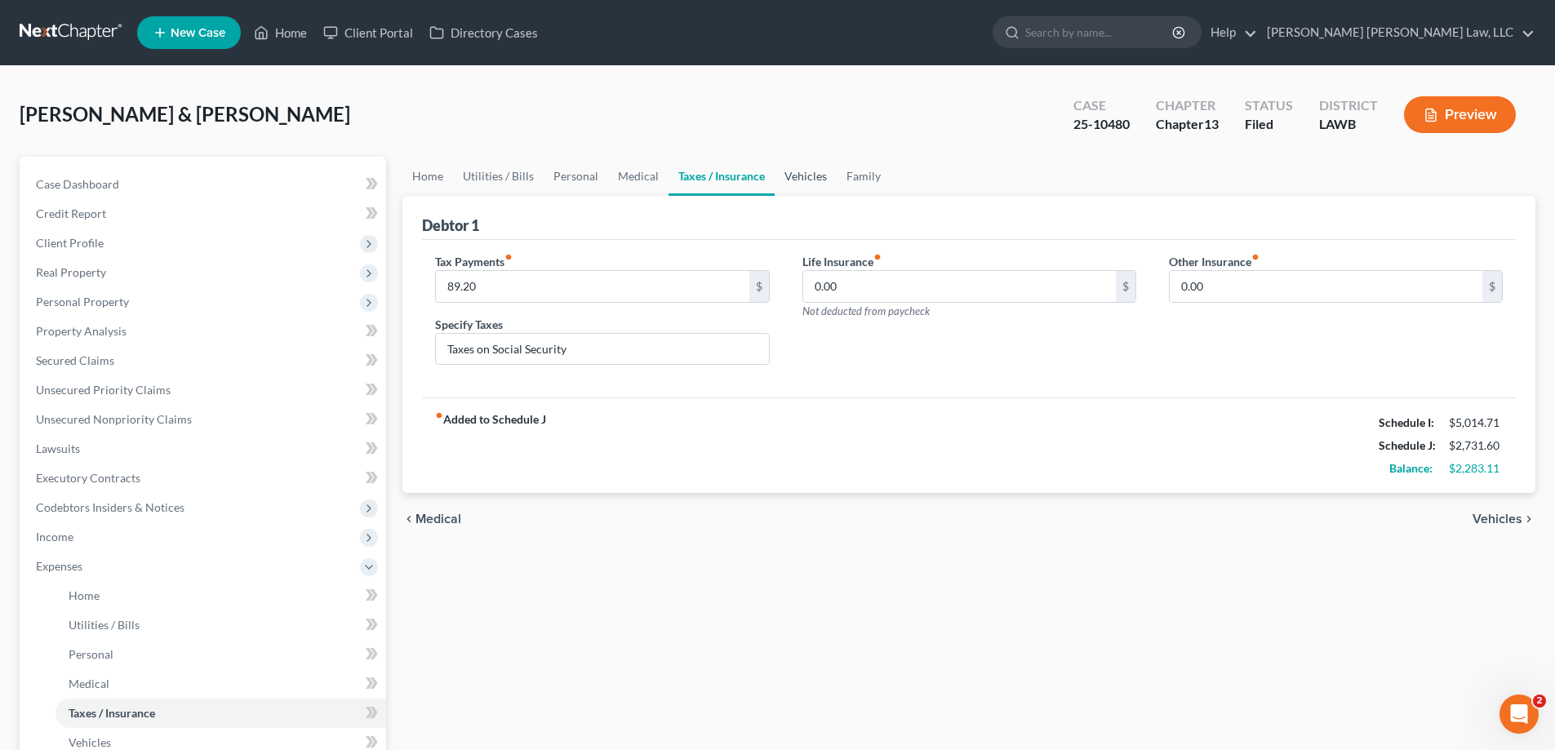
drag, startPoint x: 817, startPoint y: 173, endPoint x: 802, endPoint y: 222, distance: 51.4
click at [815, 173] on link "Vehicles" at bounding box center [806, 176] width 62 height 39
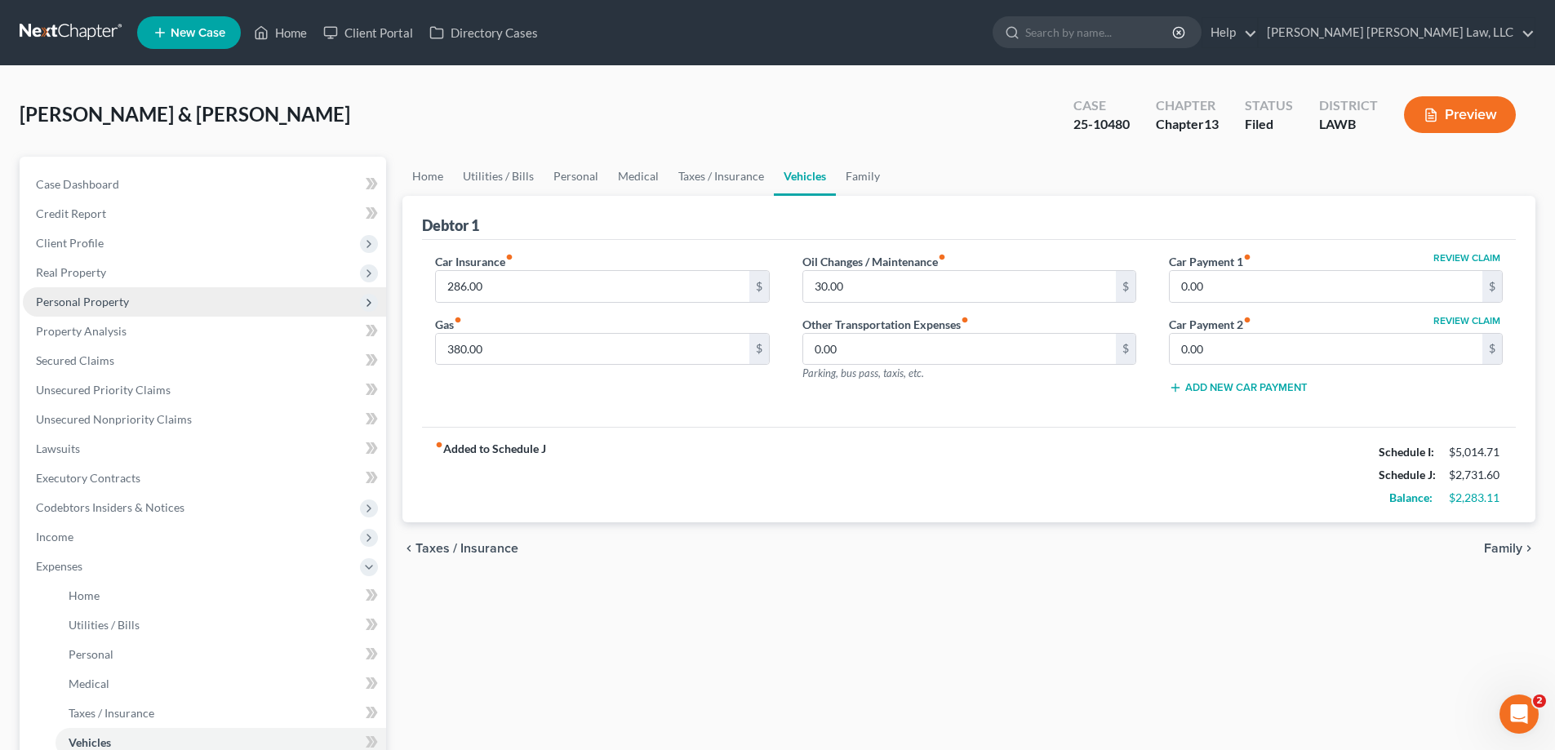
click at [100, 291] on span "Personal Property" at bounding box center [204, 301] width 363 height 29
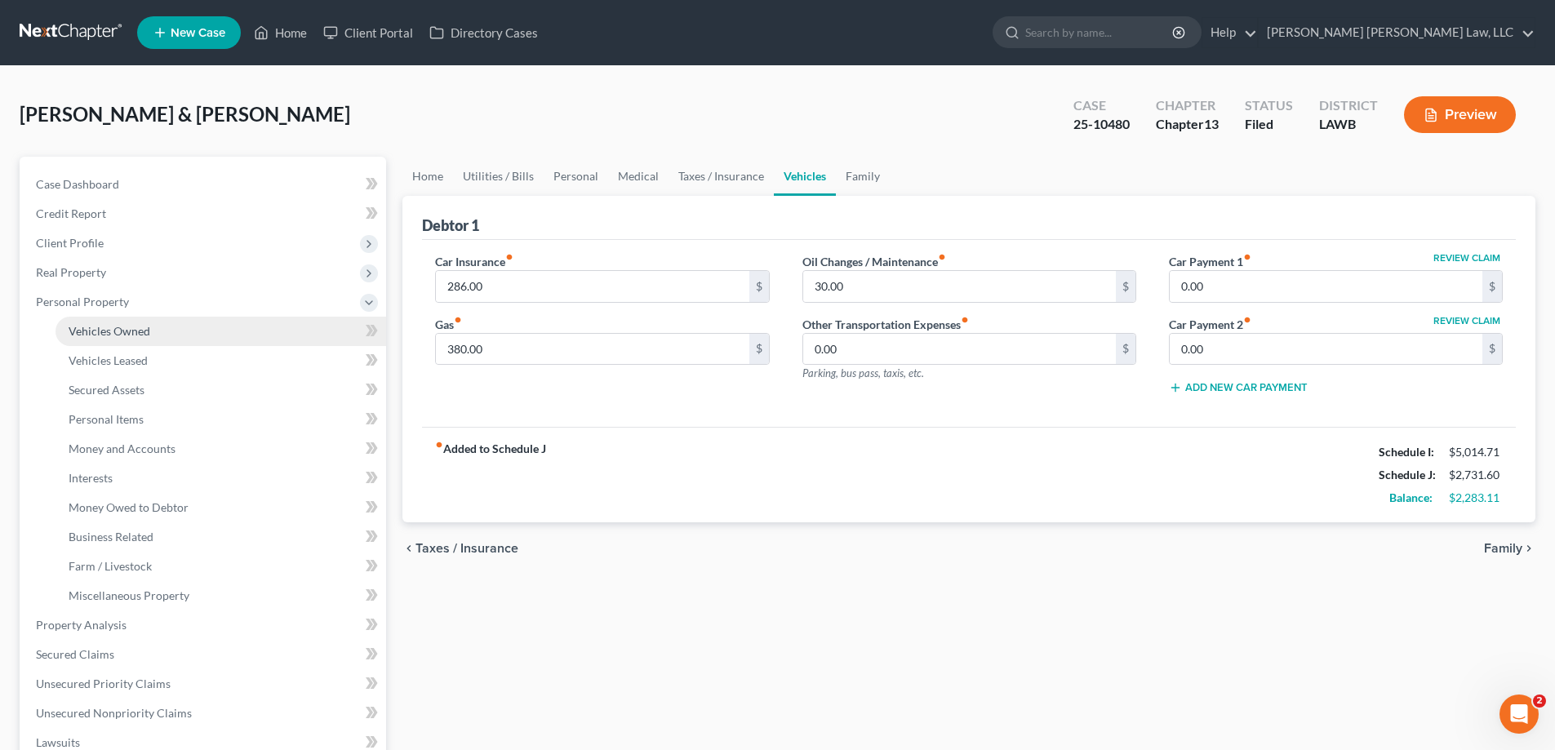
click at [145, 340] on link "Vehicles Owned" at bounding box center [221, 331] width 331 height 29
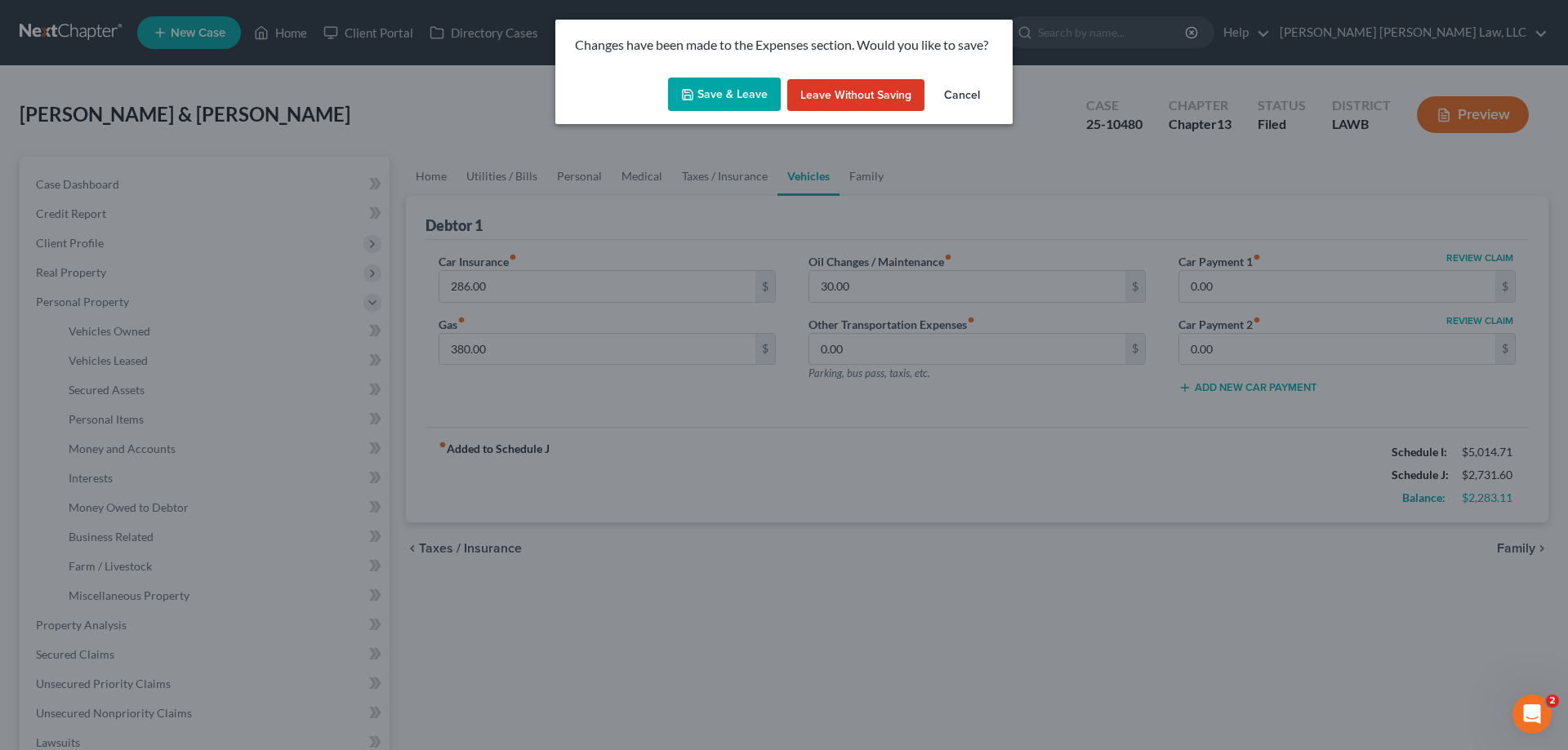
click at [704, 98] on button "Save & Leave" at bounding box center [724, 95] width 113 height 34
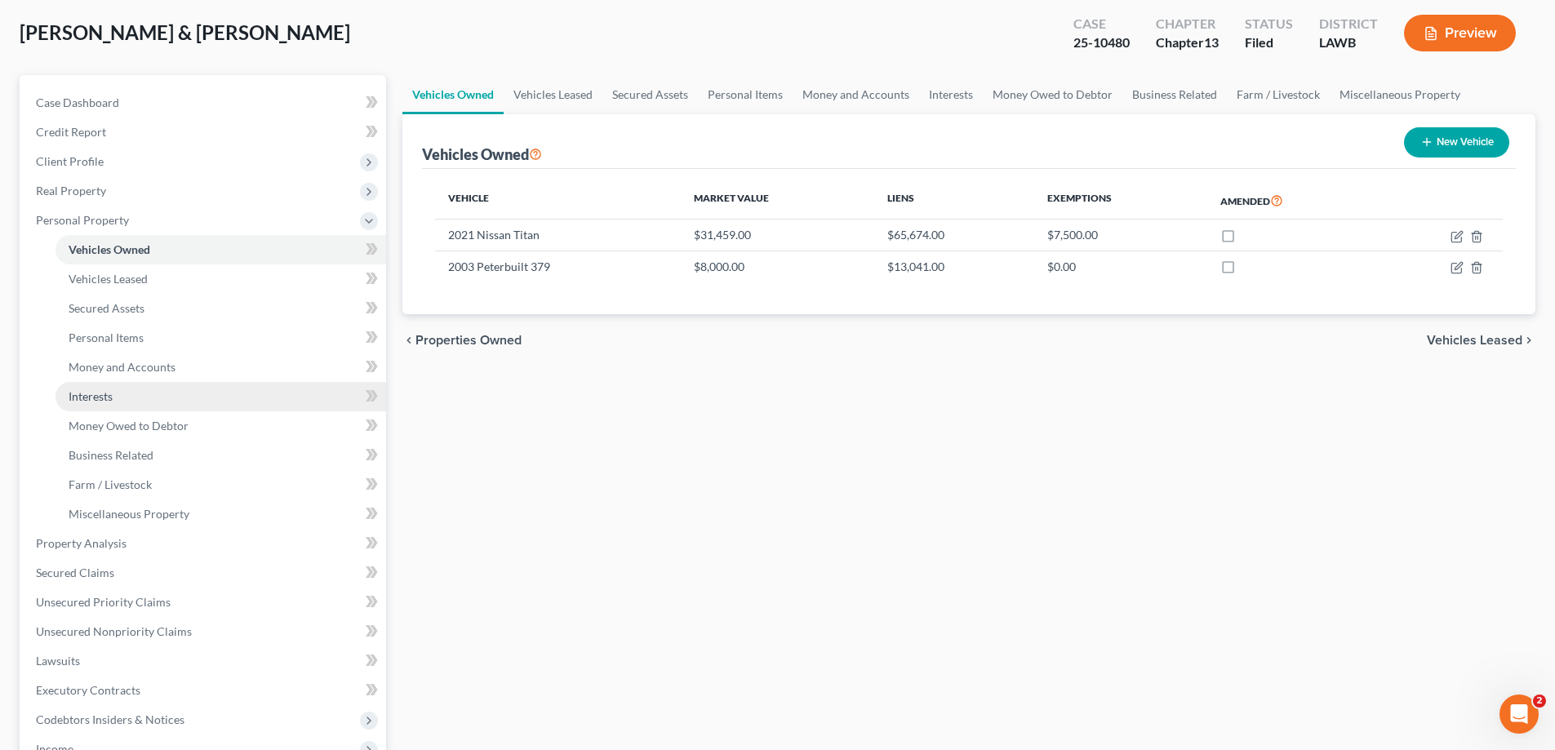
scroll to position [327, 0]
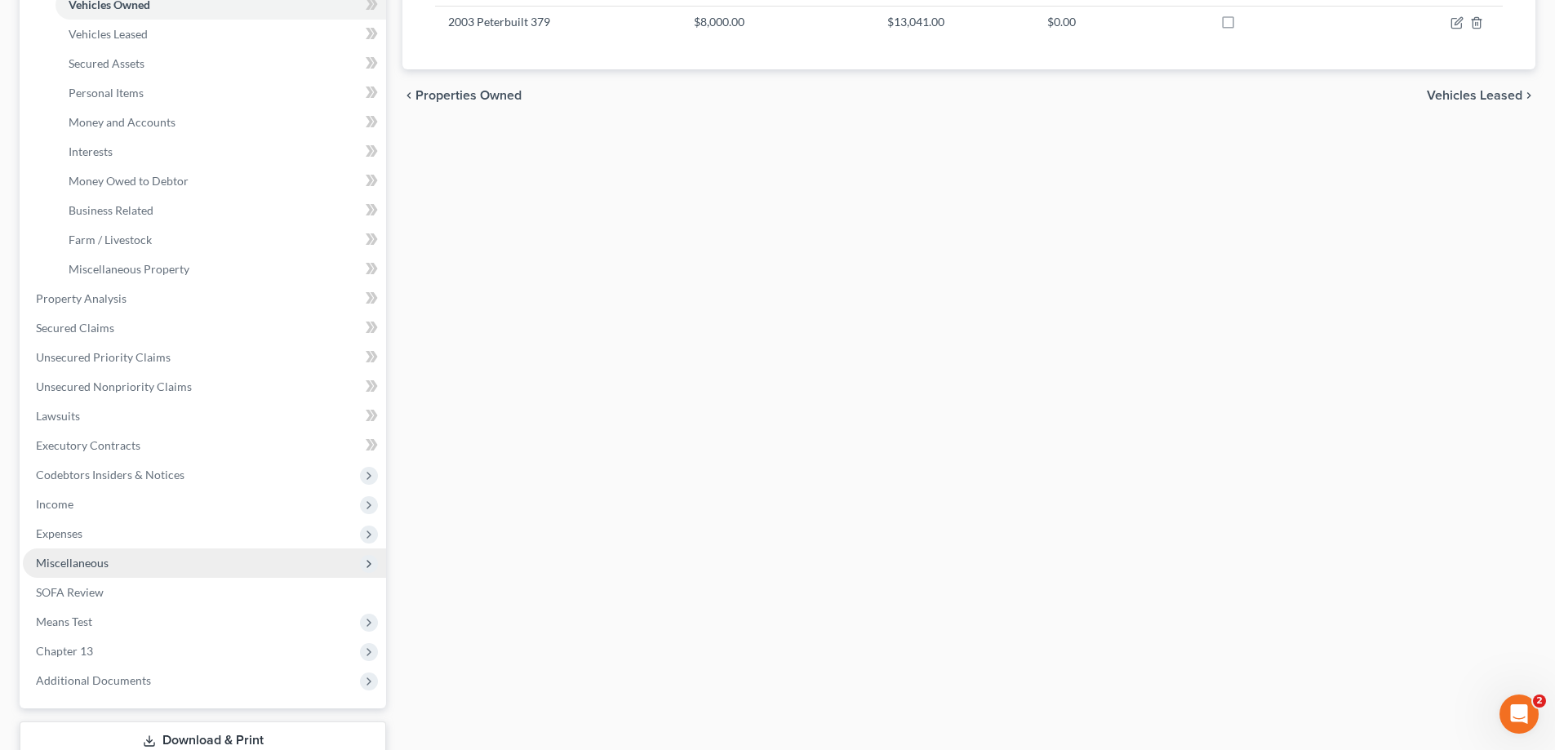
drag, startPoint x: 82, startPoint y: 524, endPoint x: 113, endPoint y: 551, distance: 41.1
click at [82, 525] on span "Expenses" at bounding box center [204, 533] width 363 height 29
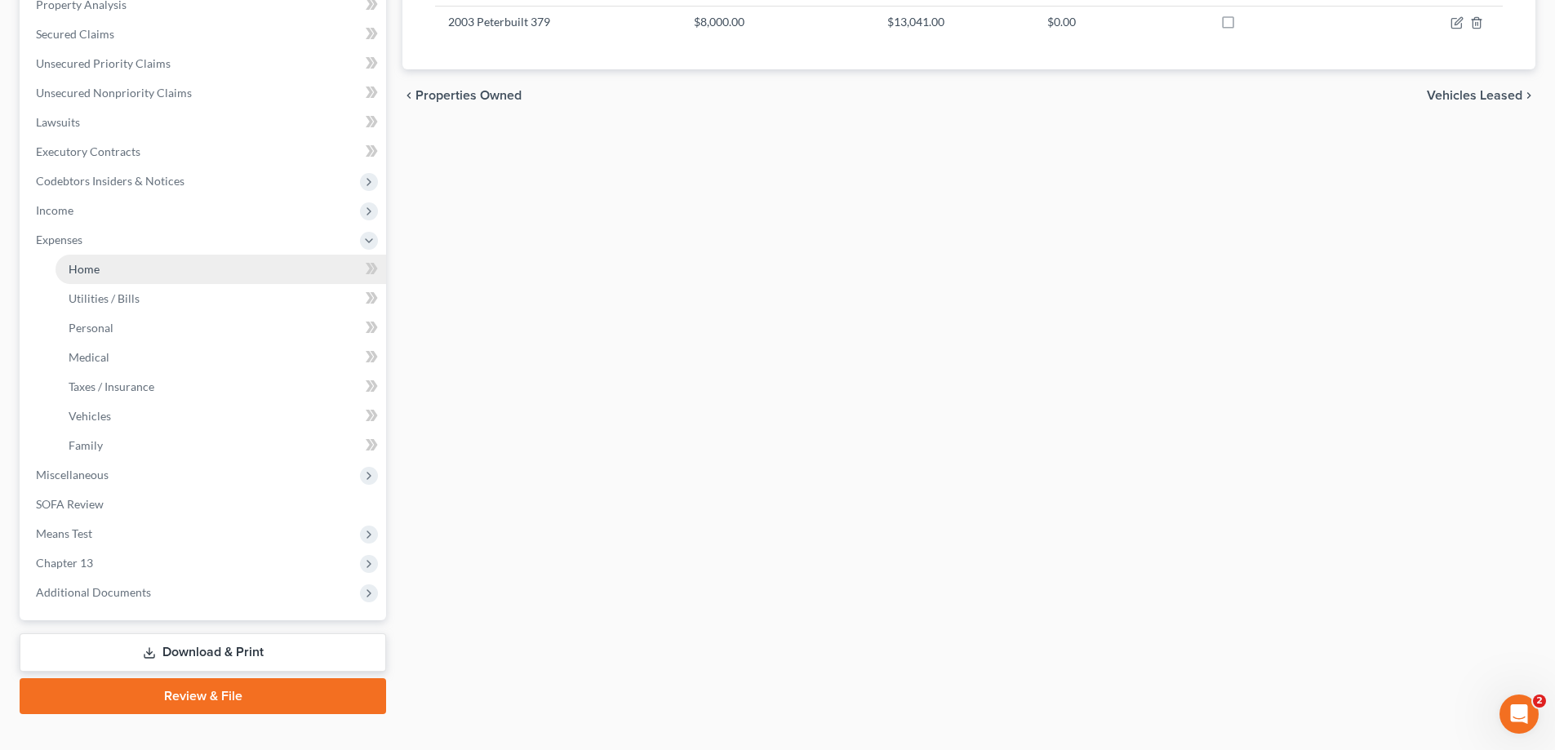
click at [107, 274] on link "Home" at bounding box center [221, 269] width 331 height 29
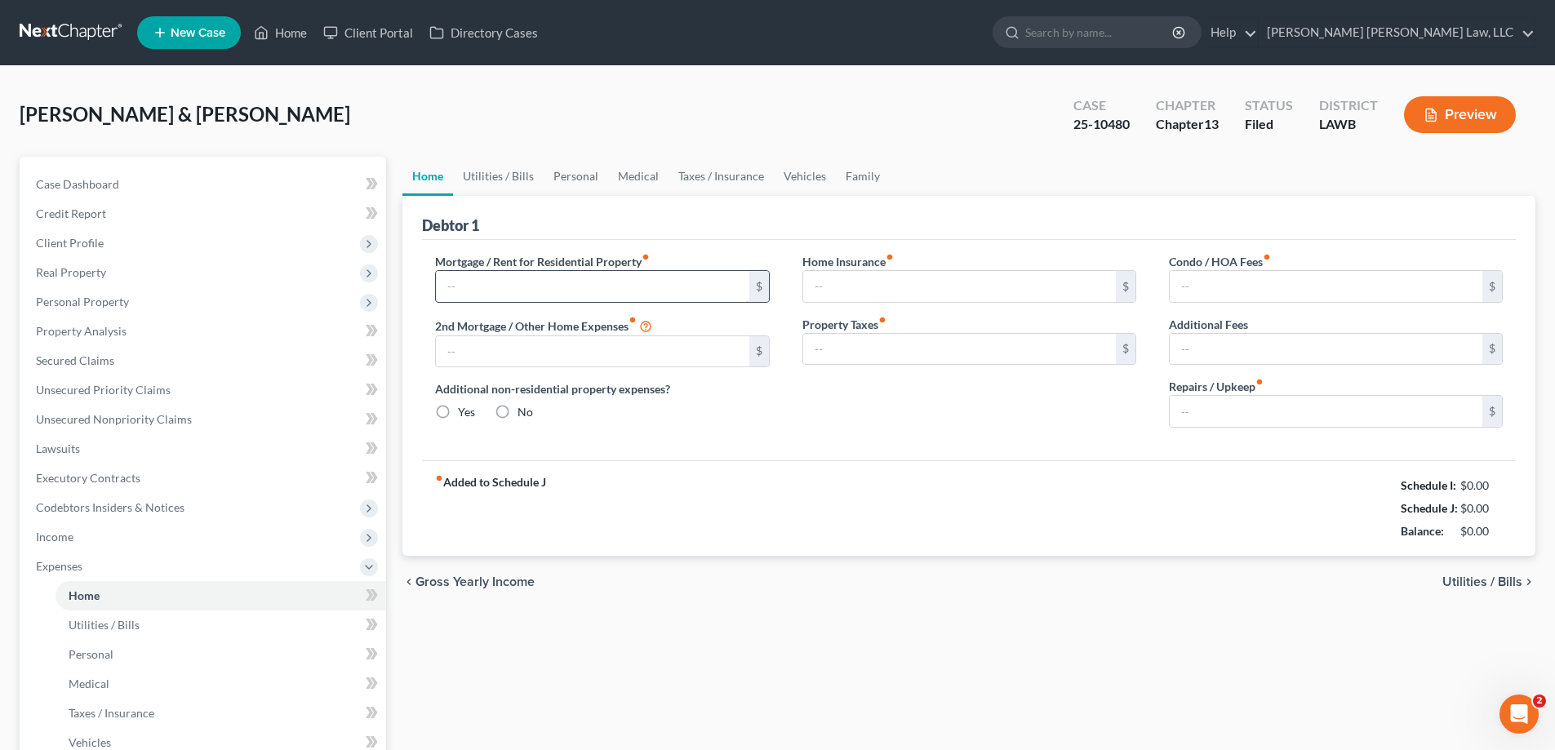
type input "0.00"
radio input "true"
type input "0.00"
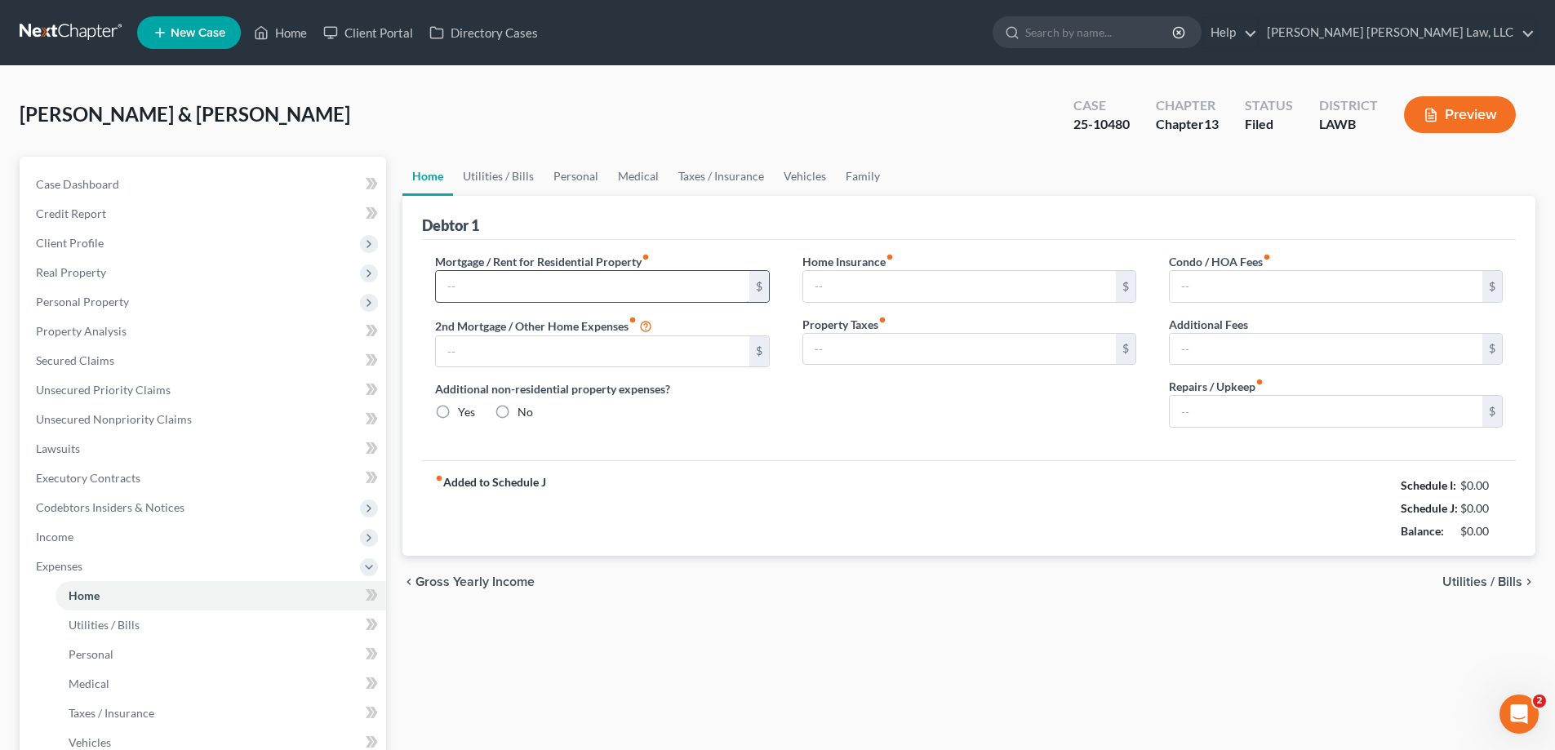
type input "0.00"
click at [502, 186] on link "Utilities / Bills" at bounding box center [498, 176] width 91 height 39
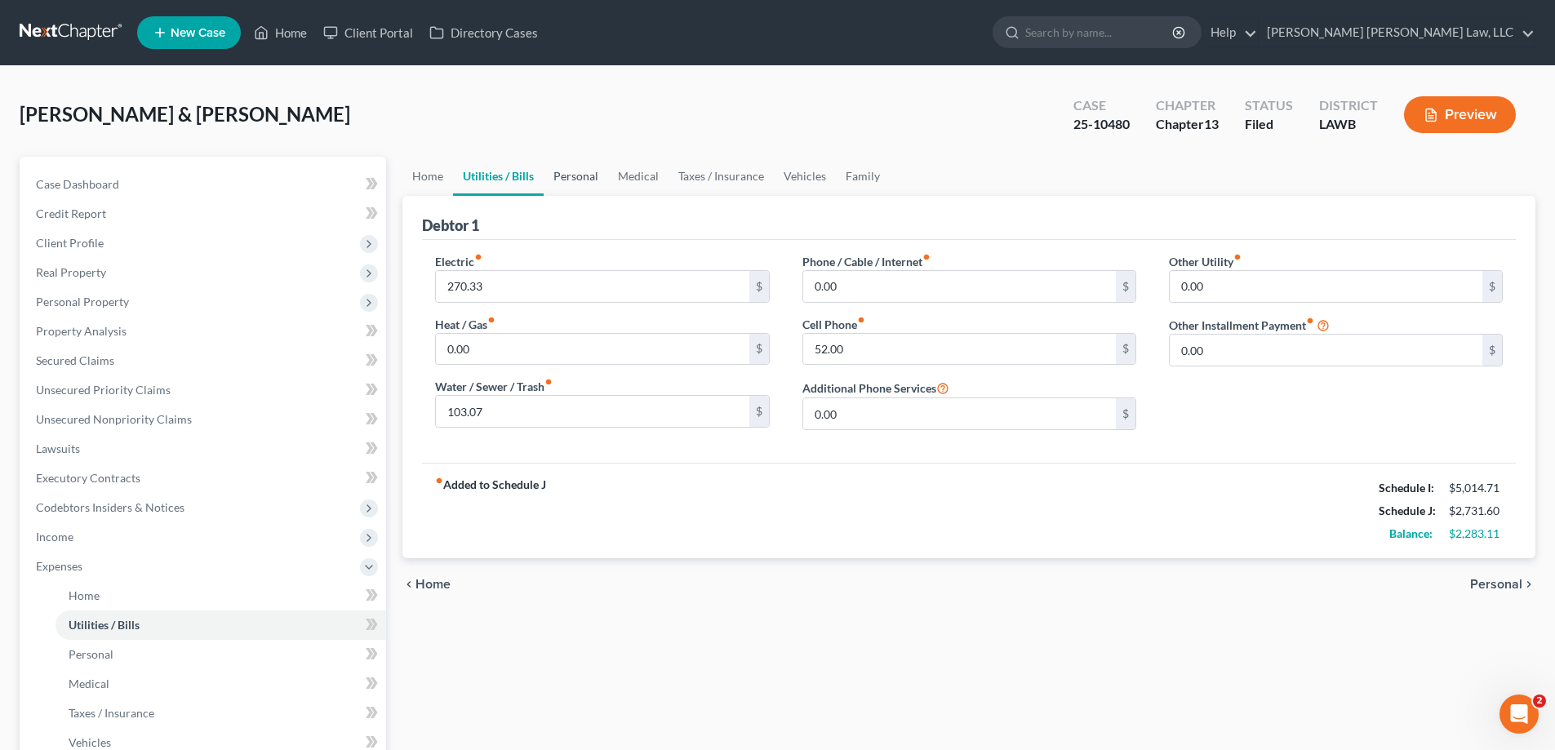
click at [592, 178] on link "Personal" at bounding box center [576, 176] width 65 height 39
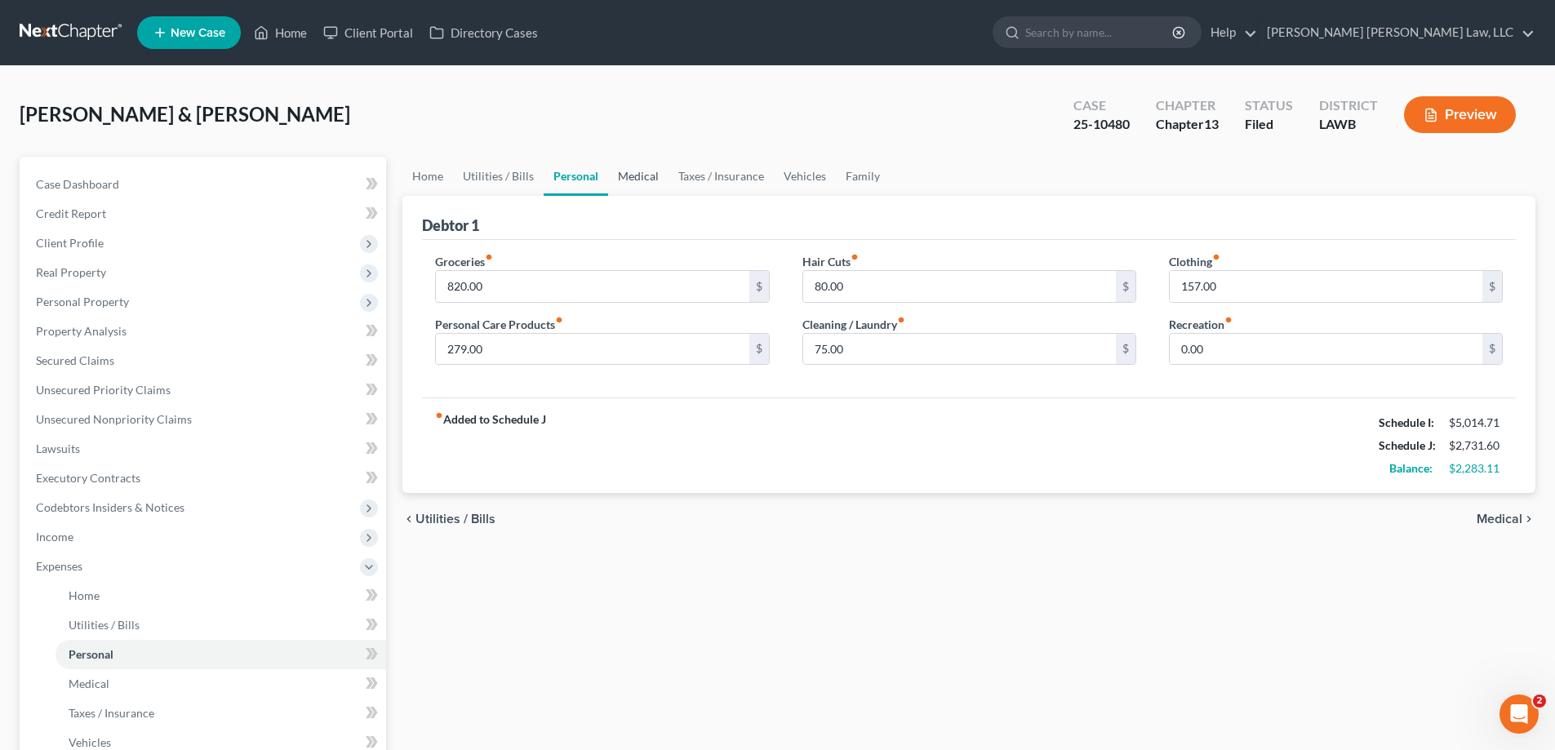
click at [630, 193] on link "Medical" at bounding box center [638, 176] width 60 height 39
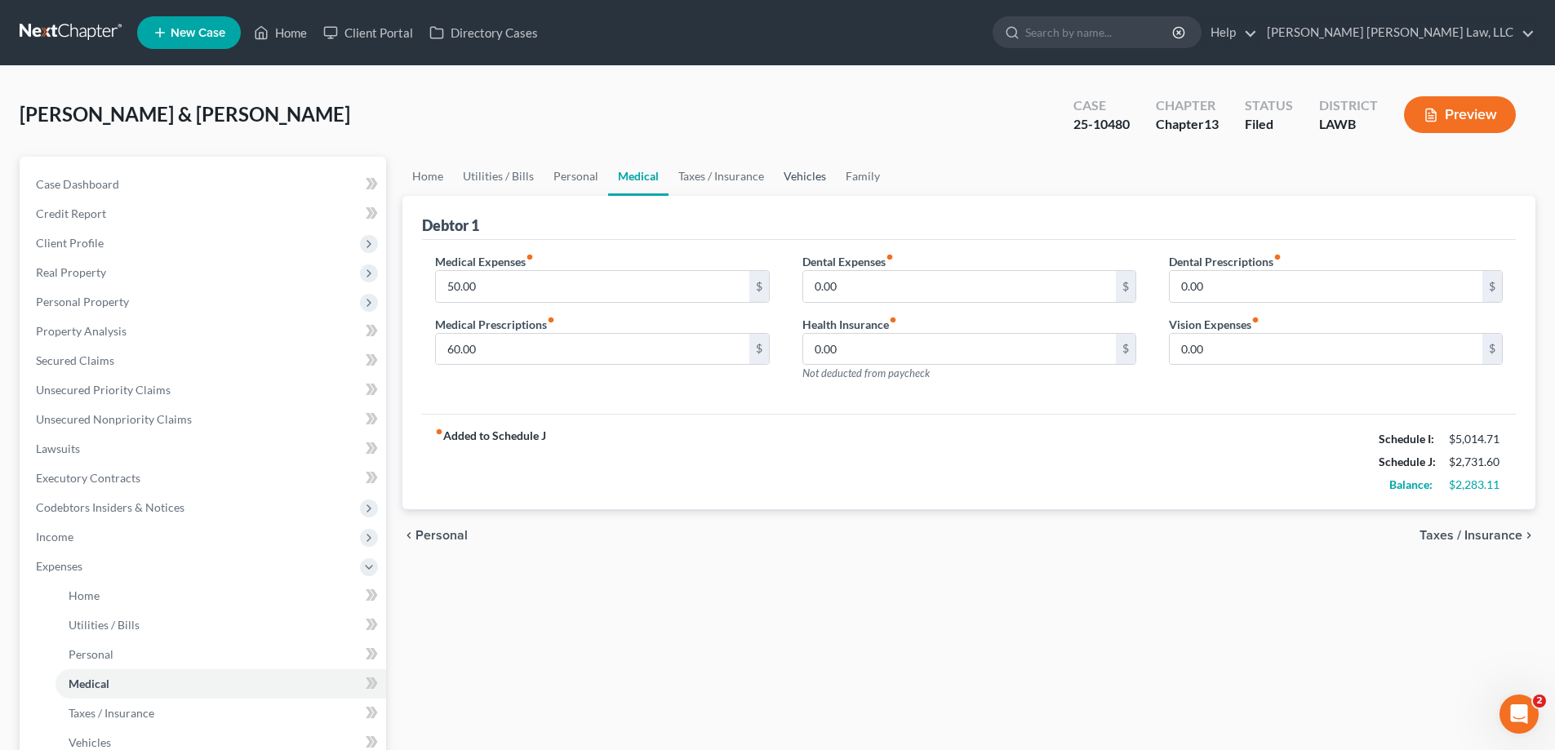
click at [799, 189] on link "Vehicles" at bounding box center [805, 176] width 62 height 39
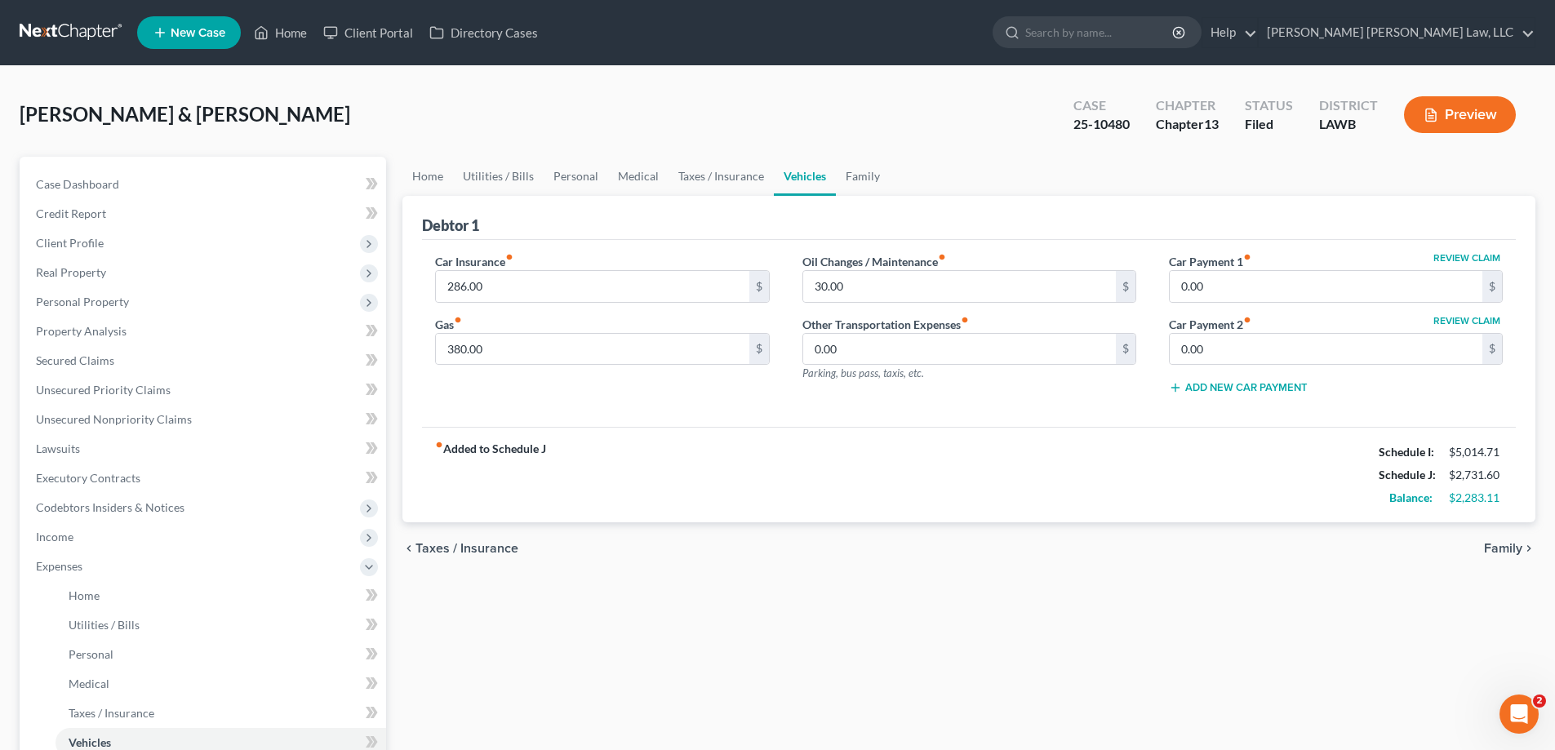
click at [677, 495] on div "fiber_manual_record Added to Schedule J Schedule I: $5,014.71 Schedule J: $2,73…" at bounding box center [969, 475] width 1094 height 96
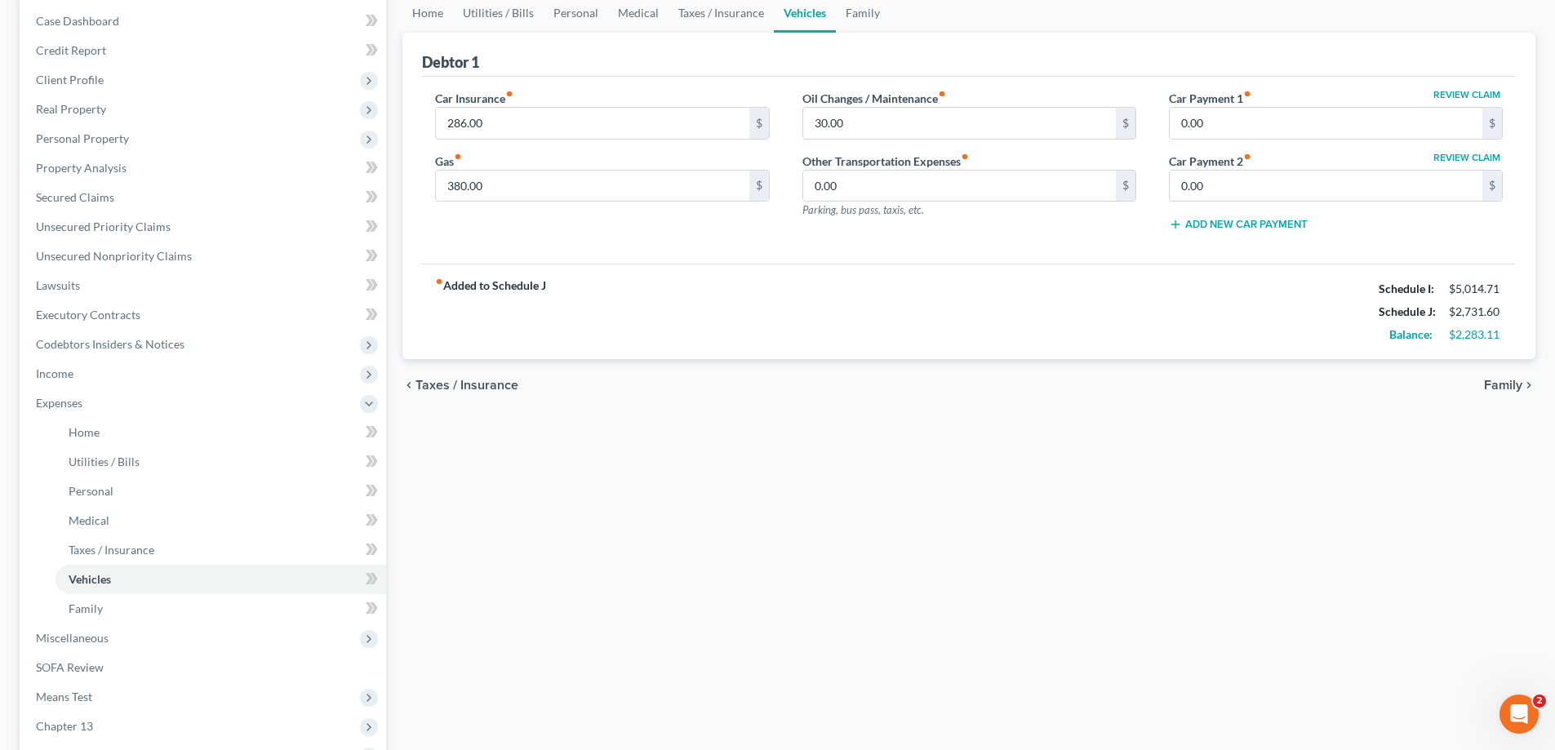
scroll to position [327, 0]
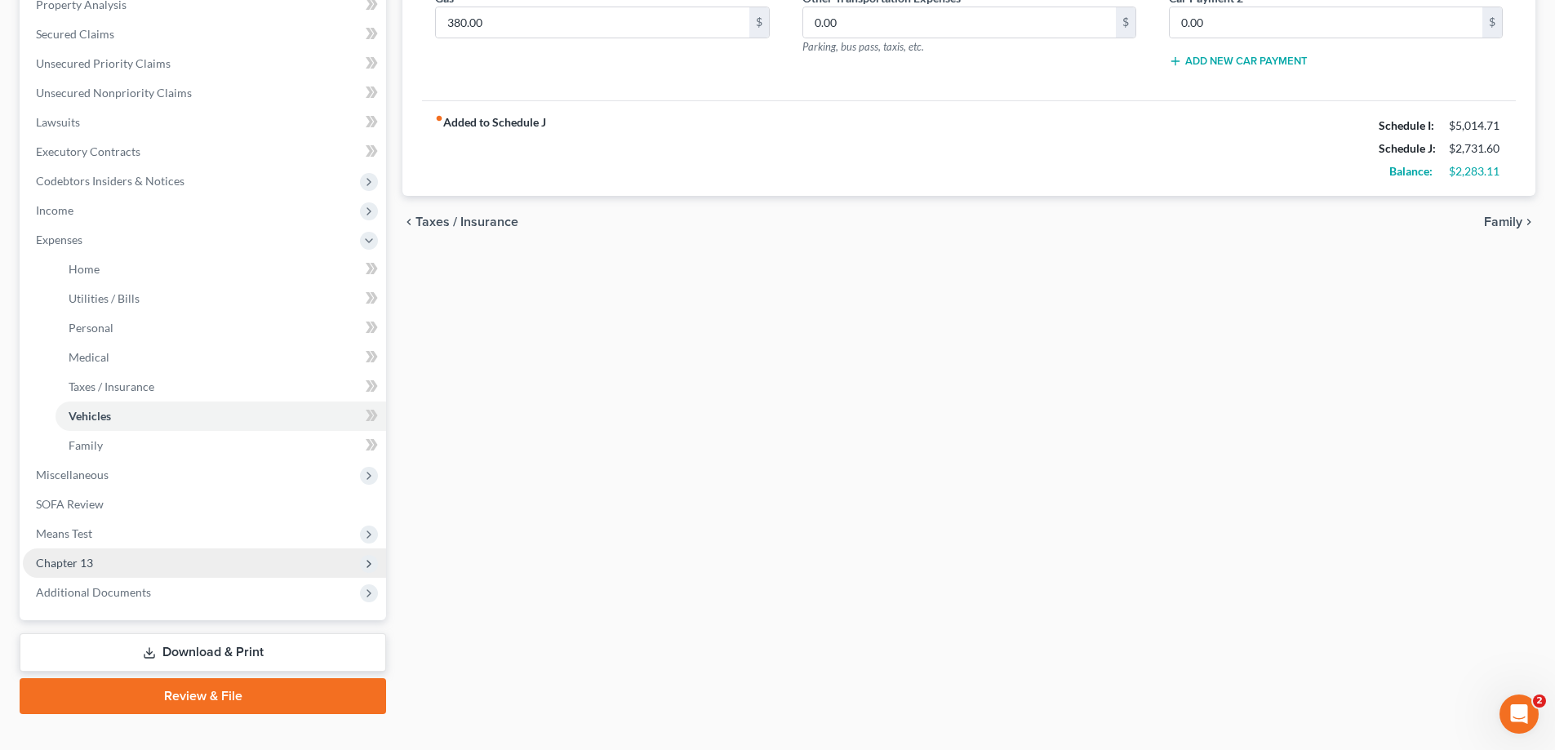
click at [96, 557] on span "Chapter 13" at bounding box center [204, 563] width 363 height 29
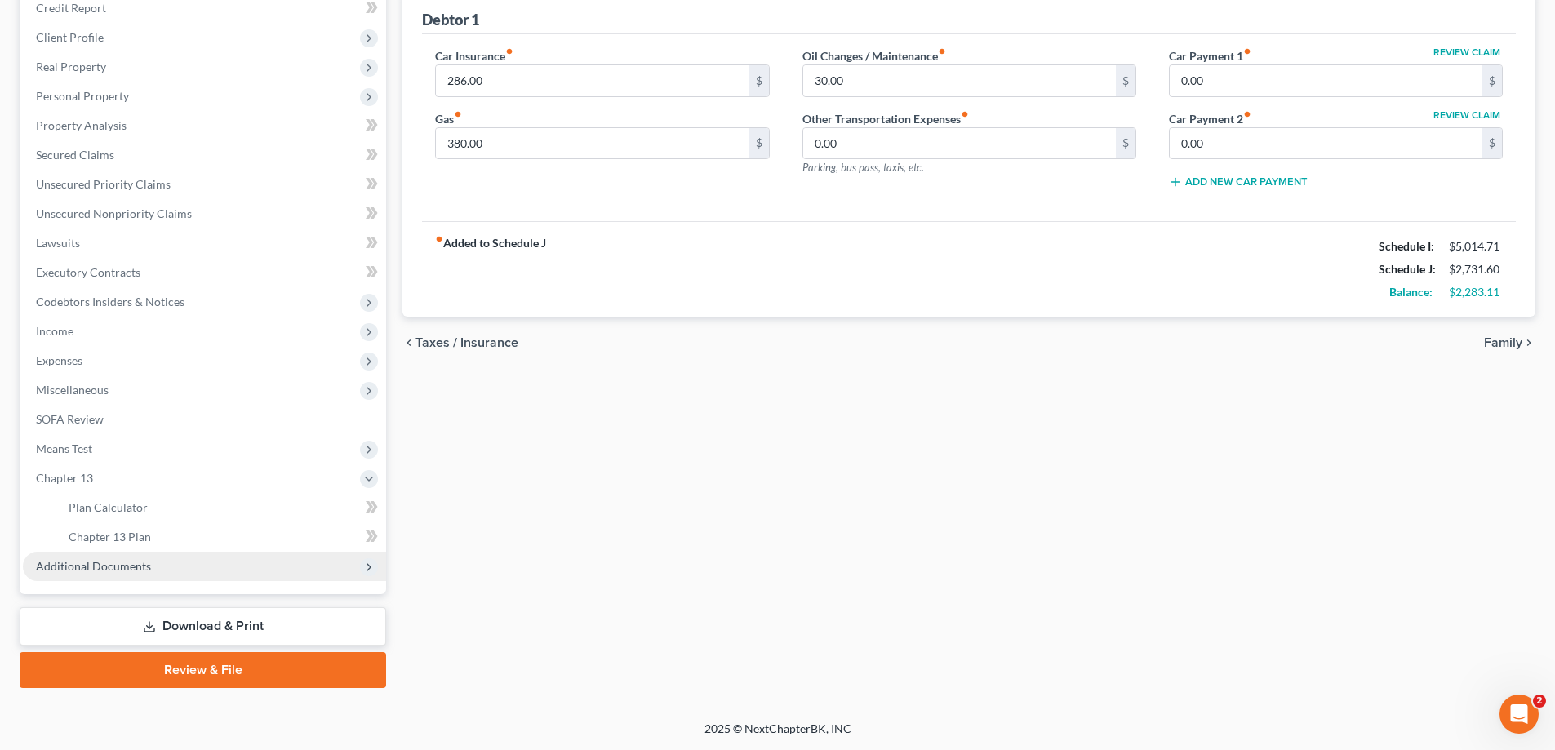
scroll to position [206, 0]
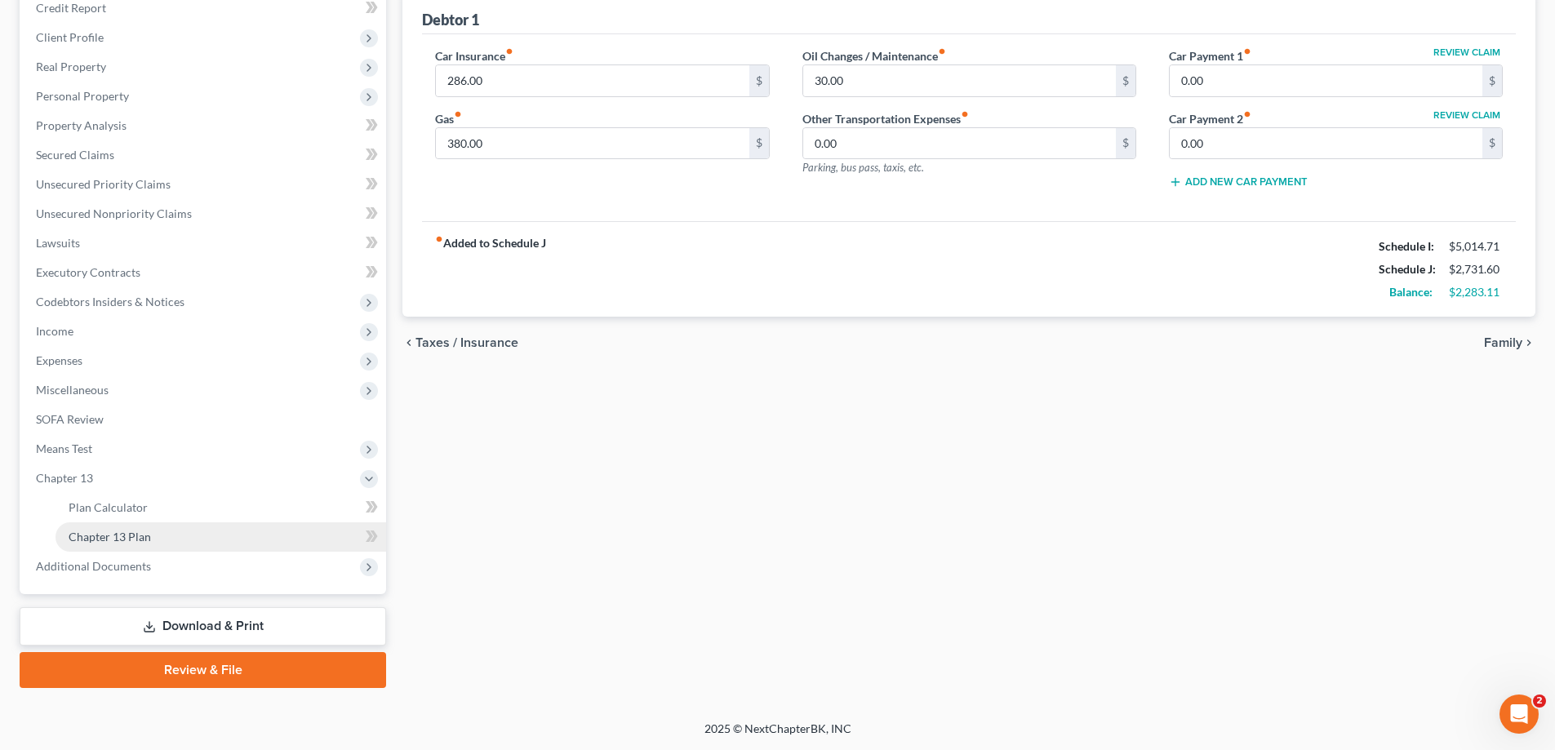
click at [124, 532] on span "Chapter 13 Plan" at bounding box center [110, 537] width 82 height 14
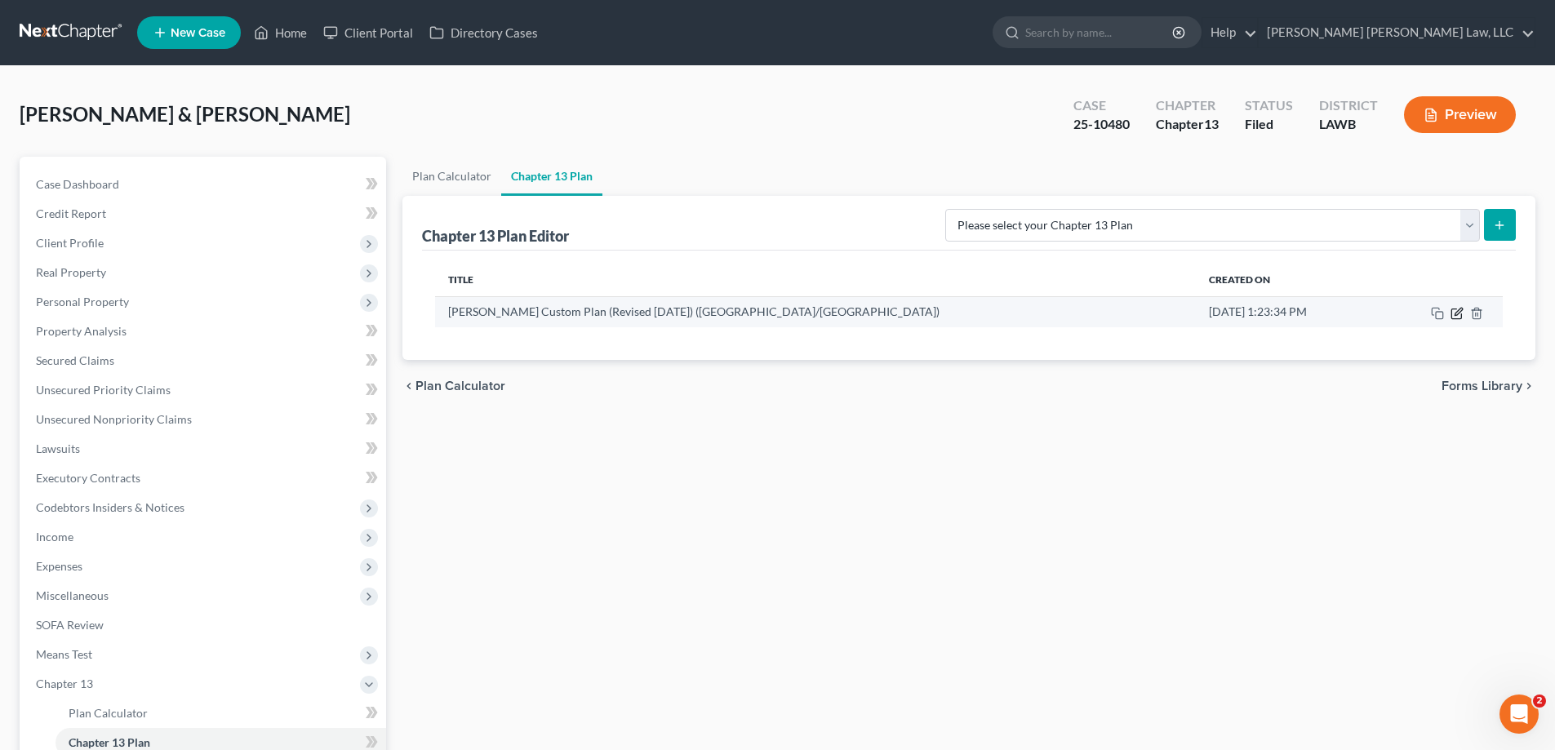
click at [1457, 309] on icon "button" at bounding box center [1457, 313] width 13 height 13
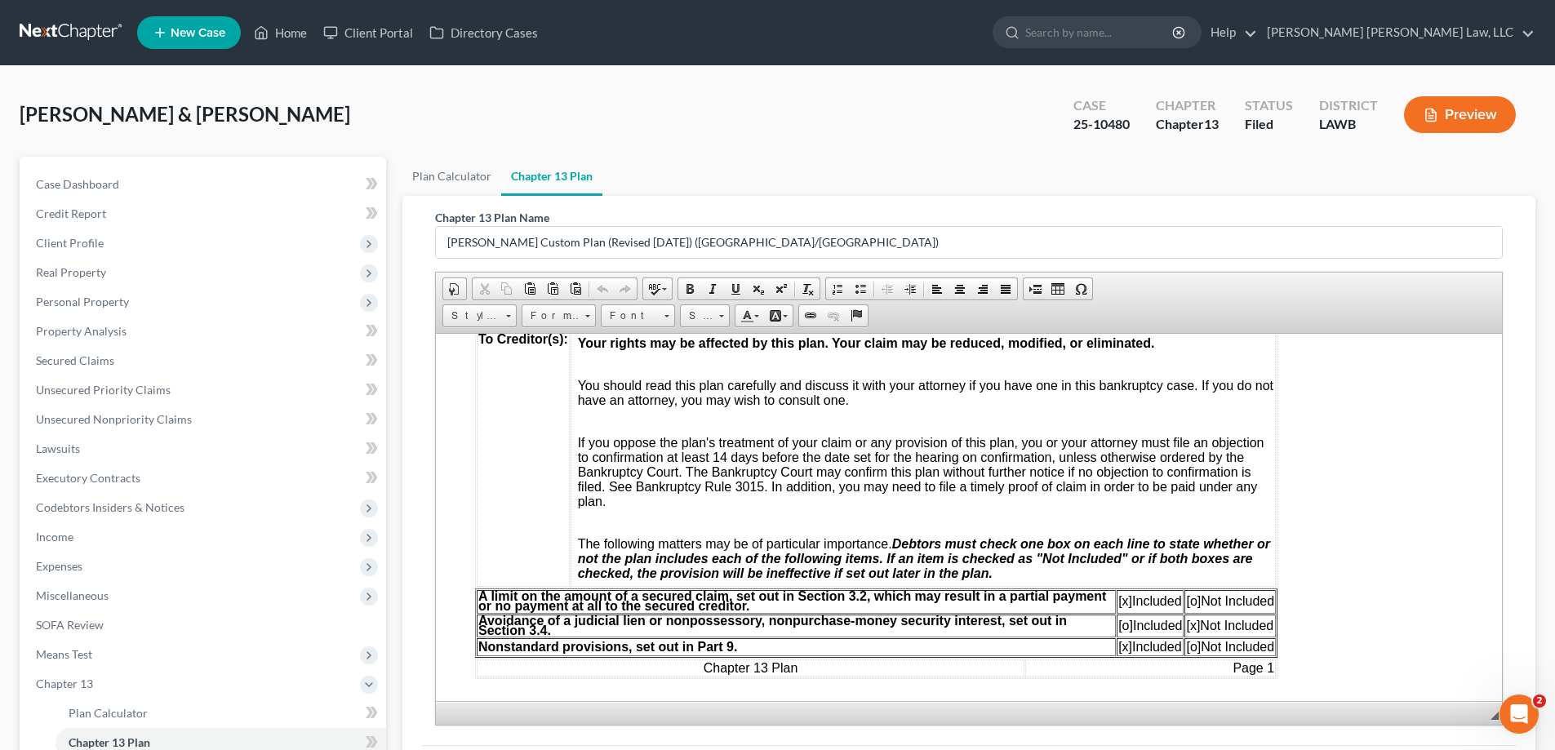
scroll to position [572, 0]
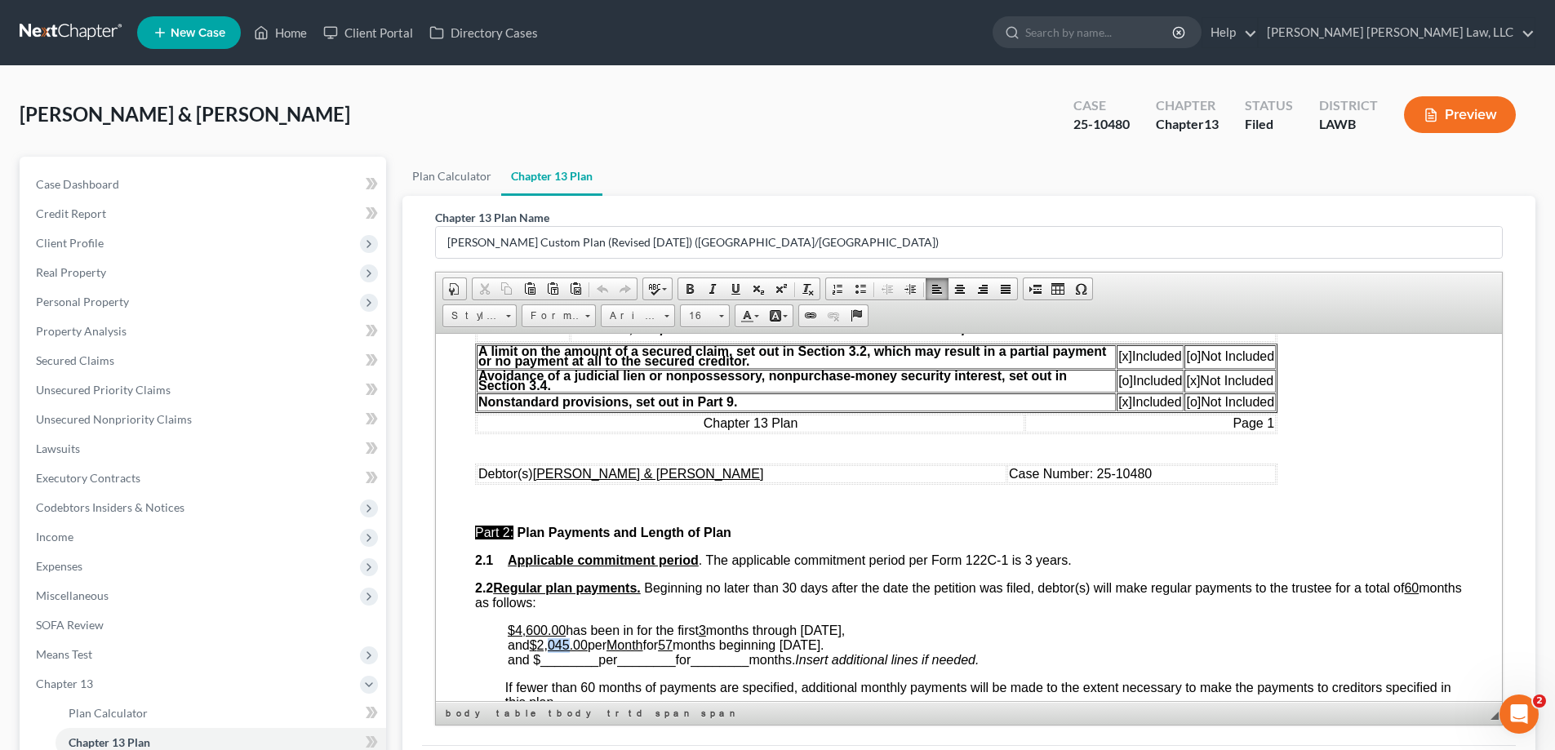
drag, startPoint x: 551, startPoint y: 644, endPoint x: 574, endPoint y: 643, distance: 22.9
click at [574, 643] on span "2,045.00" at bounding box center [562, 645] width 51 height 14
drag, startPoint x: 515, startPoint y: 630, endPoint x: 563, endPoint y: 632, distance: 48.2
click at [563, 632] on u "$4,600.00" at bounding box center [537, 630] width 58 height 14
drag, startPoint x: 715, startPoint y: 629, endPoint x: 705, endPoint y: 630, distance: 9.9
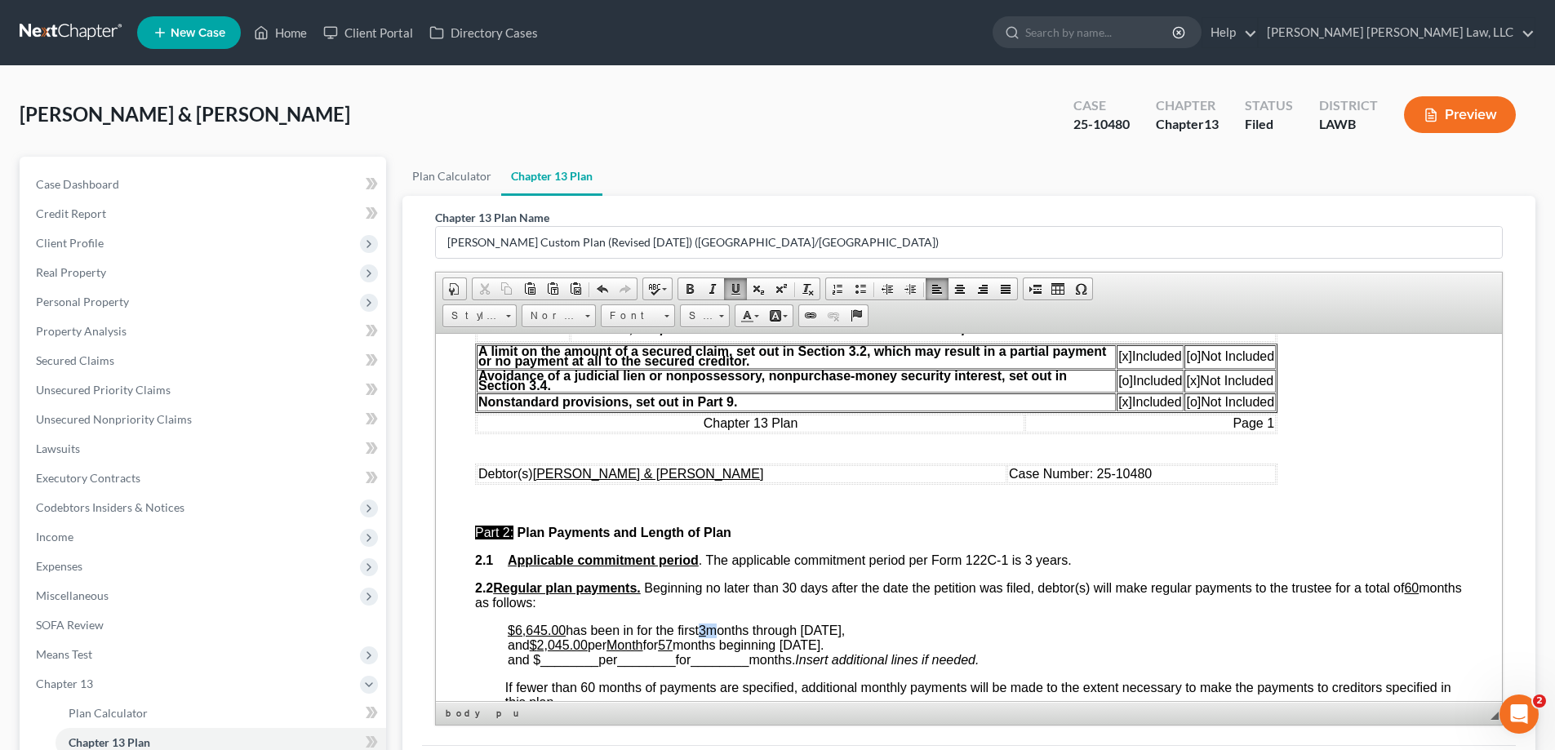
click at [705, 630] on p "$6,645.00 has been in for the first 3 months through [DATE], and $ 2,045.00 per…" at bounding box center [985, 645] width 955 height 44
click at [719, 643] on span "months through [DATE], and $ 2,045.00 per Month for 57 months beginning [DATE]." at bounding box center [676, 637] width 337 height 29
click at [714, 637] on p "$6,645.00 has been in for the first 3 months through [DATE], and $ 2,045.00 per…" at bounding box center [985, 645] width 955 height 44
click at [817, 636] on span "months through [DATE], and $ 2,045.00 per Month for 57 months beginning [DATE]." at bounding box center [676, 637] width 337 height 29
drag, startPoint x: 815, startPoint y: 632, endPoint x: 839, endPoint y: 635, distance: 23.9
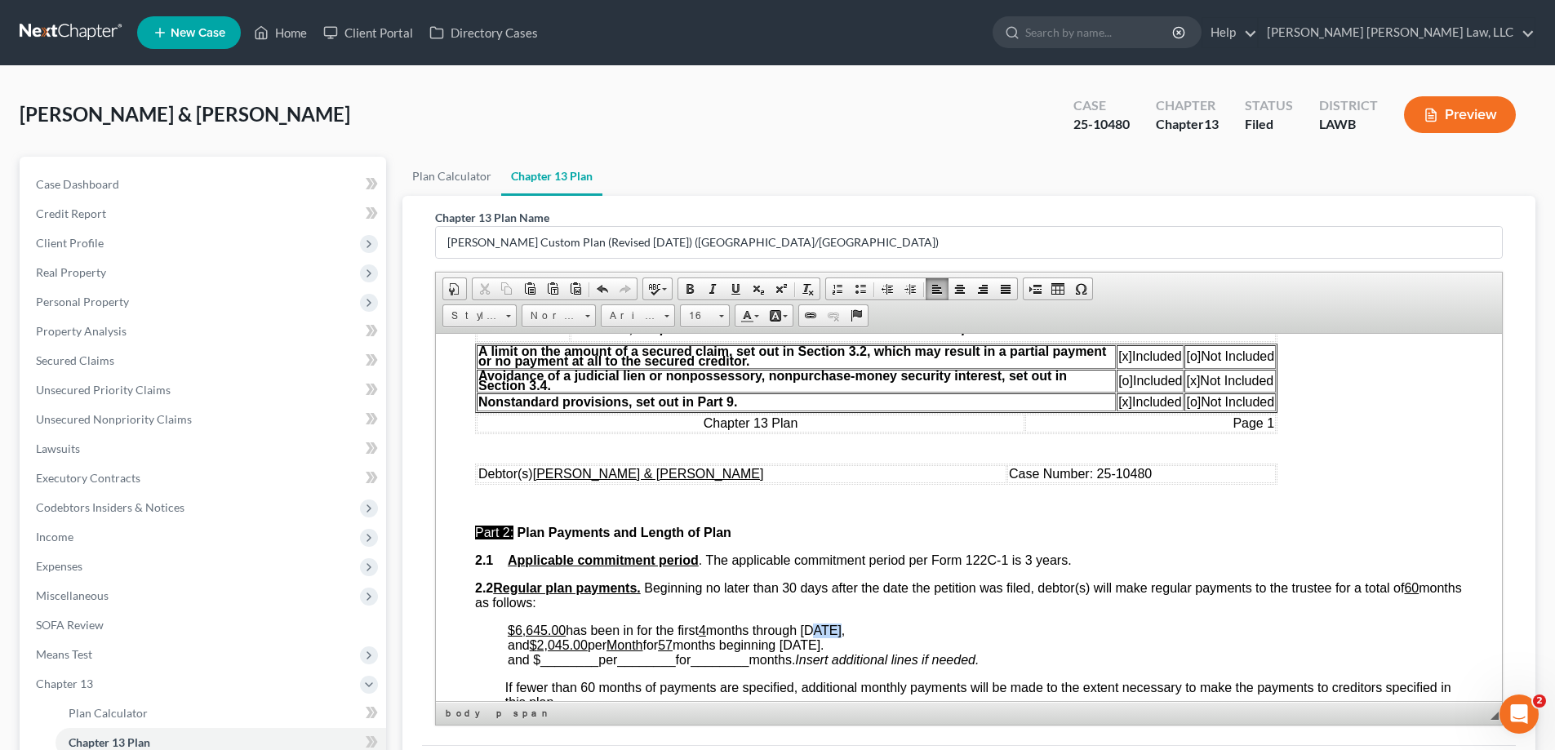
click at [839, 635] on span "months through [DATE], and $ 2,045.00 per Month for 57 months beginning [DATE]." at bounding box center [676, 637] width 337 height 29
drag, startPoint x: 802, startPoint y: 648, endPoint x: 841, endPoint y: 643, distance: 39.5
click at [841, 643] on span "months through [DATE], and $ 2,045.00 per Month for 57 months beginning [DATE]." at bounding box center [690, 637] width 365 height 29
click at [905, 648] on p "$6,645.00 has been in for the first 4 months through [DATE], and $ 2,045.00 per…" at bounding box center [985, 645] width 955 height 44
drag, startPoint x: 544, startPoint y: 663, endPoint x: 599, endPoint y: 661, distance: 54.8
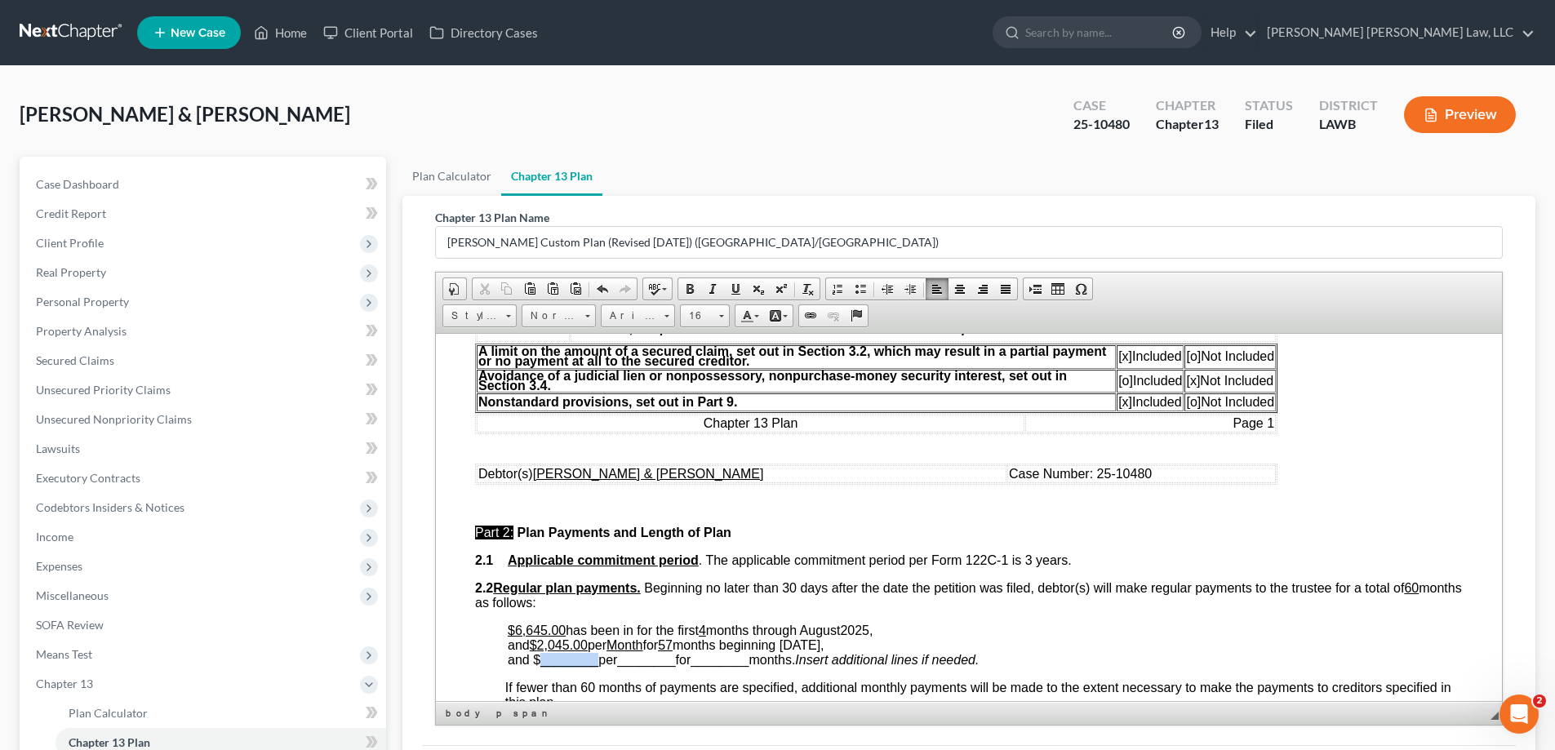
click at [599, 661] on span "and $ ________ per ________ for ________ months." at bounding box center [651, 659] width 287 height 14
drag, startPoint x: 618, startPoint y: 661, endPoint x: 674, endPoint y: 662, distance: 55.5
click at [668, 662] on span "________" at bounding box center [639, 659] width 58 height 14
drag, startPoint x: 688, startPoint y: 641, endPoint x: 679, endPoint y: 642, distance: 9.0
click at [673, 642] on span "57" at bounding box center [665, 645] width 15 height 14
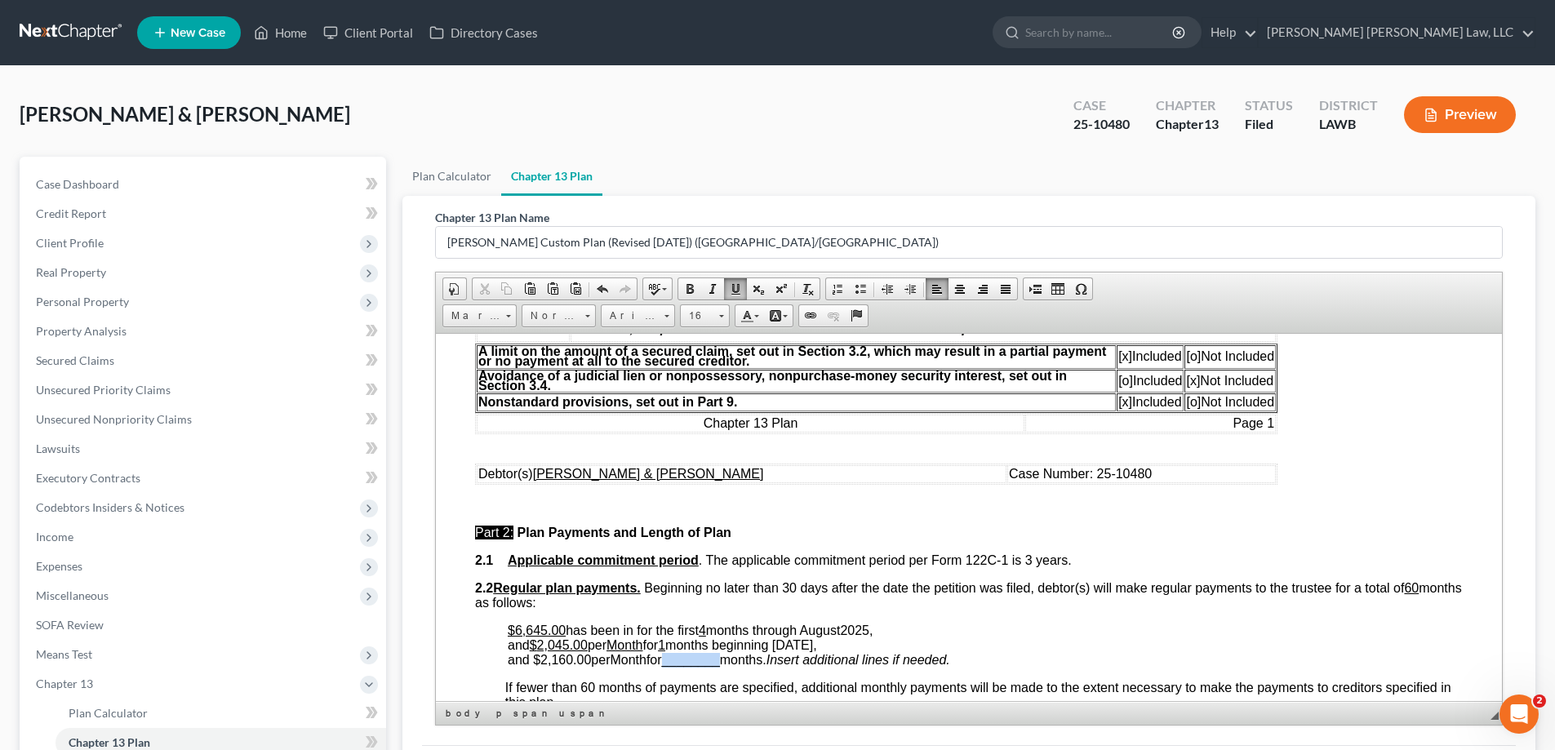
drag, startPoint x: 677, startPoint y: 664, endPoint x: 733, endPoint y: 665, distance: 56.4
click at [720, 665] on span "________" at bounding box center [691, 659] width 58 height 14
click at [723, 665] on span "and $ 2,160.00 per Month for 55 months." at bounding box center [615, 659] width 215 height 14
drag, startPoint x: 533, startPoint y: 658, endPoint x: 590, endPoint y: 661, distance: 56.4
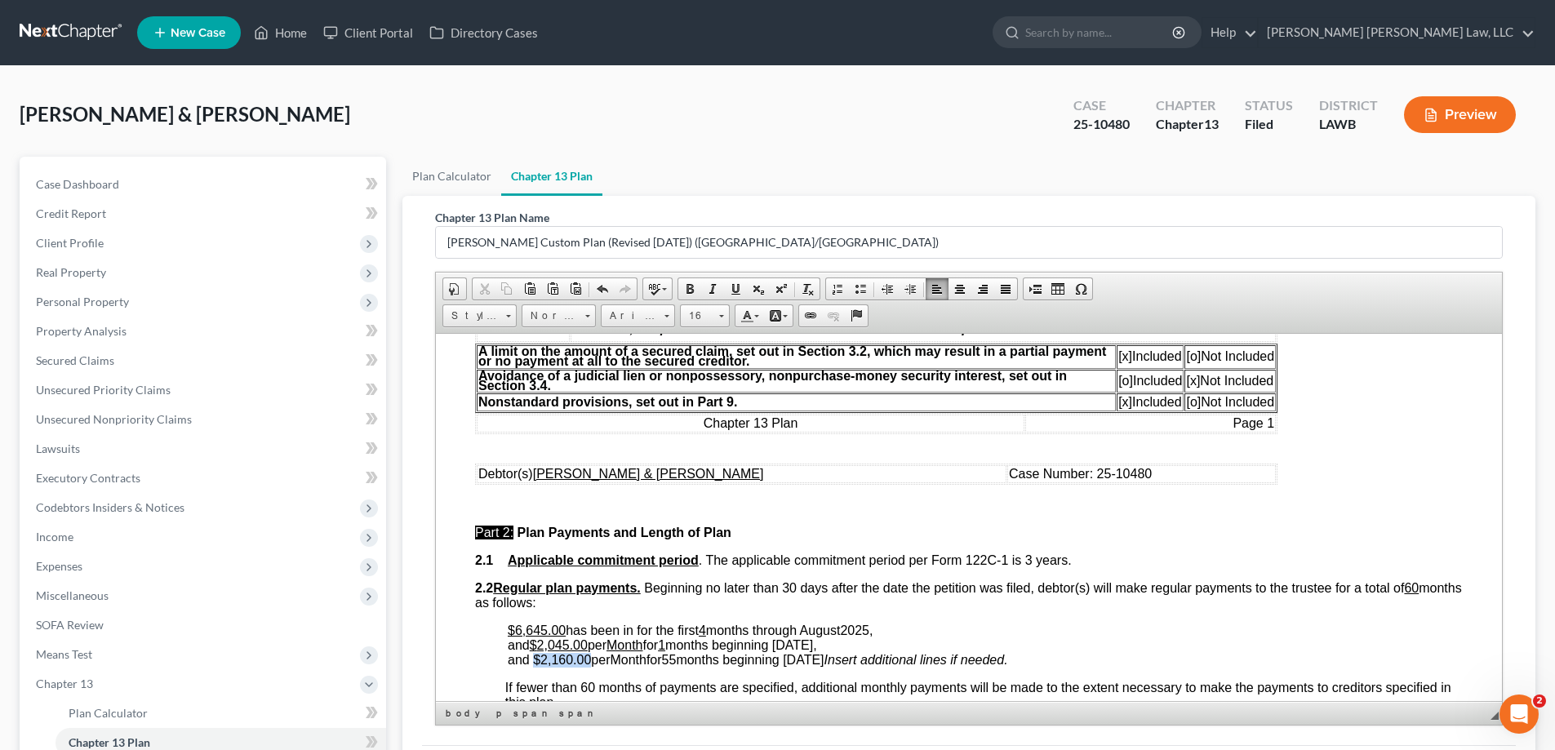
click at [590, 661] on span "and $ 2,160.00 per Month for 55 months beginning [DATE]" at bounding box center [666, 659] width 317 height 14
click at [743, 296] on link "Underline" at bounding box center [735, 288] width 23 height 21
drag, startPoint x: 619, startPoint y: 658, endPoint x: 652, endPoint y: 661, distance: 32.8
click at [643, 661] on span "Month" at bounding box center [625, 659] width 36 height 14
click at [741, 293] on span at bounding box center [735, 289] width 13 height 13
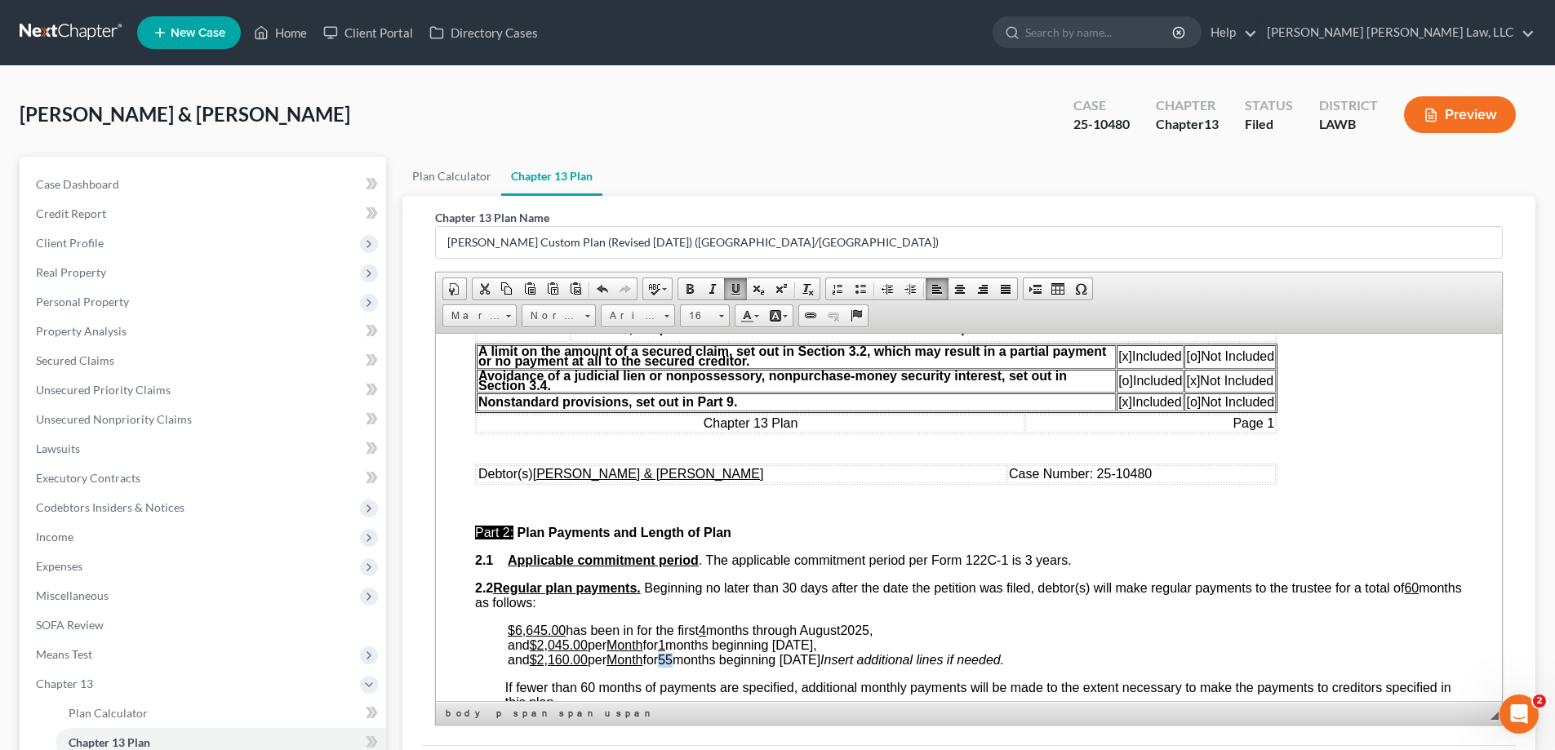
drag, startPoint x: 675, startPoint y: 661, endPoint x: 688, endPoint y: 661, distance: 13.1
click at [673, 661] on span "55" at bounding box center [665, 659] width 15 height 14
click at [735, 291] on span at bounding box center [735, 289] width 13 height 13
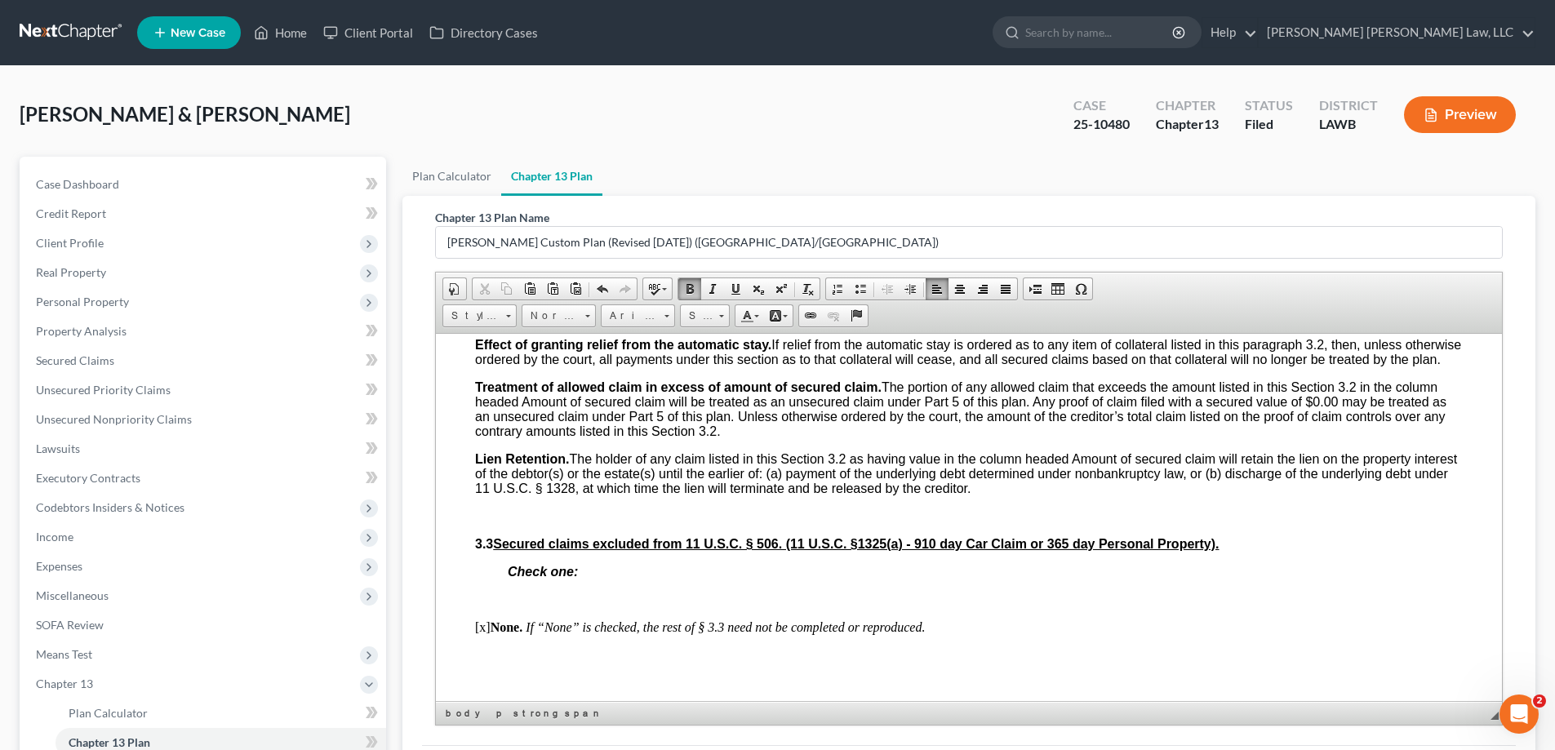
scroll to position [1796, 0]
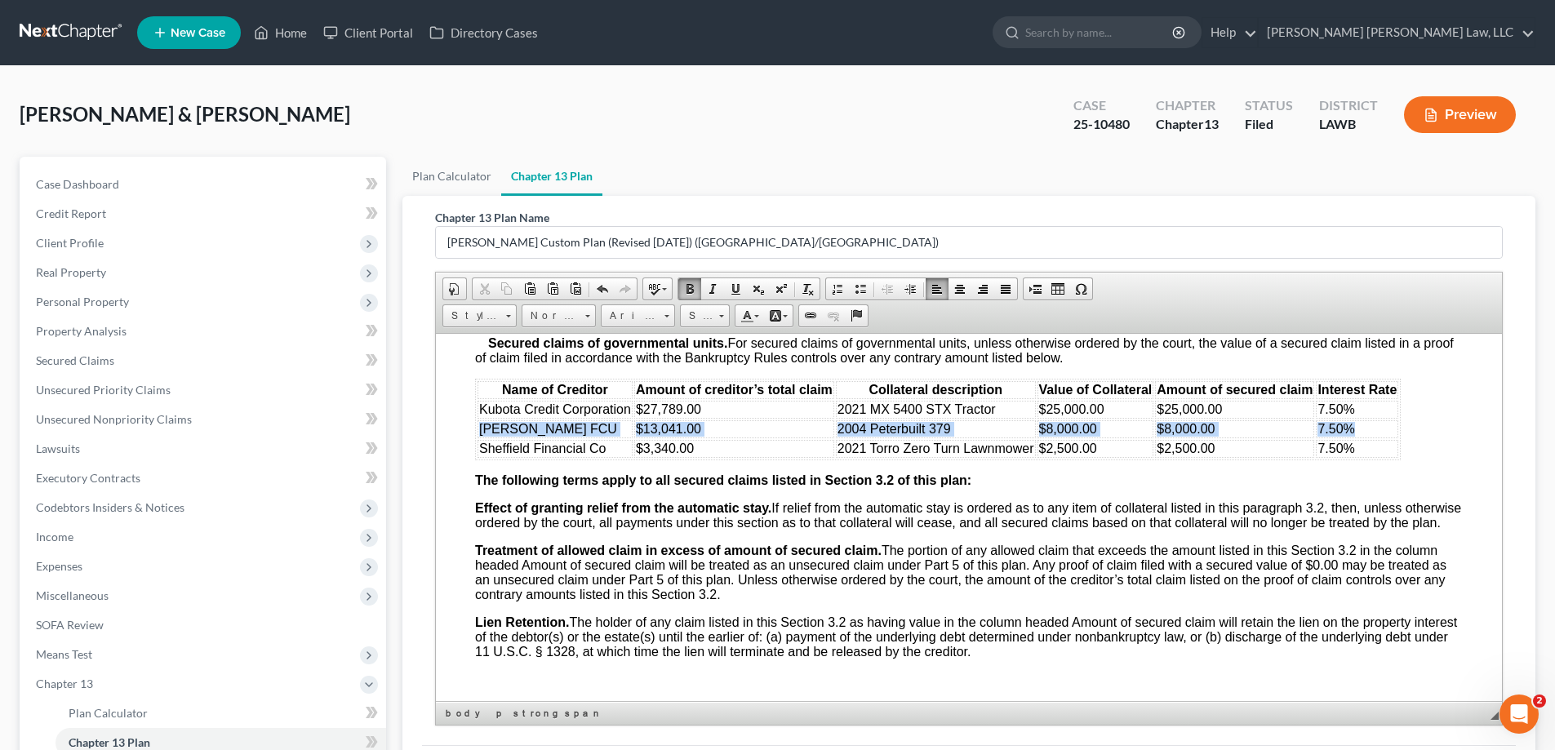
drag, startPoint x: 477, startPoint y: 443, endPoint x: 1364, endPoint y: 447, distance: 887.6
click at [1364, 438] on tr "[PERSON_NAME] FCU $13,041.00 2004 Peterbuilt 379 $8,000.00 $8,000.00 7.50%" at bounding box center [938, 429] width 921 height 18
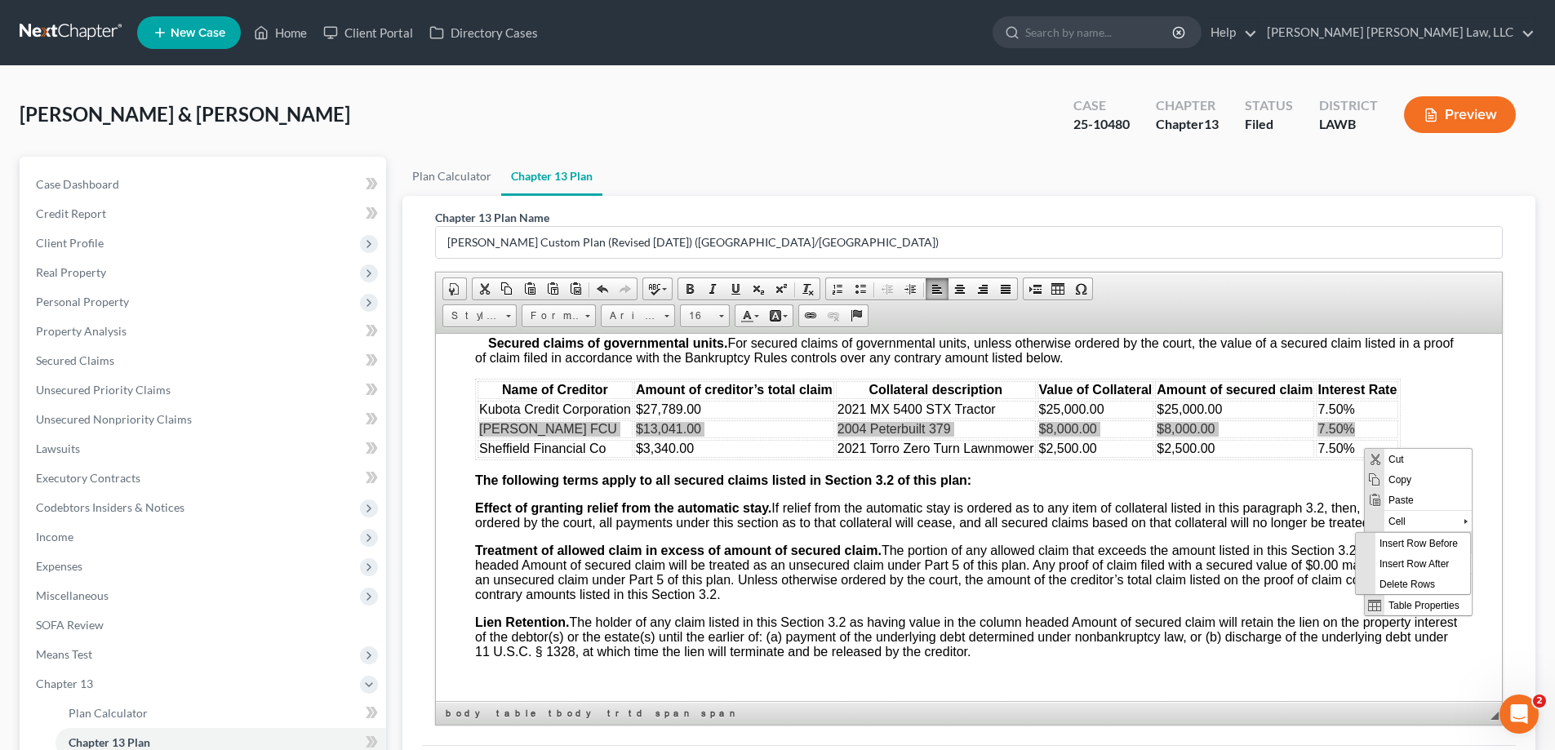
scroll to position [0, 0]
click at [1417, 583] on span "Delete Rows" at bounding box center [1423, 583] width 95 height 20
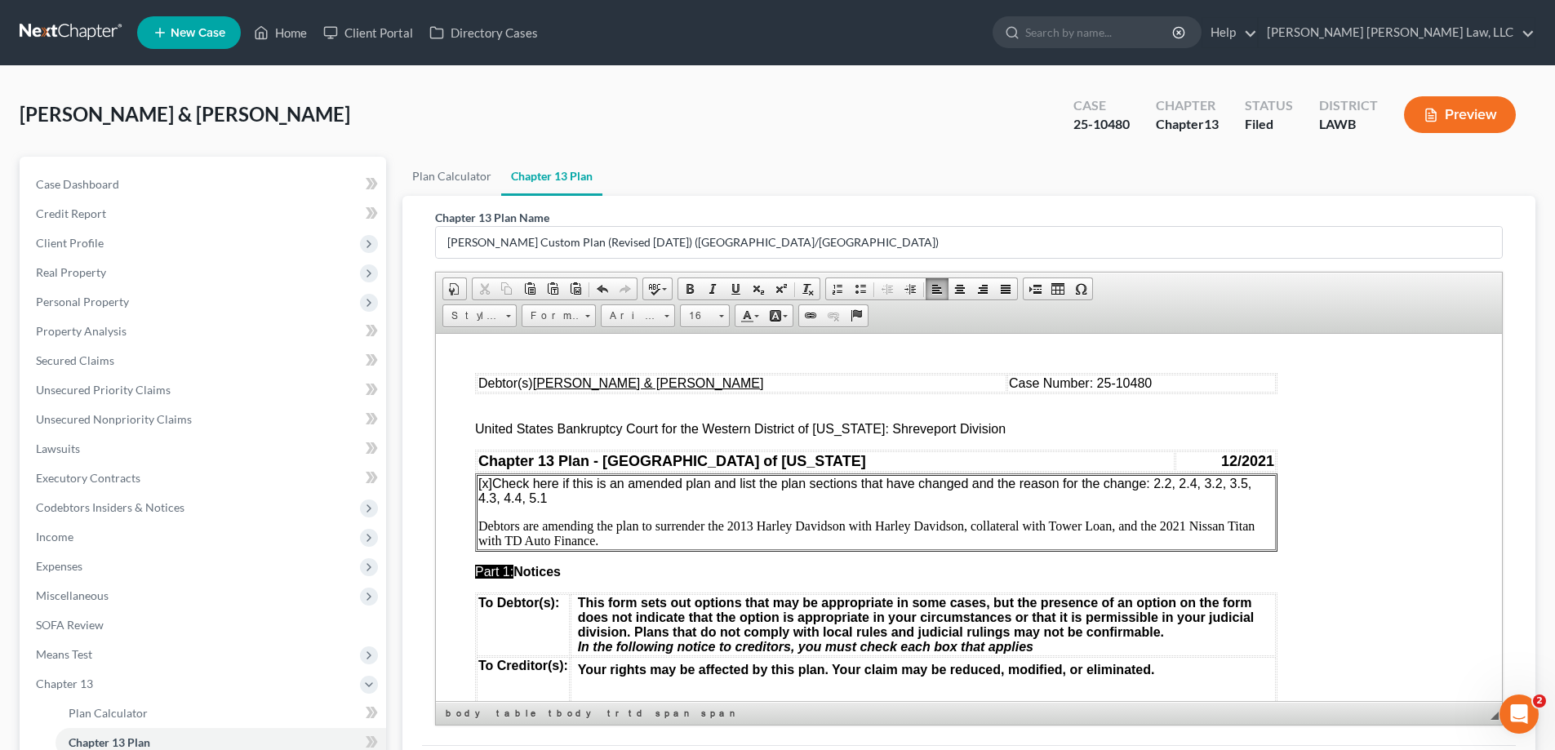
click at [704, 541] on p "Debtors are amending the plan to surrender the 2013 Harley Davidson with Harley…" at bounding box center [876, 532] width 796 height 29
click at [913, 541] on p "Debtors are amending the plan to surrender the 2013 Harley Davidson with Harley…" at bounding box center [876, 532] width 796 height 29
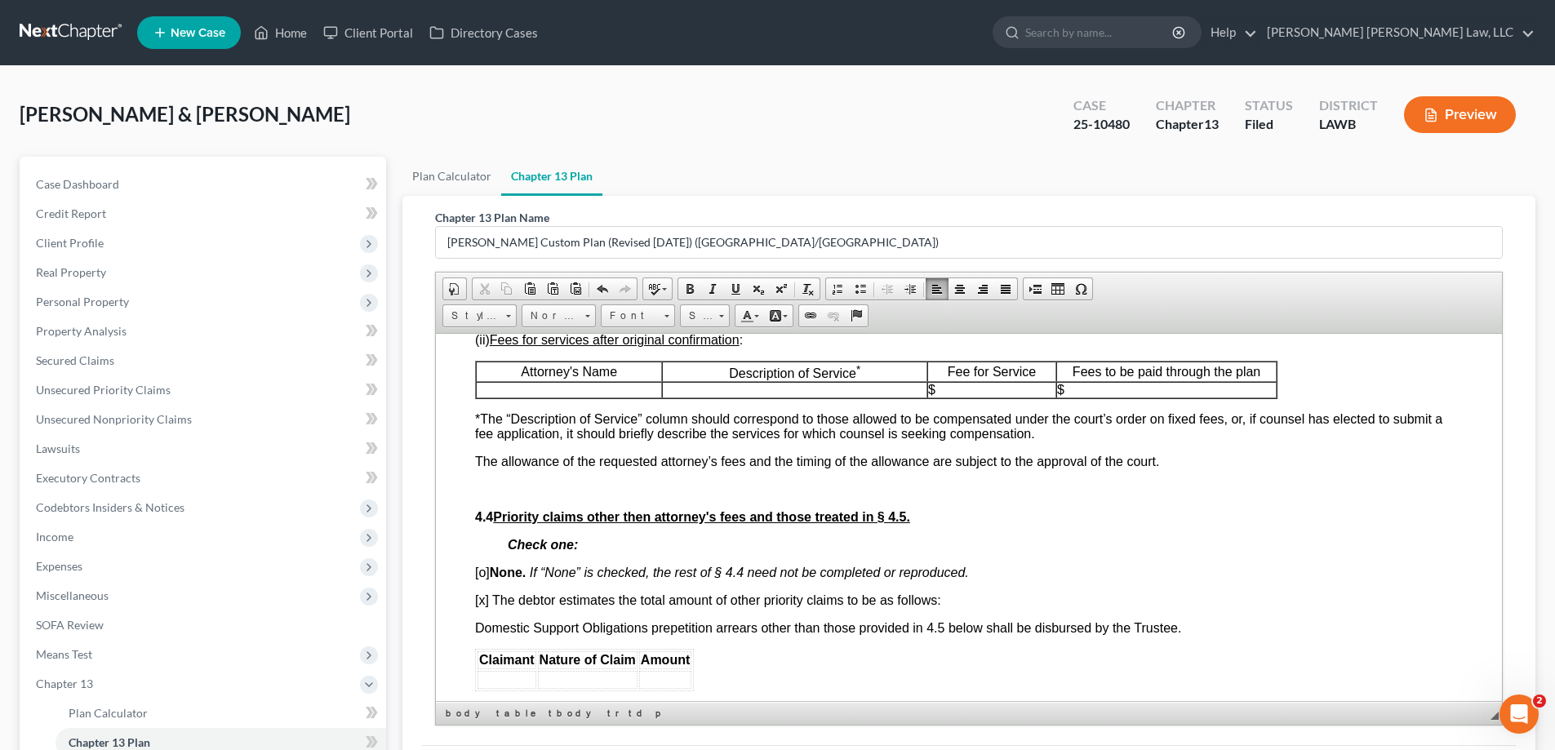
scroll to position [3511, 0]
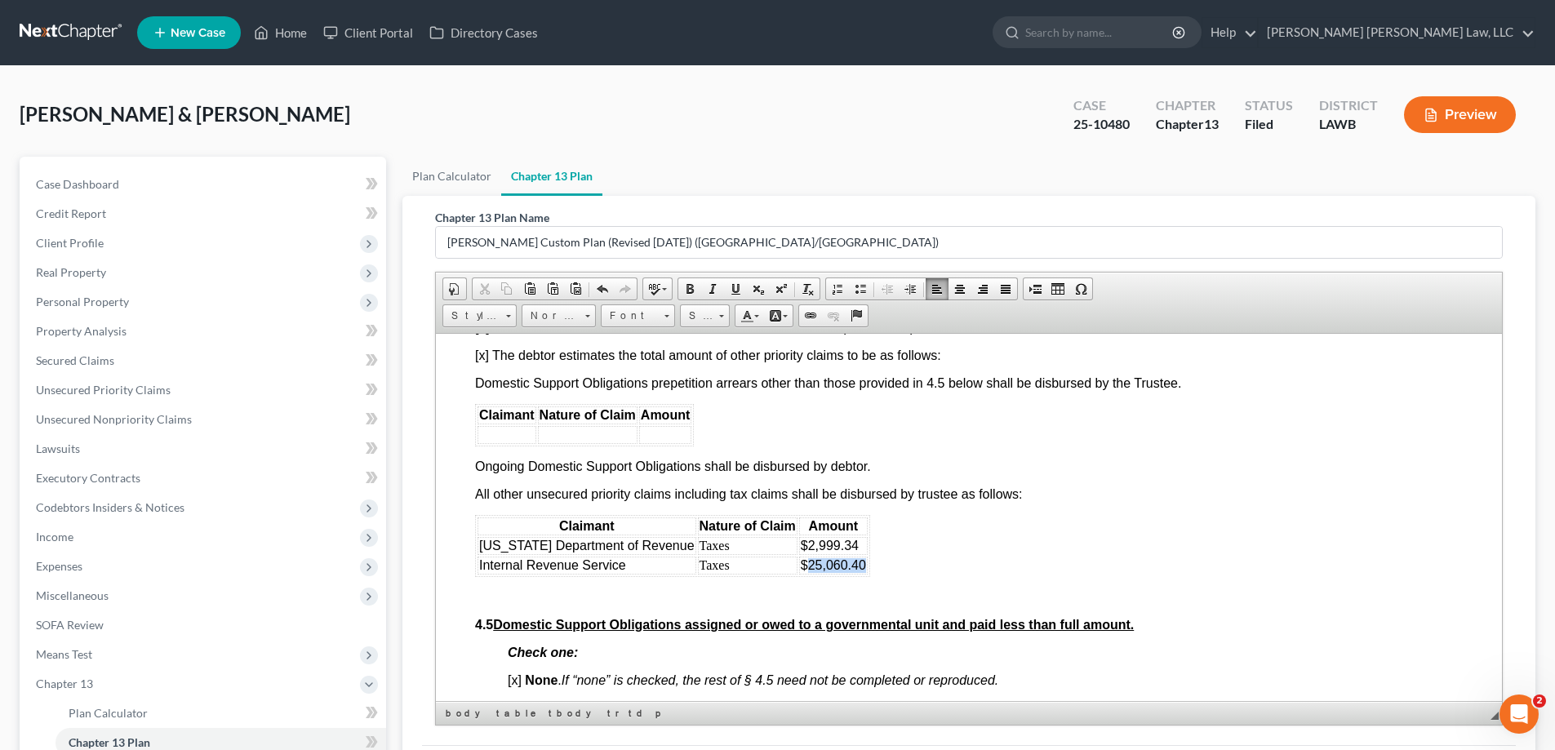
drag, startPoint x: 790, startPoint y: 577, endPoint x: 847, endPoint y: 587, distance: 57.2
click at [847, 574] on td "$25,060.40" at bounding box center [833, 565] width 69 height 18
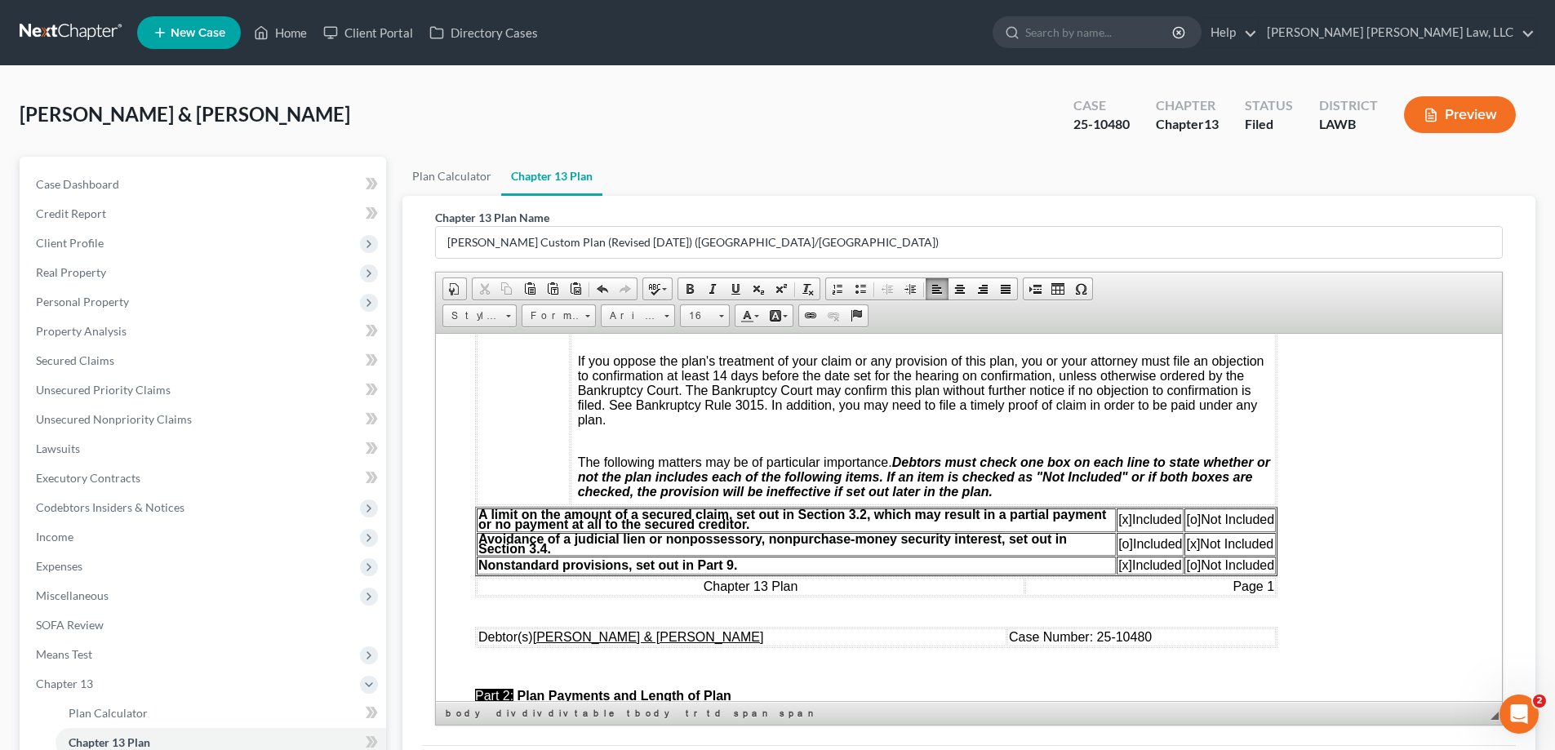
scroll to position [0, 0]
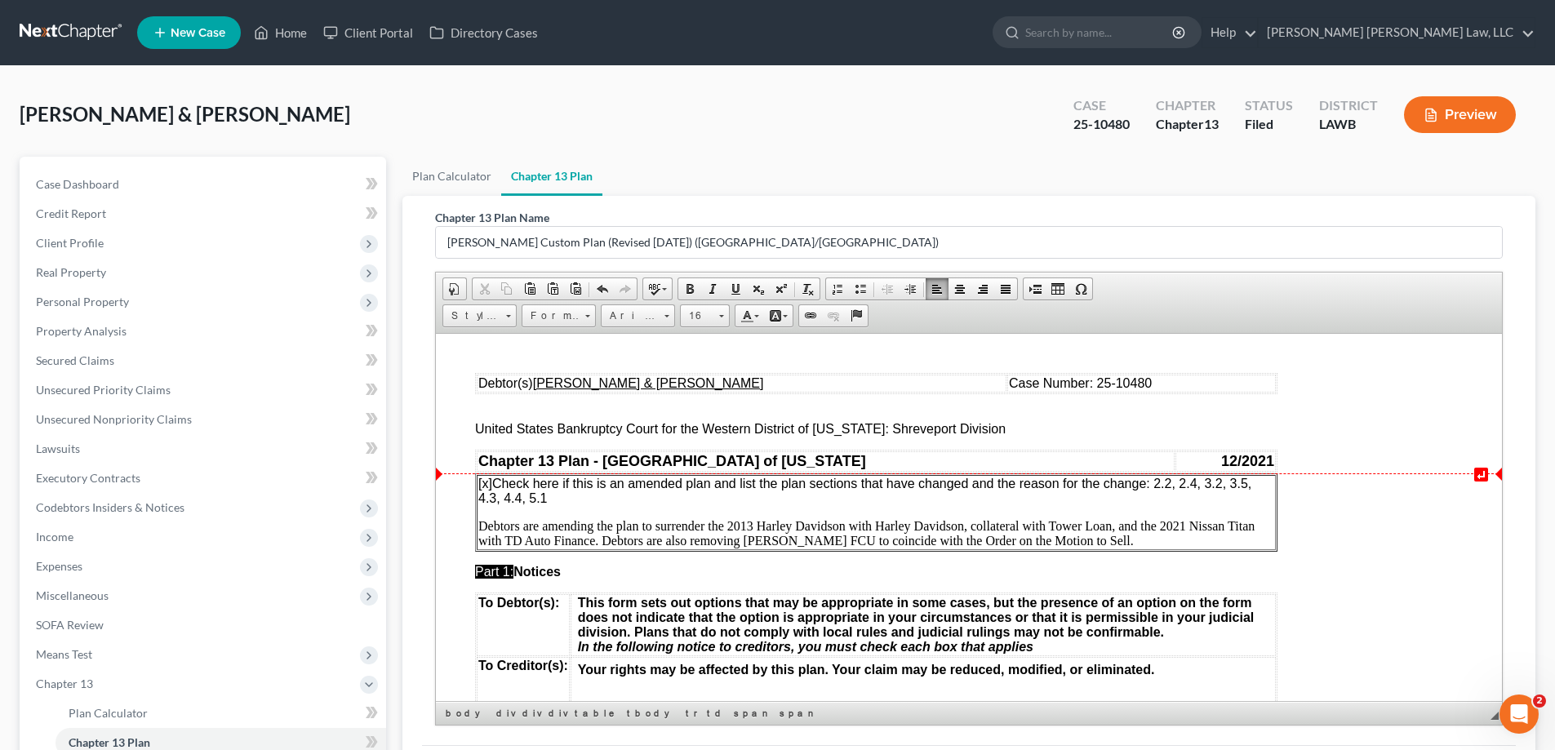
click at [1256, 482] on p "[x] Check here if this is an amended plan and list the plan sections that have …" at bounding box center [876, 490] width 796 height 29
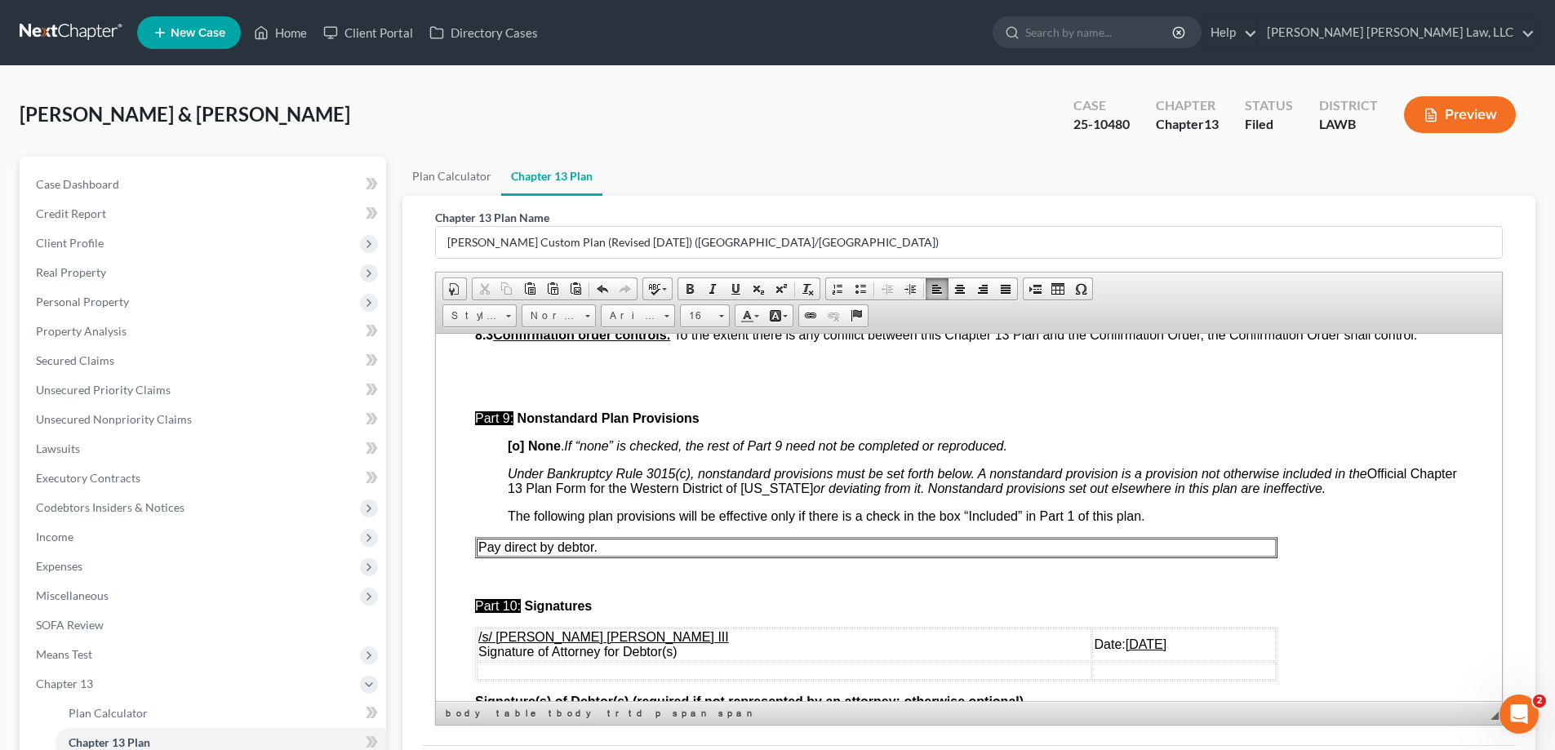
scroll to position [5298, 0]
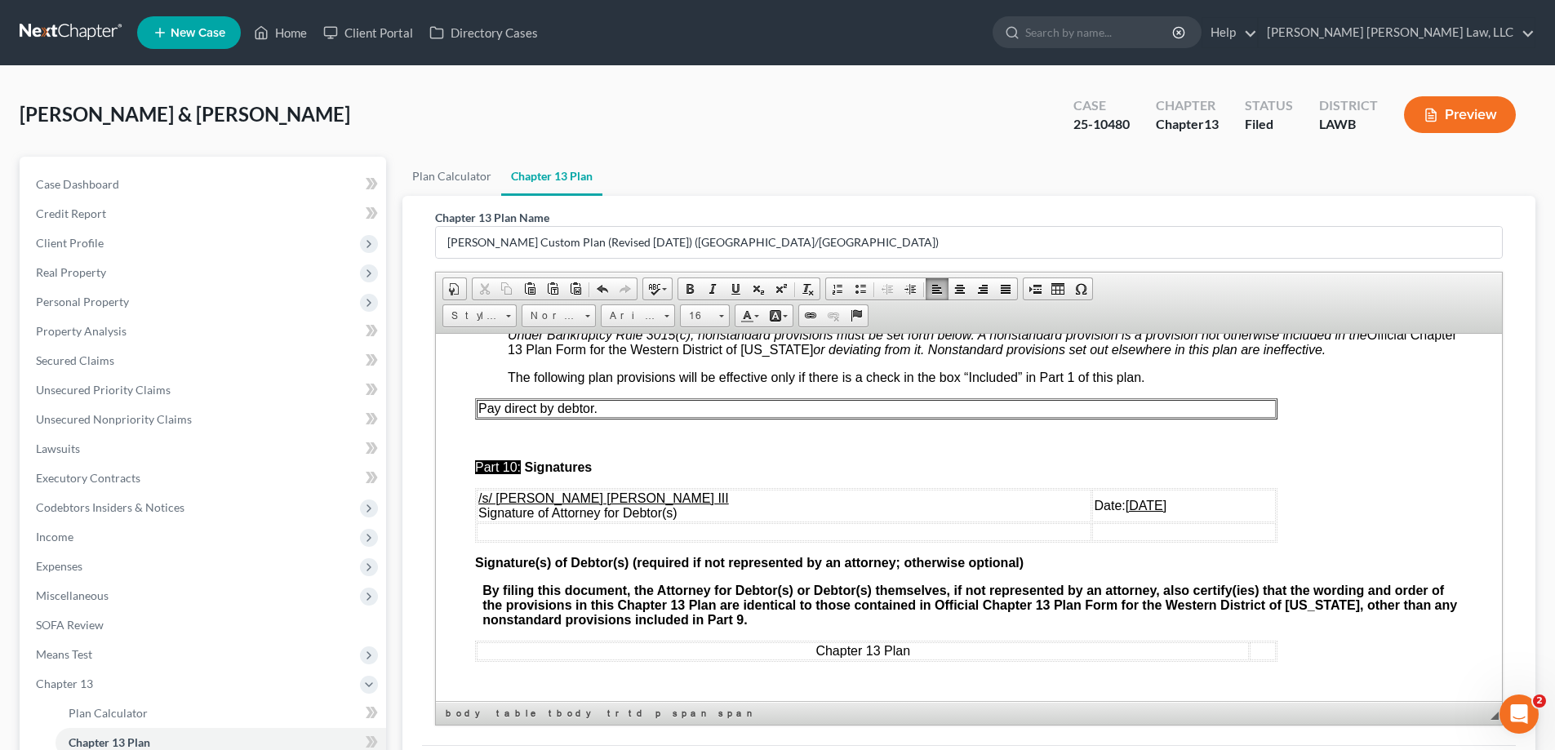
drag, startPoint x: 1044, startPoint y: 508, endPoint x: 1106, endPoint y: 508, distance: 62.9
click at [1126, 508] on u "[DATE]" at bounding box center [1146, 505] width 41 height 14
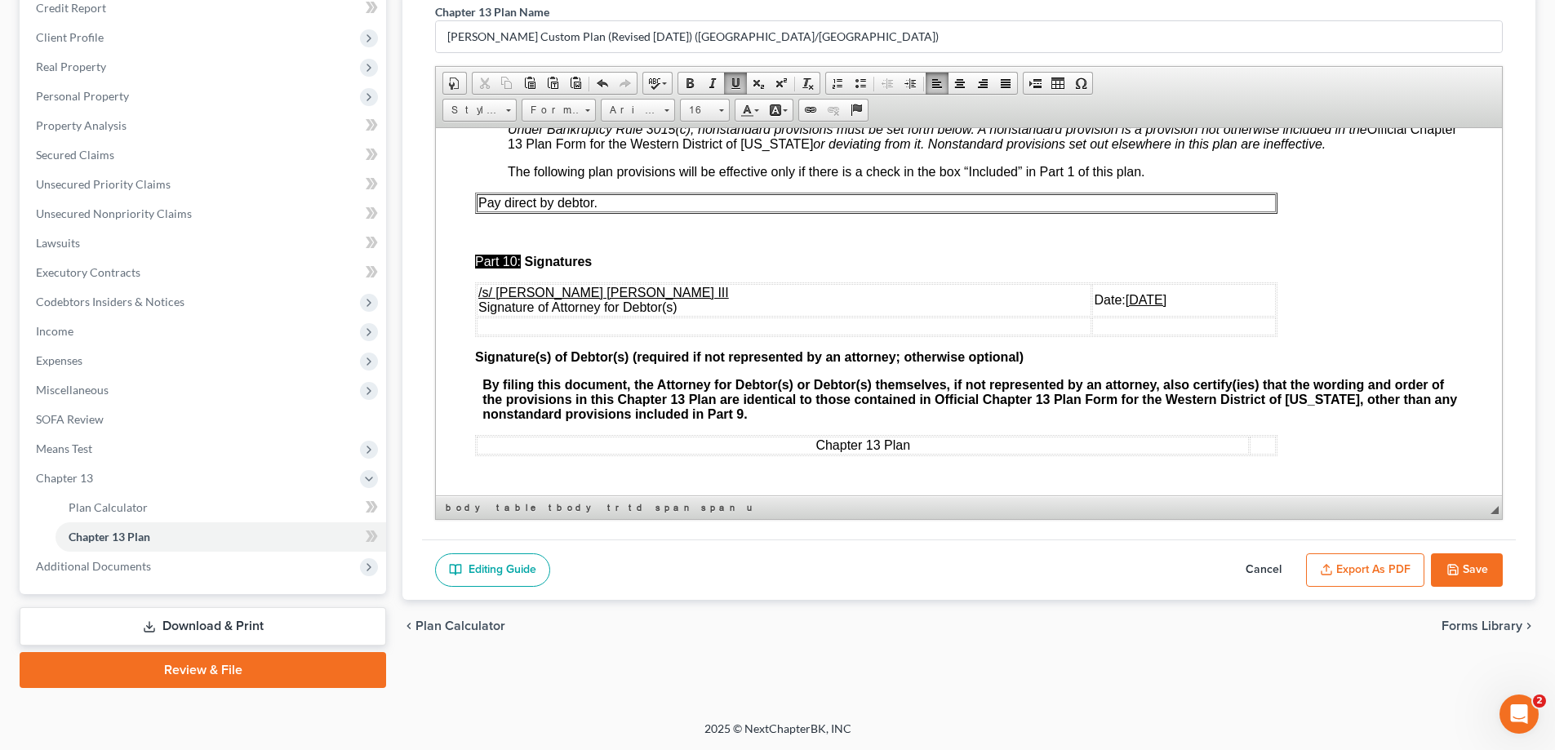
click at [1466, 572] on button "Save" at bounding box center [1467, 571] width 72 height 34
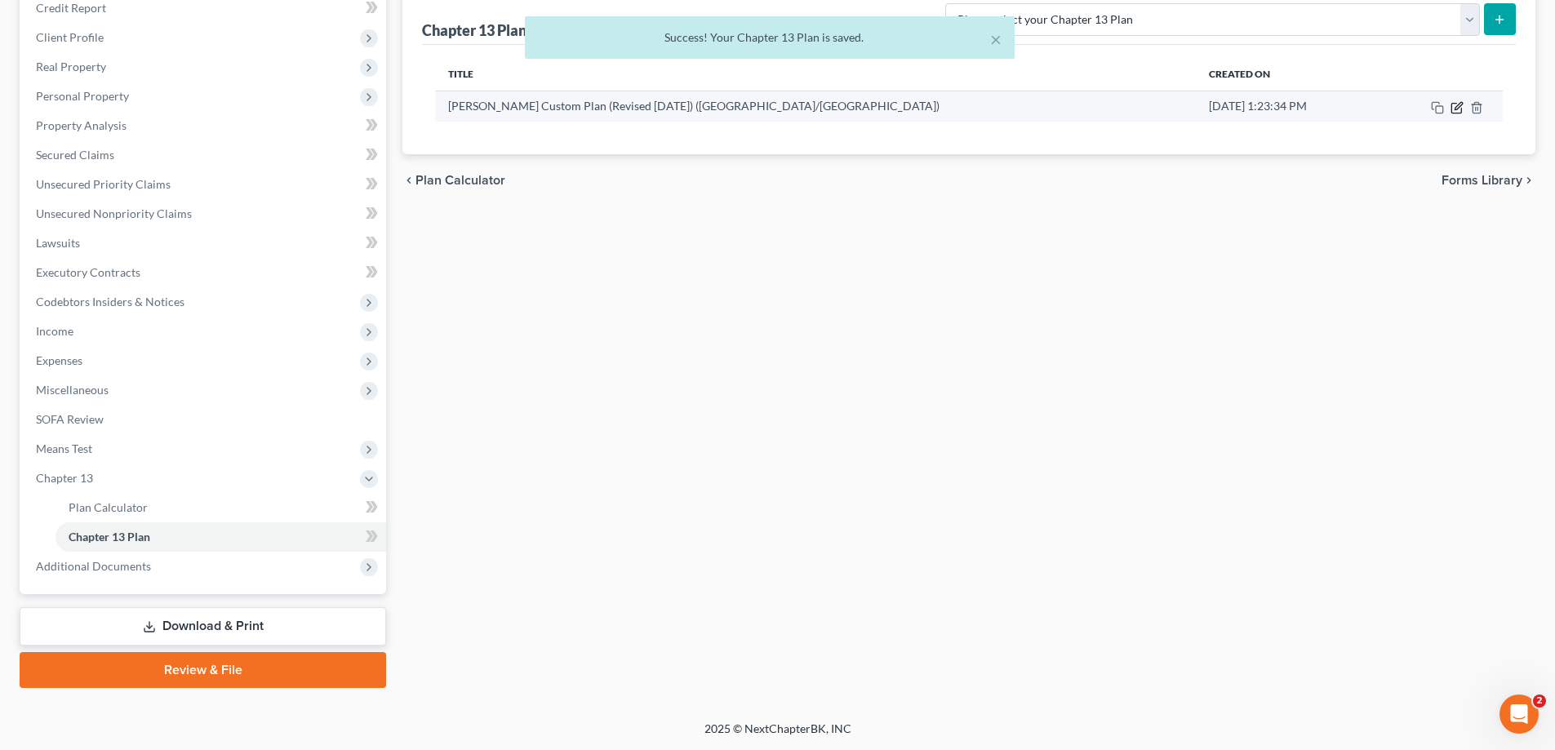
drag, startPoint x: 1457, startPoint y: 109, endPoint x: 1426, endPoint y: 189, distance: 85.8
click at [1456, 109] on icon "button" at bounding box center [1458, 105] width 7 height 7
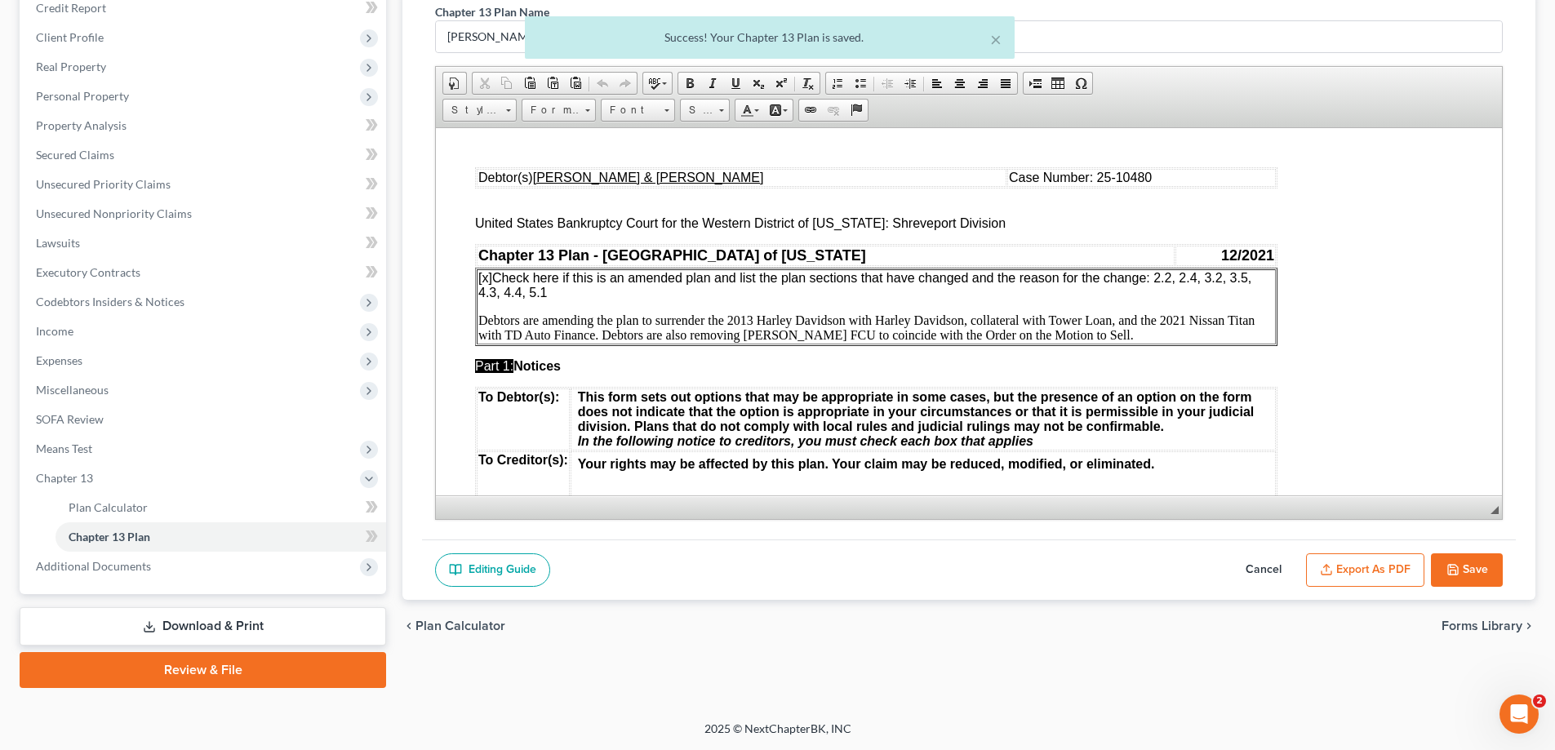
scroll to position [0, 0]
click at [1352, 565] on button "Export as PDF" at bounding box center [1365, 571] width 118 height 34
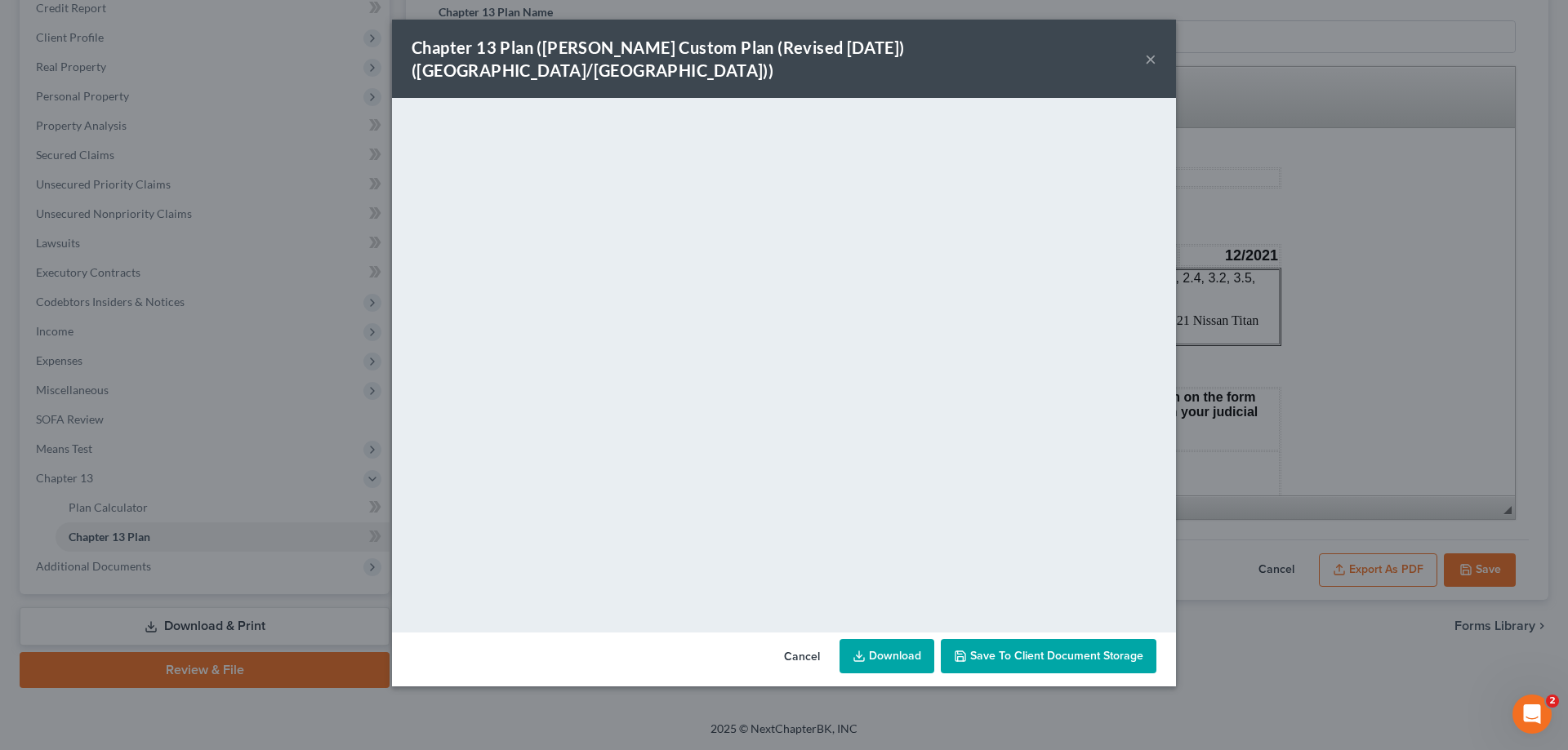
drag, startPoint x: 1154, startPoint y: 47, endPoint x: 1487, endPoint y: 543, distance: 597.2
click at [1150, 49] on button "×" at bounding box center [1150, 59] width 11 height 20
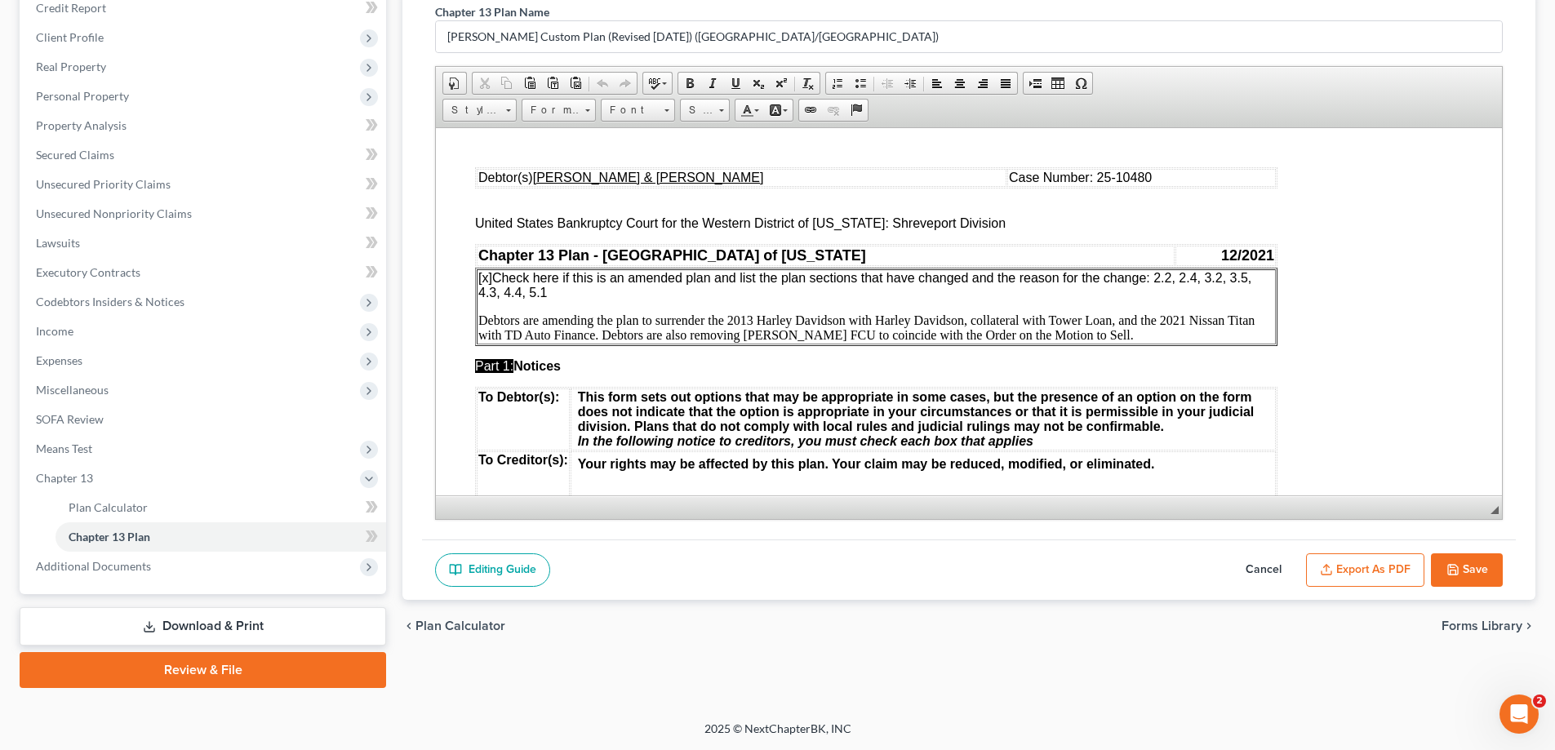
drag, startPoint x: 1491, startPoint y: 571, endPoint x: 821, endPoint y: 724, distance: 686.9
click at [1491, 571] on button "Save" at bounding box center [1467, 571] width 72 height 34
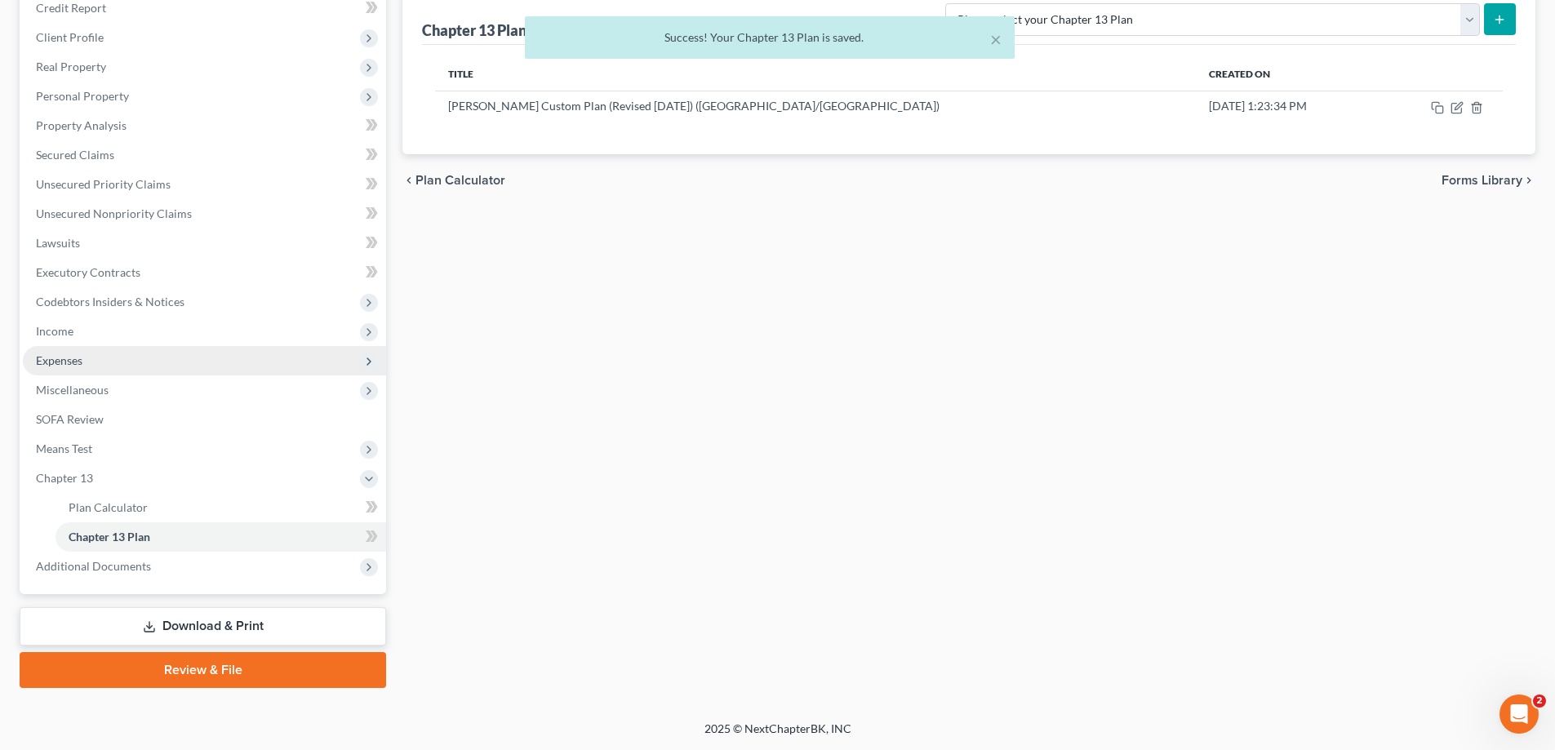
click at [75, 366] on span "Expenses" at bounding box center [59, 361] width 47 height 14
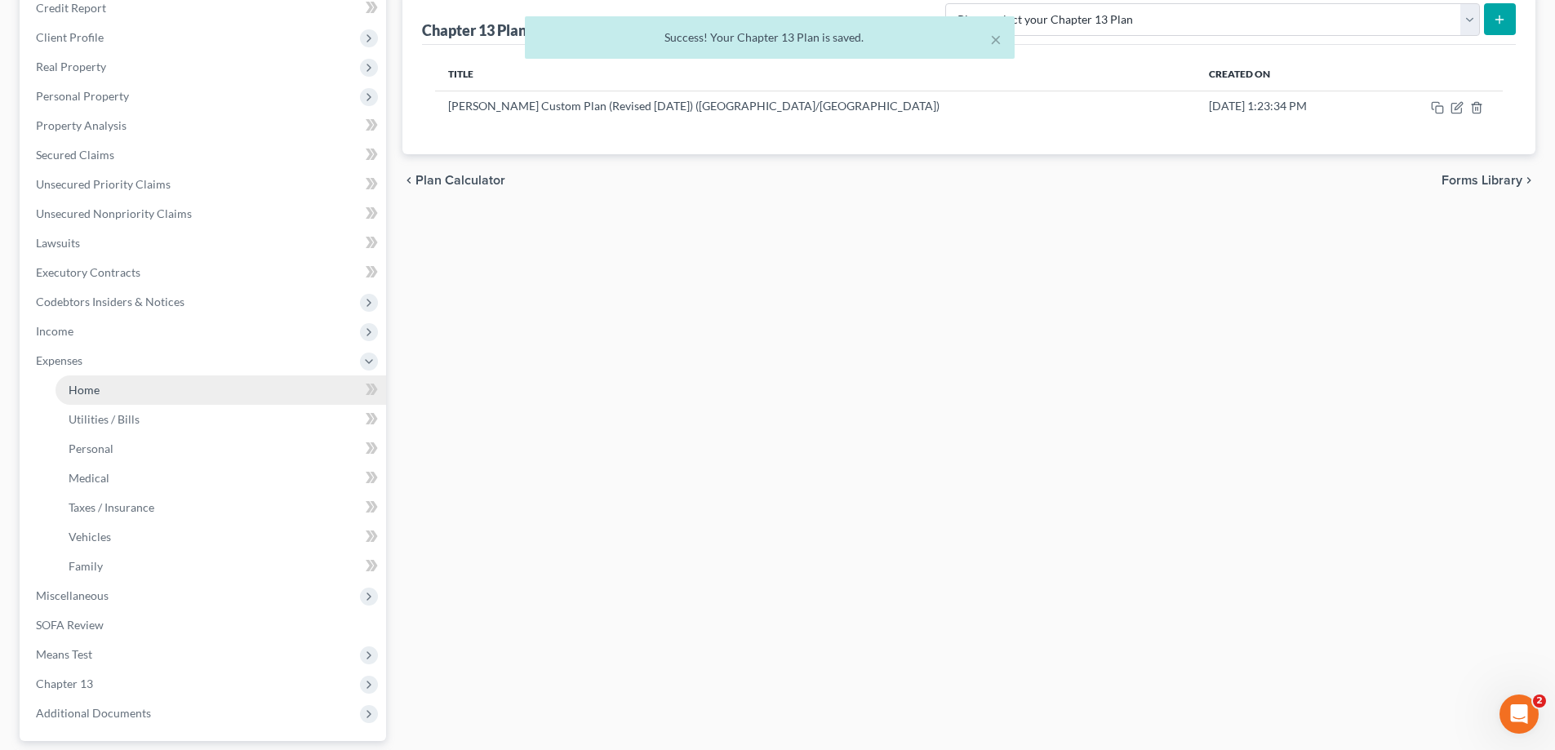
click at [102, 384] on link "Home" at bounding box center [221, 390] width 331 height 29
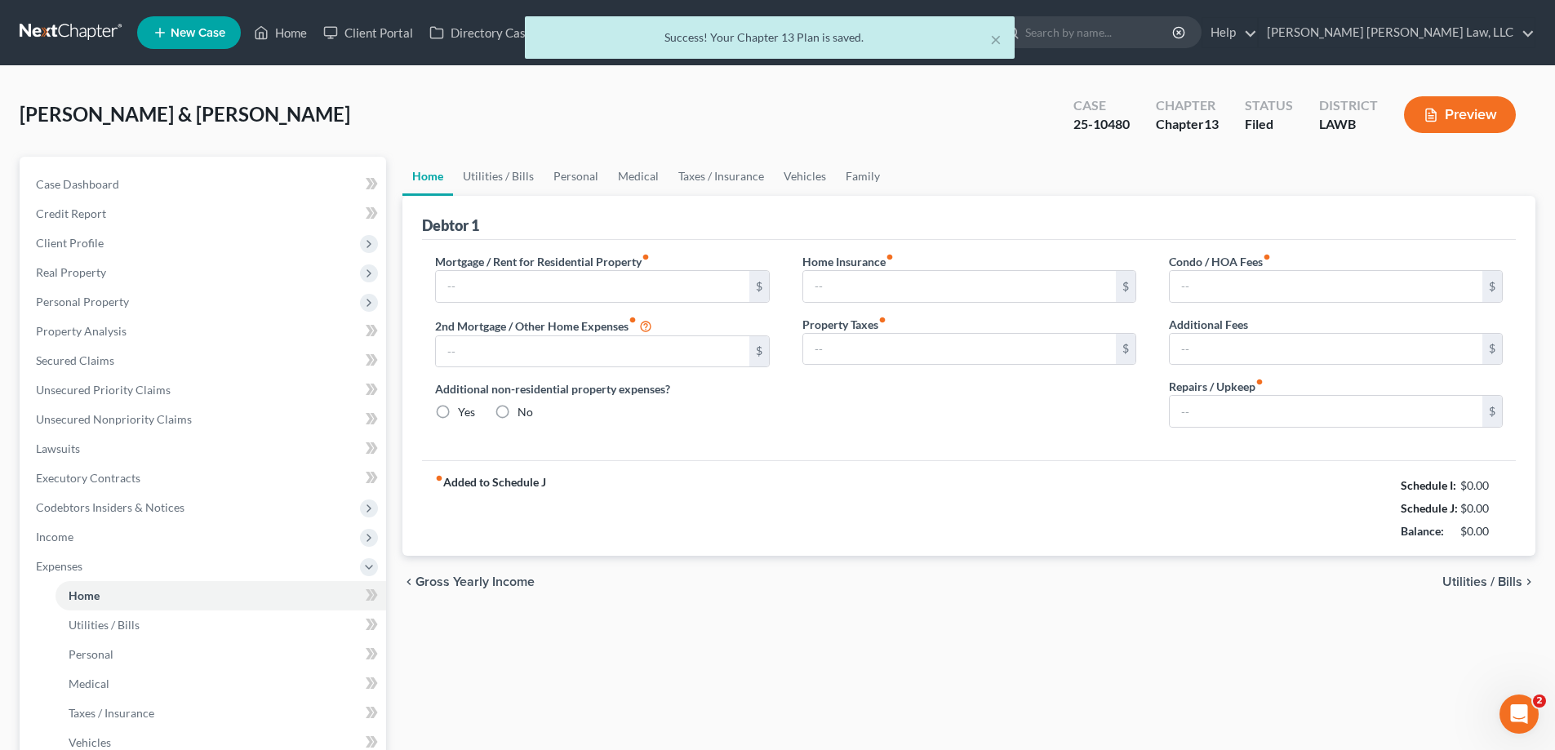
type input "0.00"
radio input "true"
type input "0.00"
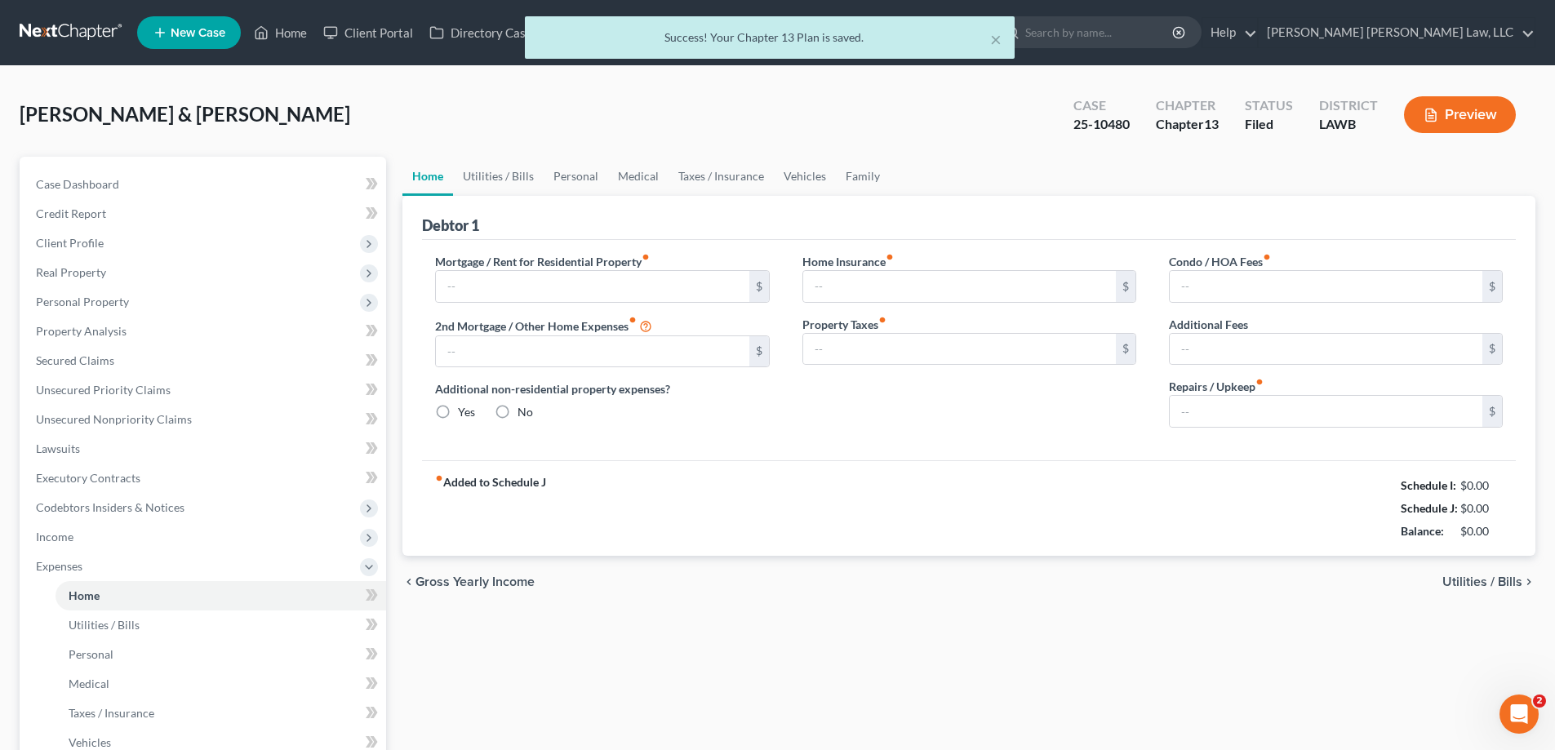
type input "0.00"
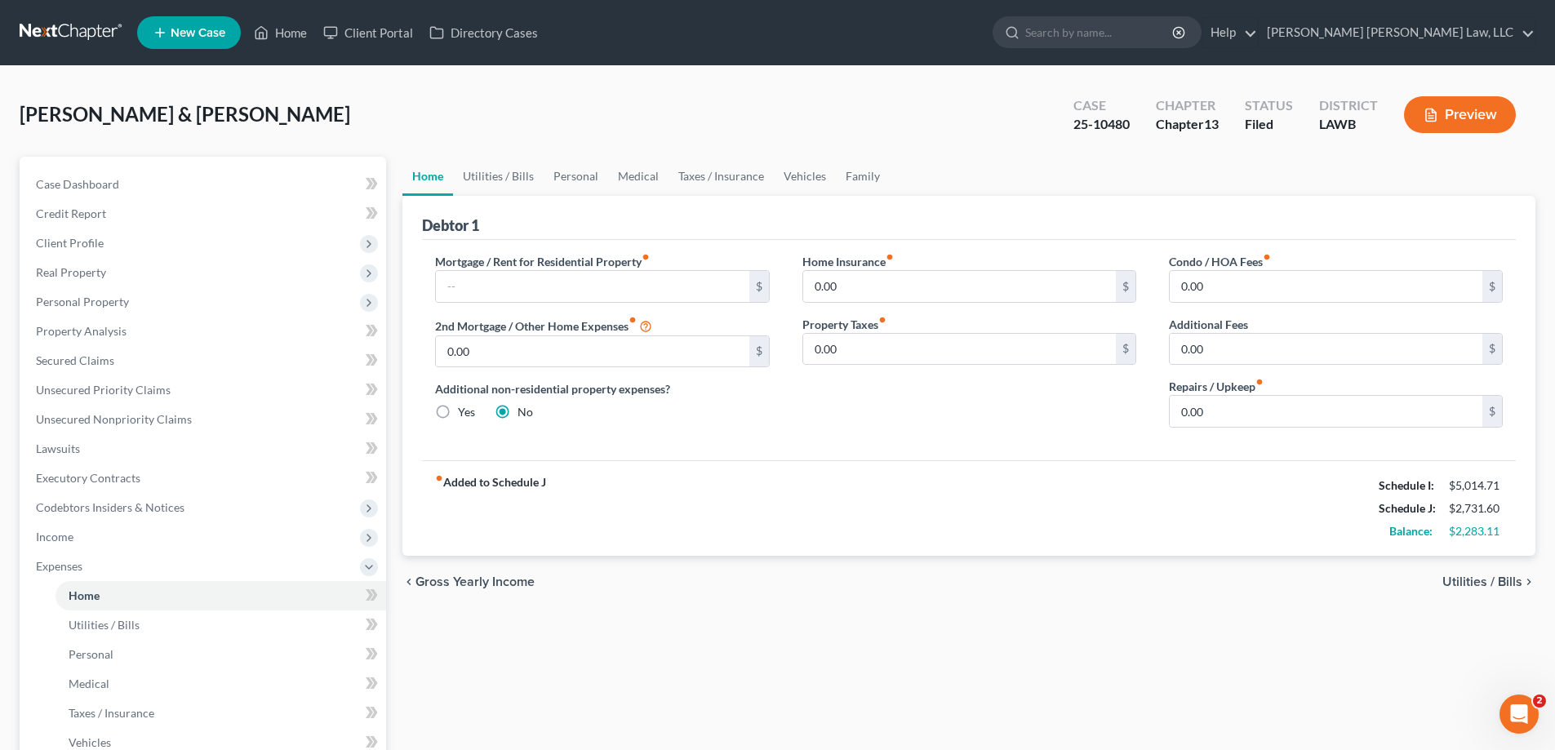
click at [854, 500] on div "fiber_manual_record Added to Schedule J Schedule I: $5,014.71 Schedule J: $2,73…" at bounding box center [969, 509] width 1094 height 96
click at [566, 176] on link "Personal" at bounding box center [576, 176] width 65 height 39
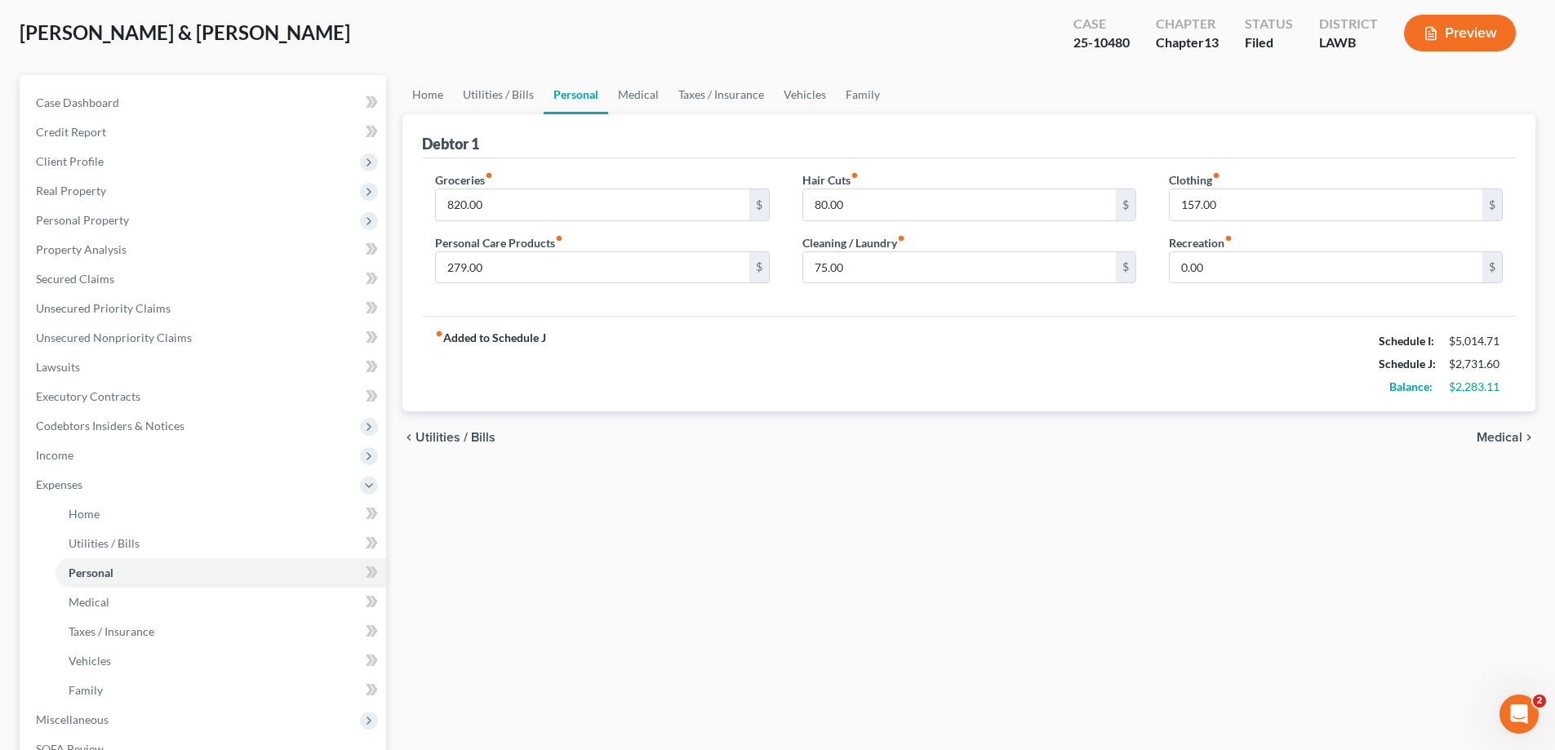
scroll to position [353, 0]
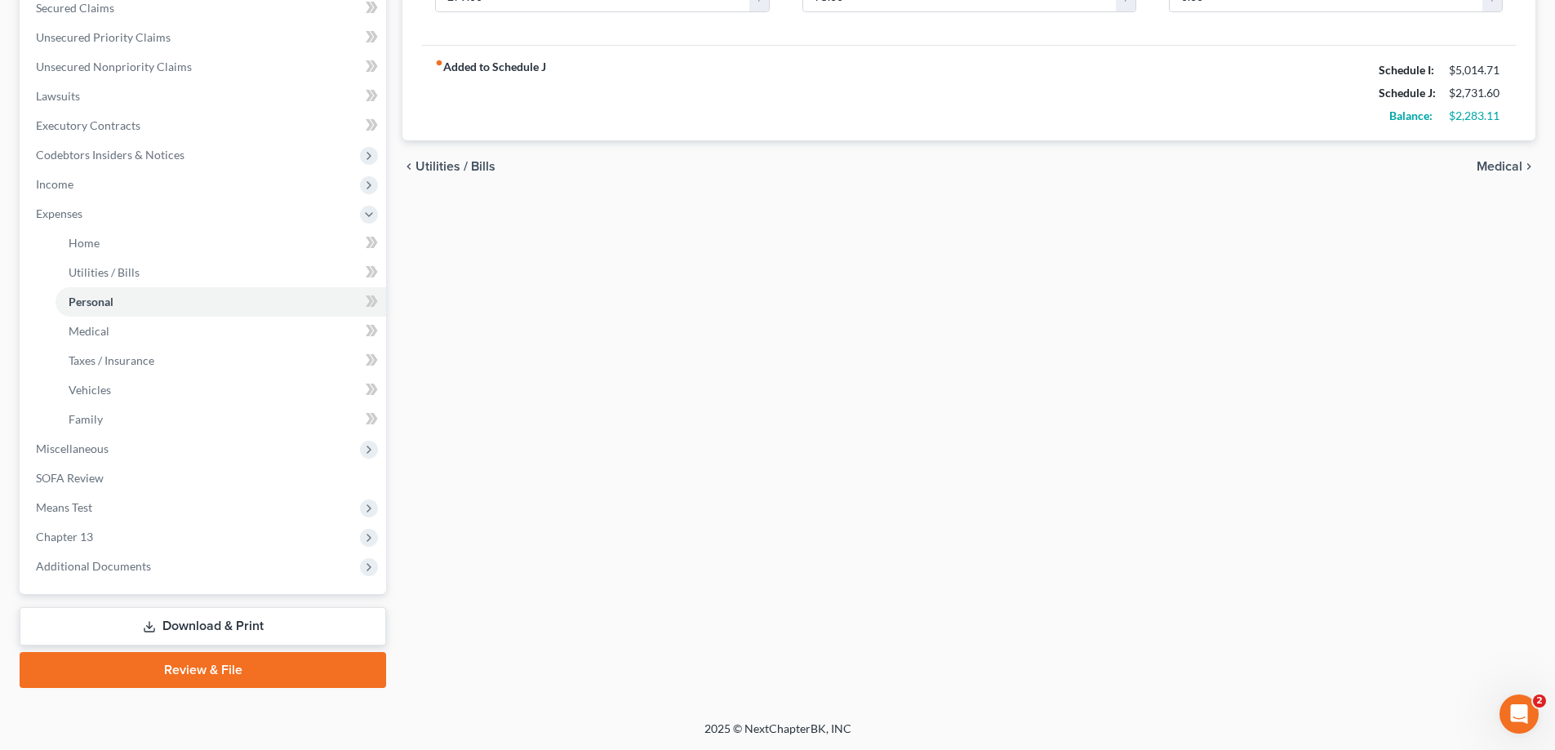
click at [182, 635] on link "Download & Print" at bounding box center [203, 626] width 367 height 38
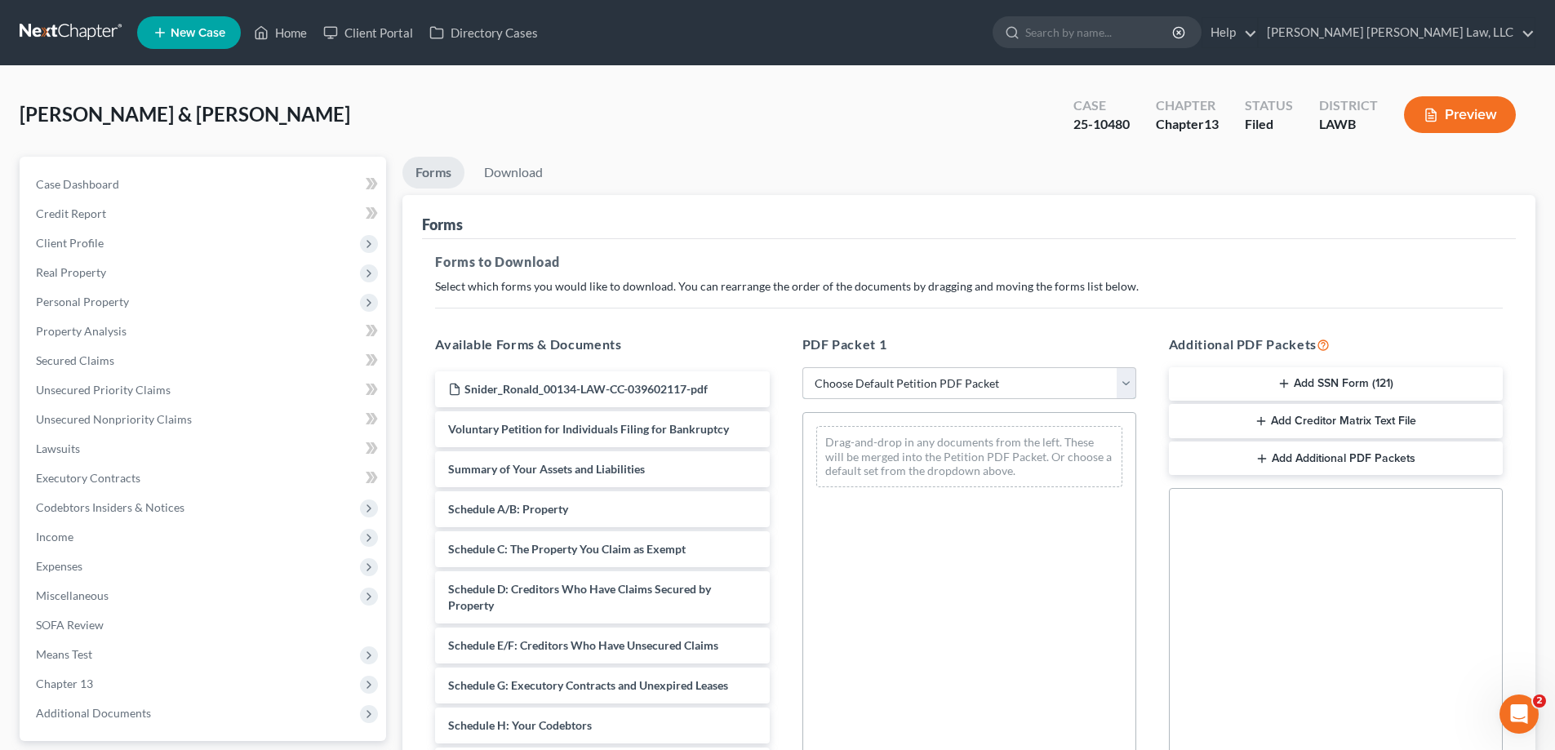
click at [968, 386] on select "Choose Default Petition PDF Packet Complete Bankruptcy Petition (all forms and …" at bounding box center [970, 383] width 334 height 33
select select "2"
click at [803, 367] on select "Choose Default Petition PDF Packet Complete Bankruptcy Petition (all forms and …" at bounding box center [970, 383] width 334 height 33
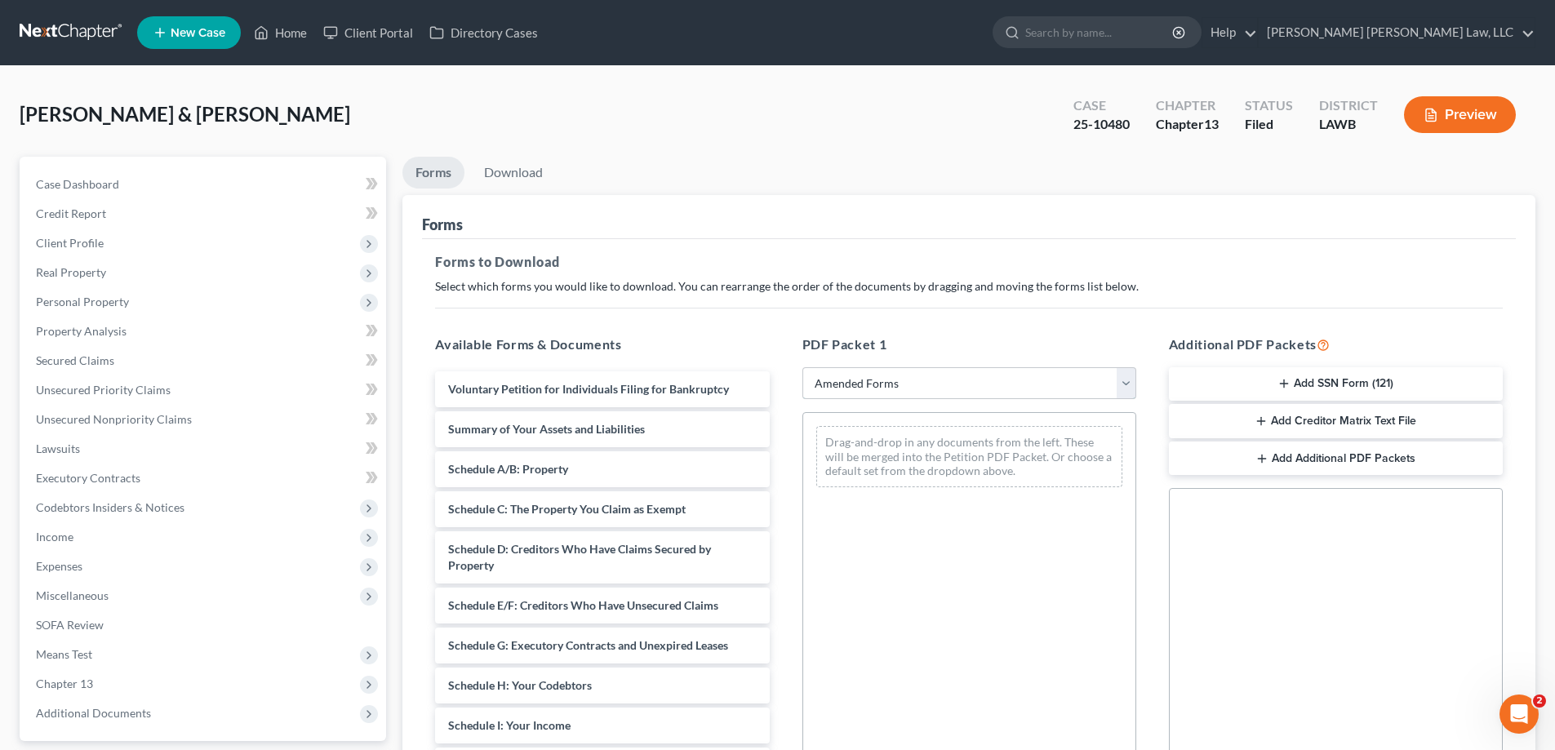
scroll to position [245, 0]
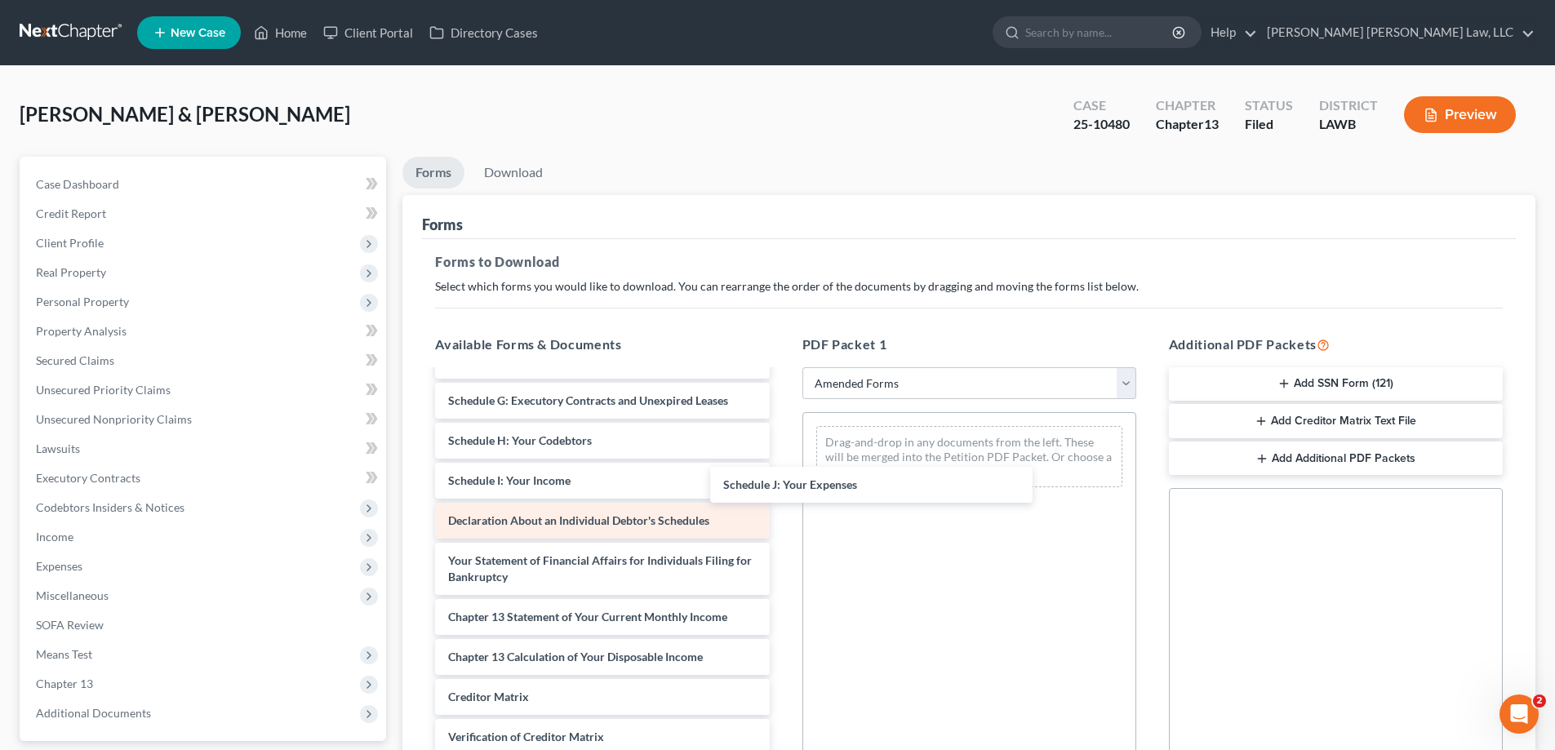
drag, startPoint x: 536, startPoint y: 518, endPoint x: 636, endPoint y: 534, distance: 100.9
click at [782, 478] on div "Schedule J: Your Expenses Voluntary Petition for Individuals Filing for Bankrup…" at bounding box center [602, 489] width 360 height 725
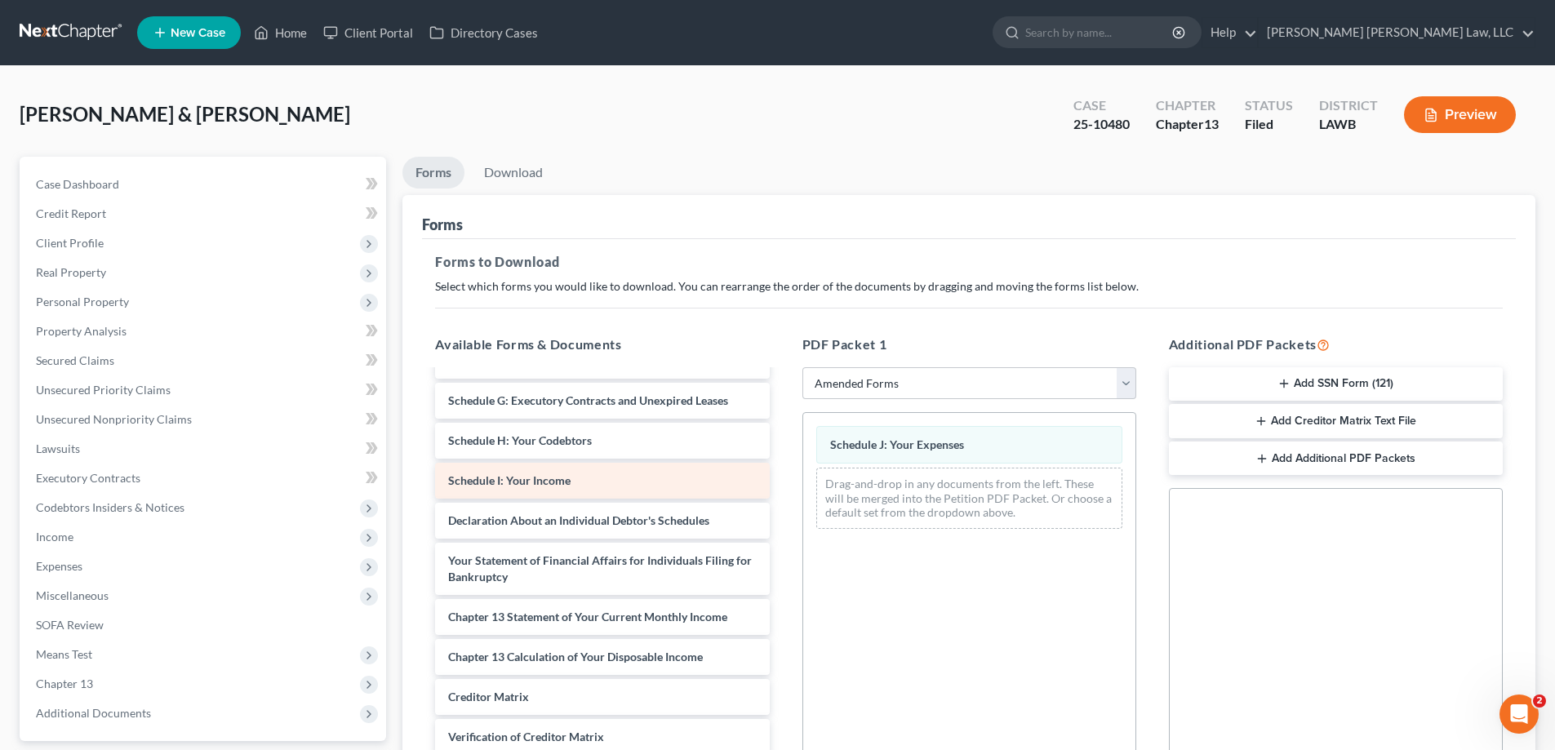
scroll to position [244, 0]
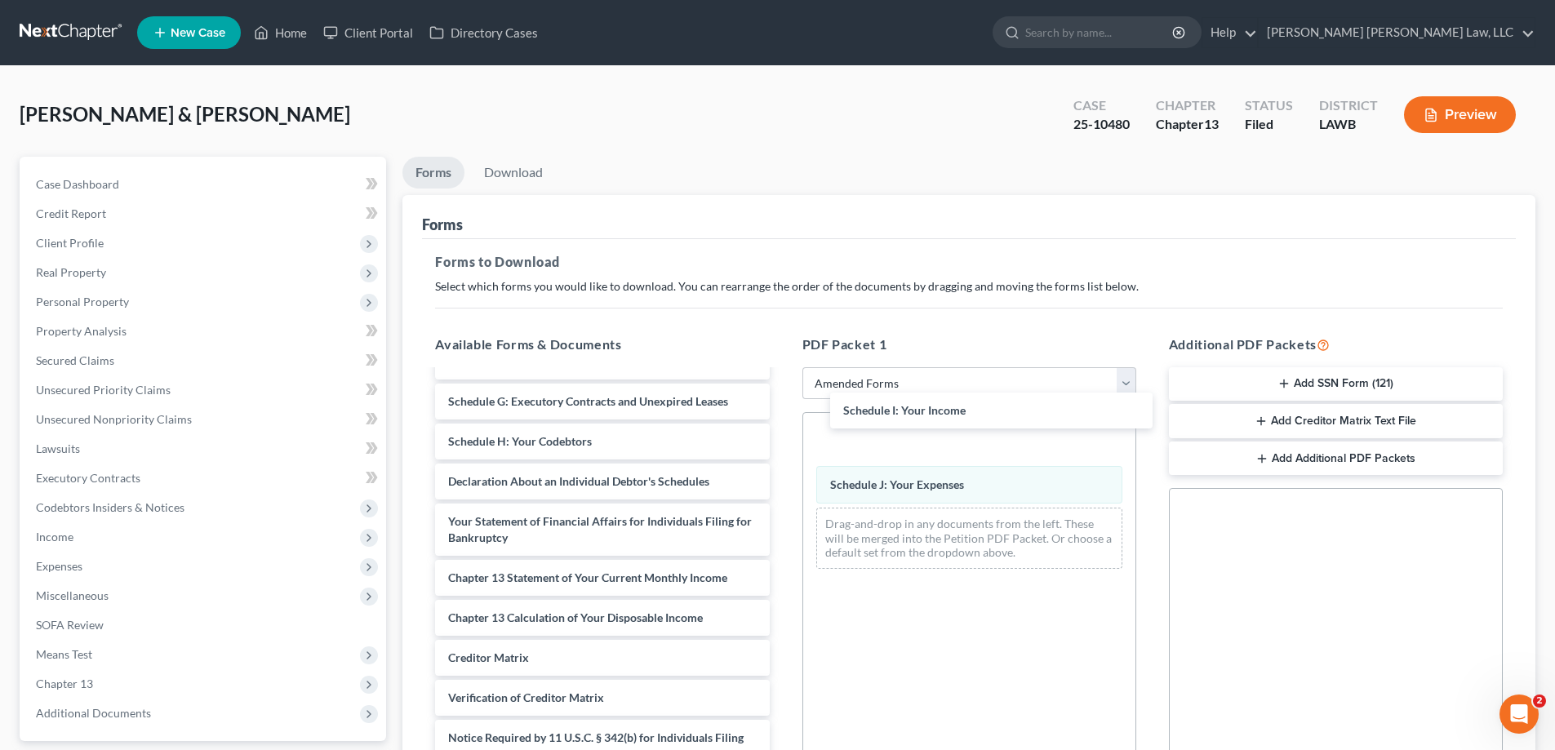
drag, startPoint x: 574, startPoint y: 485, endPoint x: 902, endPoint y: 514, distance: 329.5
click at [782, 414] on div "Schedule I: Your Income Voluntary Petition for Individuals Filing for Bankruptc…" at bounding box center [602, 469] width 360 height 685
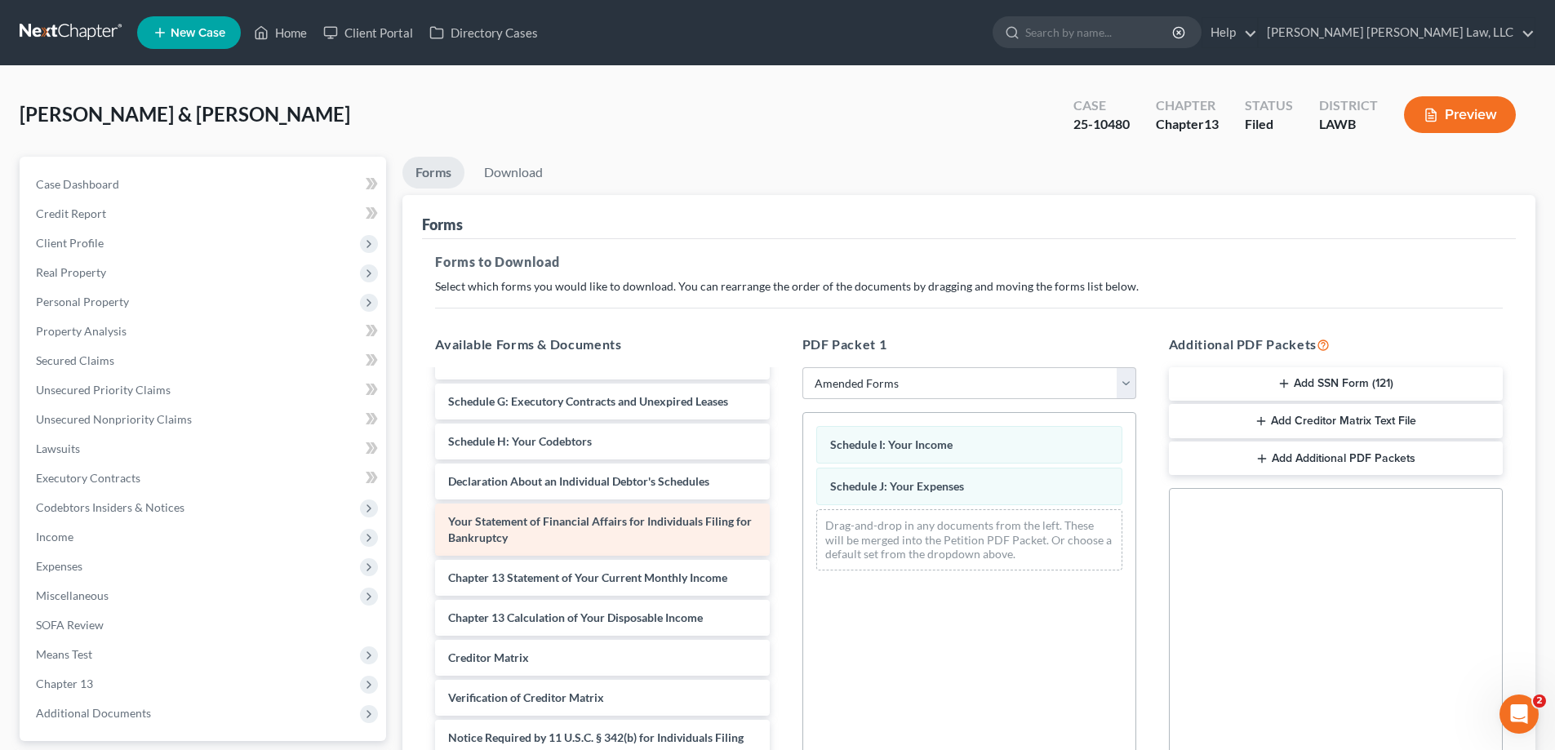
click at [782, 525] on div "Voluntary Petition for Individuals Filing for Bankruptcy Summary of Your Assets…" at bounding box center [602, 469] width 360 height 685
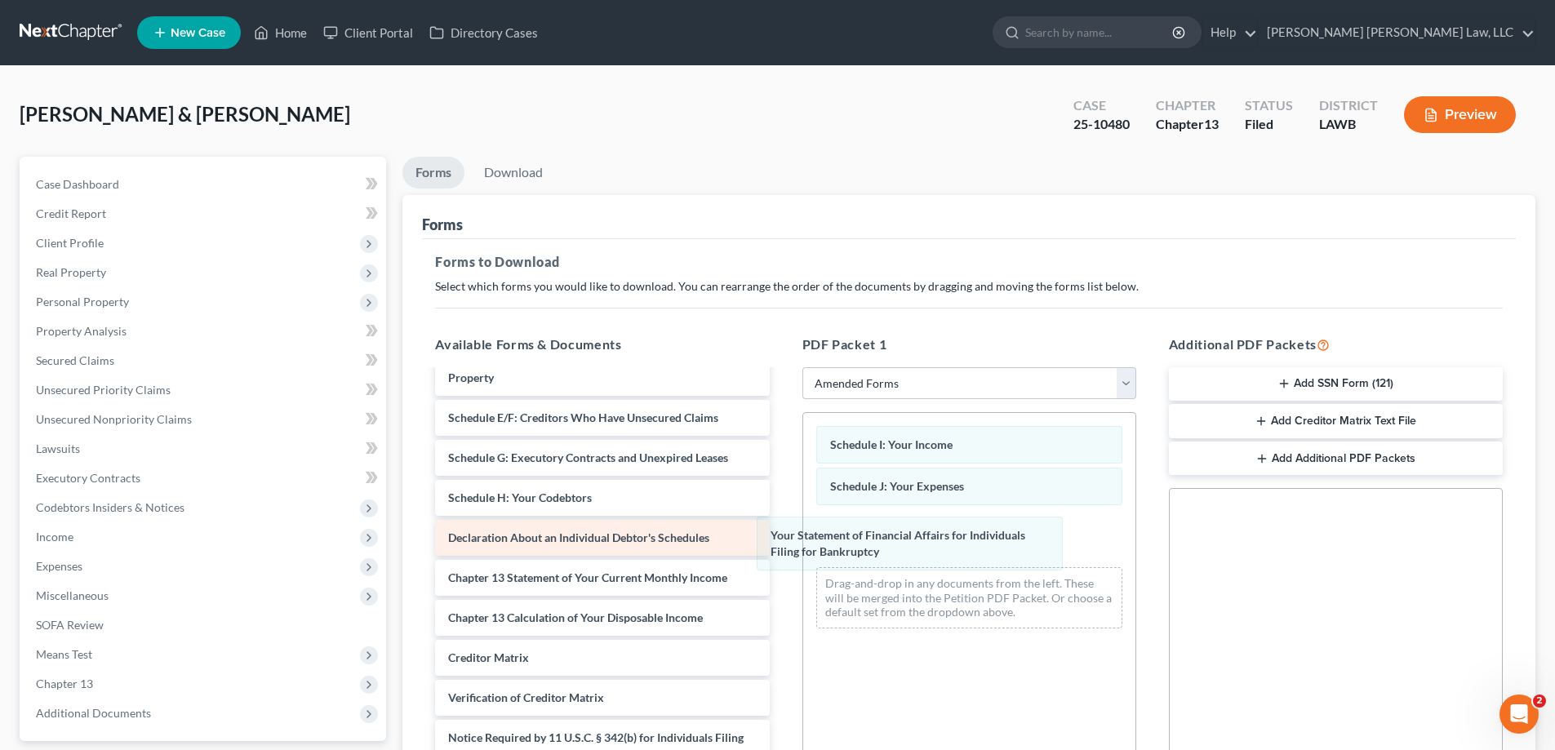
drag, startPoint x: 919, startPoint y: 532, endPoint x: 505, endPoint y: 531, distance: 414.8
click at [803, 519] on div "Your Statement of Financial Affairs for Individuals Filing for Bankruptcy Sched…" at bounding box center [969, 527] width 332 height 229
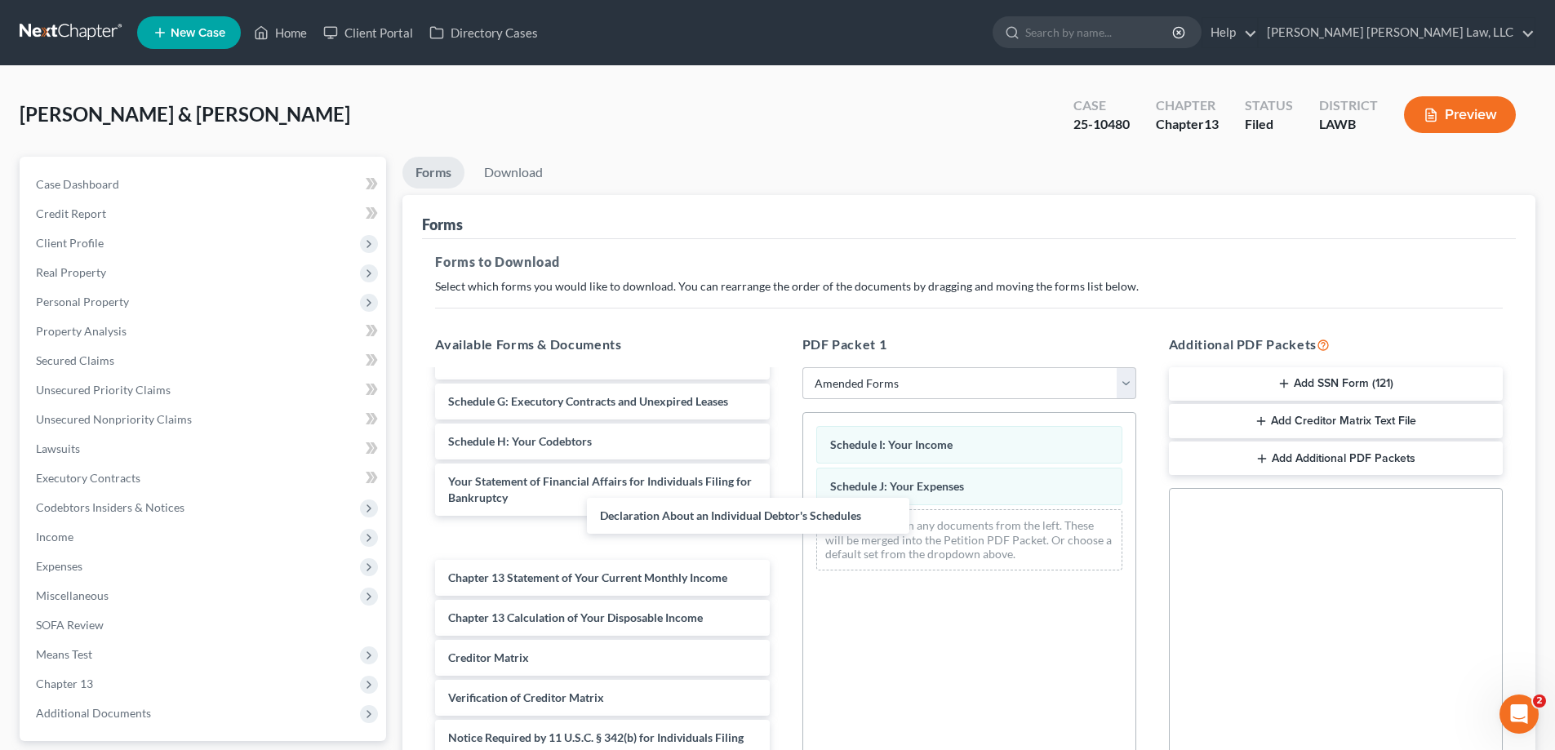
drag, startPoint x: 557, startPoint y: 550, endPoint x: 977, endPoint y: 581, distance: 420.8
click at [782, 518] on div "Declaration About an Individual Debtor's Schedules Voluntary Petition for Indiv…" at bounding box center [602, 469] width 360 height 685
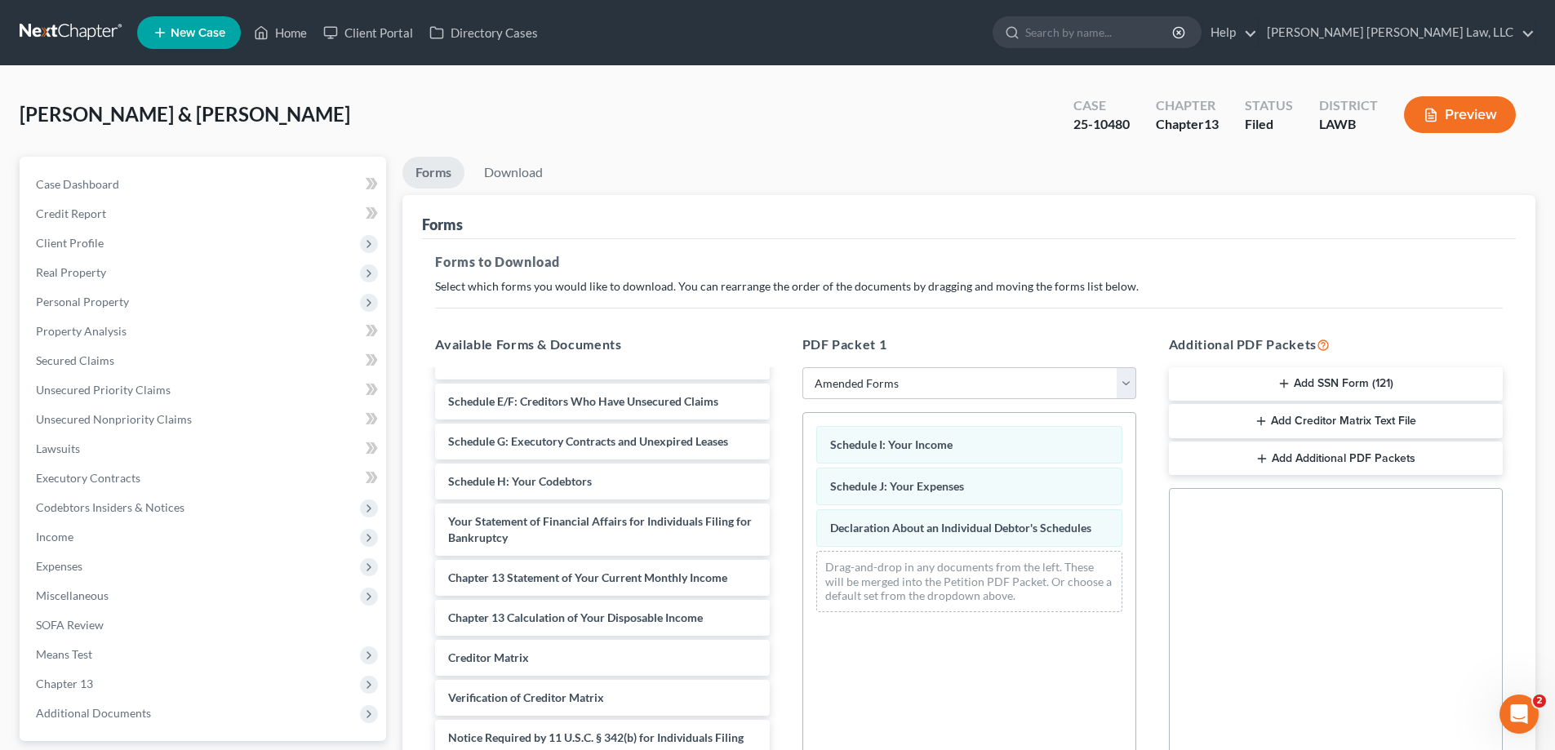
scroll to position [204, 0]
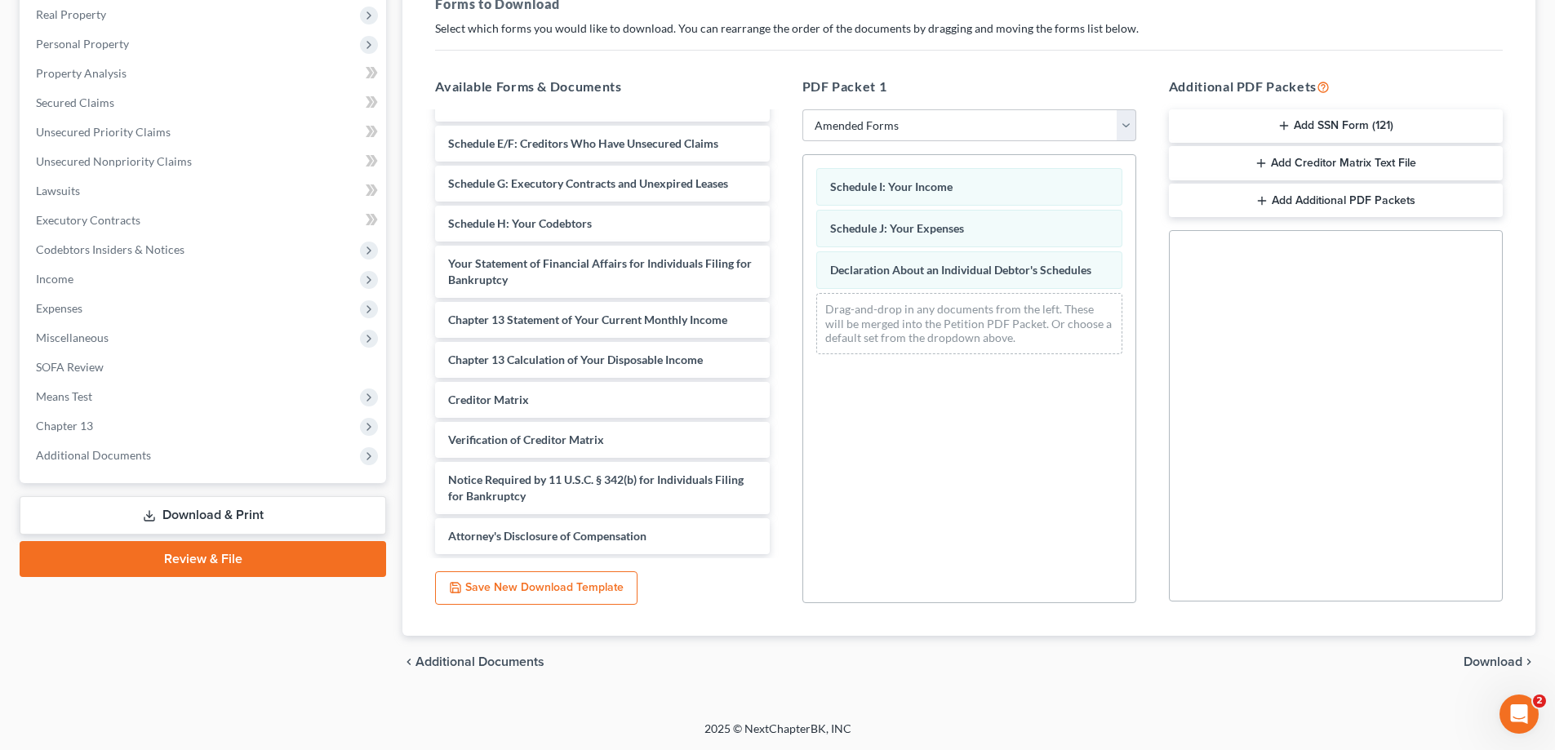
click at [1493, 664] on span "Download" at bounding box center [1493, 662] width 59 height 13
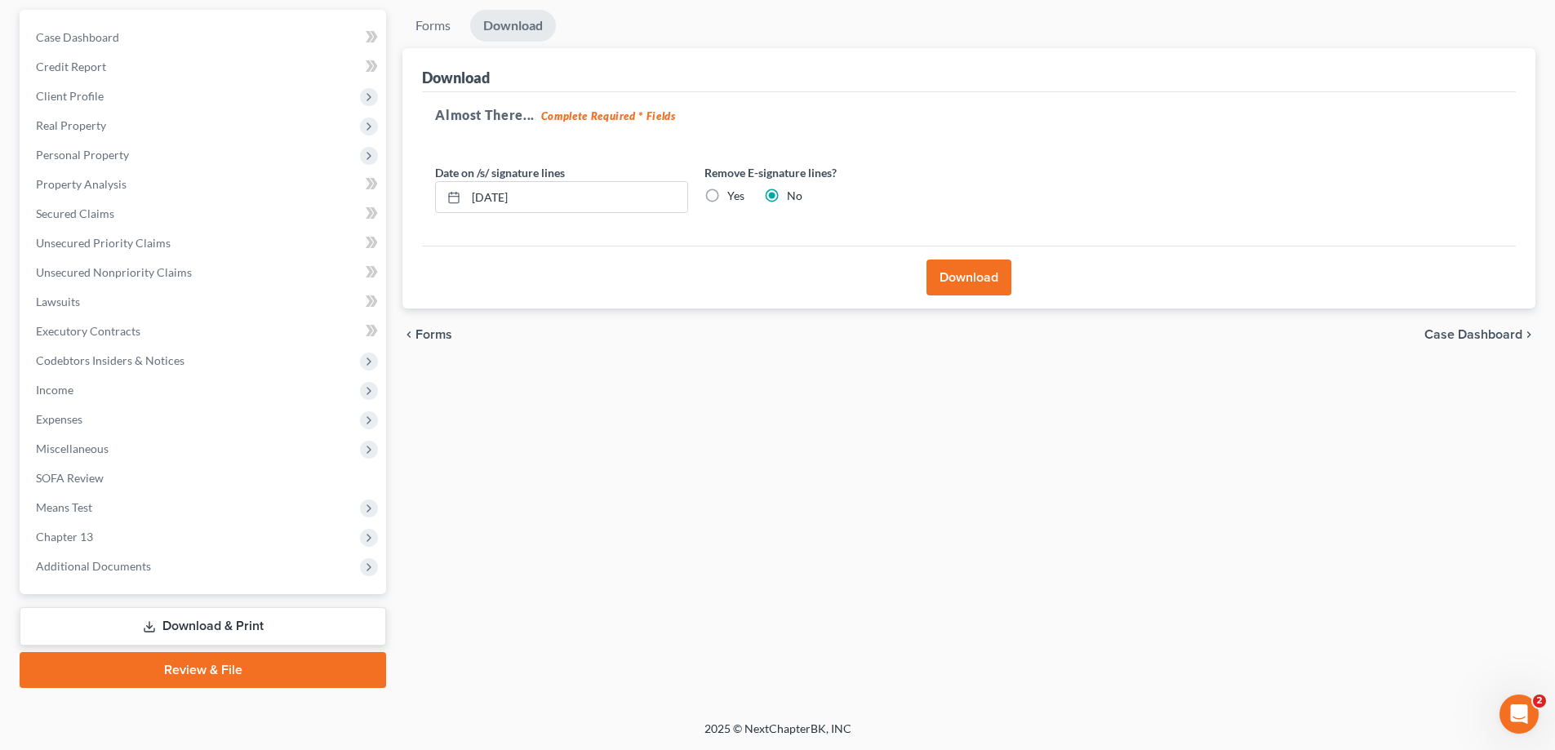
scroll to position [147, 0]
click at [1000, 269] on button "Download" at bounding box center [969, 278] width 85 height 36
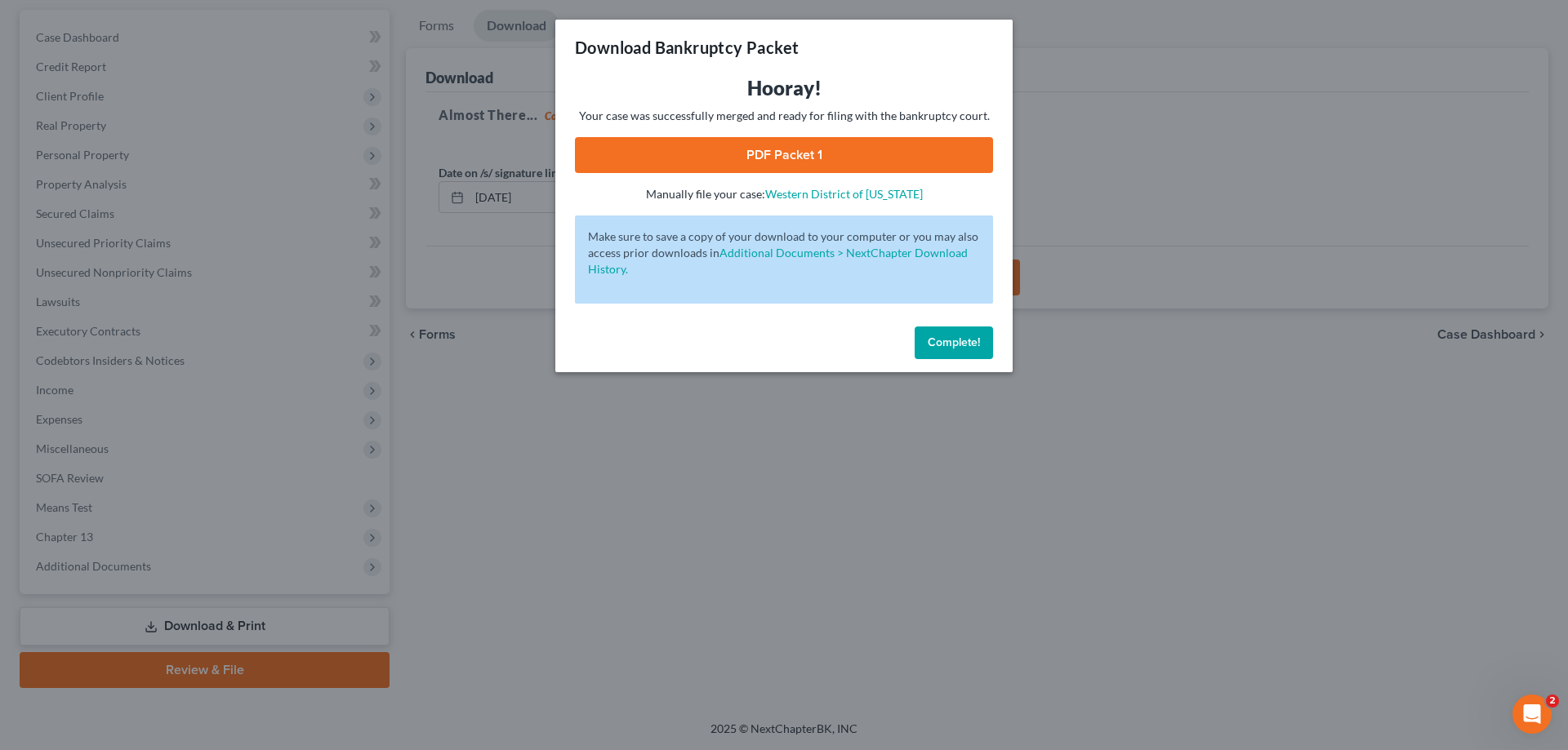
click at [881, 163] on link "PDF Packet 1" at bounding box center [784, 155] width 418 height 36
click at [978, 342] on span "Complete!" at bounding box center [954, 343] width 52 height 14
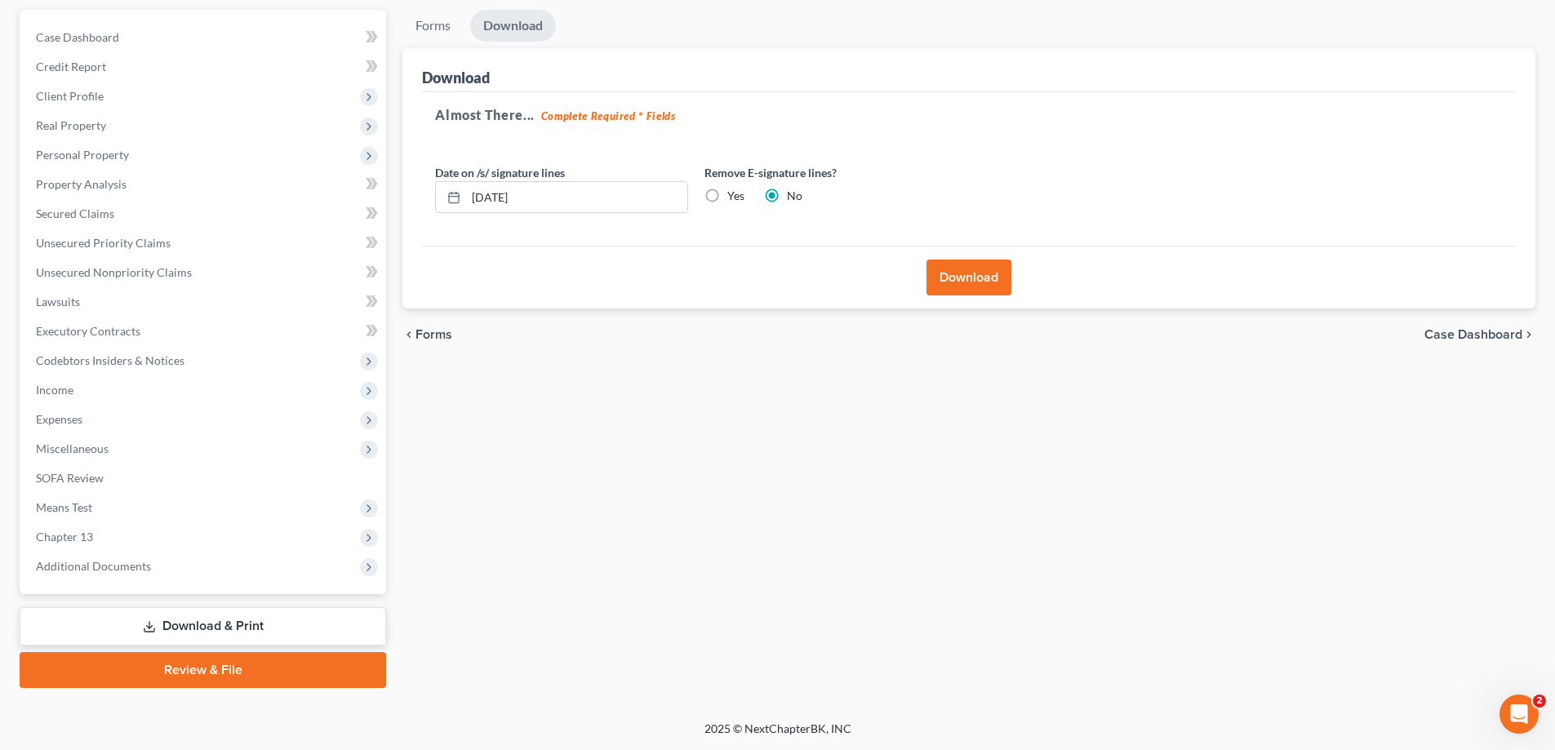
drag, startPoint x: 76, startPoint y: 543, endPoint x: 210, endPoint y: 624, distance: 156.4
click at [76, 543] on span "Chapter 13" at bounding box center [64, 537] width 57 height 14
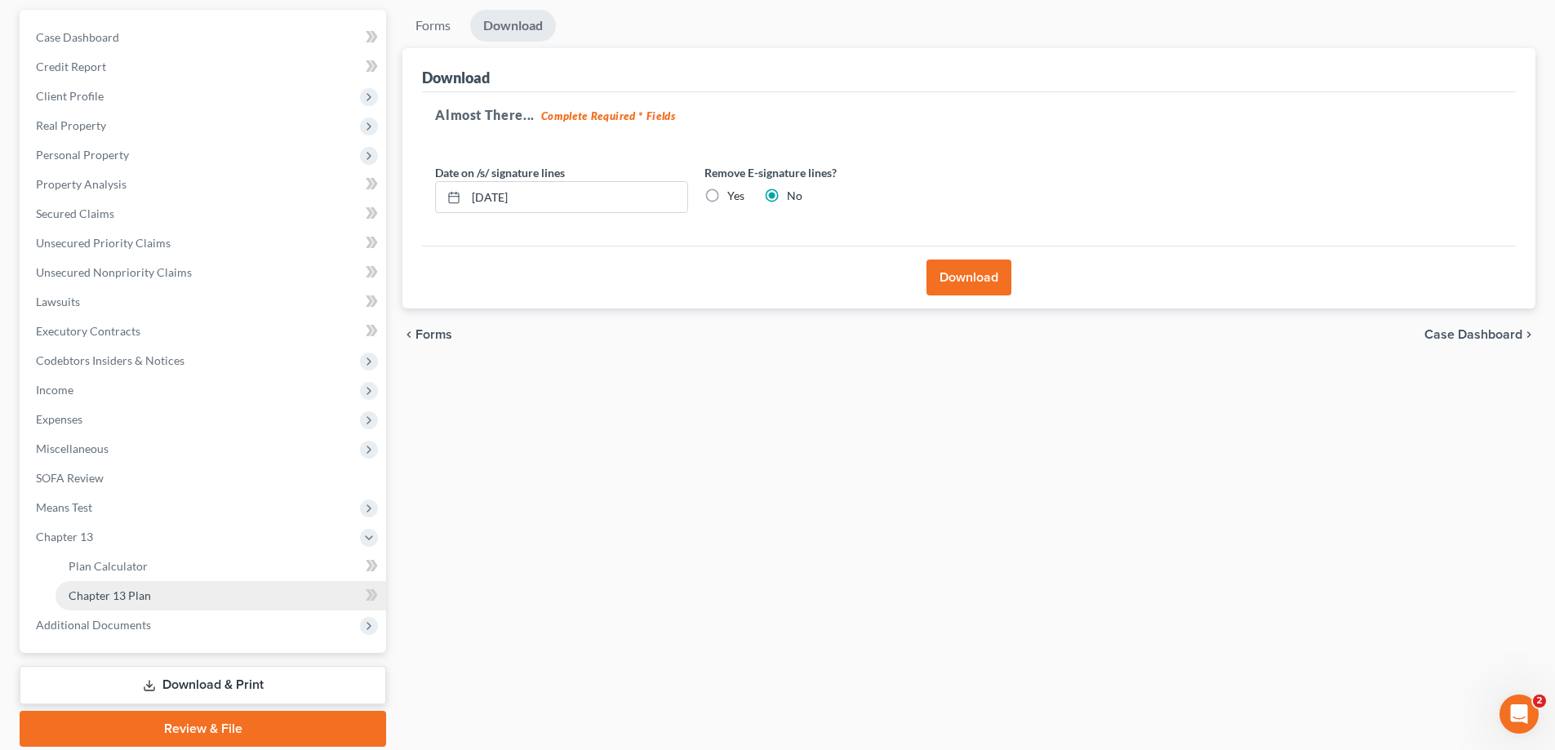
click at [160, 591] on link "Chapter 13 Plan" at bounding box center [221, 595] width 331 height 29
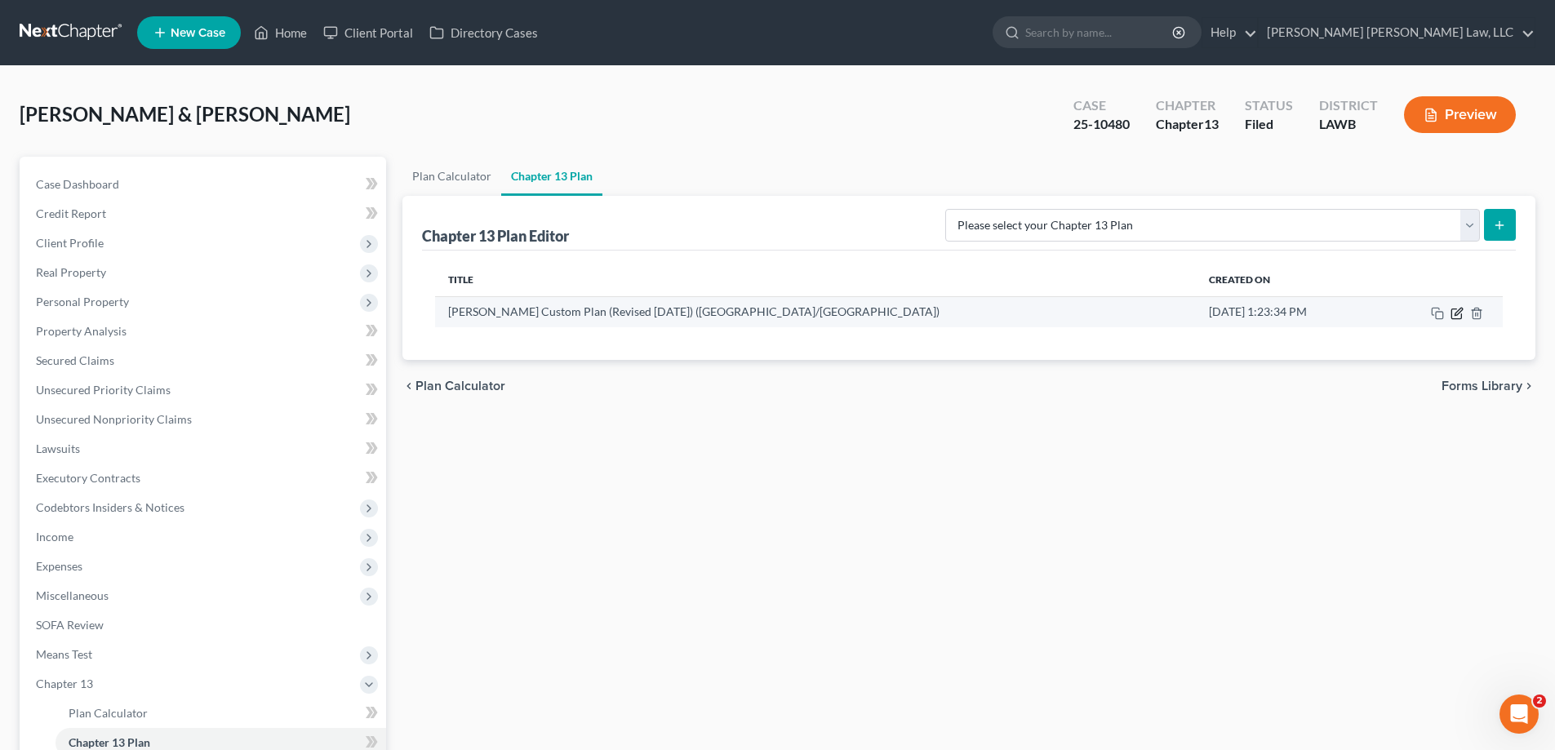
click at [1457, 313] on icon "button" at bounding box center [1458, 311] width 7 height 7
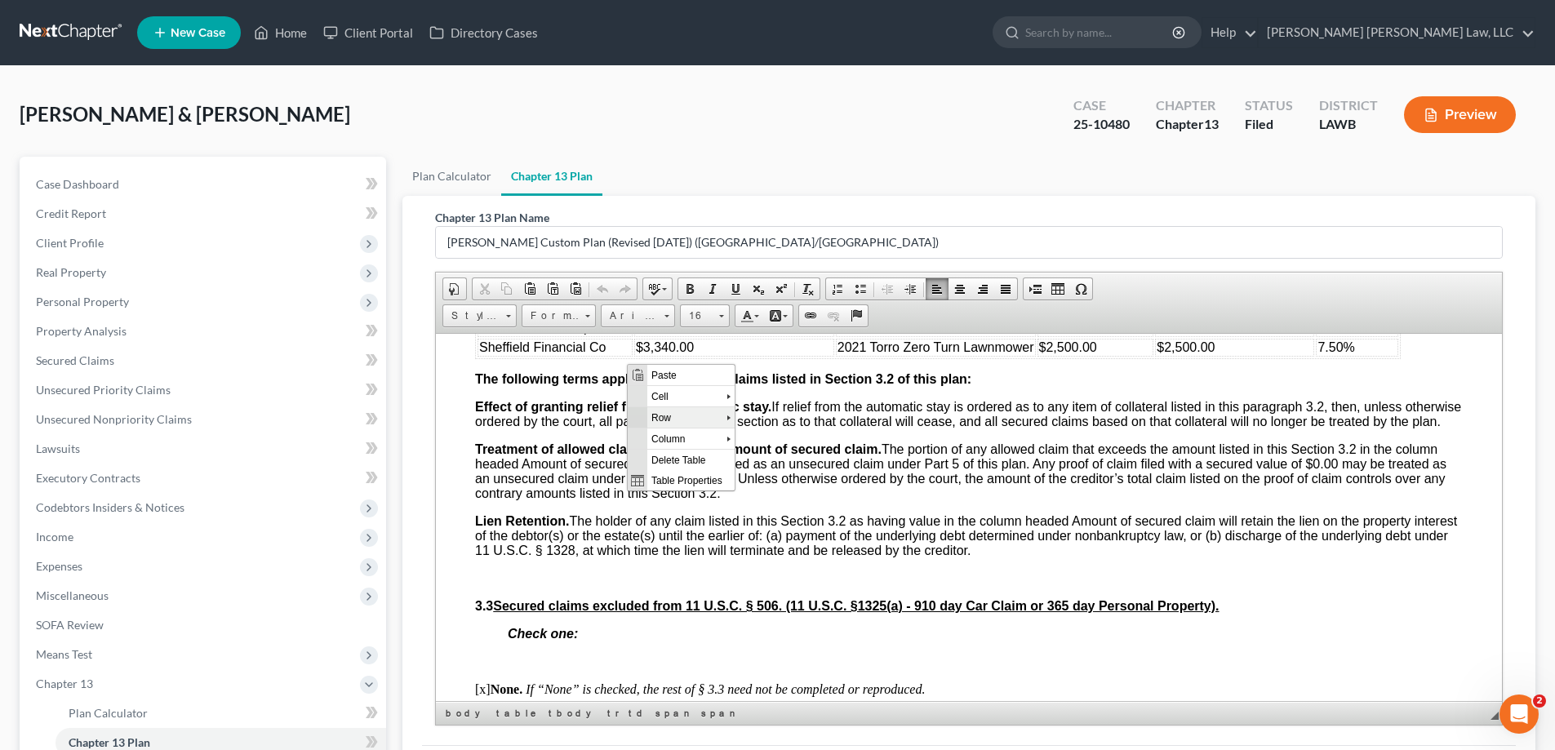
click at [695, 416] on span "Row" at bounding box center [687, 417] width 79 height 20
click at [797, 437] on span "Insert Row After" at bounding box center [801, 438] width 95 height 20
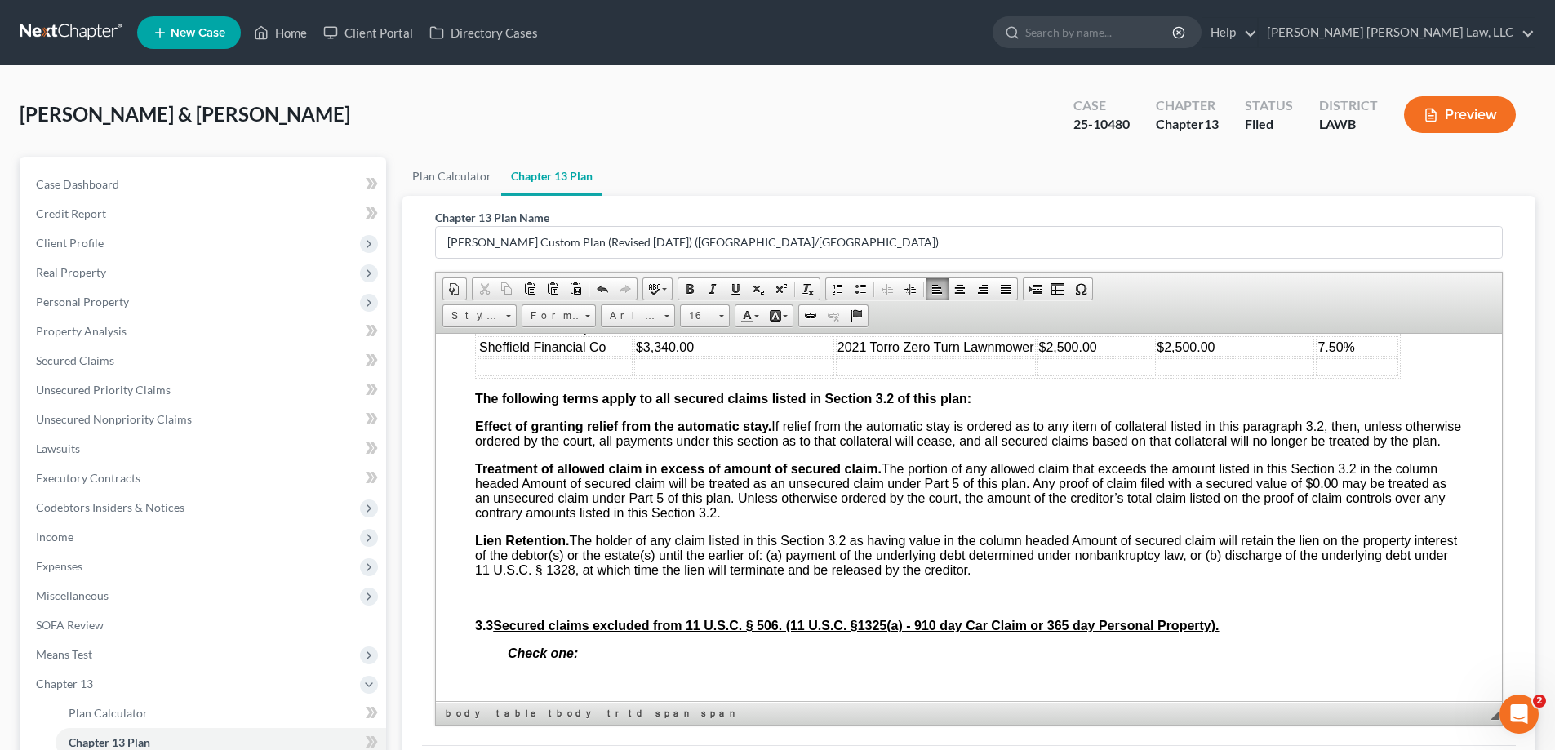
click at [595, 376] on td "To enrich screen reader interactions, please activate Accessibility in Grammarl…" at bounding box center [555, 367] width 155 height 18
click at [696, 376] on td "$6" at bounding box center [744, 367] width 200 height 18
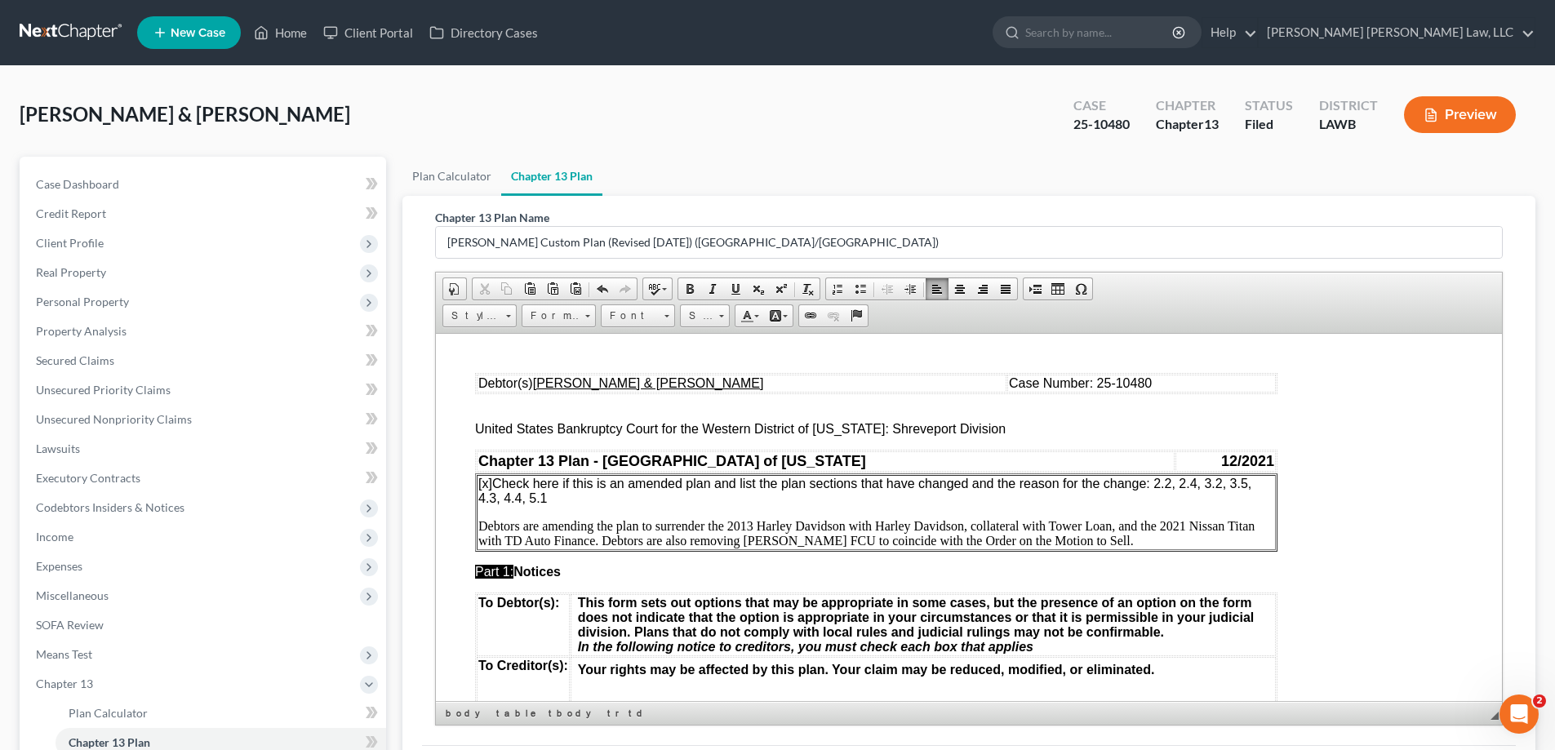
scroll to position [206, 0]
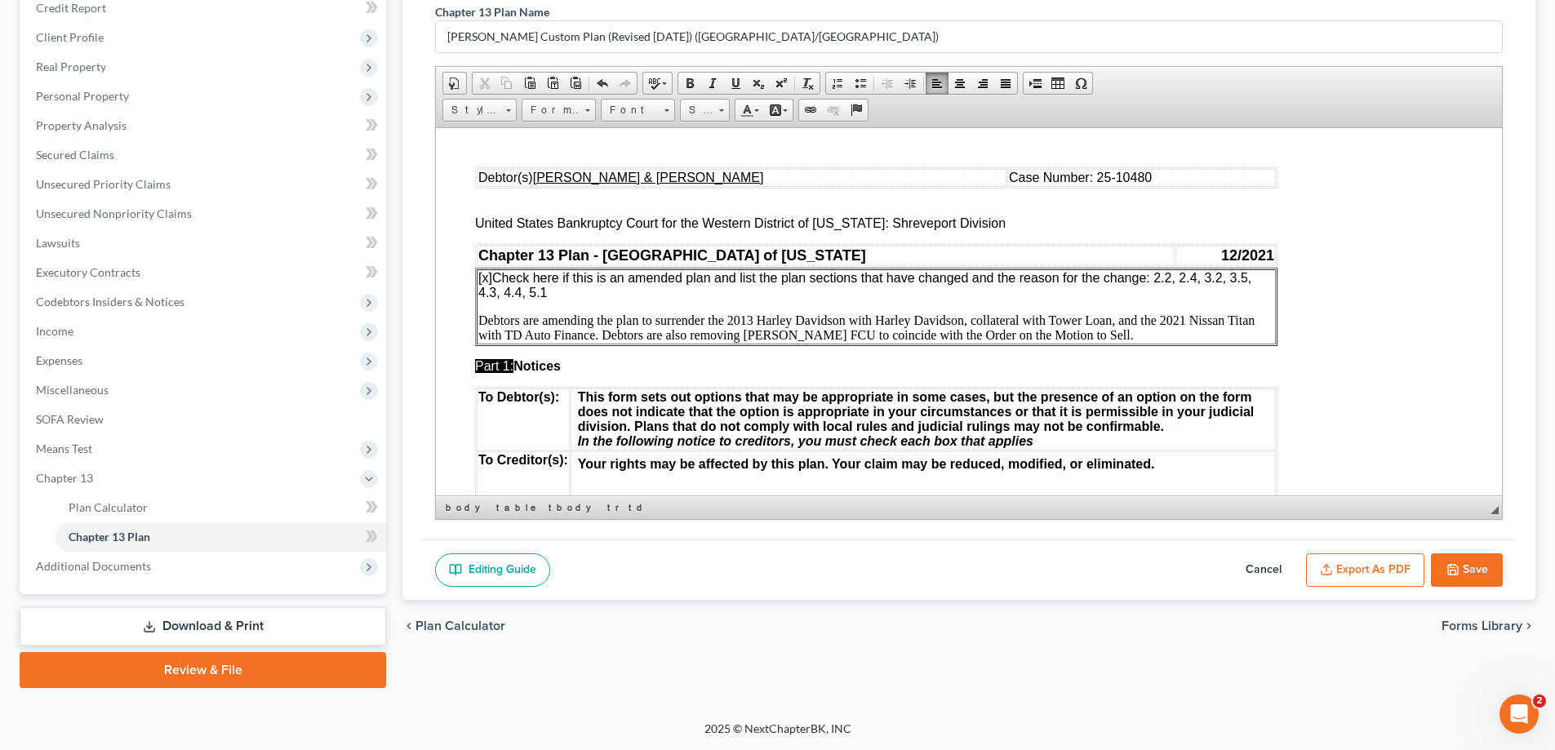
click at [1485, 560] on button "Save" at bounding box center [1467, 571] width 72 height 34
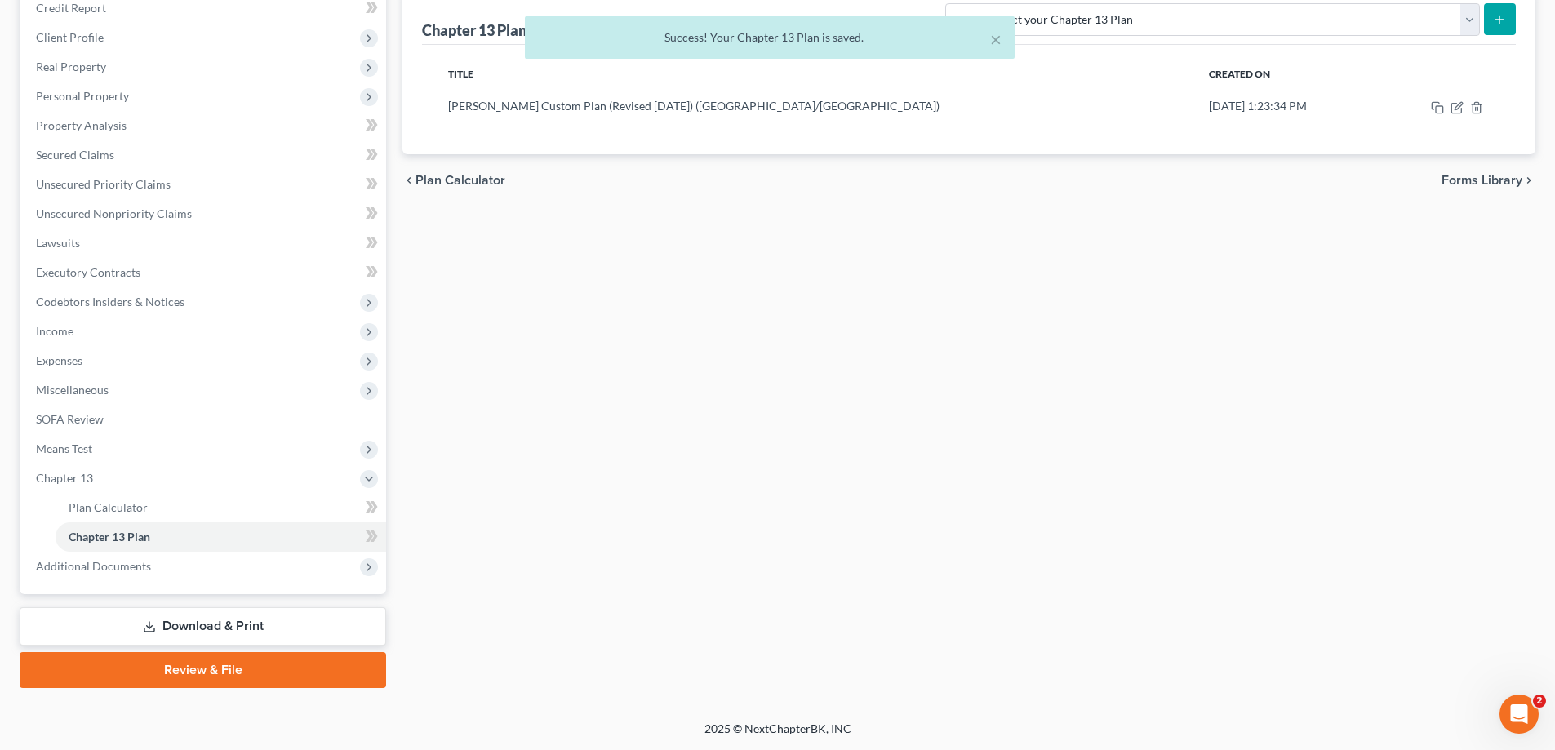
drag, startPoint x: 800, startPoint y: 697, endPoint x: 1052, endPoint y: 20, distance: 722.9
click at [800, 697] on div "Petition Navigation Case Dashboard Payments Invoices Payments Payments Credit R…" at bounding box center [778, 326] width 1516 height 750
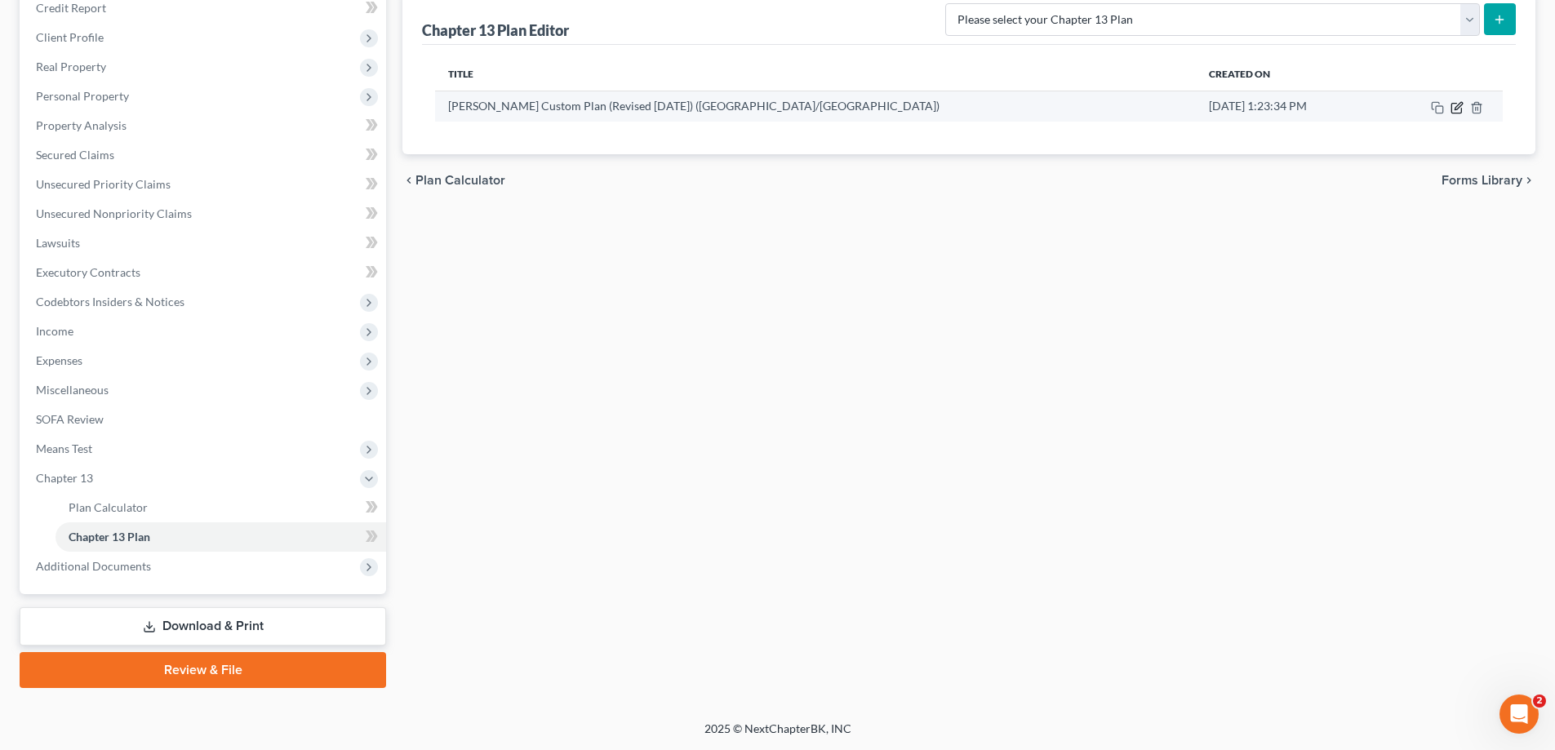
click at [1455, 109] on icon "button" at bounding box center [1458, 105] width 7 height 7
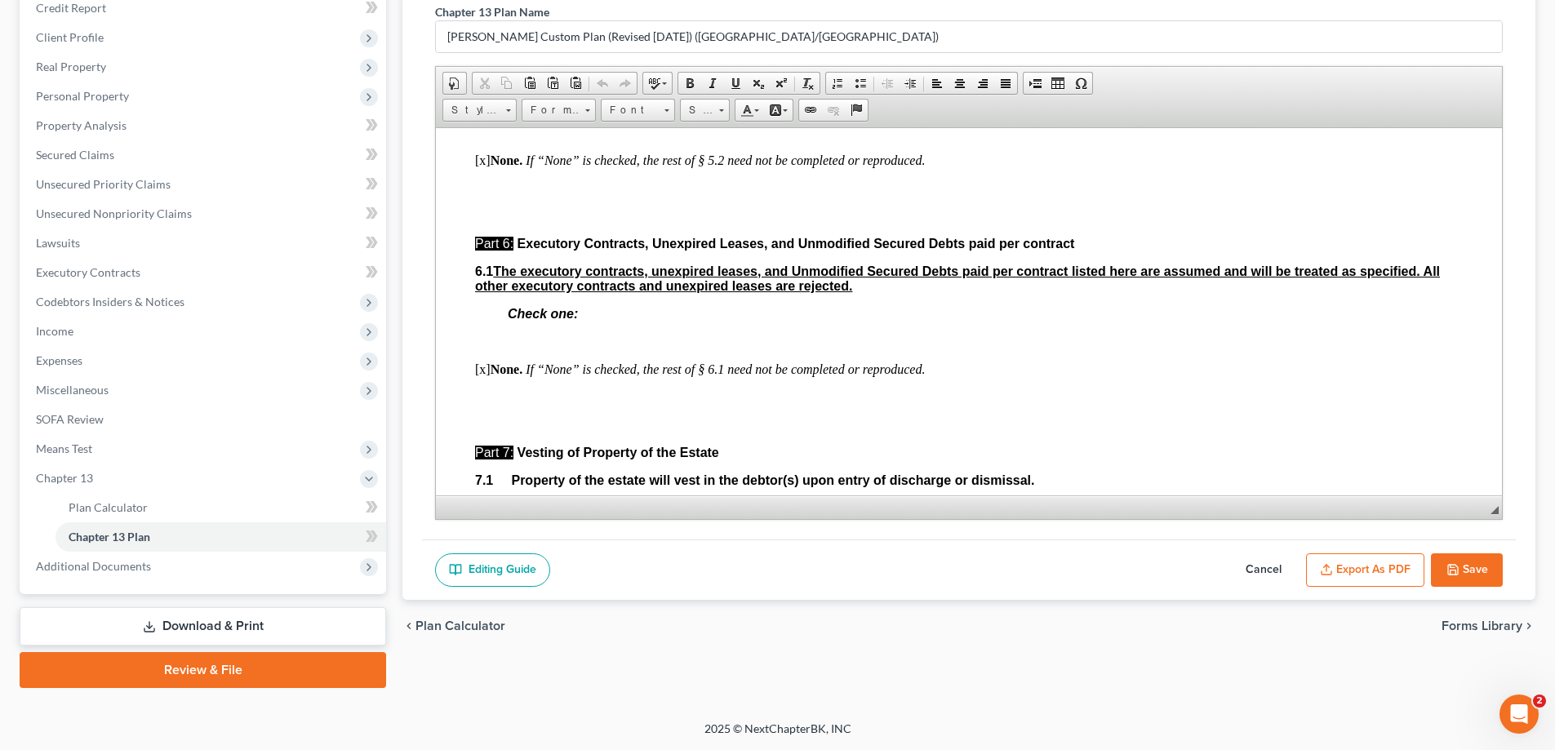
scroll to position [4246, 0]
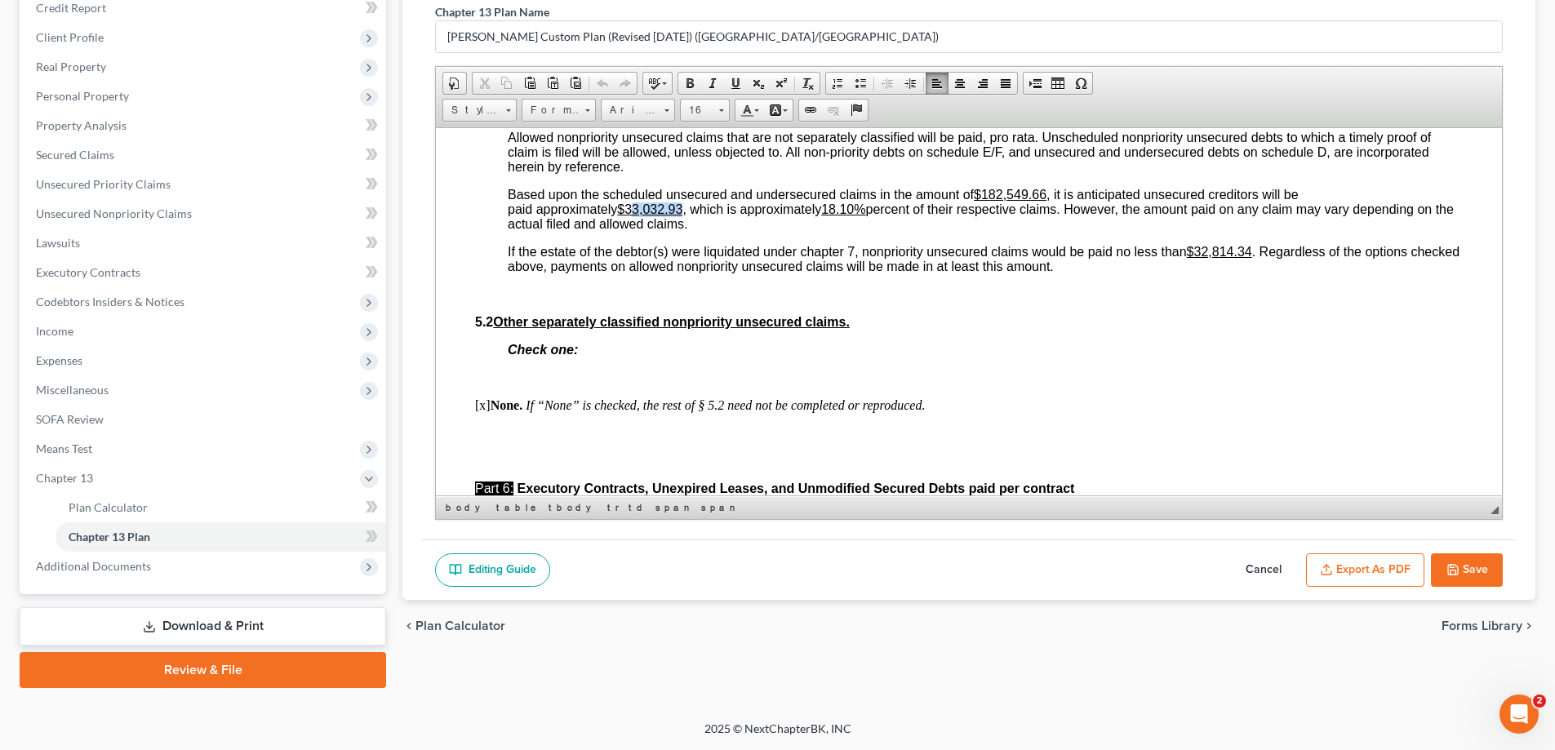
drag, startPoint x: 635, startPoint y: 222, endPoint x: 686, endPoint y: 225, distance: 50.7
click at [686, 225] on span "Based upon the scheduled unsecured and undersecured claims in the amount of $18…" at bounding box center [981, 208] width 946 height 43
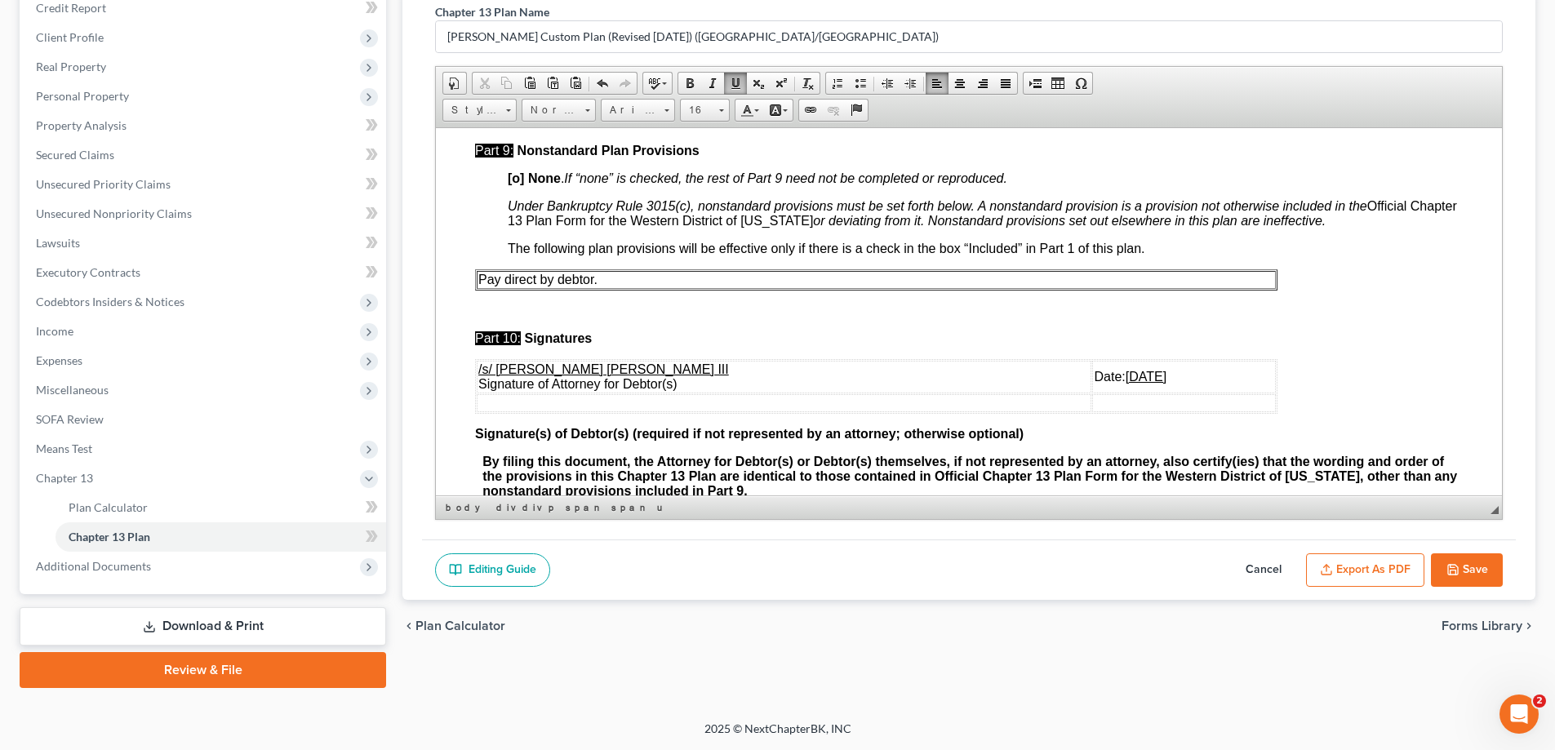
scroll to position [5317, 0]
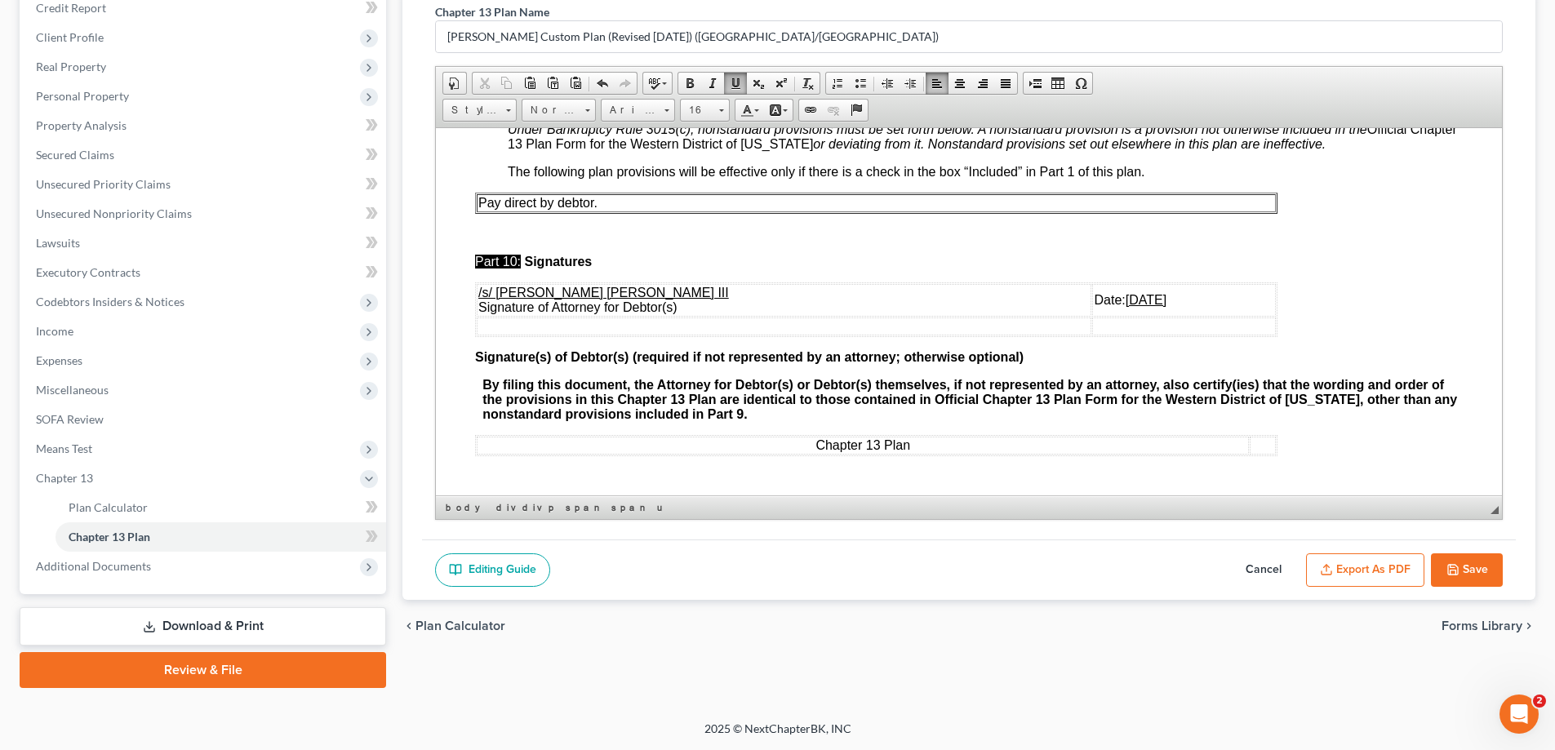
click at [1455, 567] on icon "button" at bounding box center [1453, 569] width 13 height 13
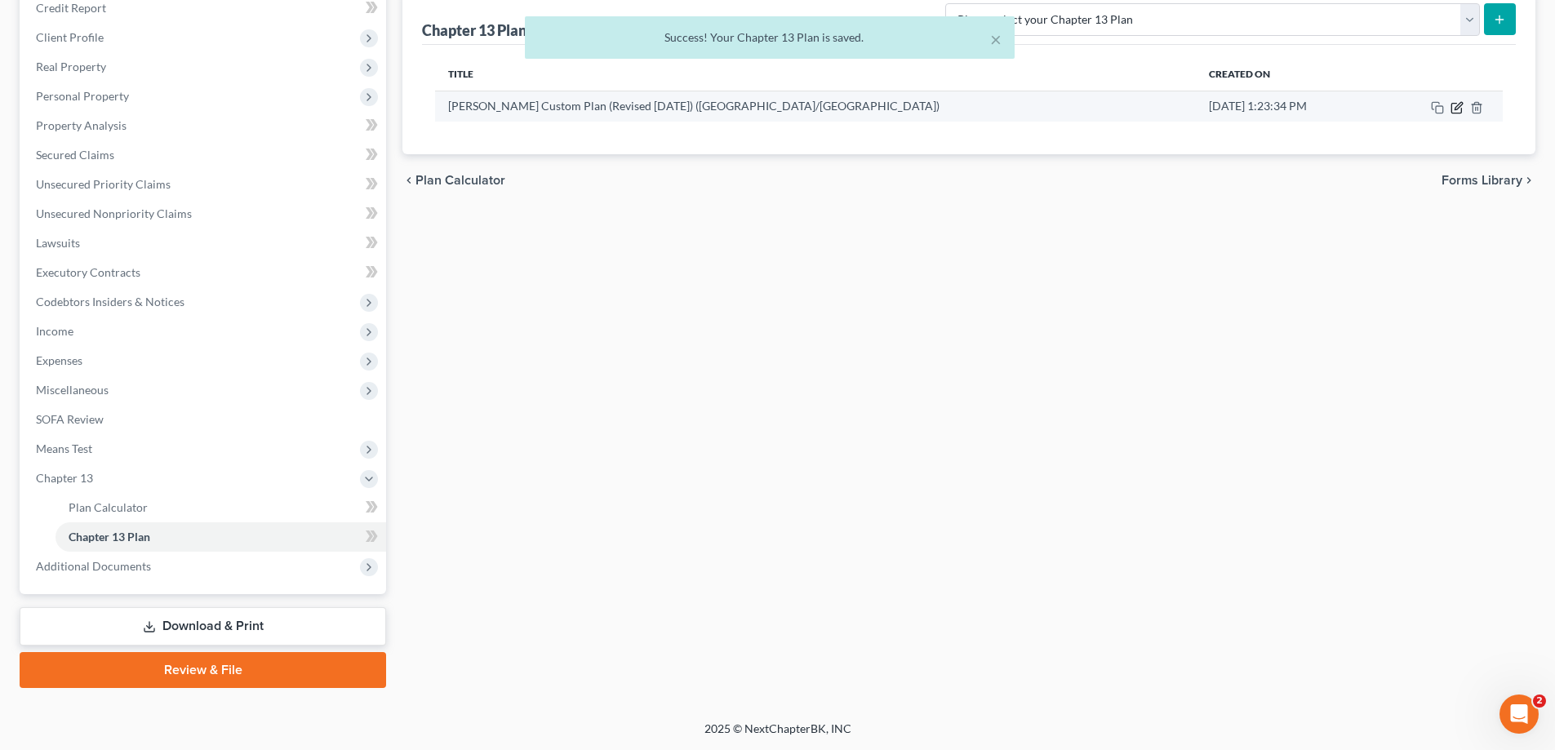
click at [1461, 103] on icon "button" at bounding box center [1458, 105] width 7 height 7
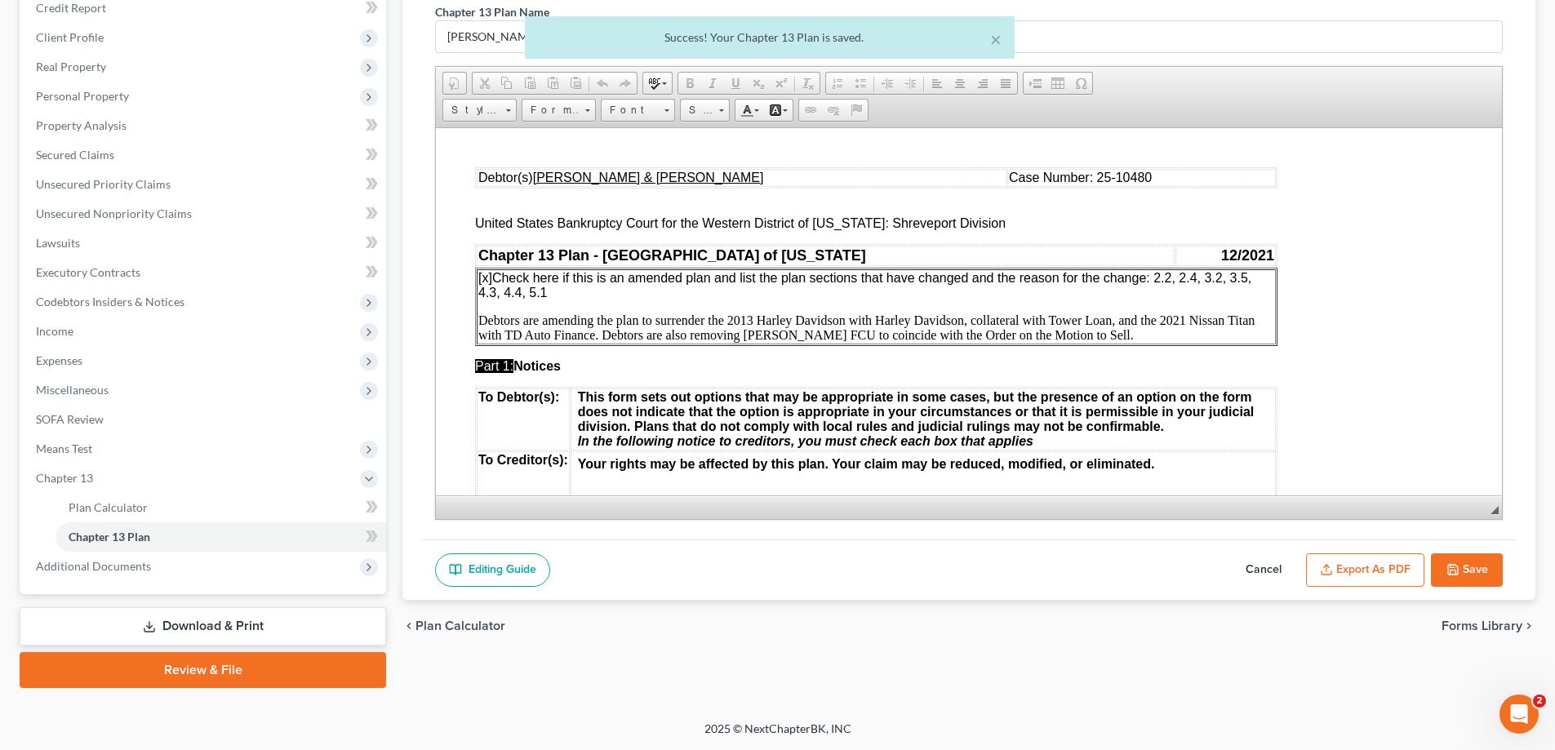
scroll to position [0, 0]
click at [1379, 572] on button "Export as PDF" at bounding box center [1365, 571] width 118 height 34
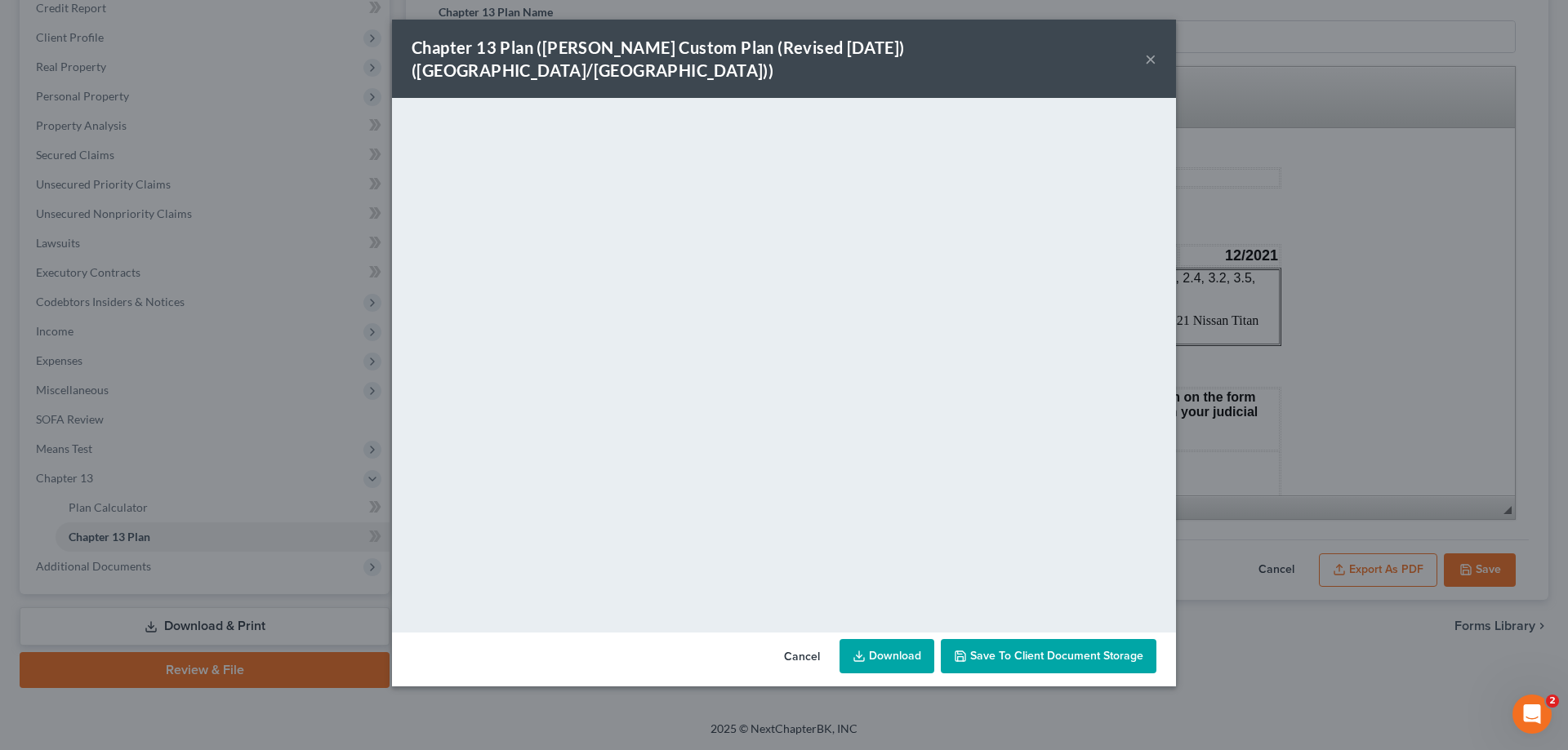
drag, startPoint x: 1077, startPoint y: 42, endPoint x: 1224, endPoint y: 47, distance: 147.1
click at [1077, 42] on div "Chapter 13 Plan ([PERSON_NAME] Custom Plan (Revised [DATE]) ([GEOGRAPHIC_DATA]/…" at bounding box center [784, 59] width 784 height 78
click at [1151, 49] on button "×" at bounding box center [1150, 59] width 11 height 20
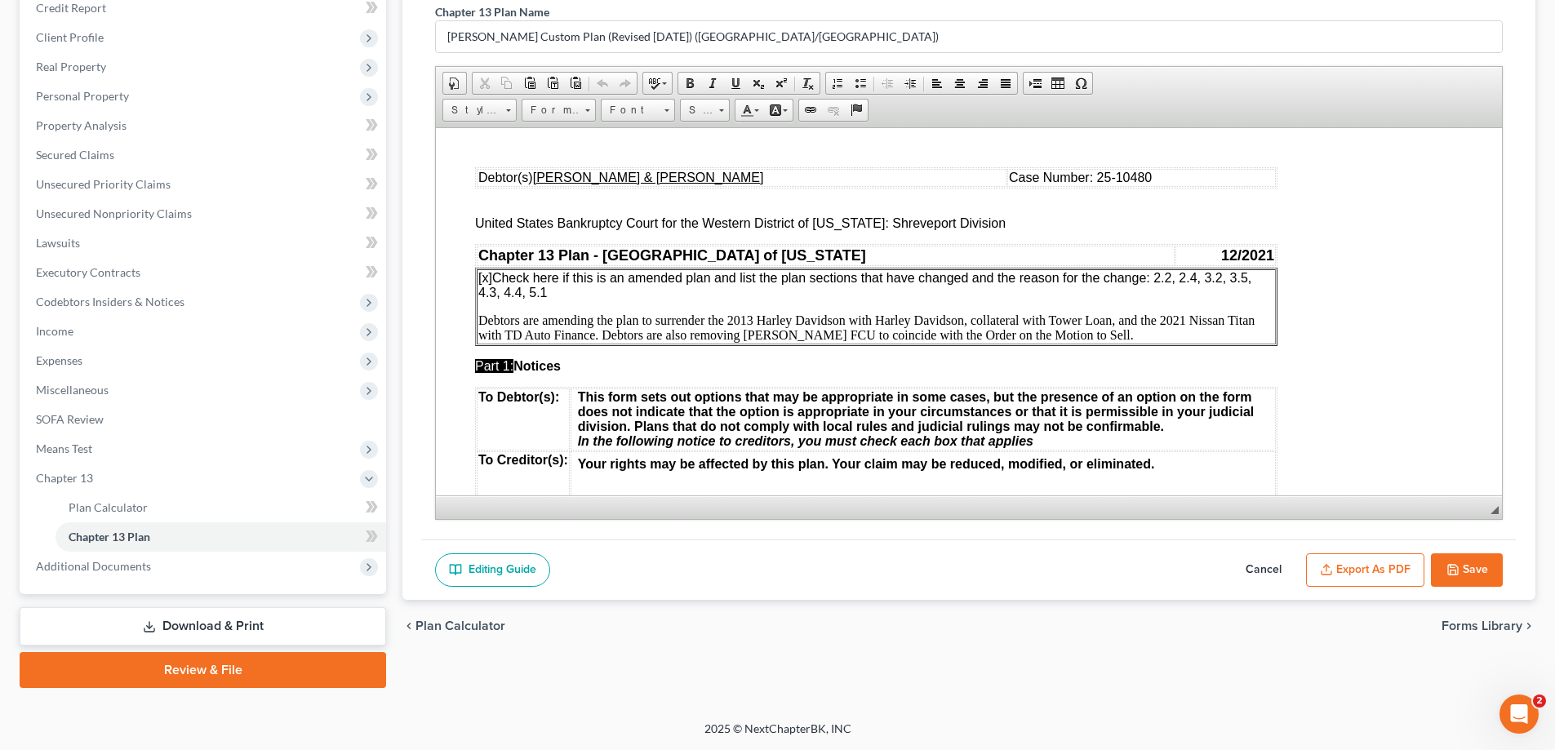
click at [1466, 572] on button "Save" at bounding box center [1467, 571] width 72 height 34
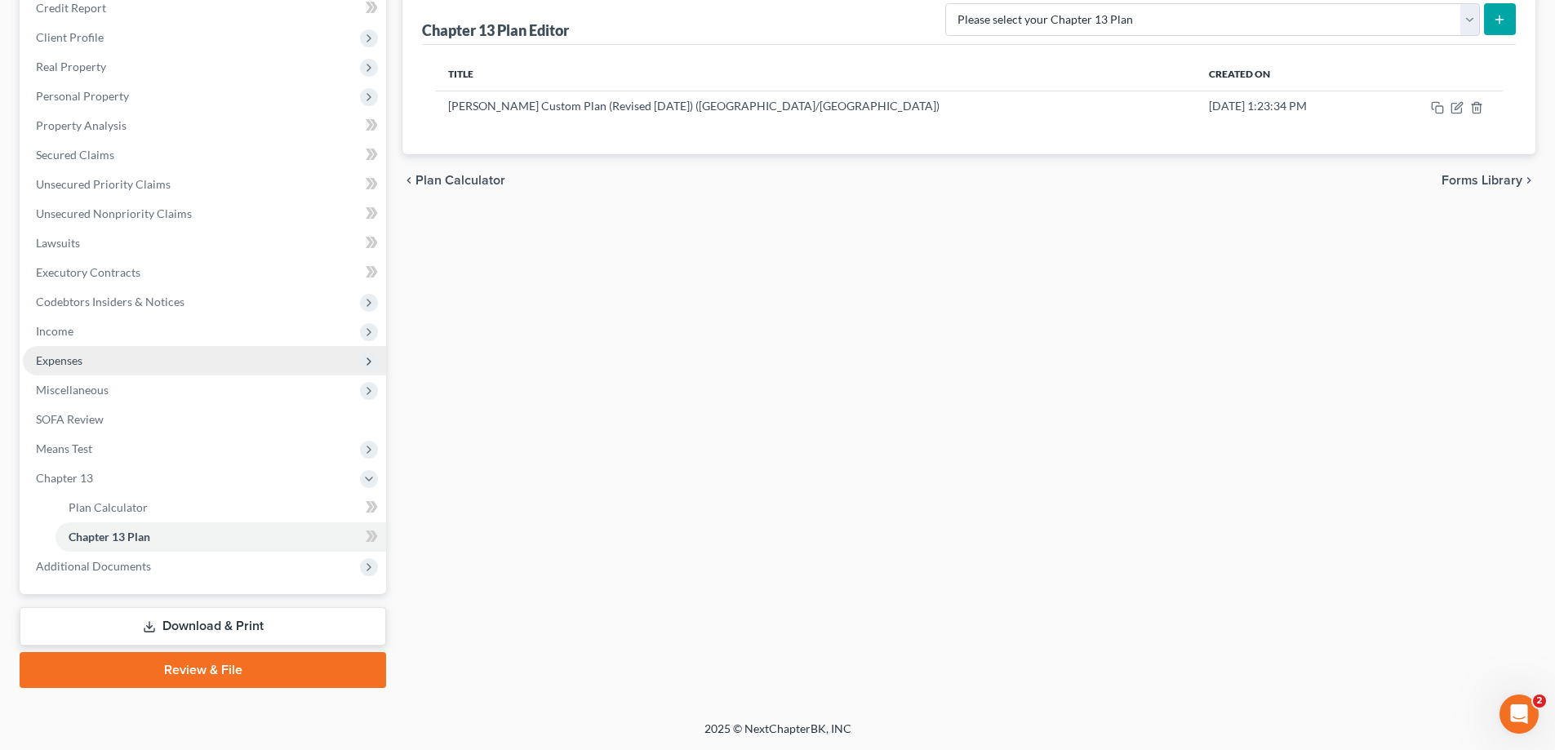
click at [91, 367] on span "Expenses" at bounding box center [204, 360] width 363 height 29
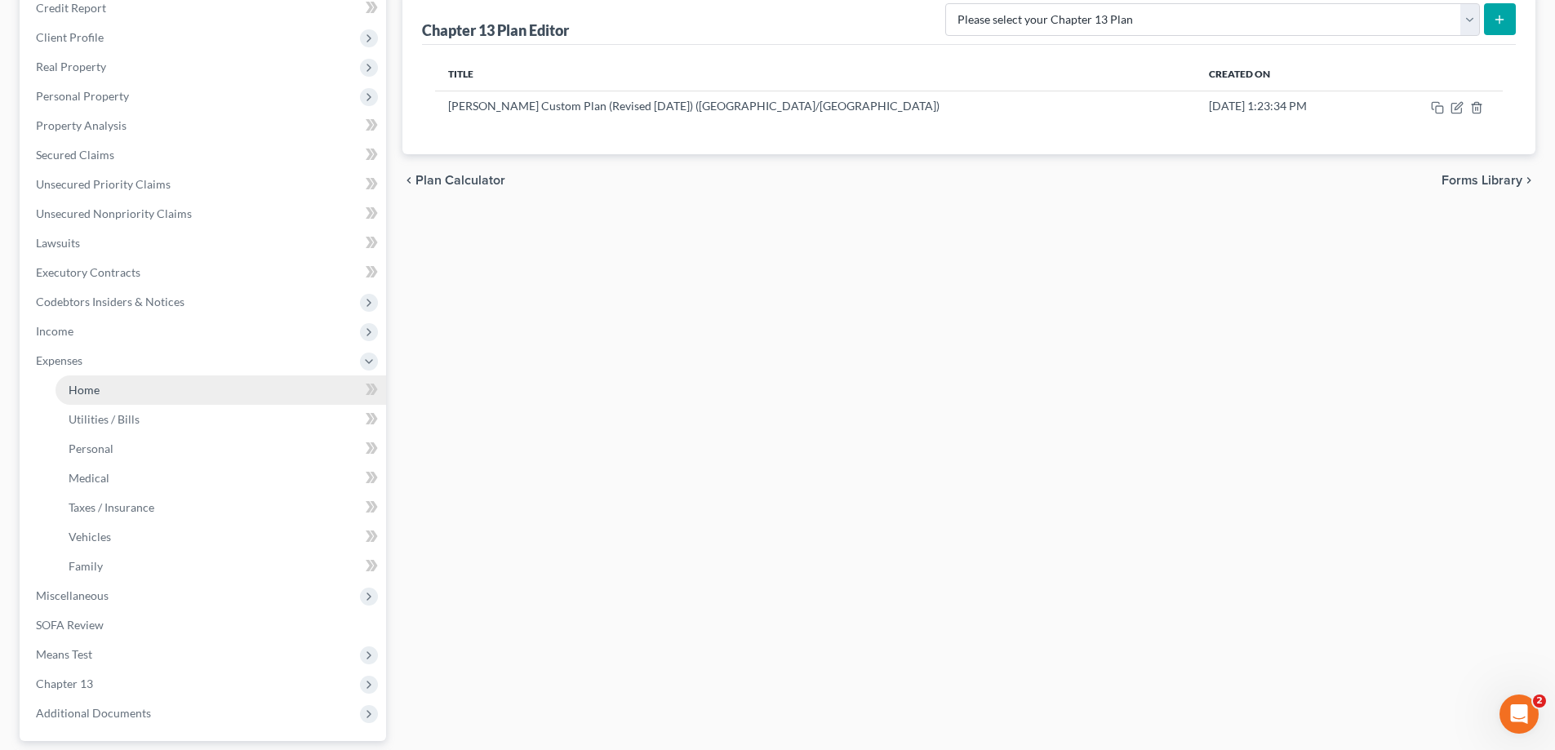
click at [113, 381] on link "Home" at bounding box center [221, 390] width 331 height 29
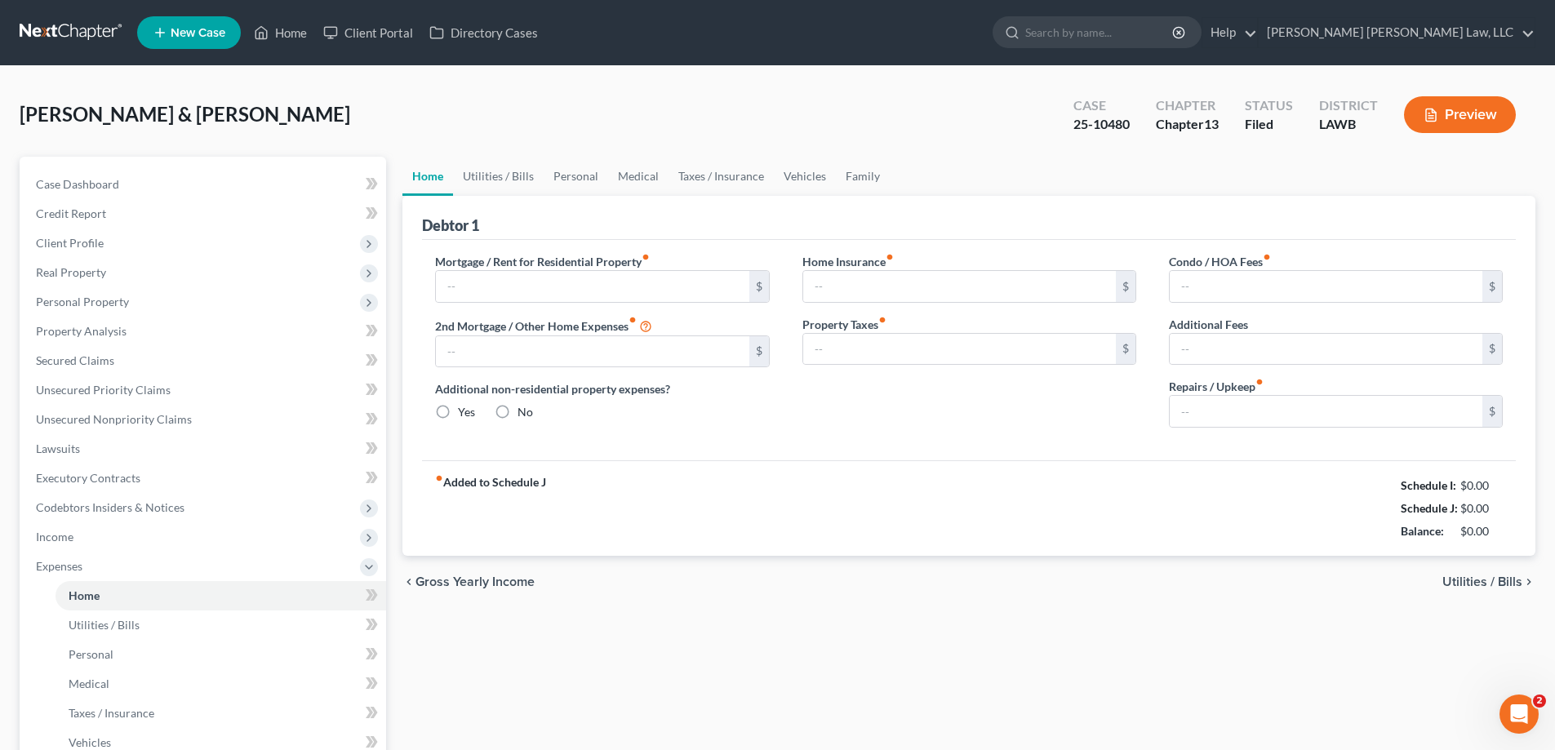
type input "0.00"
radio input "true"
type input "0.00"
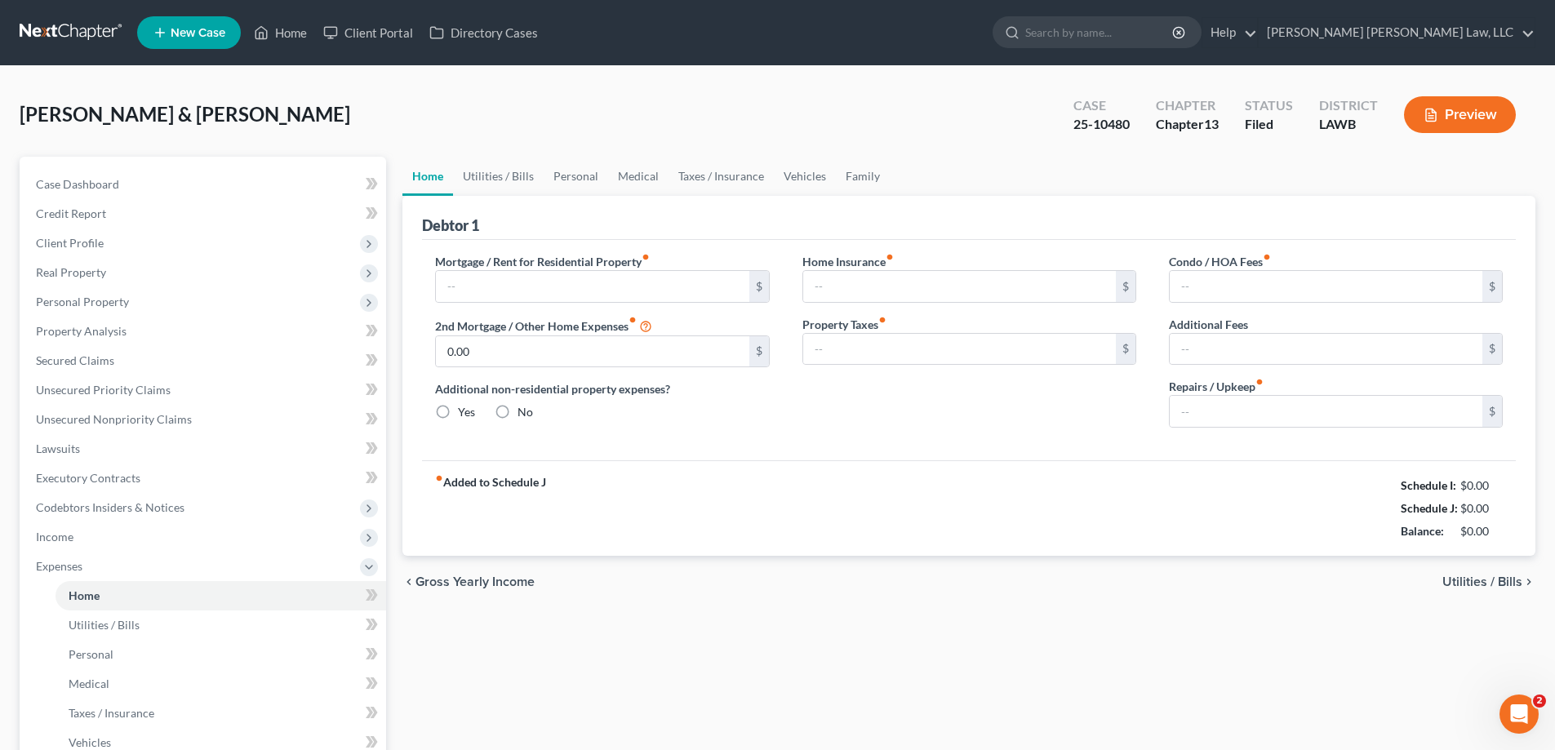
type input "0.00"
